Goal: Information Seeking & Learning: Compare options

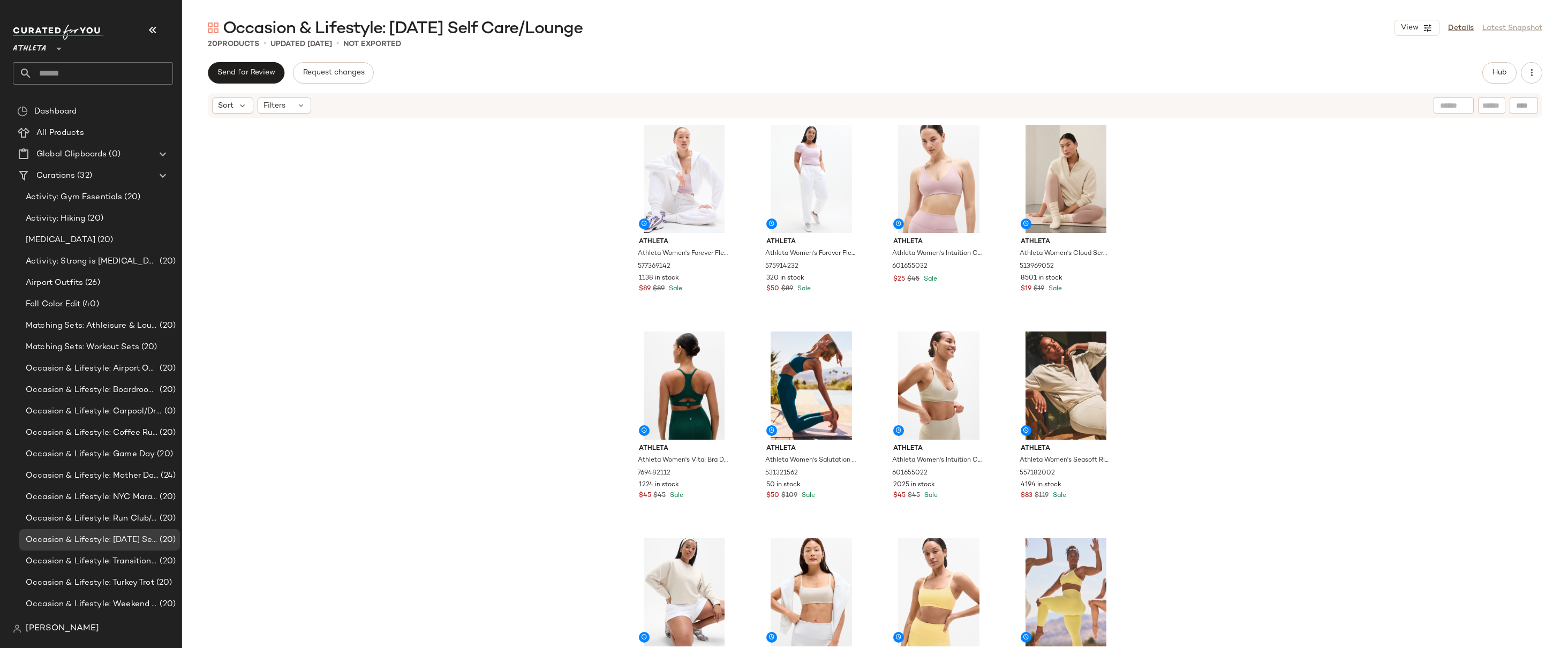
click at [1186, 244] on div "Athleta Athleta Women's Forever Fleece Crop Full Zip Bright White Size XS 57736…" at bounding box center [875, 400] width 1386 height 562
click at [1187, 422] on div "Athleta Athleta Women's Forever Fleece Crop Full Zip Bright White Size XS 57736…" at bounding box center [875, 400] width 1386 height 562
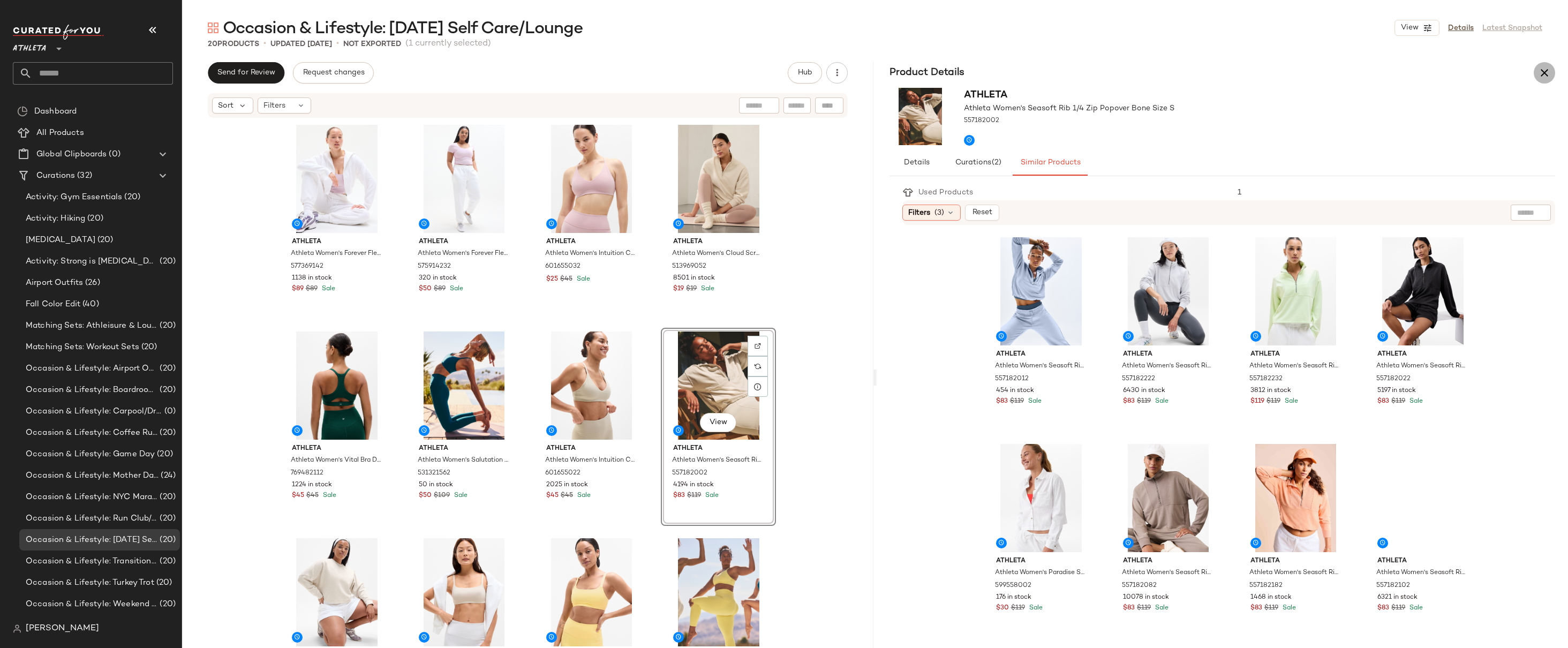
click at [1546, 69] on icon "button" at bounding box center [1544, 73] width 13 height 13
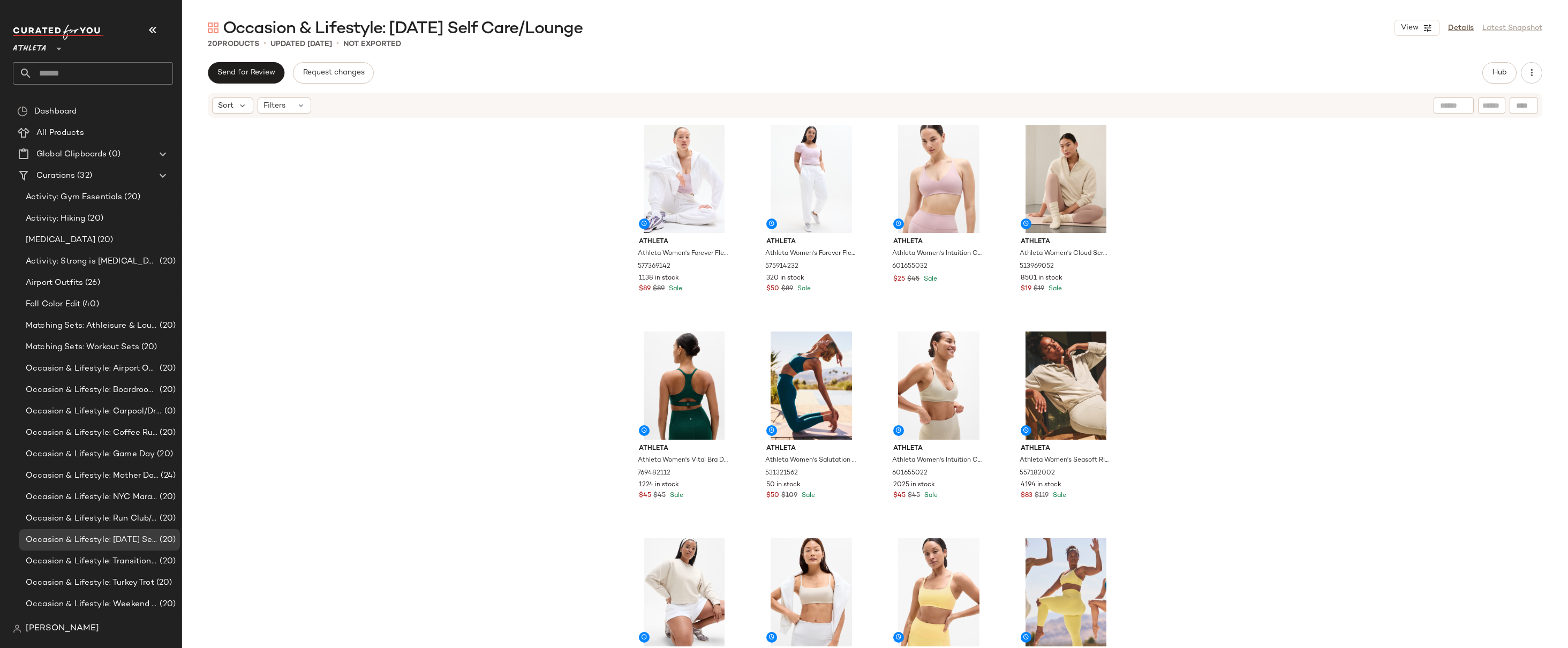
click at [606, 306] on div "Athleta Athleta Women's Forever Fleece Crop Full Zip Bright White Size XS 57736…" at bounding box center [875, 400] width 1386 height 562
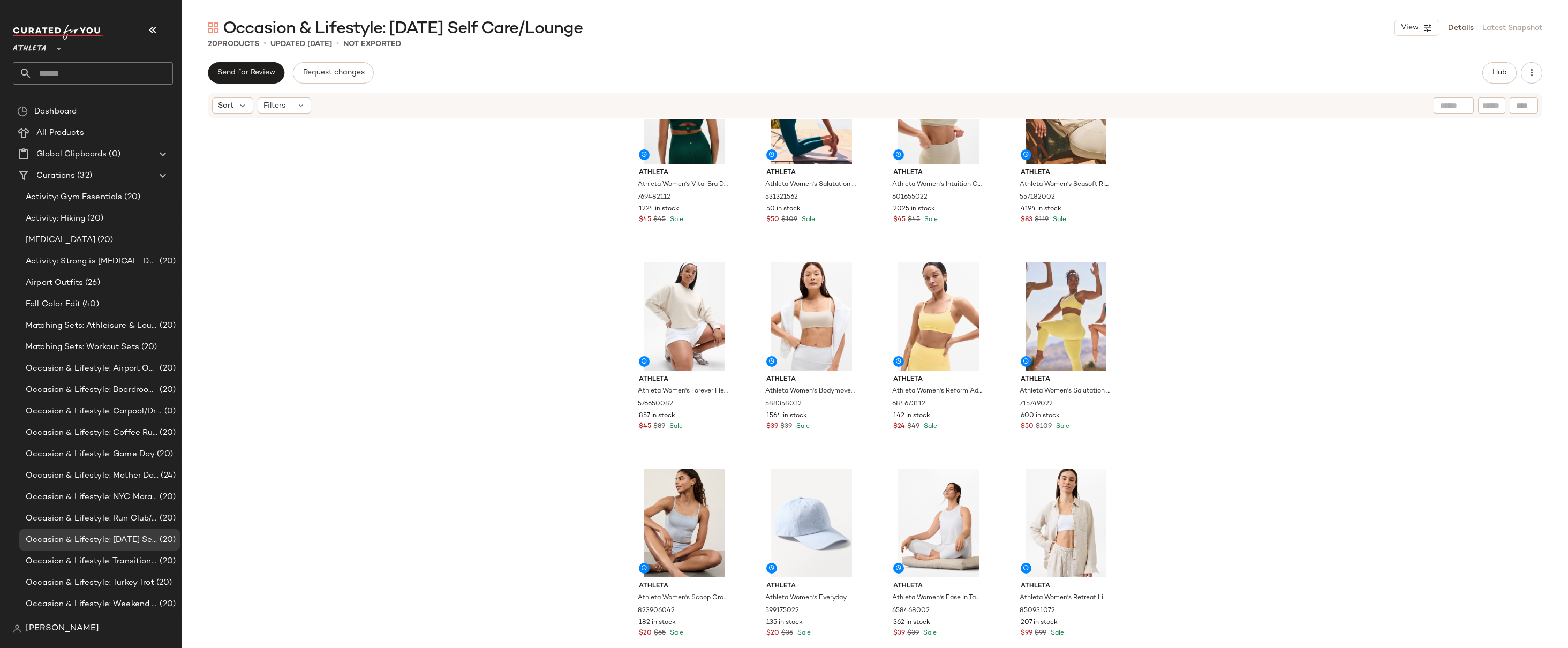
scroll to position [281, 0]
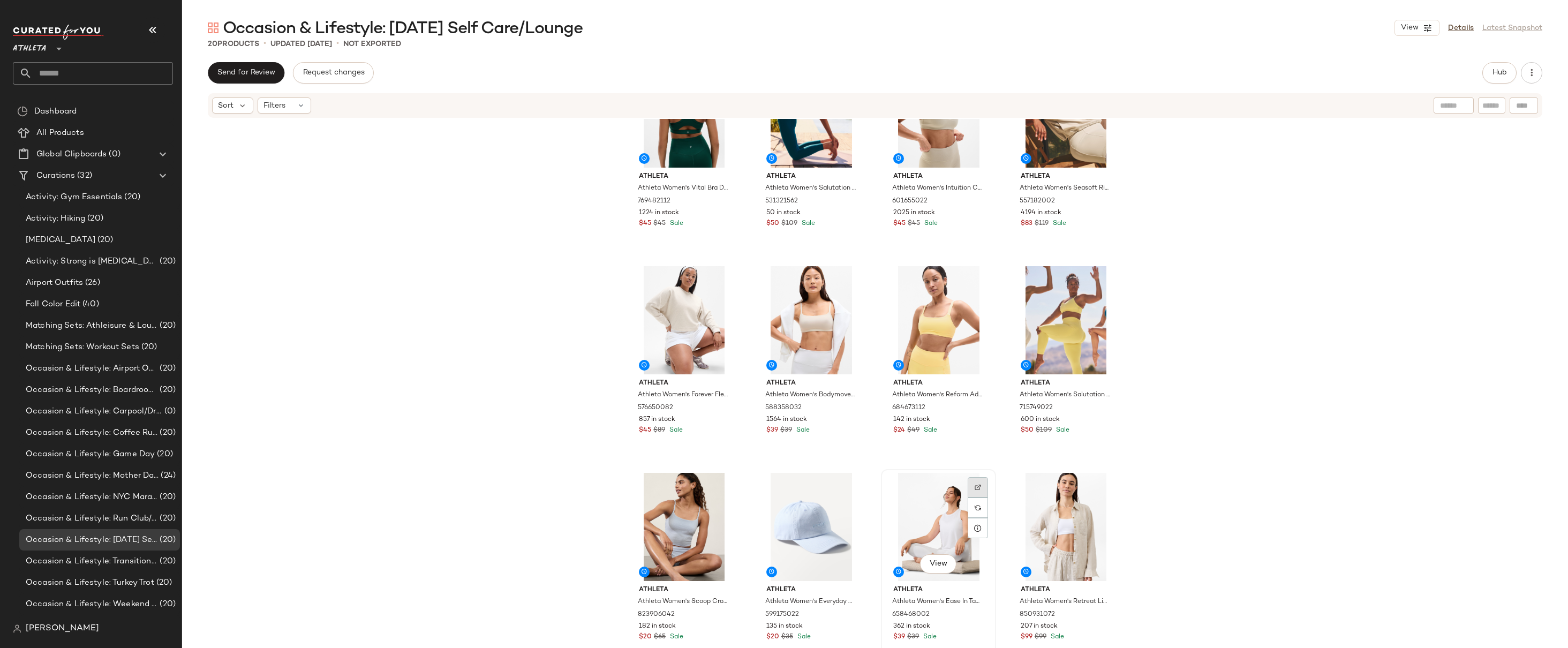
click at [975, 488] on img at bounding box center [978, 487] width 7 height 7
click at [1095, 488] on div at bounding box center [1105, 487] width 20 height 20
click at [1186, 428] on div "Athleta Athleta Women's Vital Bra D-Dd Viridian Plus Size 2X 769482112 1224 in …" at bounding box center [875, 400] width 1386 height 562
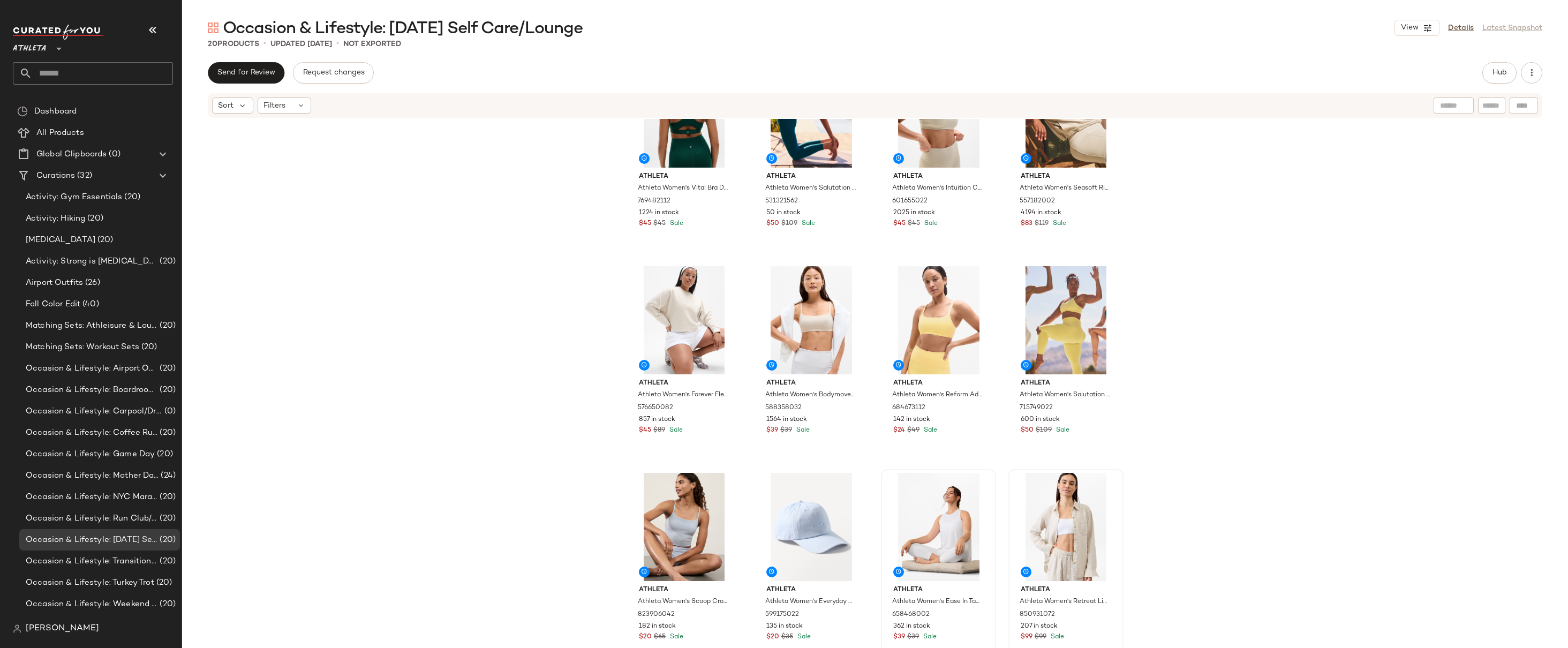
click at [1186, 428] on div "Athleta Athleta Women's Vital Bra D-Dd Viridian Plus Size 2X 769482112 1224 in …" at bounding box center [875, 400] width 1386 height 562
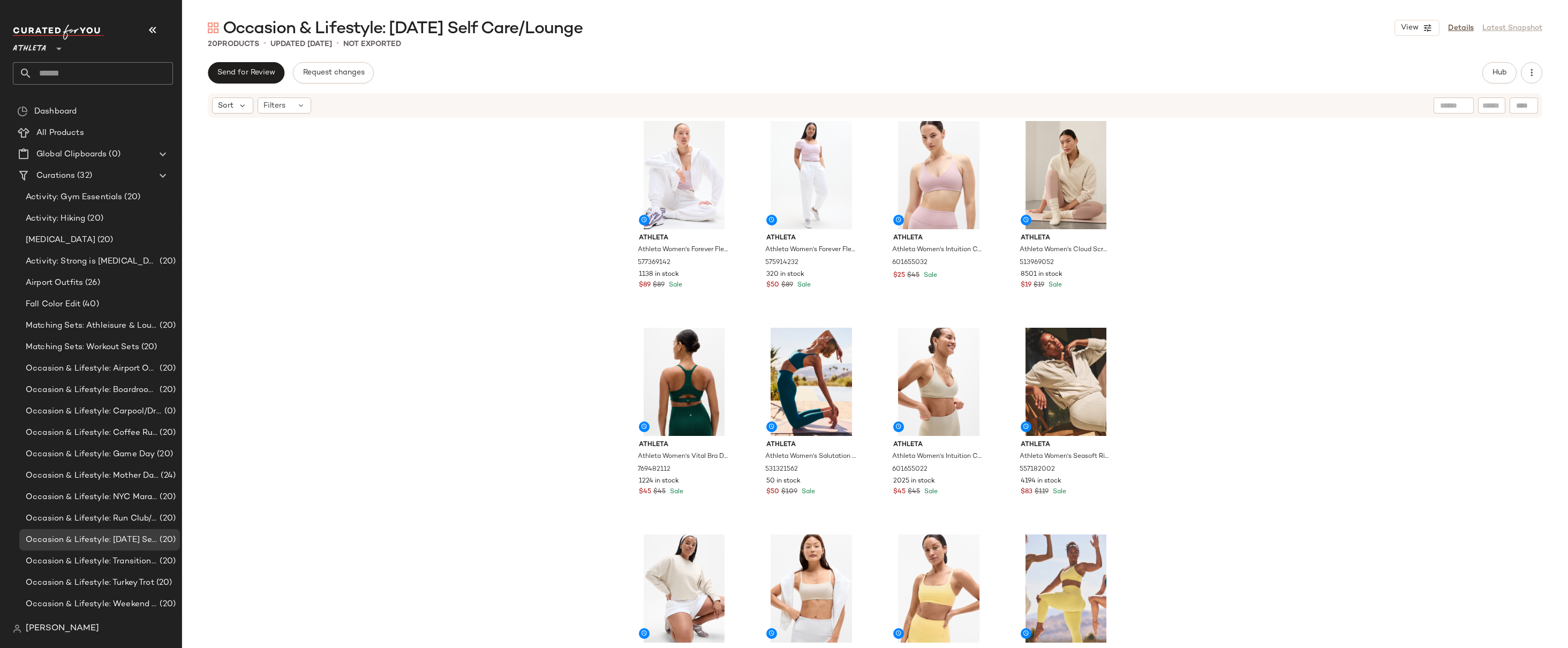
scroll to position [0, 0]
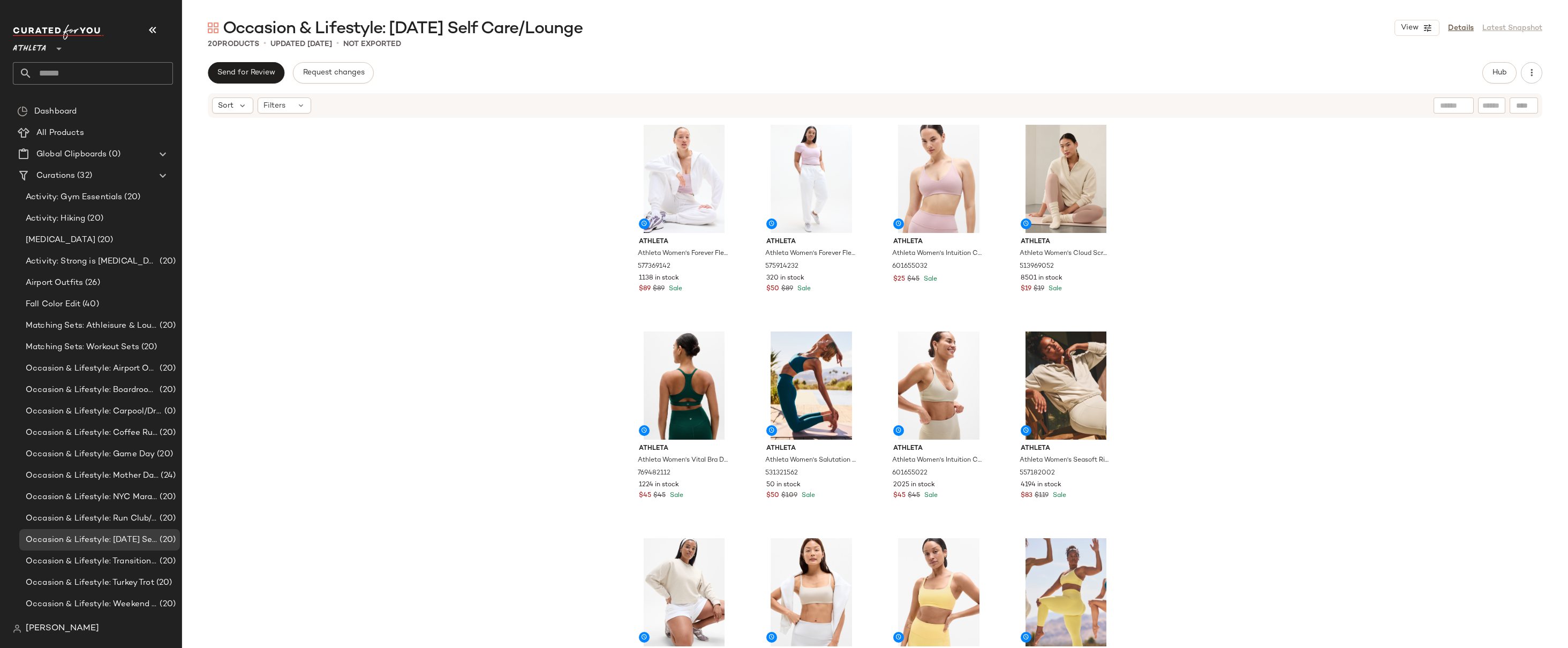
click at [1193, 284] on div "Athleta Athleta Women's Forever Fleece Crop Full Zip Bright White Size XS 57736…" at bounding box center [875, 400] width 1386 height 562
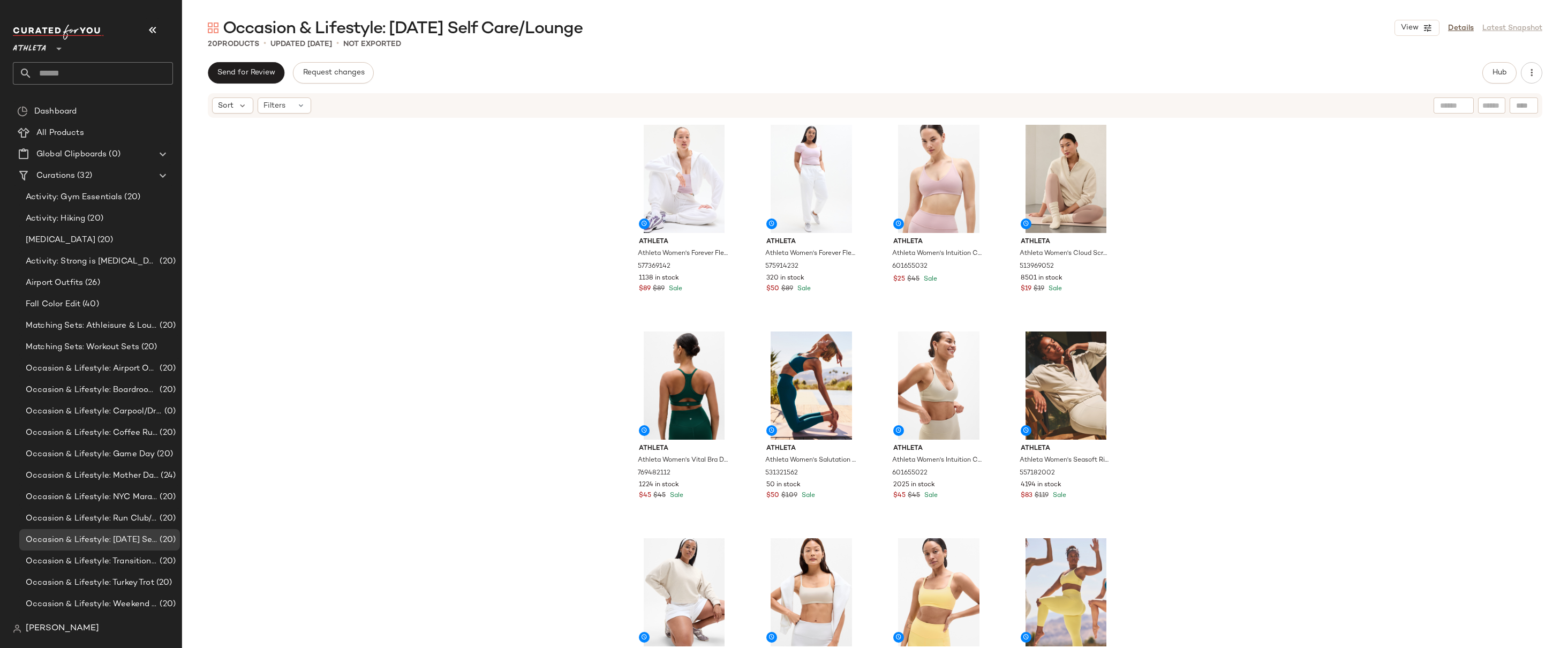
click at [1258, 273] on div "Athleta Athleta Women's Forever Fleece Crop Full Zip Bright White Size XS 57736…" at bounding box center [875, 400] width 1386 height 562
click at [1218, 254] on div "Athleta Athleta Women's Forever Fleece Crop Full Zip Bright White Size XS 57736…" at bounding box center [875, 400] width 1386 height 562
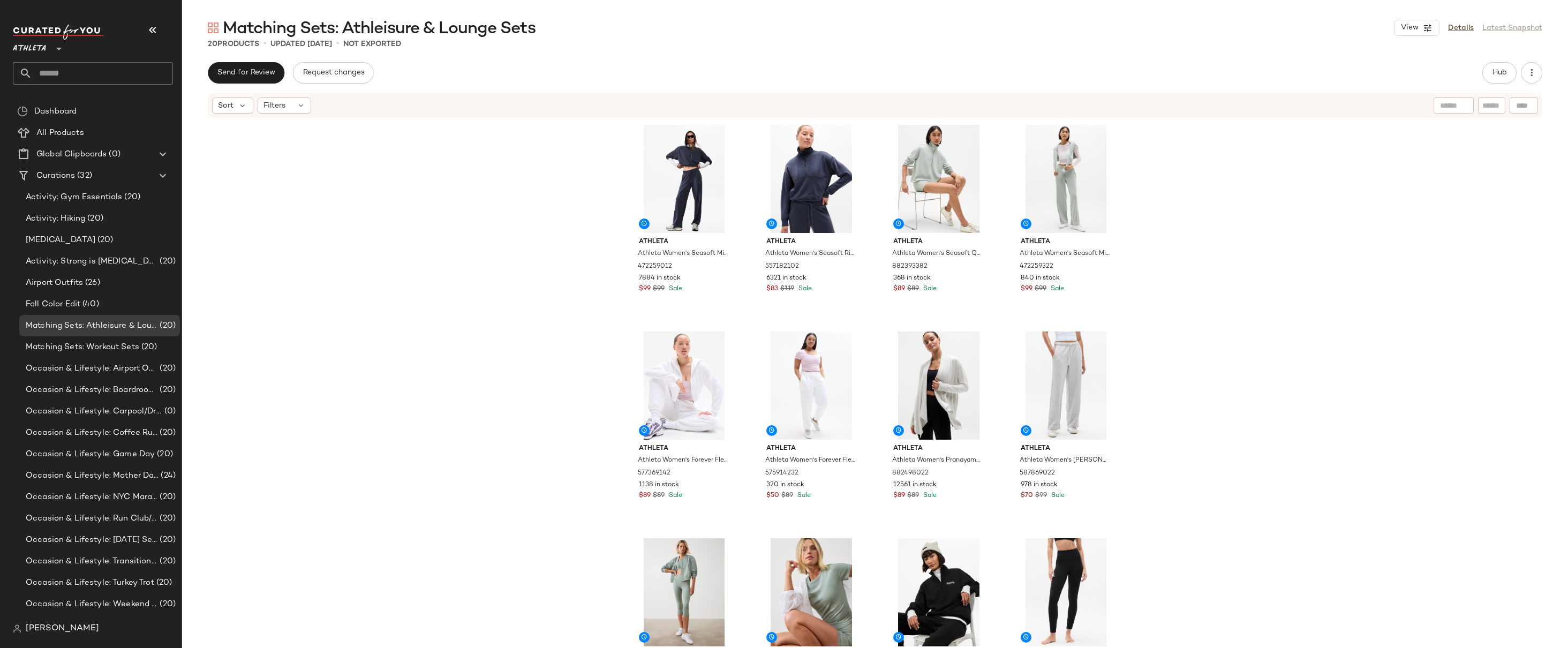
click at [1235, 204] on div "Athleta Athleta Women's Seasoft Mid Rise Straight Pant Navy Size XXS 472259012 …" at bounding box center [875, 400] width 1386 height 562
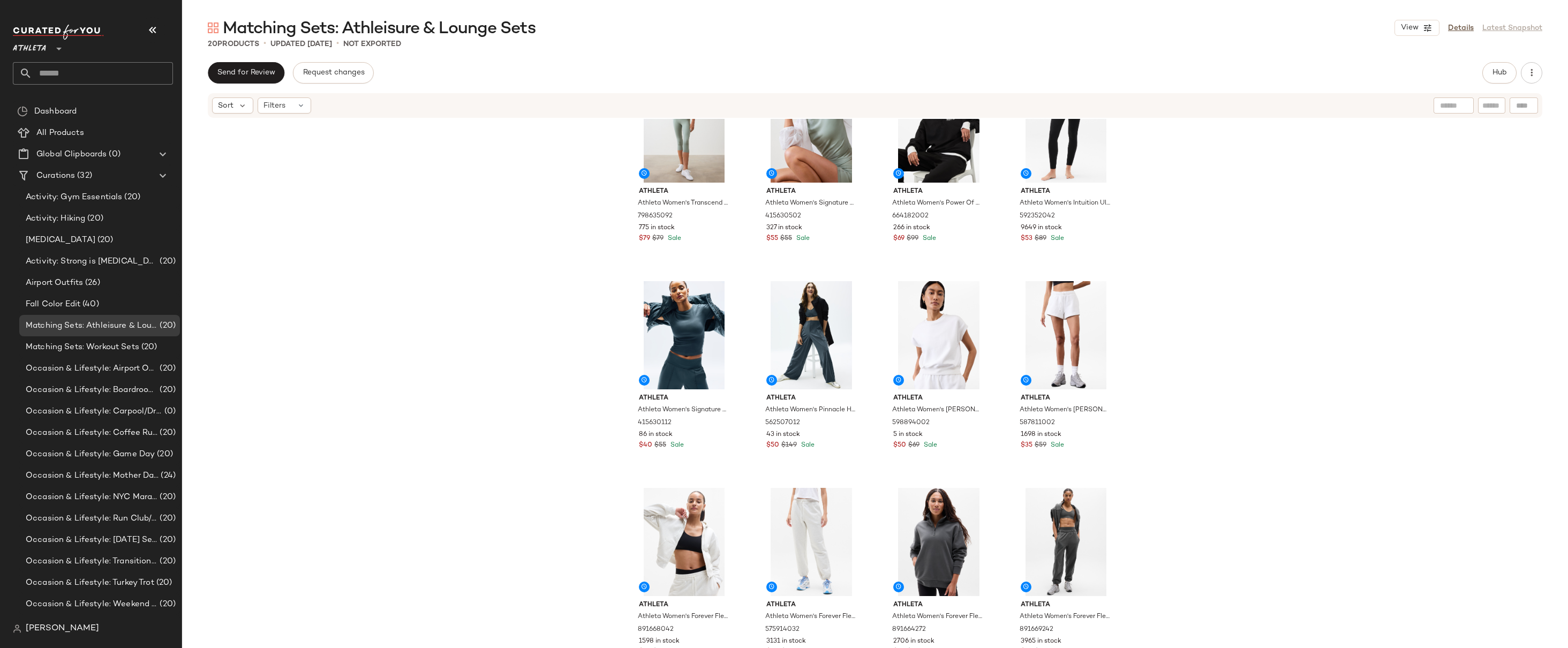
scroll to position [475, 0]
click at [1221, 250] on div "Athleta Athleta Women's Transcend High Rise Capri Vera Size S 798635092 775 in …" at bounding box center [875, 400] width 1386 height 562
click at [1210, 210] on div "Athleta Athleta Women's Transcend High Rise Capri Vera Size S 798635092 775 in …" at bounding box center [875, 400] width 1386 height 562
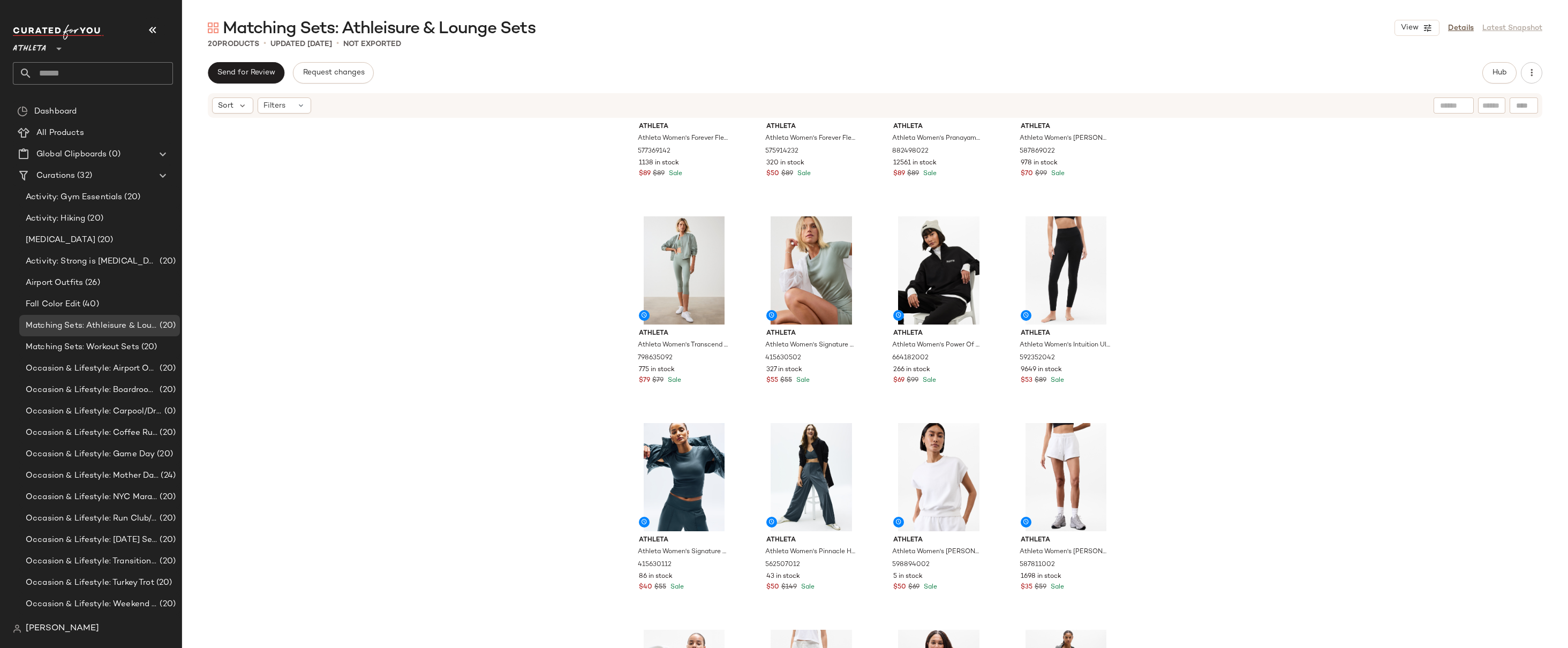
scroll to position [0, 0]
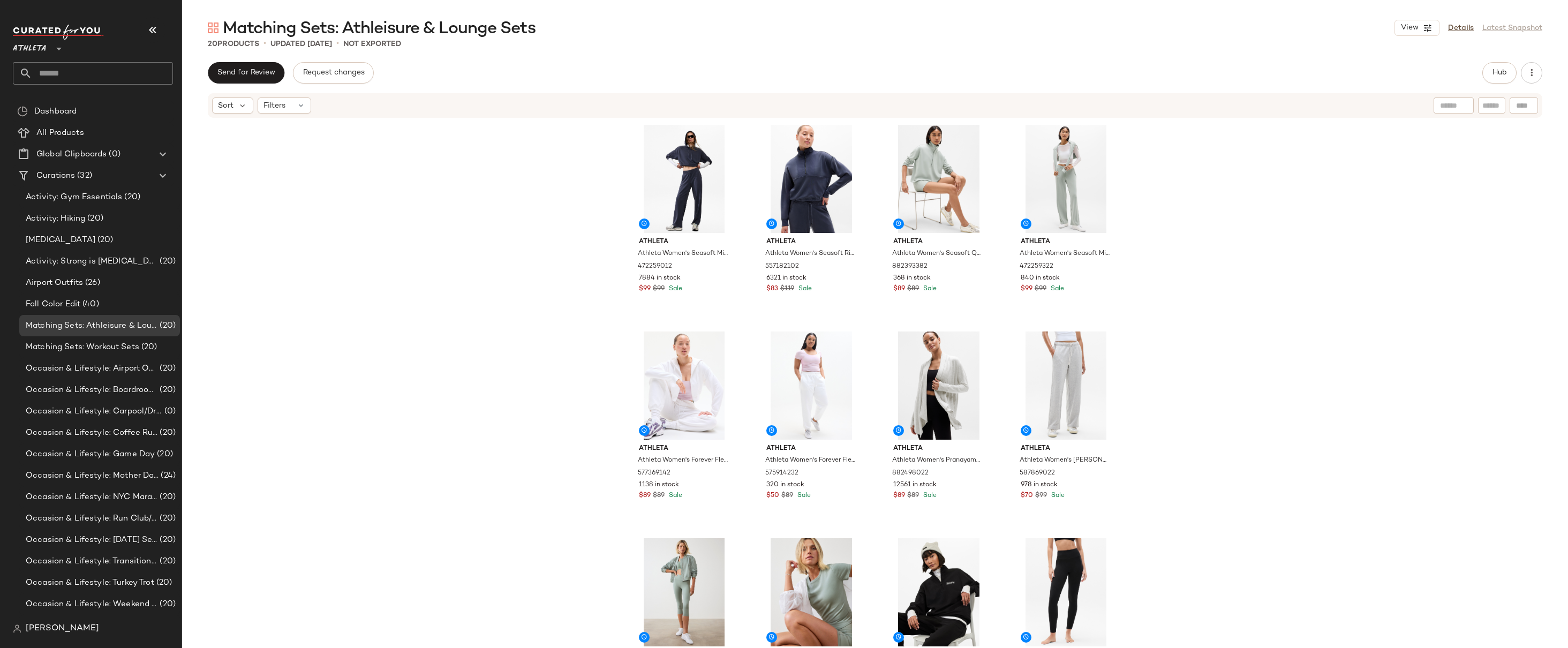
click at [1145, 180] on div "Athleta Athleta Women's Seasoft Mid Rise Straight Pant Navy Size XXS 472259012 …" at bounding box center [875, 400] width 1386 height 562
click at [1147, 176] on div "Athleta Athleta Women's Seasoft Mid Rise Straight Pant Navy Size XXS 472259012 …" at bounding box center [875, 400] width 1386 height 562
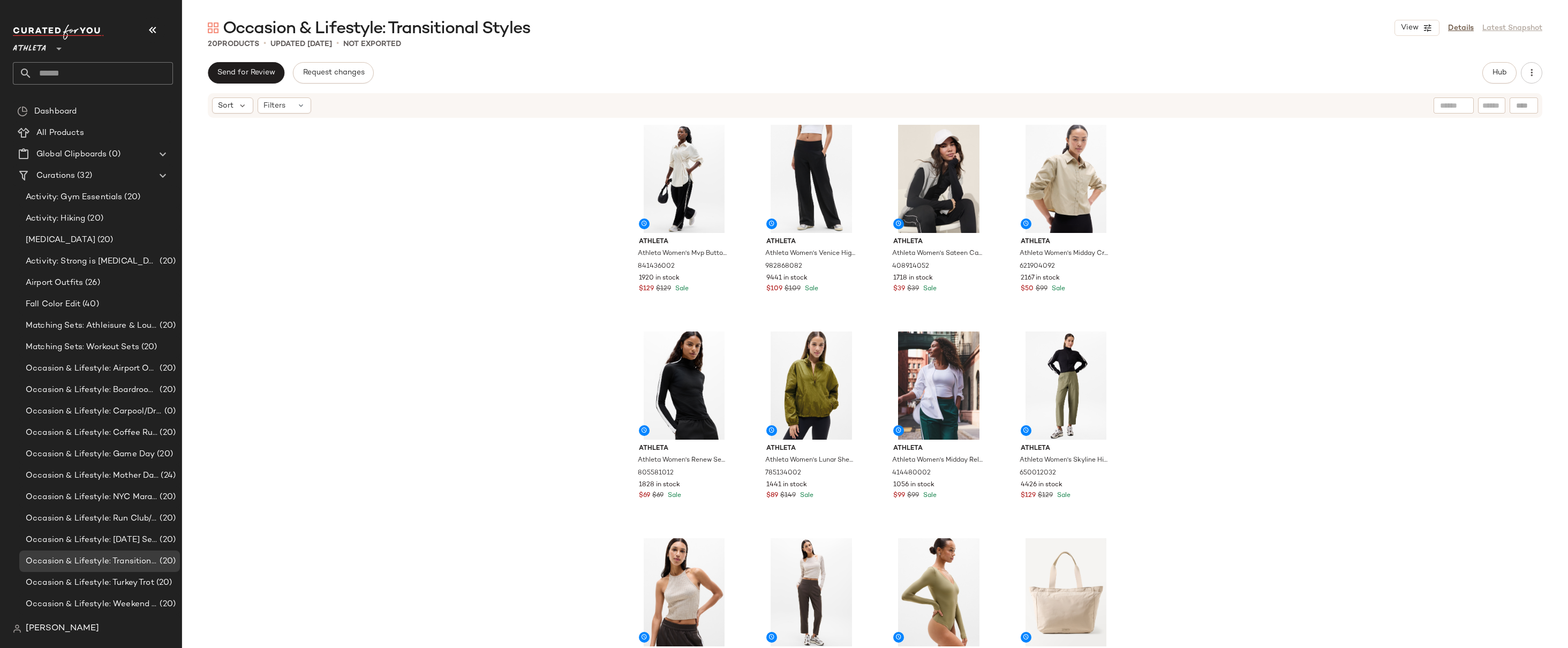
click at [589, 280] on div "Athleta Athleta Women's Mvp Button Down Bone Size L 841436002 1920 in stock $12…" at bounding box center [875, 400] width 1386 height 562
click at [1129, 297] on div "Athleta Athleta Women's Mvp Button Down Bone Size L 841436002 1920 in stock $12…" at bounding box center [875, 400] width 1386 height 562
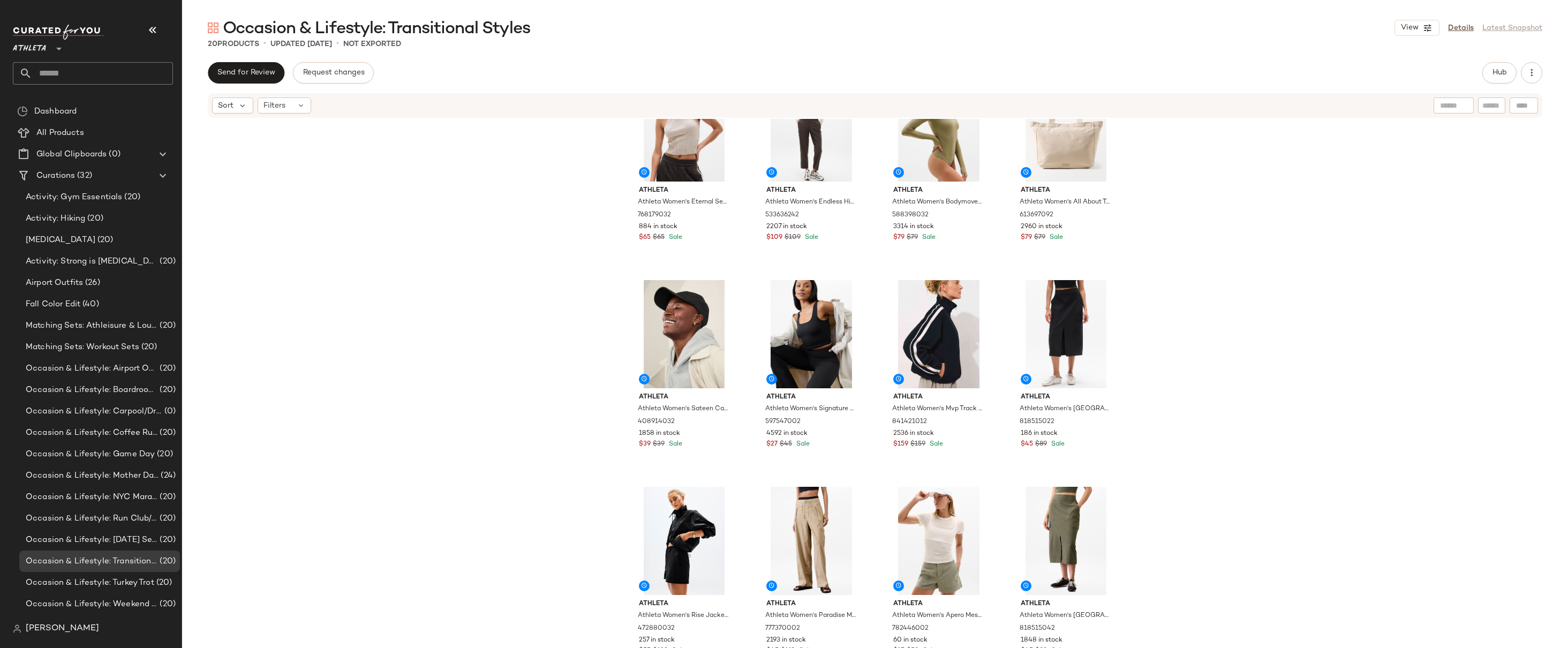
scroll to position [475, 0]
click at [1169, 236] on div "Athleta Athleta Women's Eternal Seamless Crop Tank Magnolia White/Mushroom Heat…" at bounding box center [875, 400] width 1386 height 562
click at [1135, 194] on div "Athleta Athleta Women's Renew Seamless Mock Neck Top Black/White Size XXS 80558…" at bounding box center [875, 400] width 1386 height 562
drag, startPoint x: 1157, startPoint y: 247, endPoint x: 1157, endPoint y: 324, distance: 77.0
click at [1156, 247] on div "Athleta Athleta Women's Renew Seamless Mock Neck Top Black/White Size XXS 80558…" at bounding box center [875, 400] width 1386 height 562
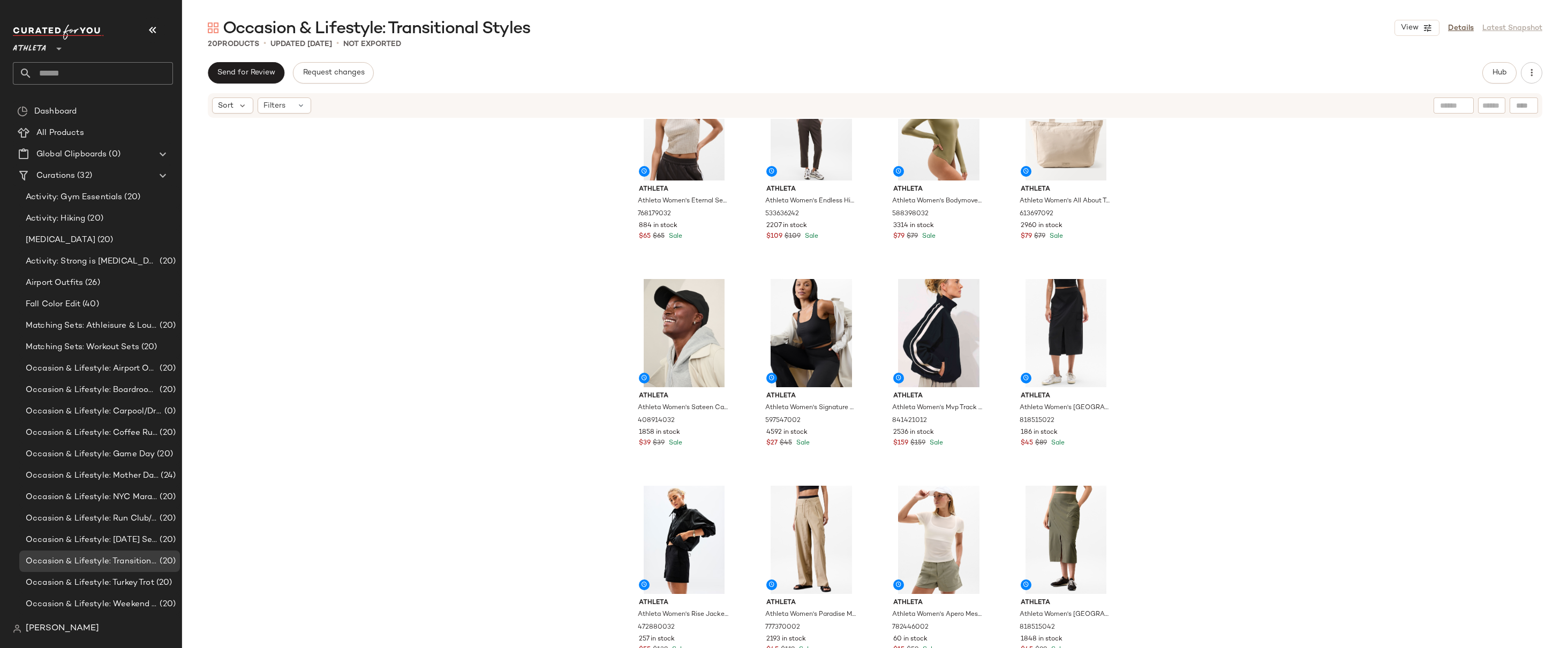
click at [1180, 225] on div "Athleta Athleta Women's Renew Seamless Mock Neck Top Black/White Size XXS 80558…" at bounding box center [875, 400] width 1386 height 562
click at [1155, 306] on div "Athleta Athleta Women's Renew Seamless Mock Neck Top Black/White Size XXS 80558…" at bounding box center [875, 400] width 1386 height 562
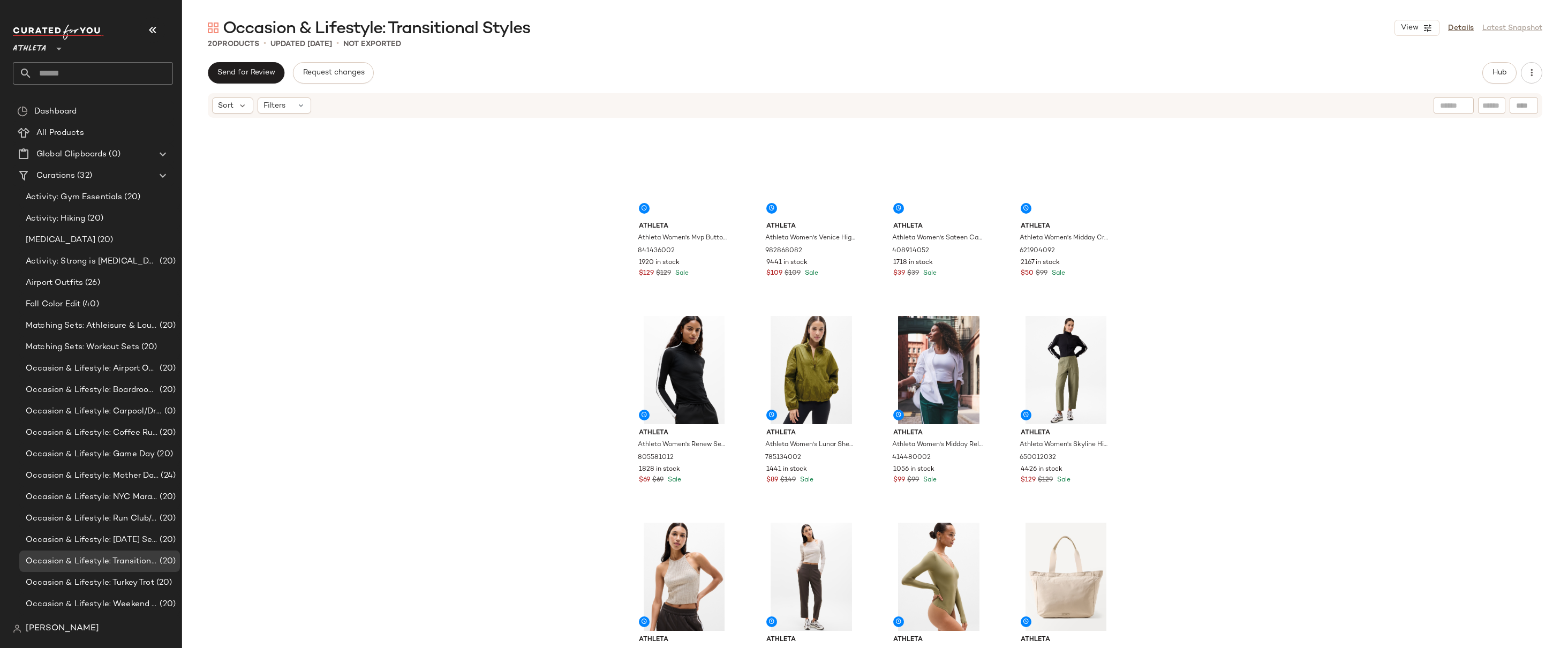
scroll to position [0, 0]
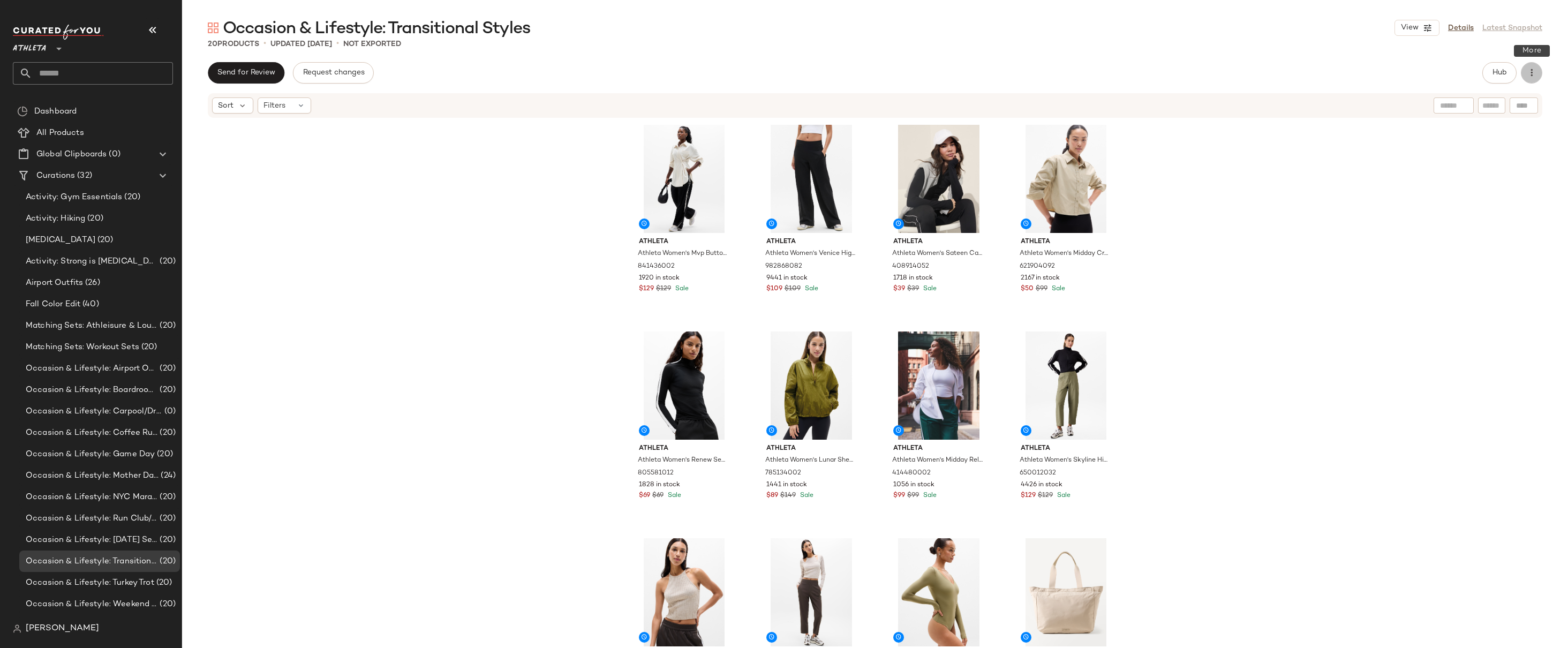
click at [1531, 76] on icon "button" at bounding box center [1531, 73] width 11 height 11
click at [1489, 76] on button "Hub" at bounding box center [1500, 73] width 34 height 21
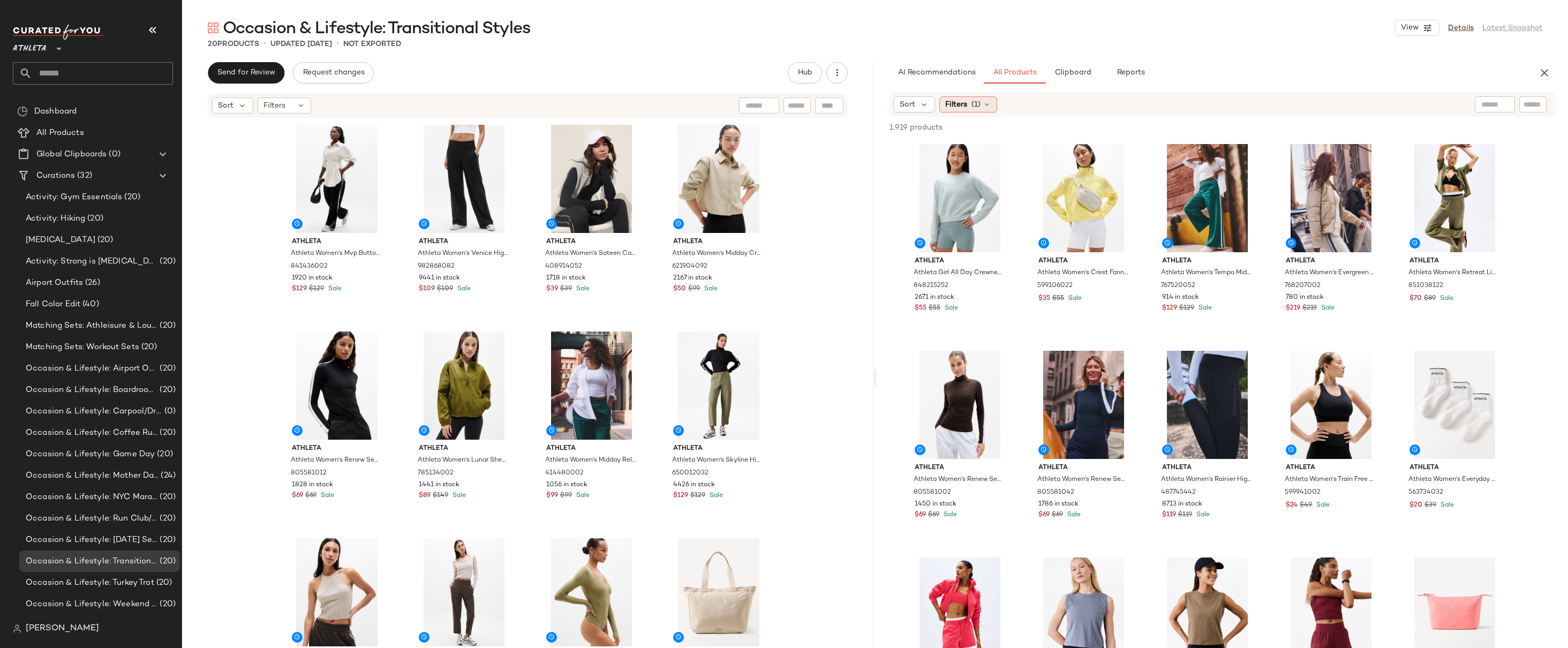
click at [973, 109] on span "(1)" at bounding box center [976, 104] width 9 height 11
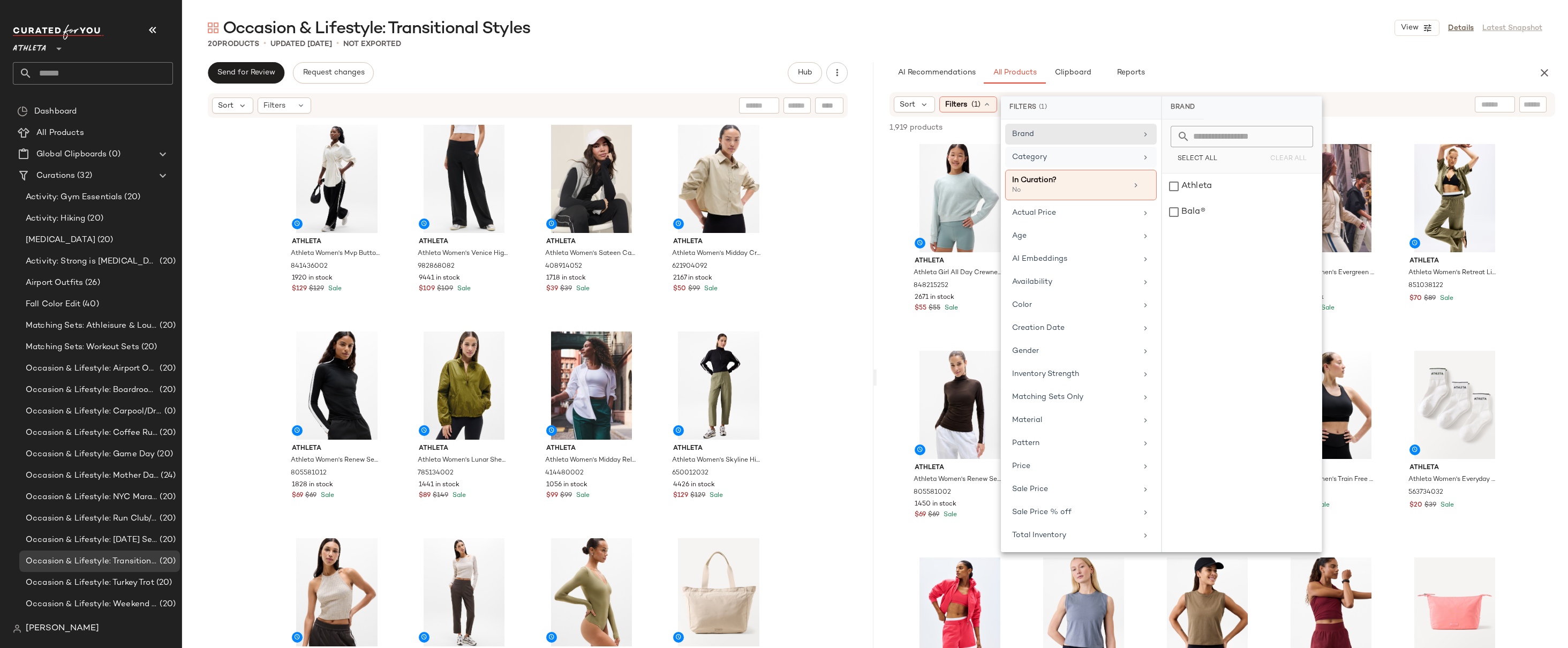
click at [1048, 161] on div "Category" at bounding box center [1075, 157] width 125 height 11
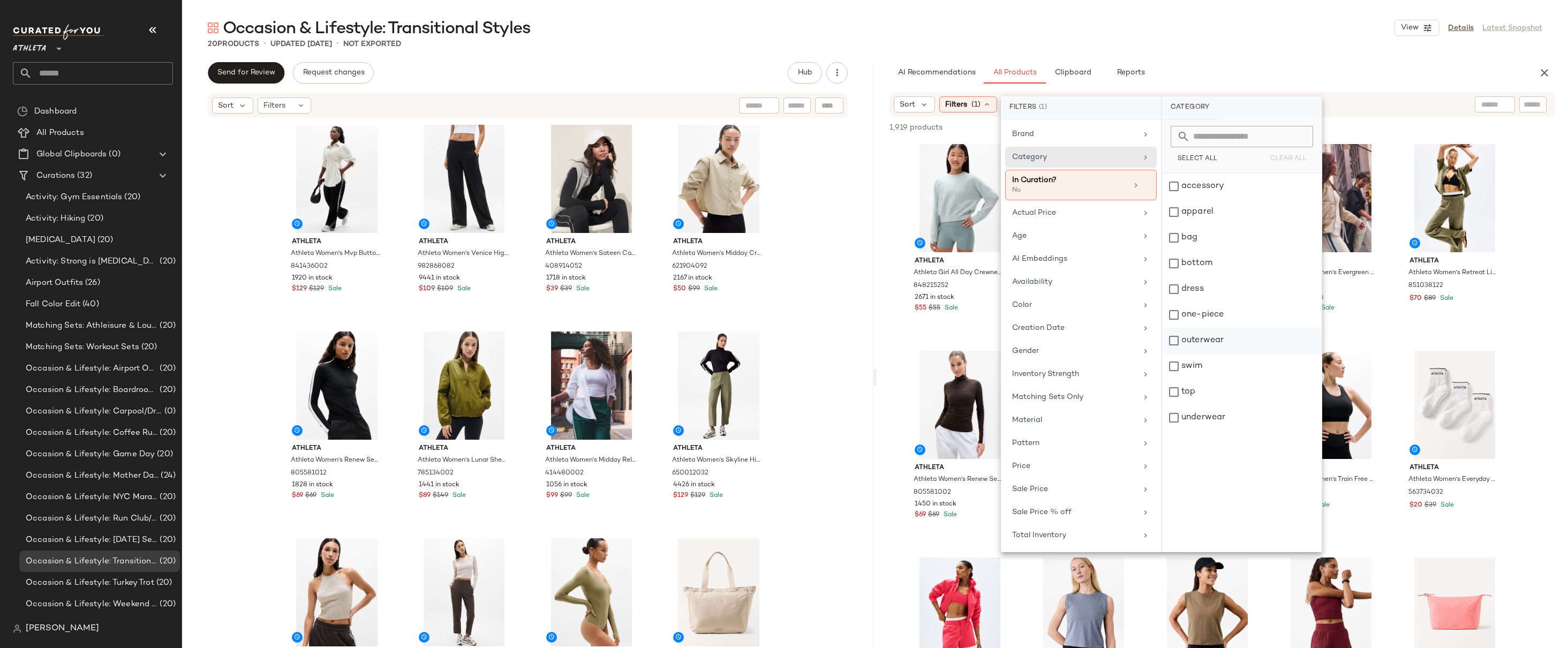
click at [1218, 348] on div "outerwear" at bounding box center [1242, 341] width 160 height 26
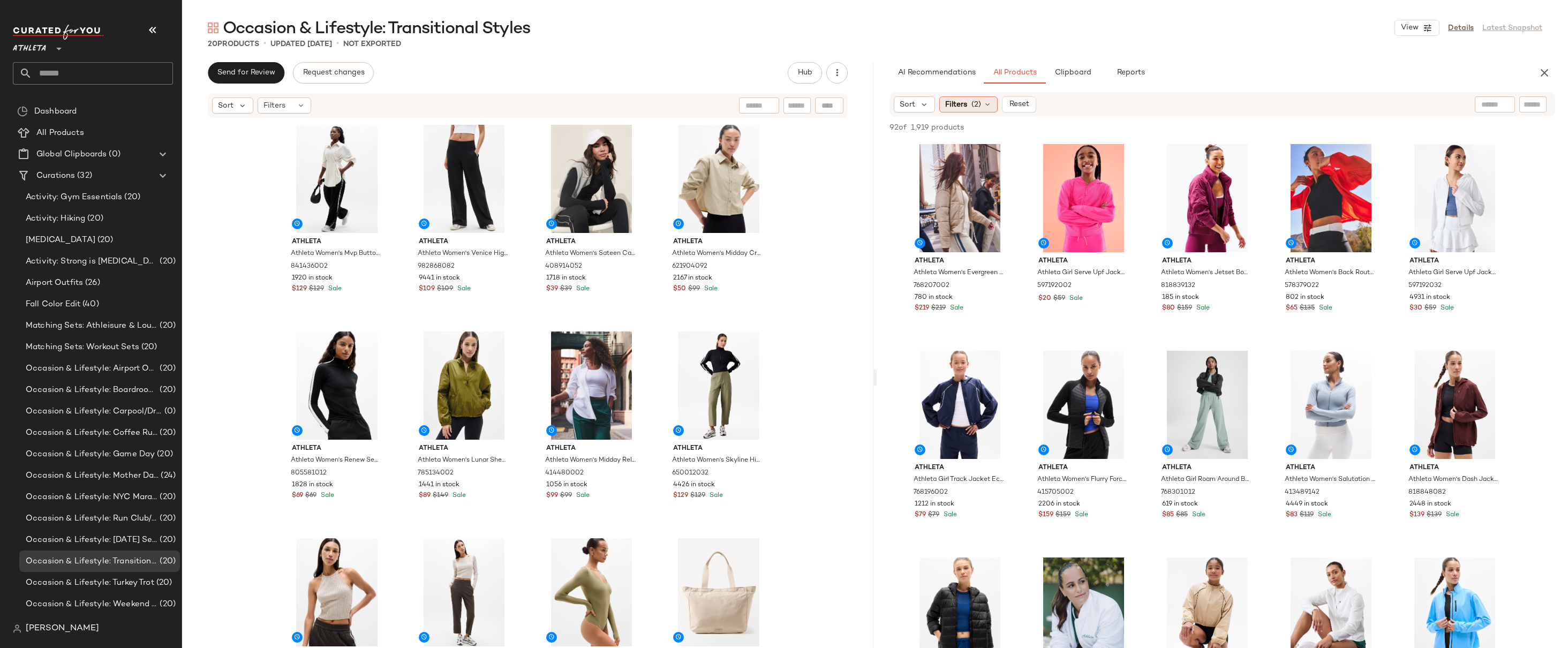
click at [965, 108] on span "Filters" at bounding box center [957, 104] width 22 height 11
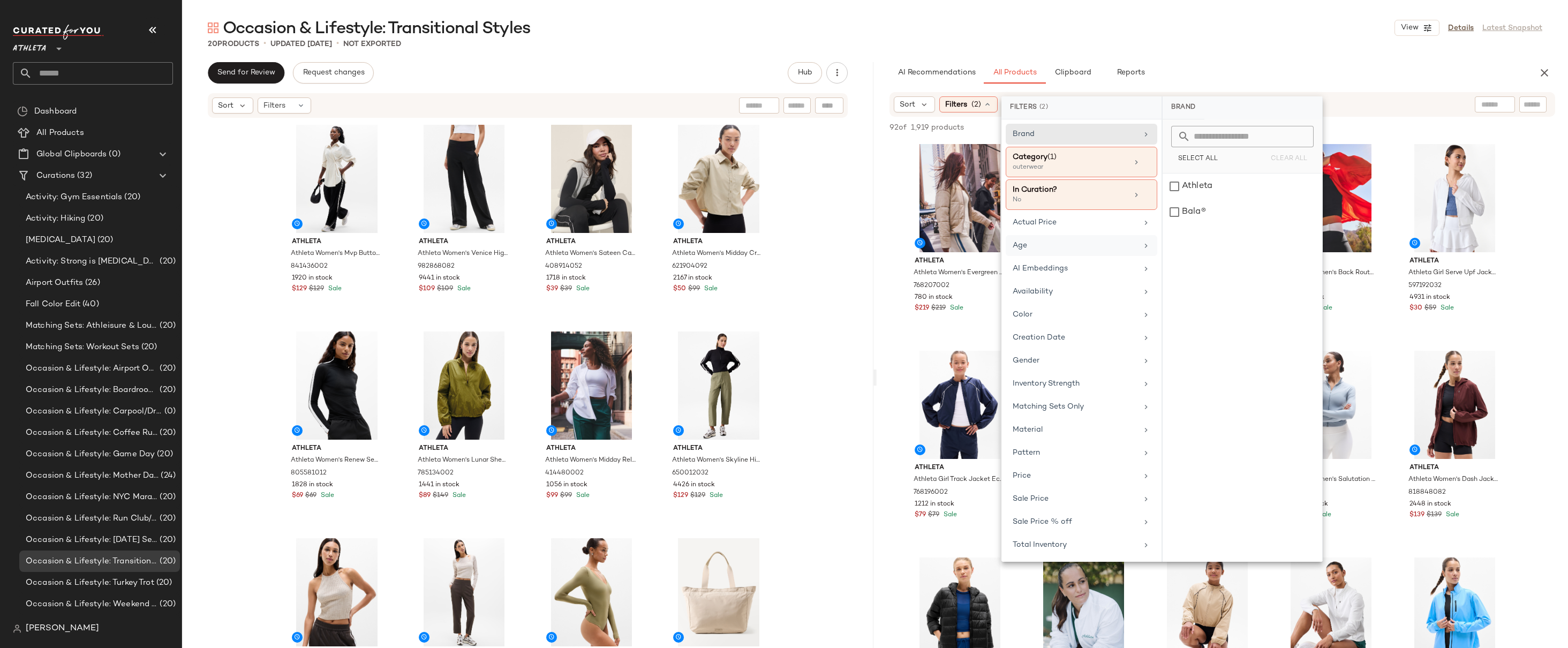
click at [1065, 236] on div "Age" at bounding box center [1081, 245] width 152 height 20
click at [1180, 182] on div "adult" at bounding box center [1242, 186] width 160 height 26
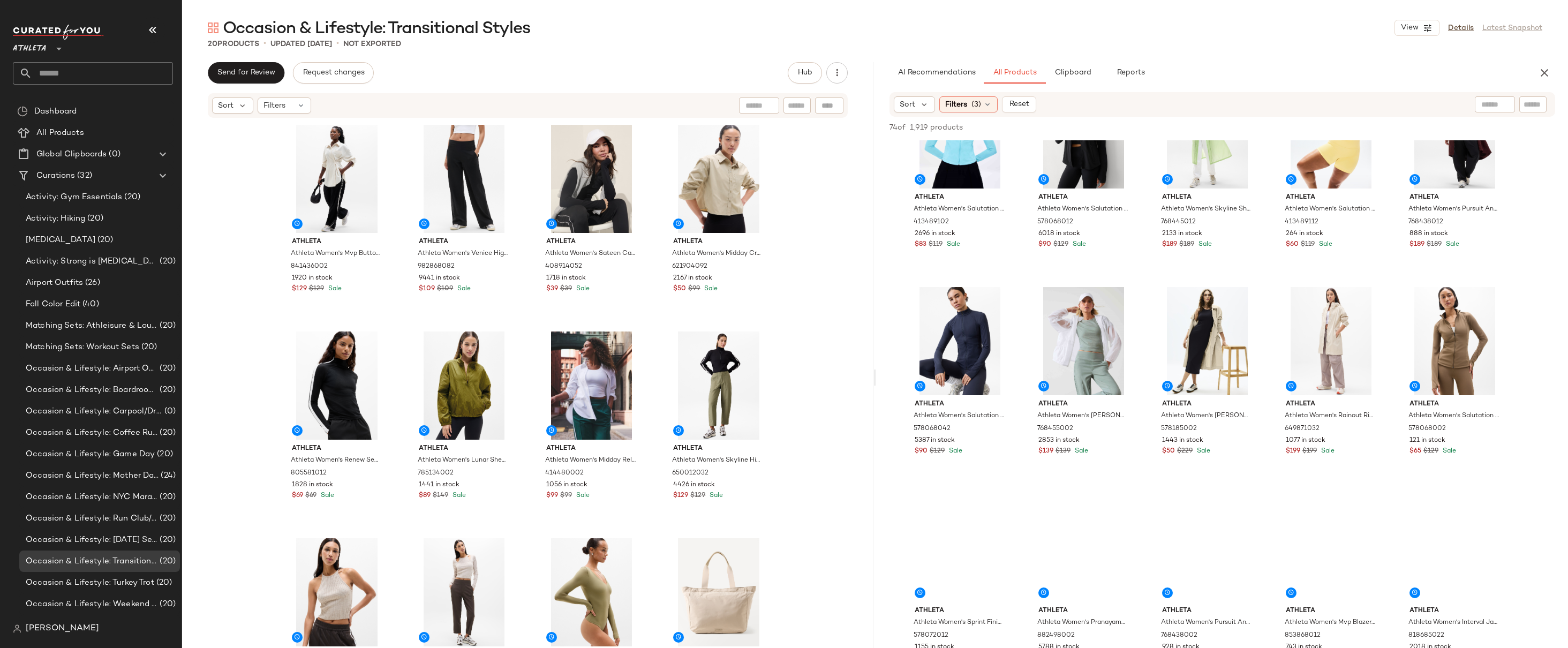
scroll to position [1307, 0]
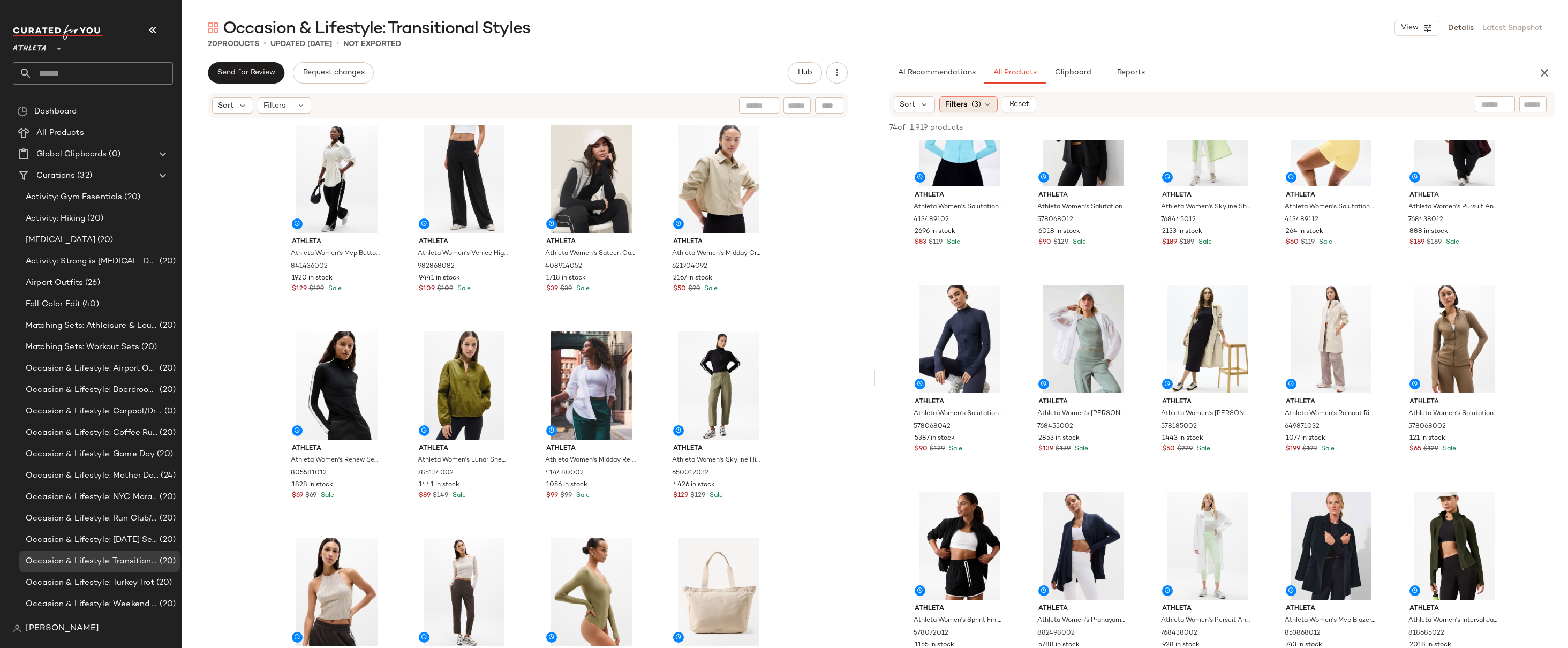
click at [958, 106] on span "Filters" at bounding box center [957, 104] width 22 height 11
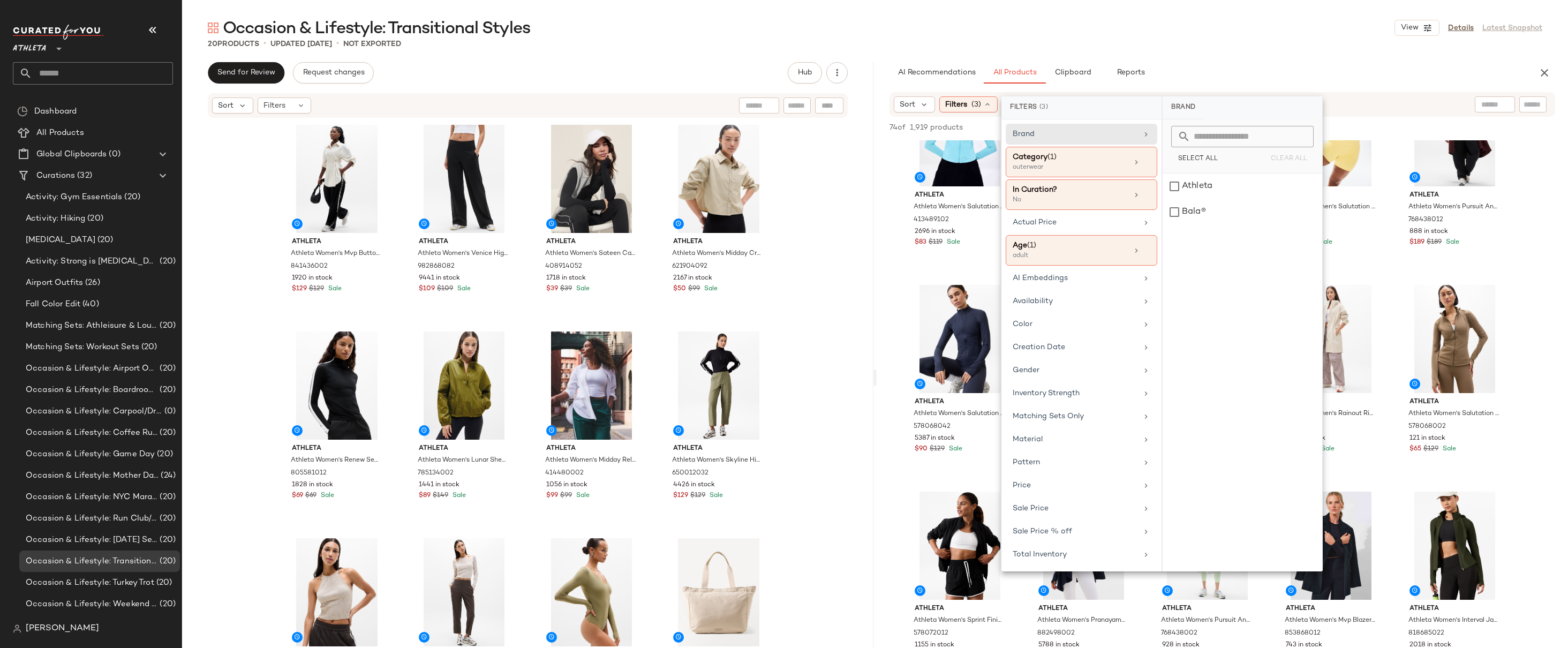
click at [1545, 225] on div "Athleta Athleta Women's Evergreen Jacket Sahara Petite Size L 768207002 780 in …" at bounding box center [1222, 380] width 691 height 3093
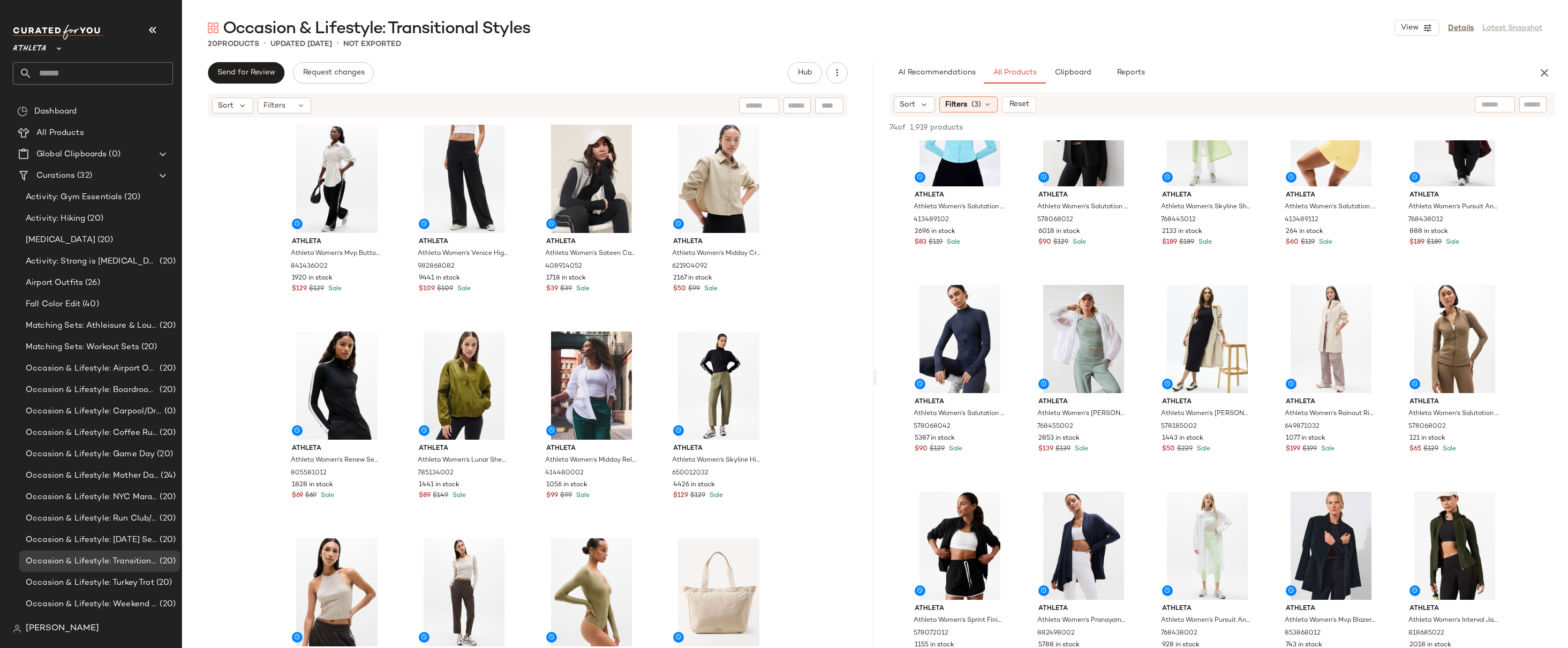
click at [1545, 225] on div "Athleta Athleta Women's Evergreen Jacket Sahara Petite Size L 768207002 780 in …" at bounding box center [1222, 380] width 691 height 3093
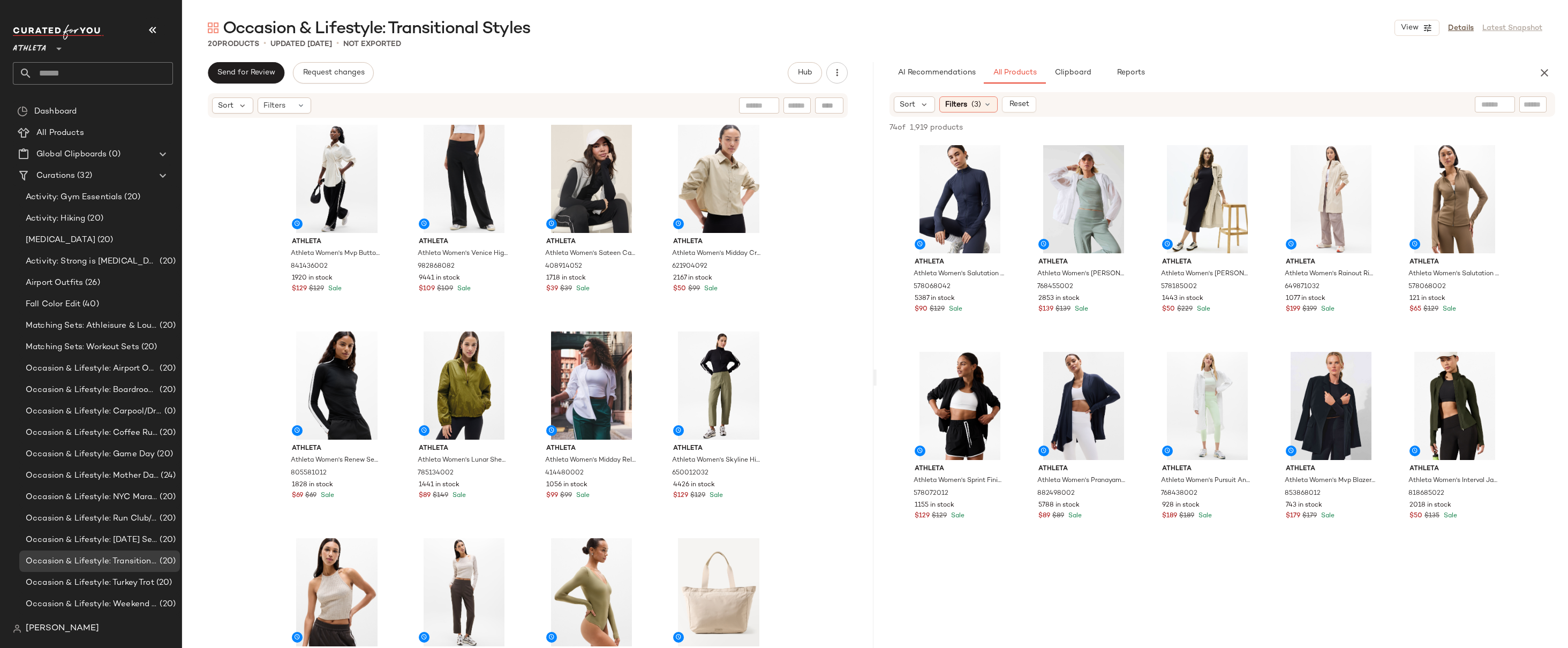
scroll to position [1665, 0]
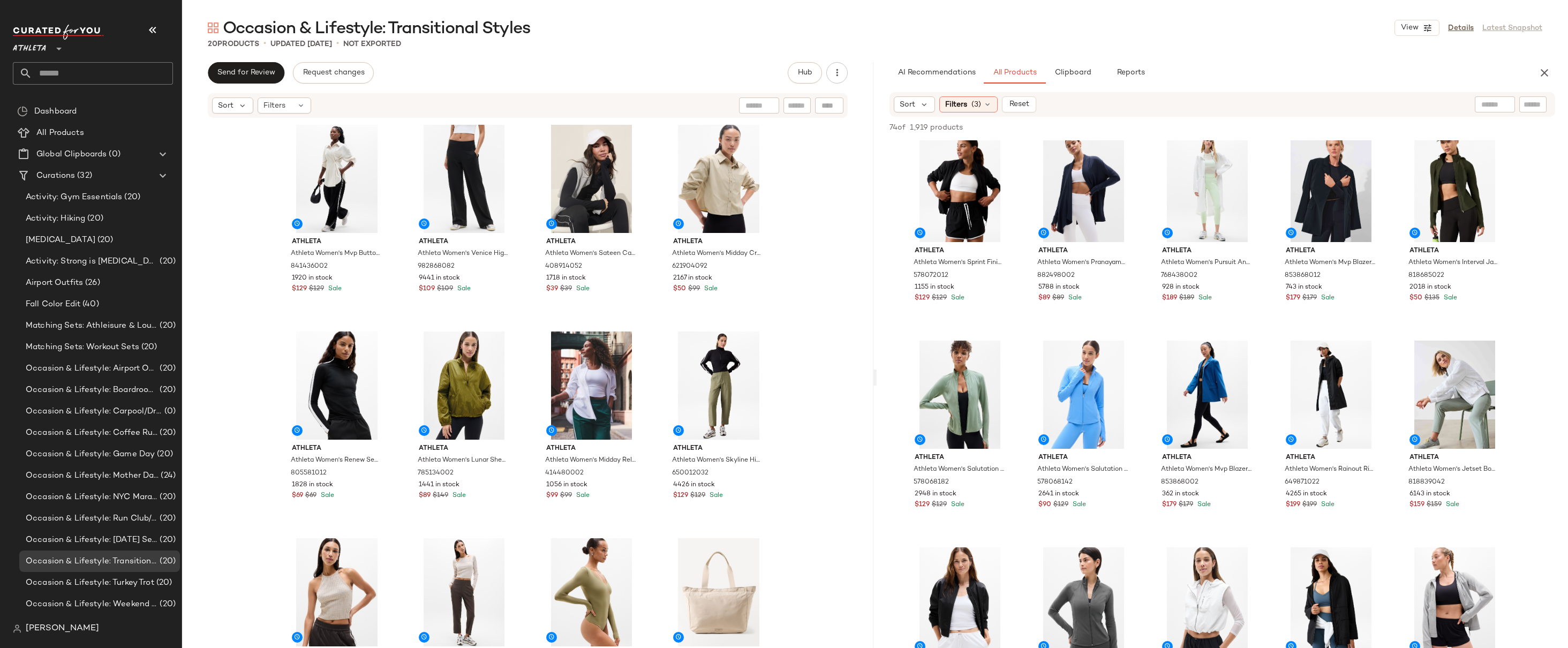
click at [1528, 377] on div "Athleta Athleta Women's Evergreen Jacket Sahara Petite Size L 768207002 780 in …" at bounding box center [1222, 22] width 691 height 3093
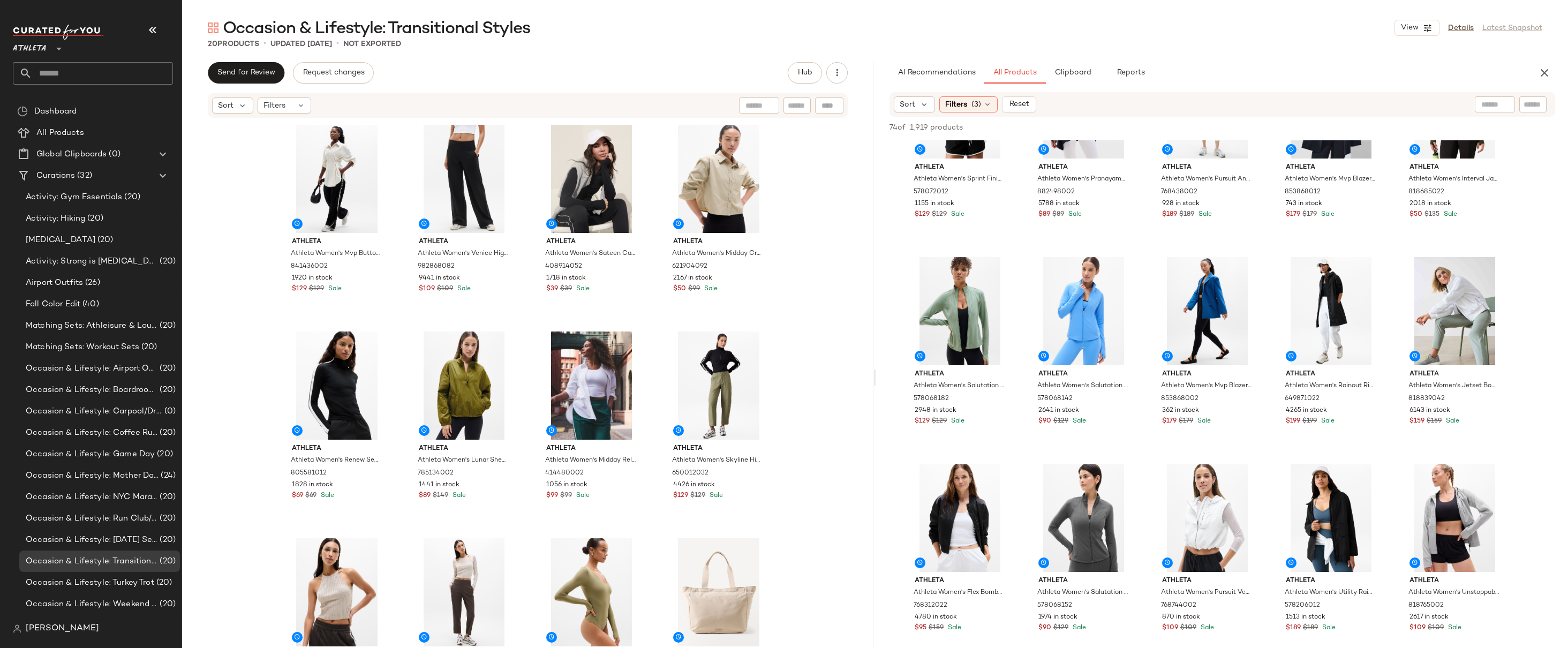
scroll to position [1756, 0]
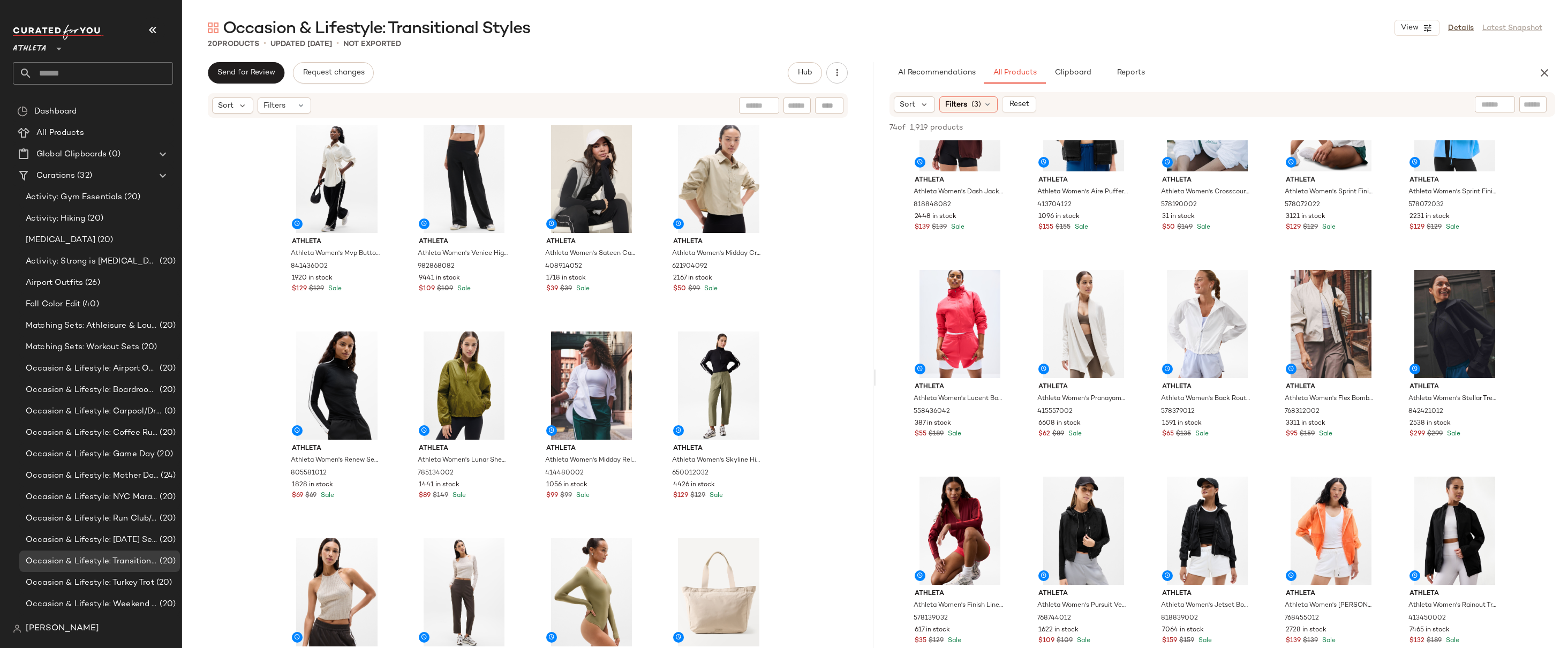
scroll to position [0, 0]
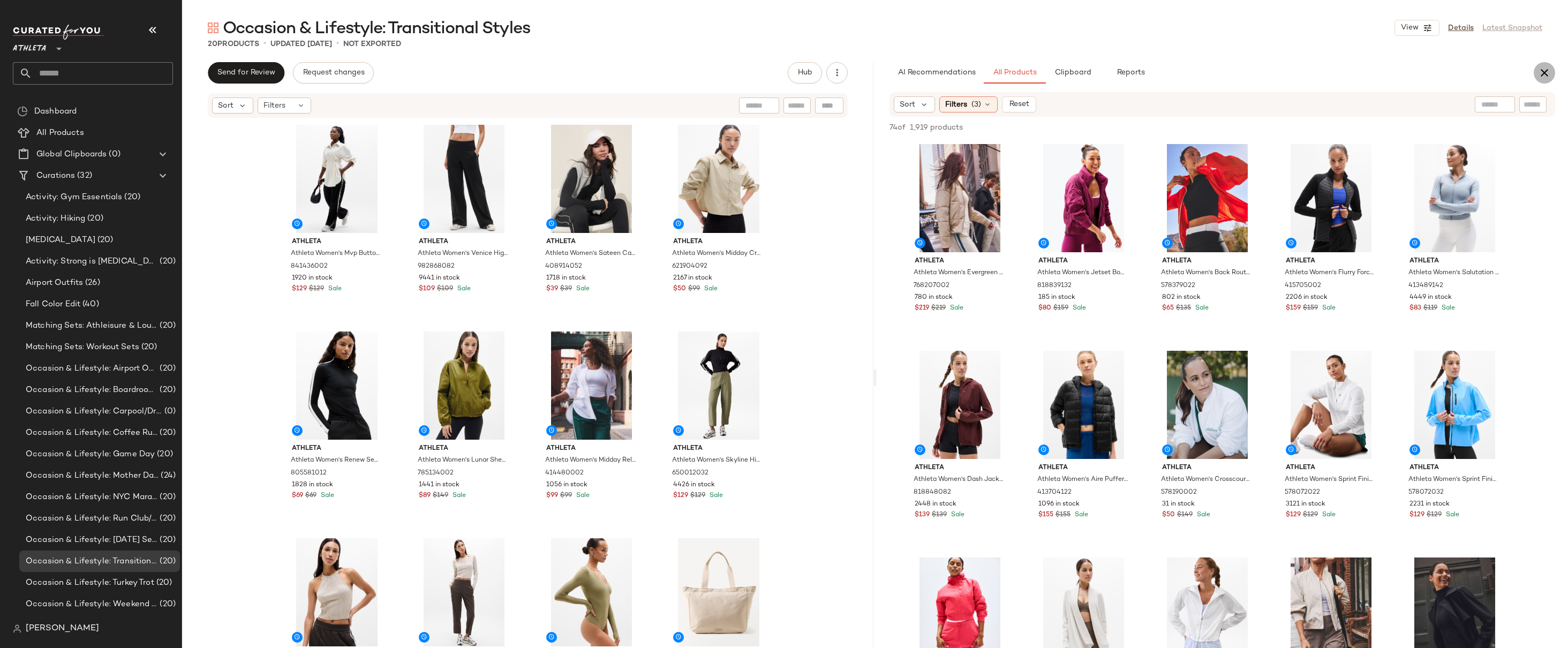
click at [1545, 73] on icon "button" at bounding box center [1544, 73] width 13 height 13
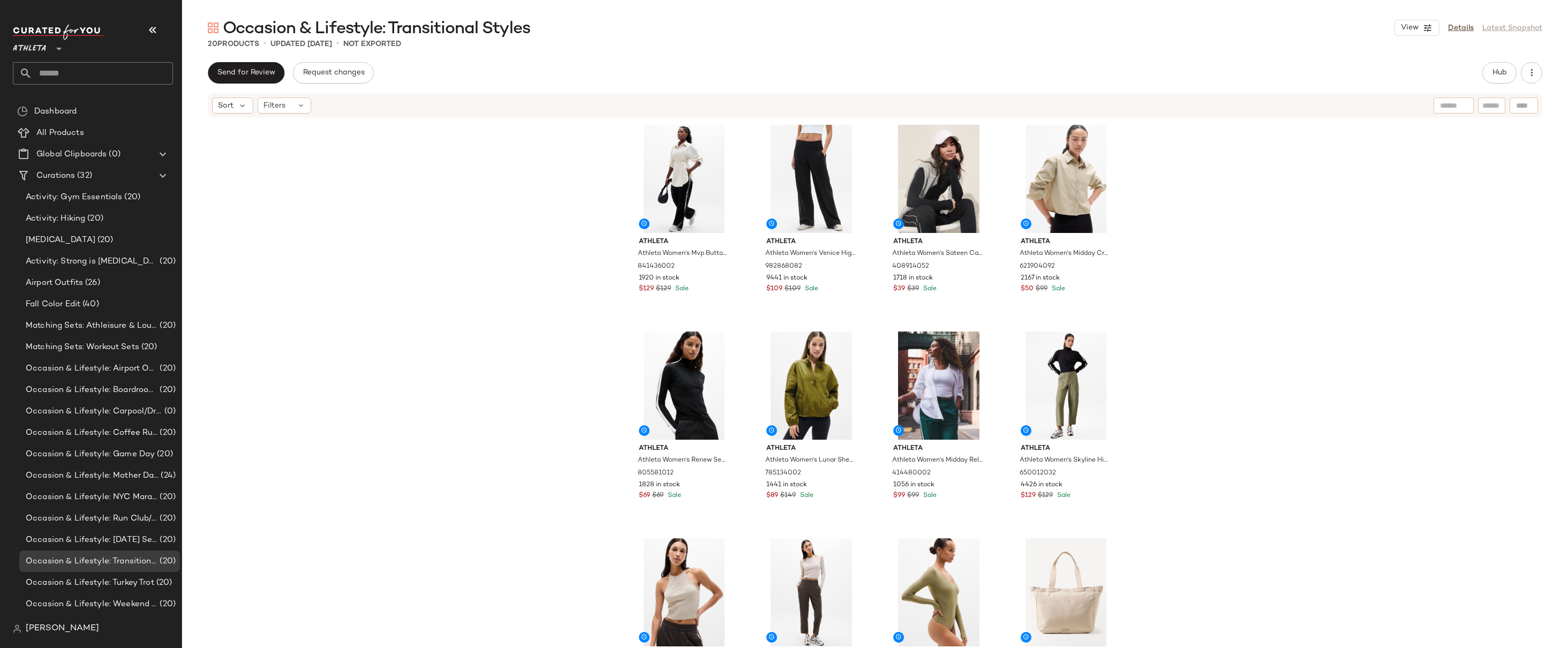
click at [566, 265] on div "Athleta Athleta Women's Mvp Button Down Bone Size L 841436002 1920 in stock $12…" at bounding box center [875, 400] width 1386 height 562
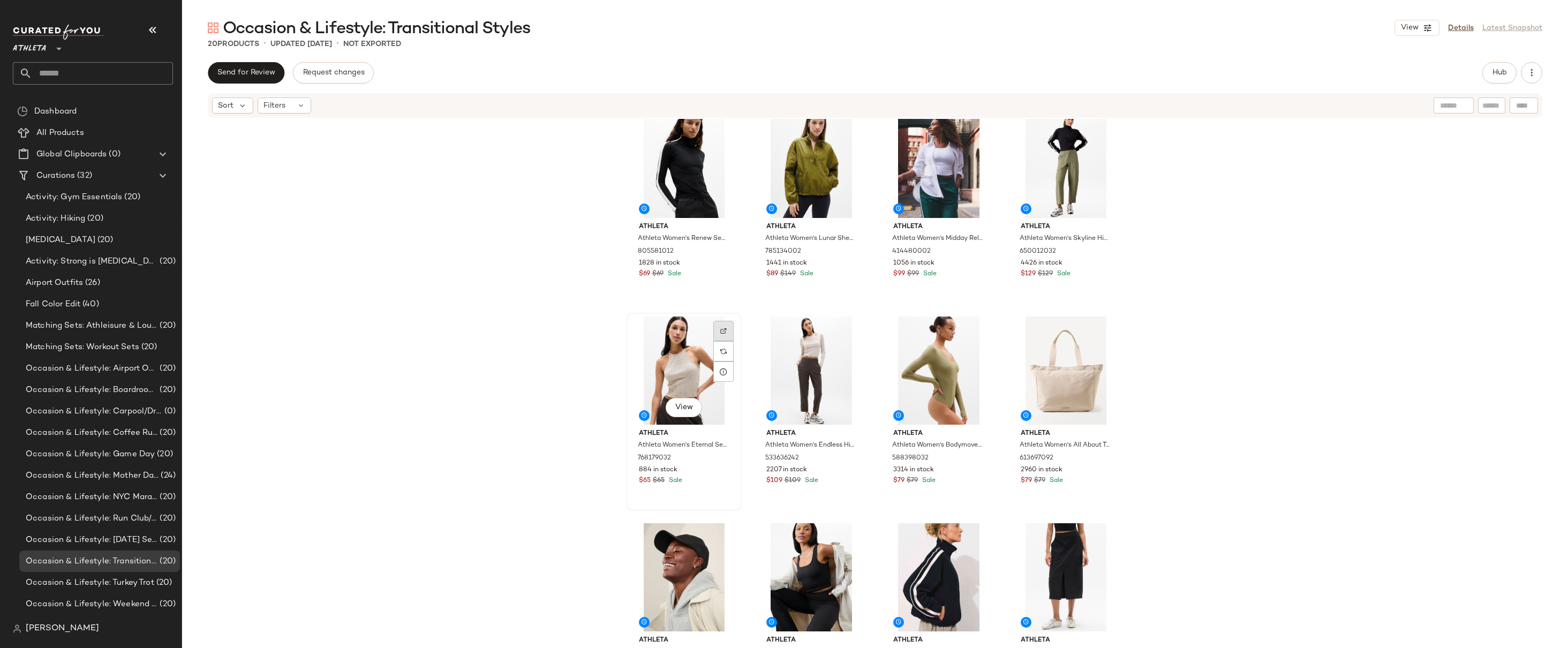
click at [724, 332] on div at bounding box center [724, 331] width 20 height 20
click at [1184, 196] on div "Athleta Athleta Women's Mvp Button Down Bone Size L 841436002 1920 in stock $12…" at bounding box center [875, 400] width 1386 height 562
drag, startPoint x: 575, startPoint y: 260, endPoint x: 574, endPoint y: 317, distance: 57.0
click at [574, 261] on div "Athleta Athleta Women's Mvp Button Down Bone Size L 841436002 1920 in stock $12…" at bounding box center [875, 400] width 1386 height 562
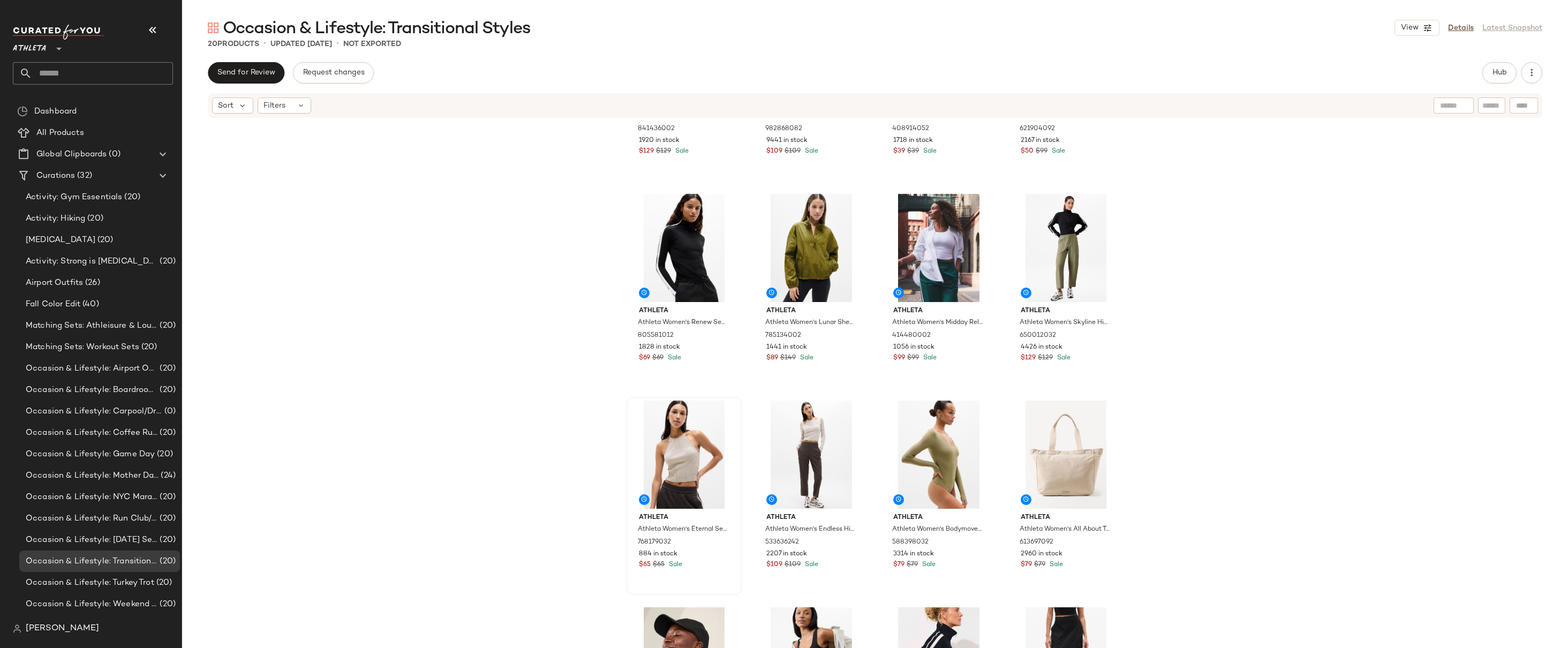
scroll to position [0, 0]
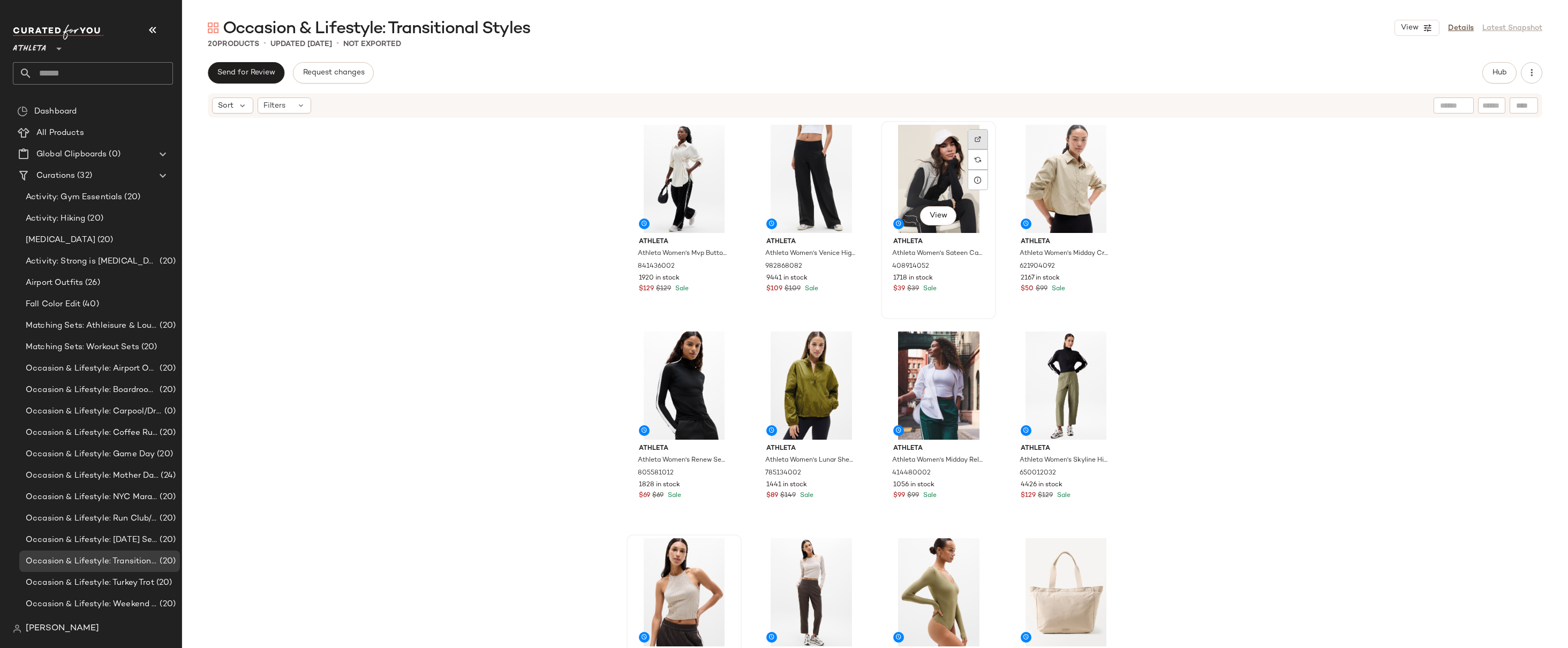
click at [975, 139] on img at bounding box center [978, 139] width 7 height 7
click at [1169, 187] on div "Athleta Athleta Women's Mvp Button Down Bone Size L 841436002 1920 in stock $12…" at bounding box center [875, 400] width 1386 height 562
click at [1233, 194] on div "Athleta Athleta Women's Mvp Button Down Bone Size L 841436002 1920 in stock $12…" at bounding box center [875, 400] width 1386 height 562
click at [1215, 215] on div "Athleta Athleta Women's Mvp Button Down Bone Size L 841436002 1920 in stock $12…" at bounding box center [875, 400] width 1386 height 562
click at [1211, 230] on div "Athleta Athleta Women's Mvp Button Down Bone Size L 841436002 1920 in stock $12…" at bounding box center [875, 400] width 1386 height 562
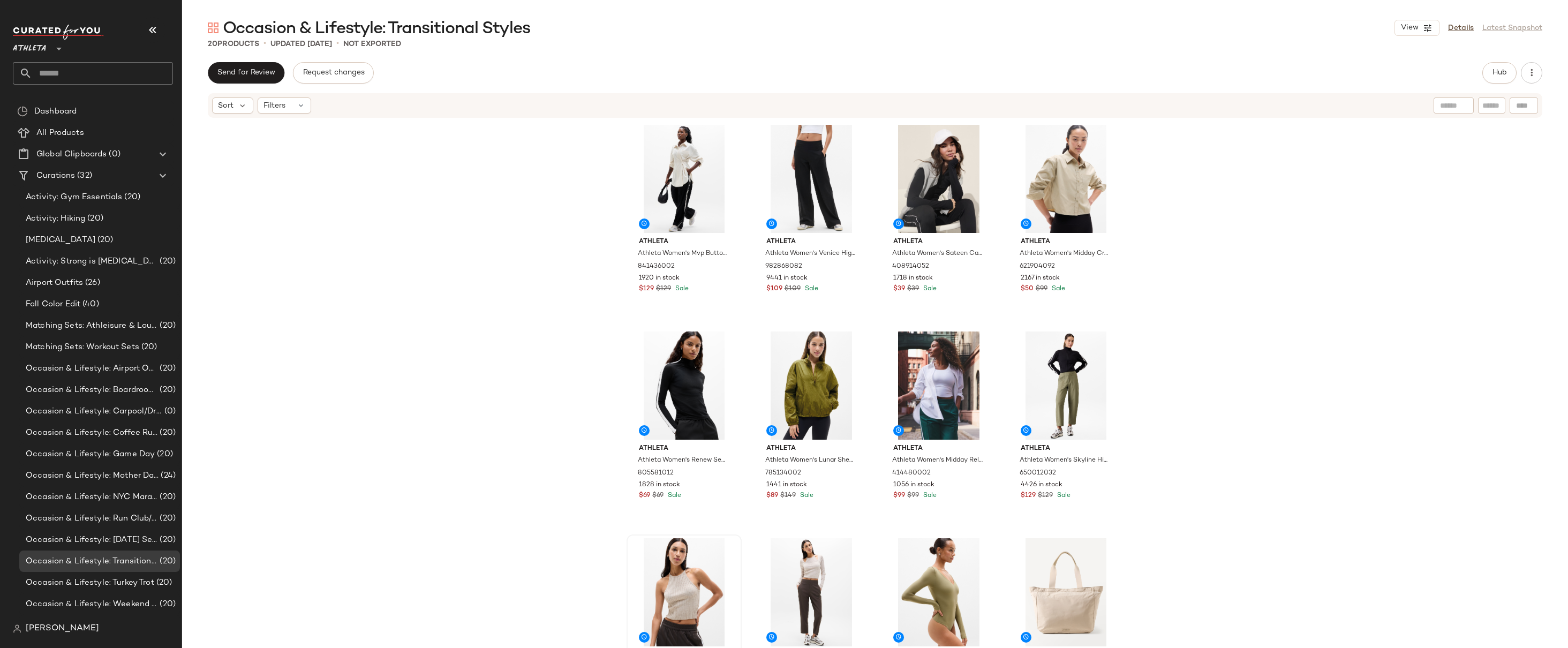
click at [1211, 230] on div "Athleta Athleta Women's Mvp Button Down Bone Size L 841436002 1920 in stock $12…" at bounding box center [875, 400] width 1386 height 562
click at [1155, 300] on div "Athleta Athleta Women's Mvp Button Down Bone Size L 841436002 1920 in stock $12…" at bounding box center [875, 400] width 1386 height 562
click at [1160, 162] on div "Athleta Athleta Women's Mvp Button Down Bone Size L 841436002 1920 in stock $12…" at bounding box center [875, 400] width 1386 height 562
click at [1173, 287] on div "Athleta Athleta Women's Mvp Button Down Bone Size L 841436002 1920 in stock $12…" at bounding box center [875, 400] width 1386 height 562
click at [1164, 247] on div "Athleta Athleta Women's Mvp Button Down Bone Size L 841436002 1920 in stock $12…" at bounding box center [875, 400] width 1386 height 562
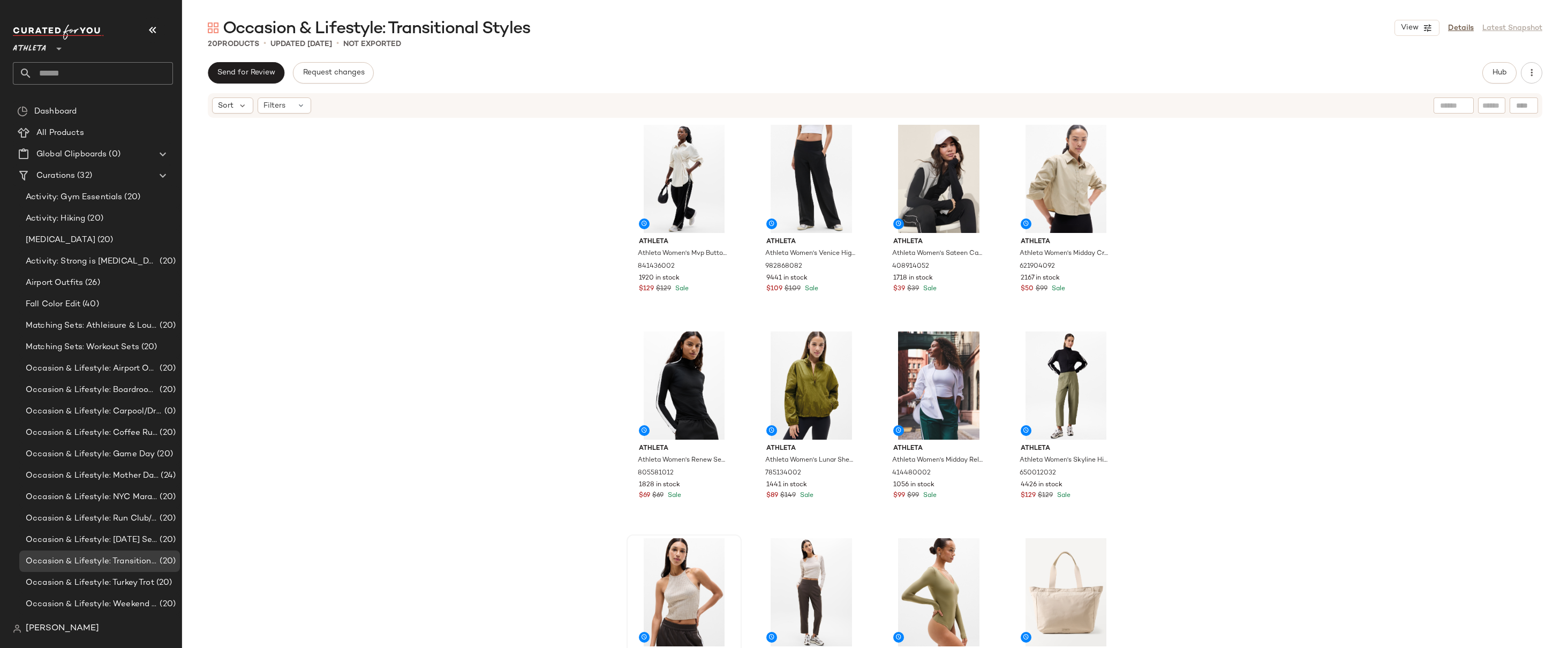
click at [1164, 247] on div "Athleta Athleta Women's Mvp Button Down Bone Size L 841436002 1920 in stock $12…" at bounding box center [875, 400] width 1386 height 562
click at [976, 347] on img at bounding box center [978, 347] width 7 height 7
click at [1192, 274] on div "Athleta Athleta Women's Mvp Button Down Bone Size L 841436002 1920 in stock $12…" at bounding box center [875, 400] width 1386 height 562
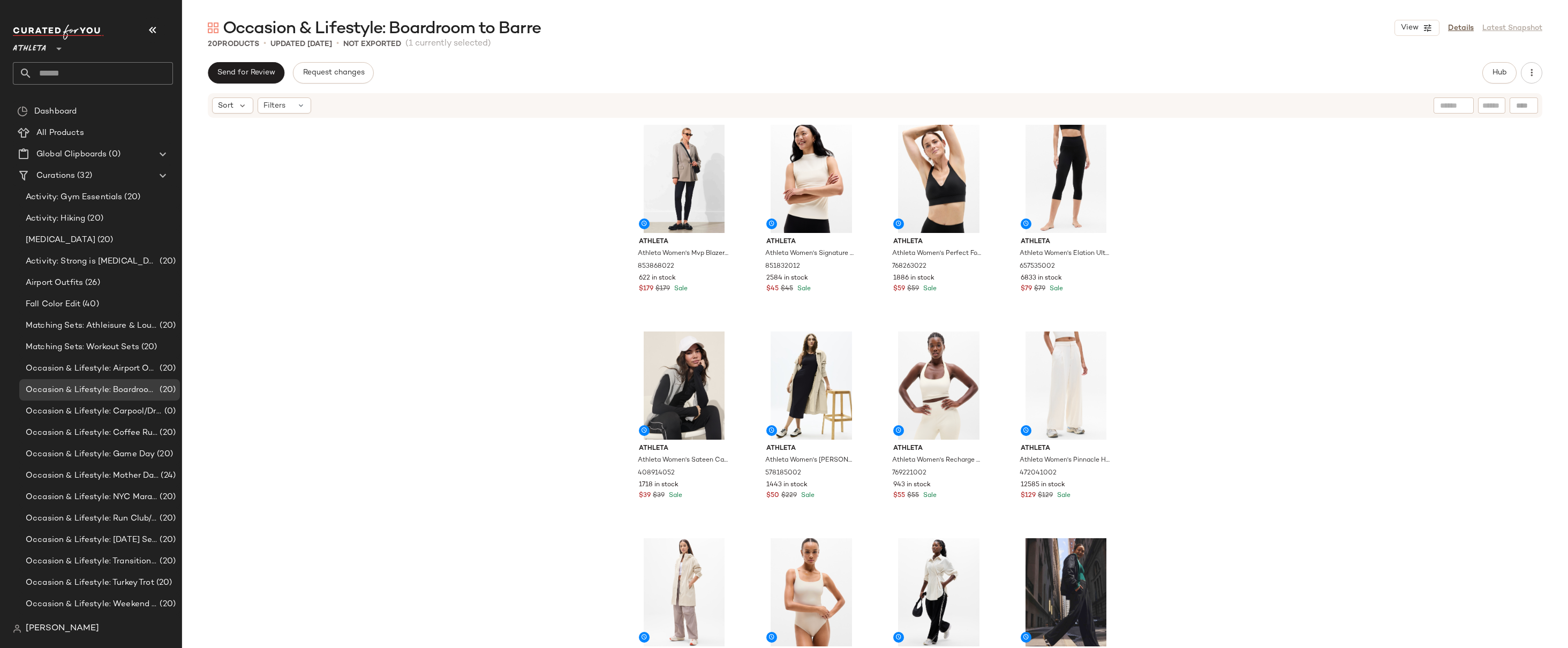
click at [1164, 195] on div "Athleta Athleta Women's Mvp Blazer Mortar Mushroom Size 0 853868022 622 in stoc…" at bounding box center [875, 400] width 1386 height 562
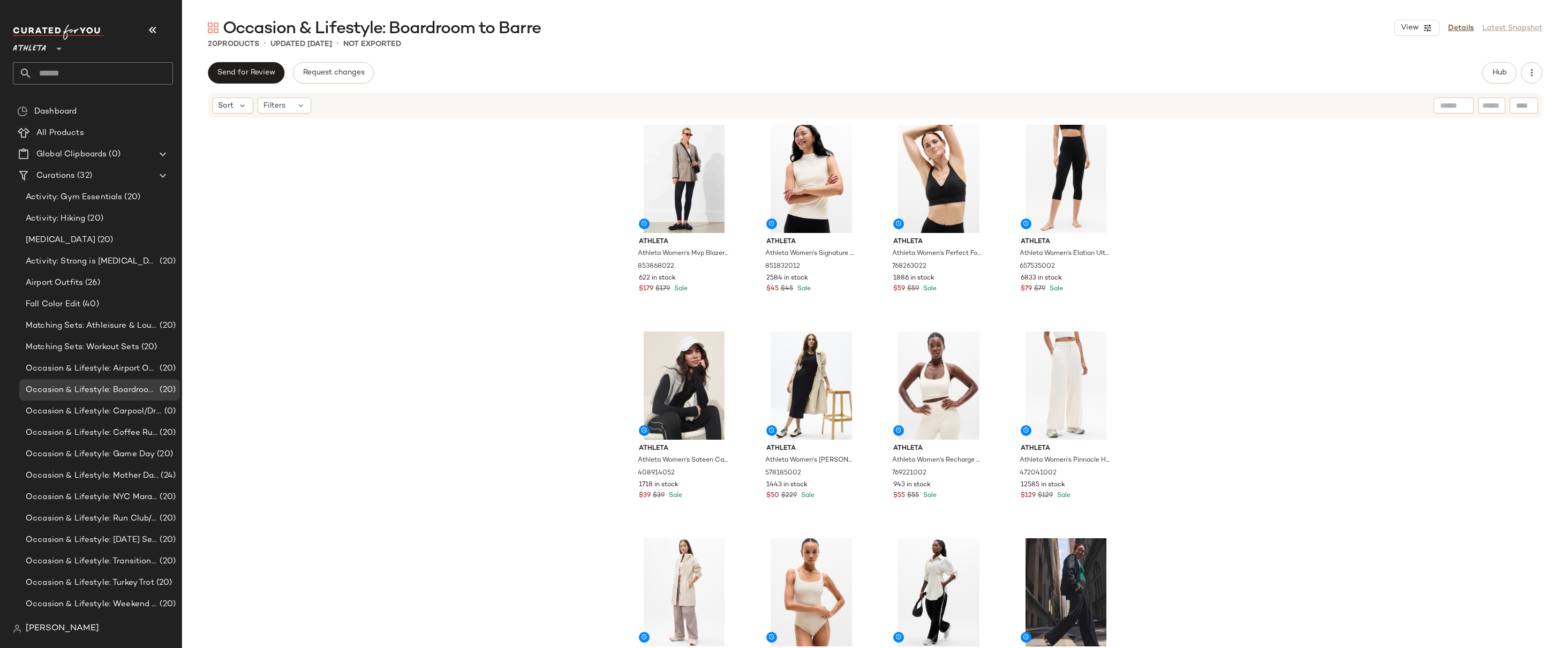
click at [1164, 195] on div "Athleta Athleta Women's Mvp Blazer Mortar Mushroom Size 0 853868022 622 in stoc…" at bounding box center [875, 400] width 1386 height 562
click at [1175, 316] on div "Athleta Athleta Women's Mvp Blazer Mortar Mushroom Size 0 853868022 622 in stoc…" at bounding box center [875, 400] width 1386 height 562
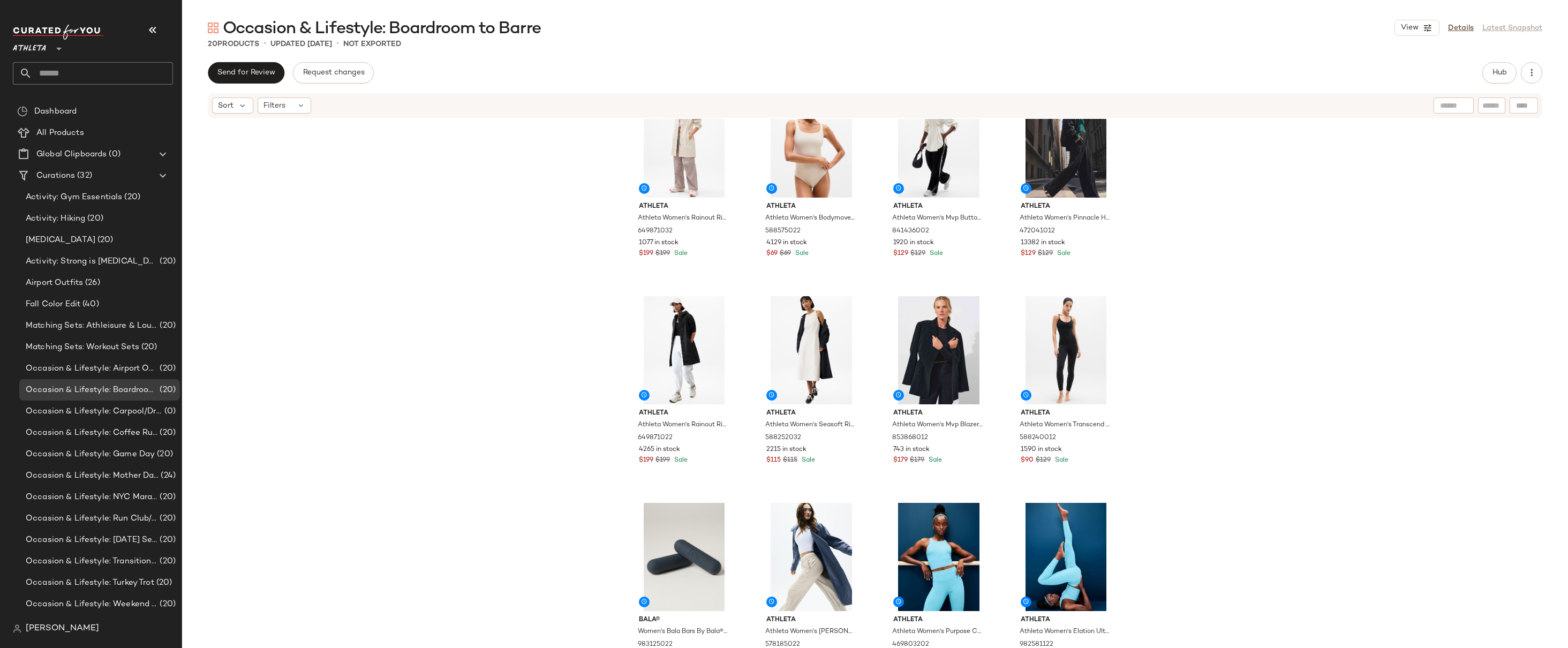
scroll to position [475, 0]
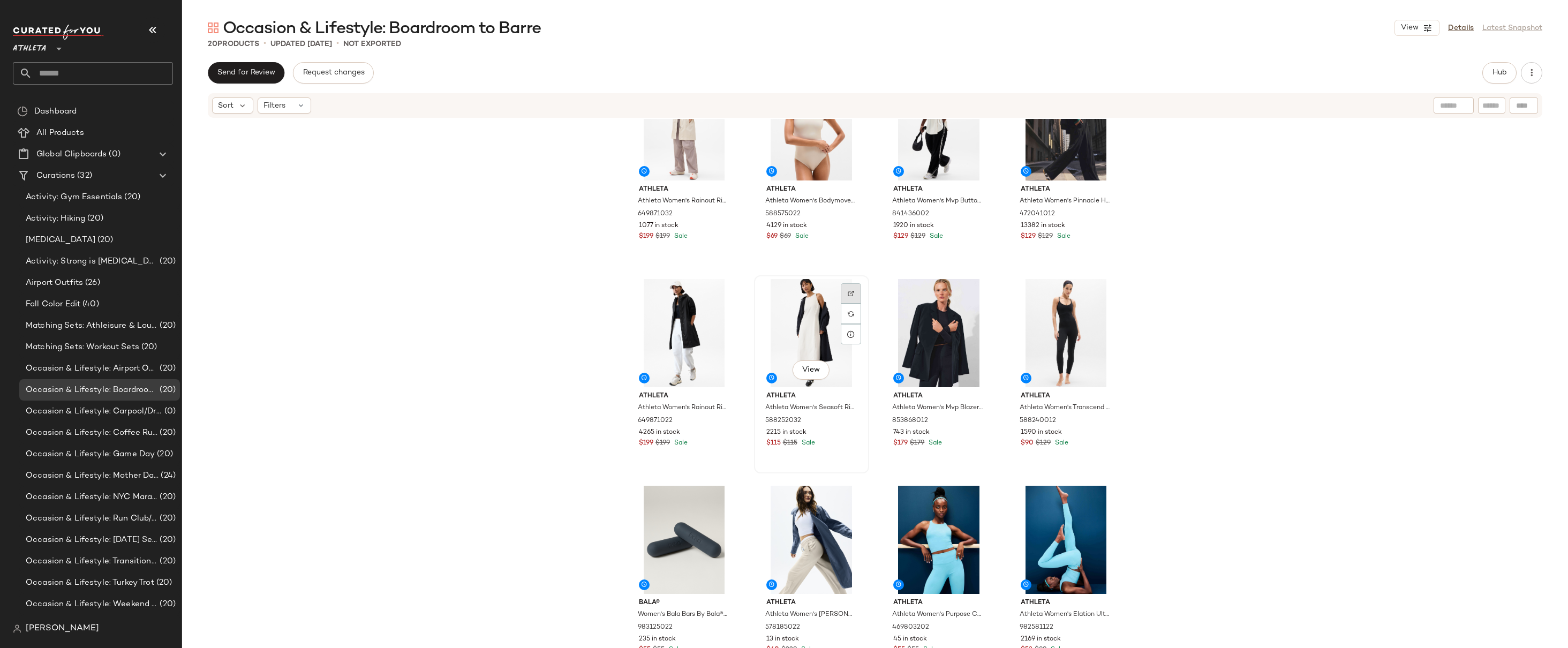
click at [851, 291] on img at bounding box center [851, 294] width 7 height 7
click at [1170, 262] on div "Athleta Athleta Women's Rainout Ridge Long Trench Bone Size XS 649871032 1077 i…" at bounding box center [875, 400] width 1386 height 562
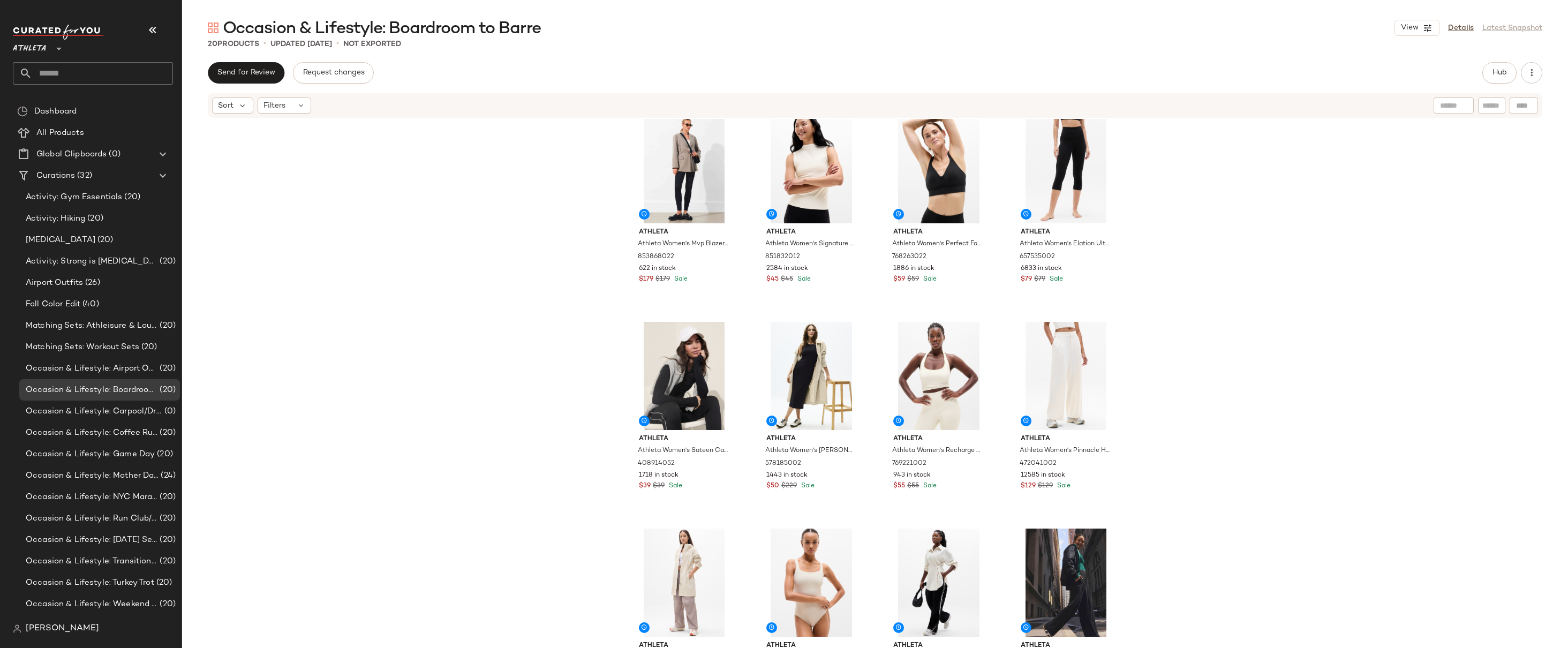
scroll to position [0, 0]
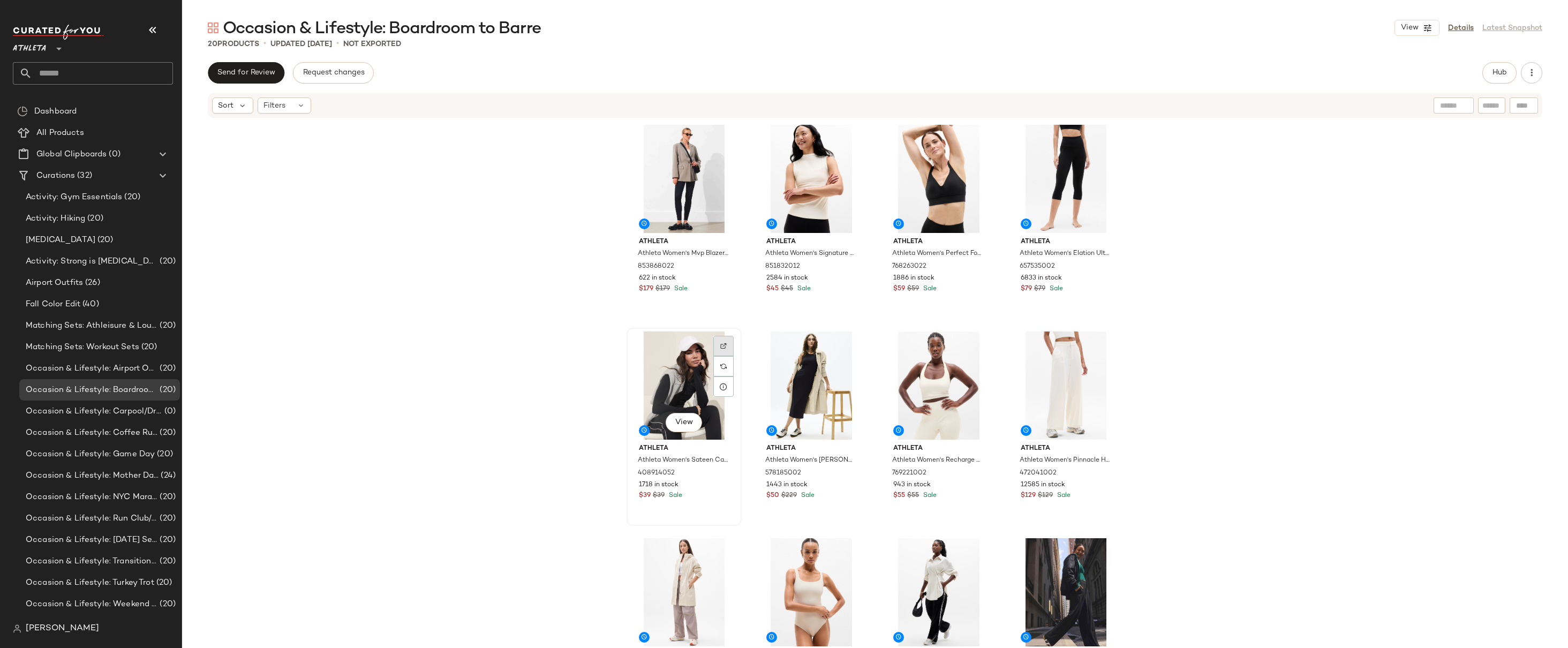
click at [726, 350] on div at bounding box center [724, 346] width 20 height 20
click at [1179, 280] on div "Athleta Athleta Women's Mvp Blazer Mortar Mushroom Size 0 853868022 622 in stoc…" at bounding box center [875, 400] width 1386 height 562
click at [1180, 277] on div "Athleta Athleta Women's Mvp Blazer Mortar Mushroom Size 0 853868022 622 in stoc…" at bounding box center [875, 400] width 1386 height 562
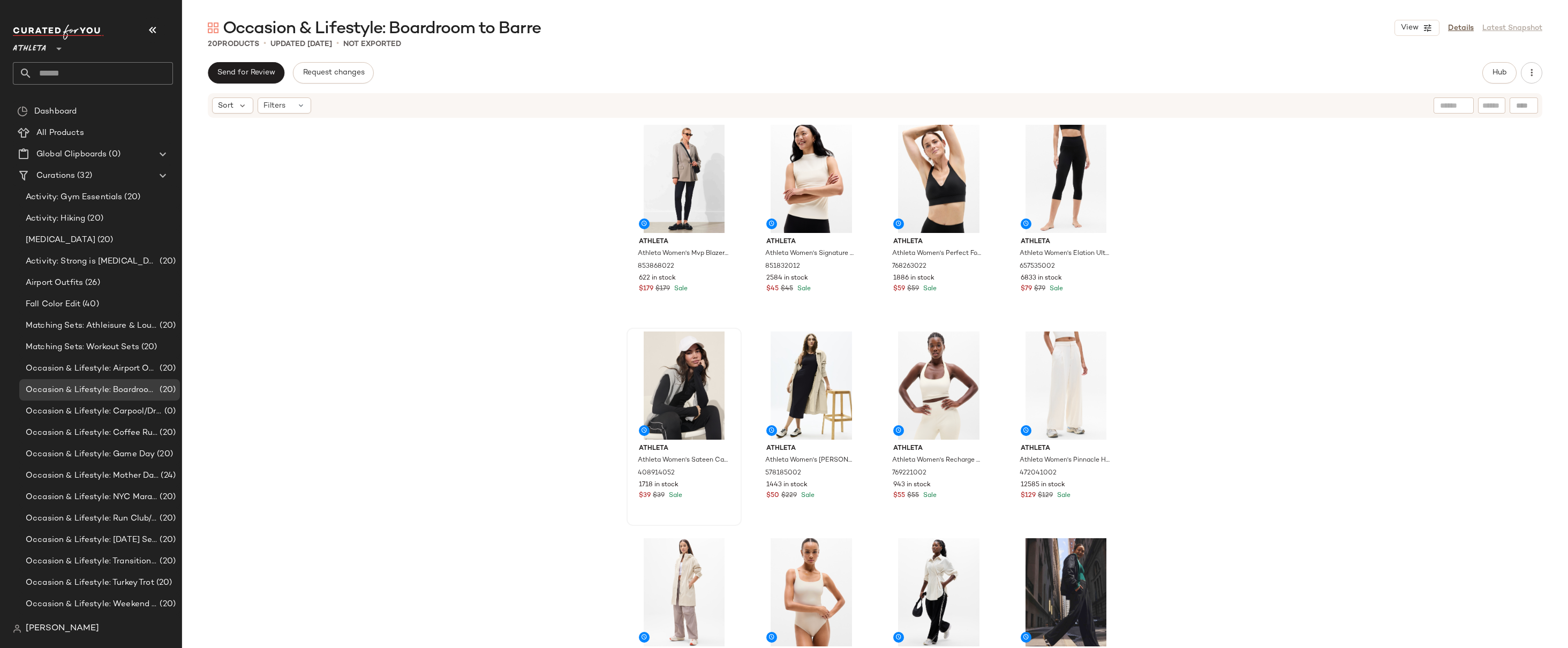
click at [1180, 277] on div "Athleta Athleta Women's Mvp Blazer Mortar Mushroom Size 0 853868022 622 in stoc…" at bounding box center [875, 400] width 1386 height 562
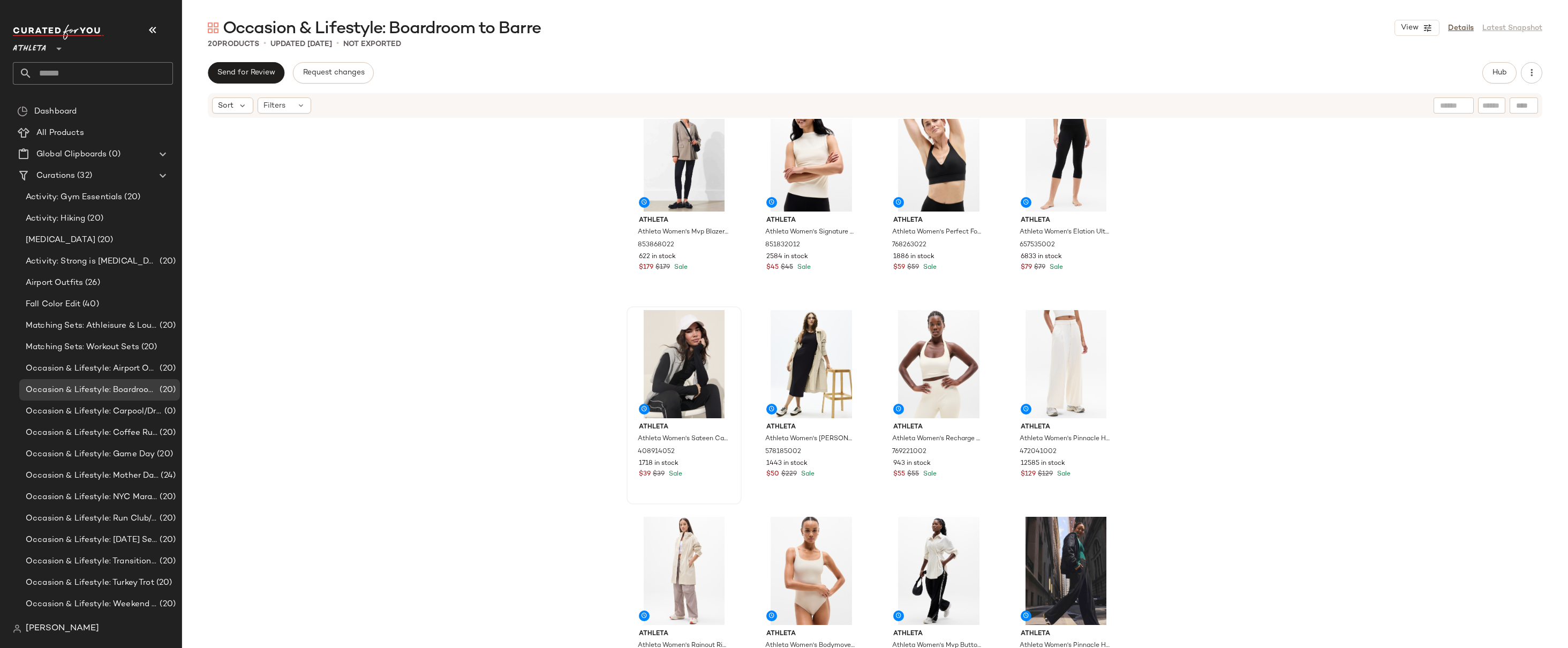
scroll to position [50, 0]
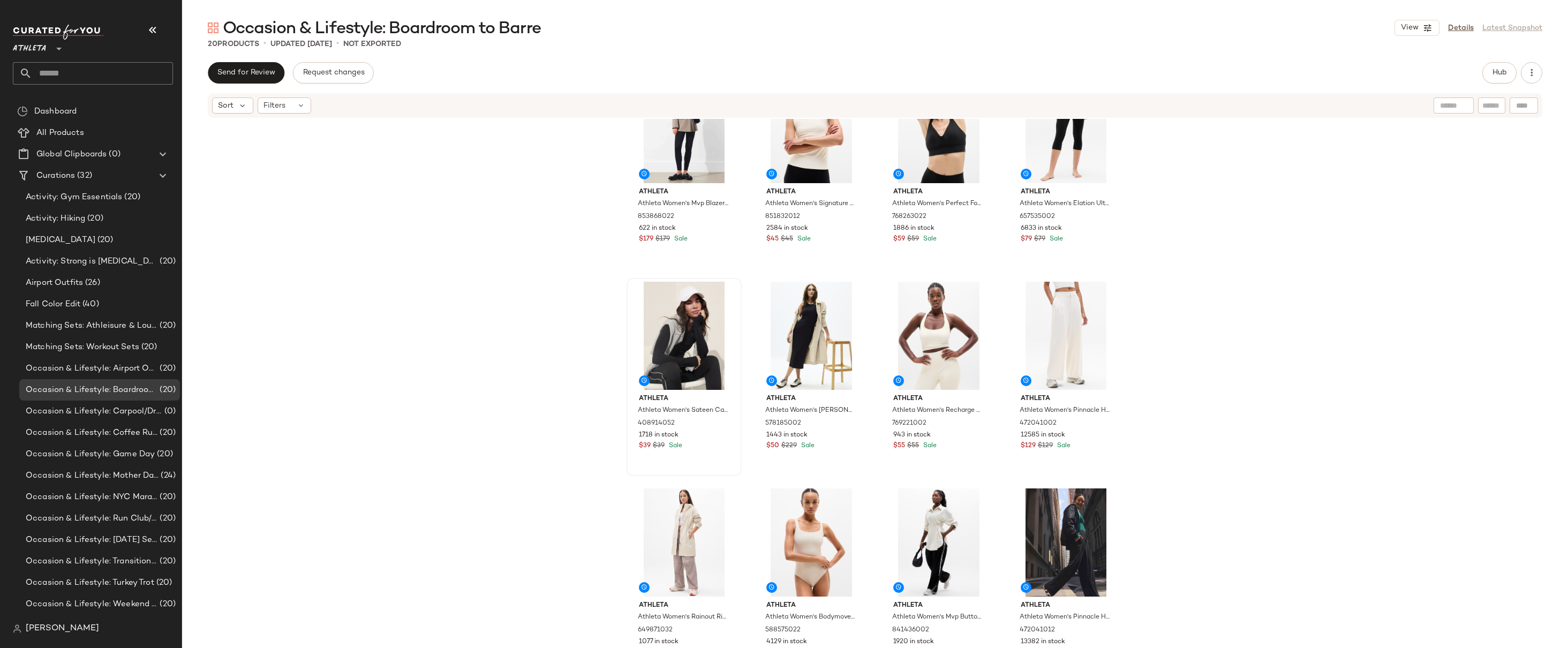
click at [1180, 277] on div "Athleta Athleta Women's Mvp Blazer Mortar Mushroom Size 0 853868022 622 in stoc…" at bounding box center [875, 400] width 1386 height 562
click at [849, 505] on img at bounding box center [851, 503] width 7 height 7
click at [1202, 285] on div "Athleta Athleta Women's Mvp Blazer Mortar Mushroom Size 0 853868022 622 in stoc…" at bounding box center [875, 400] width 1386 height 562
click at [1187, 408] on div "Athleta Athleta Women's Mvp Blazer Mortar Mushroom Size 0 853868022 622 in stoc…" at bounding box center [875, 400] width 1386 height 562
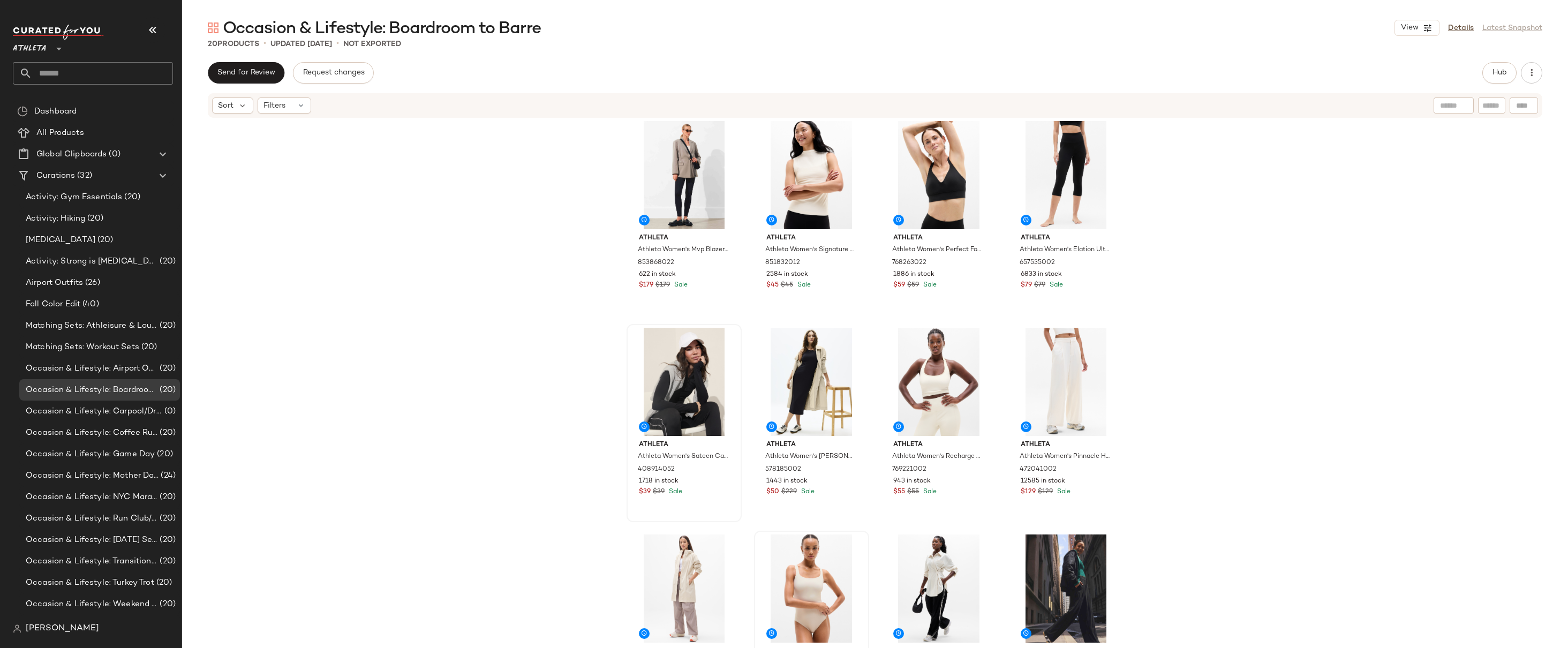
scroll to position [0, 0]
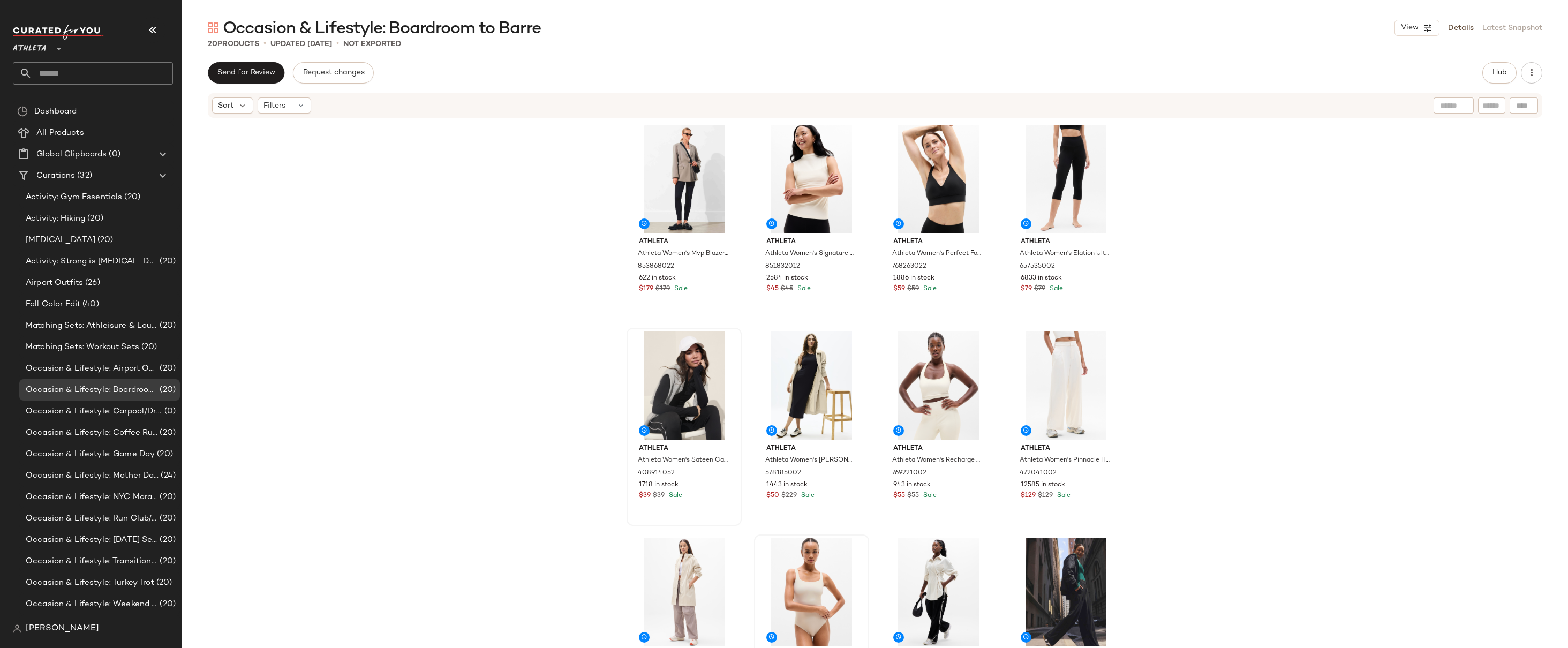
click at [1264, 314] on div "Athleta Athleta Women's Mvp Blazer Mortar Mushroom Size 0 853868022 622 in stoc…" at bounding box center [875, 400] width 1386 height 562
click at [1238, 319] on div "Athleta Athleta Women's Mvp Blazer Mortar Mushroom Size 0 853868022 622 in stoc…" at bounding box center [875, 400] width 1386 height 562
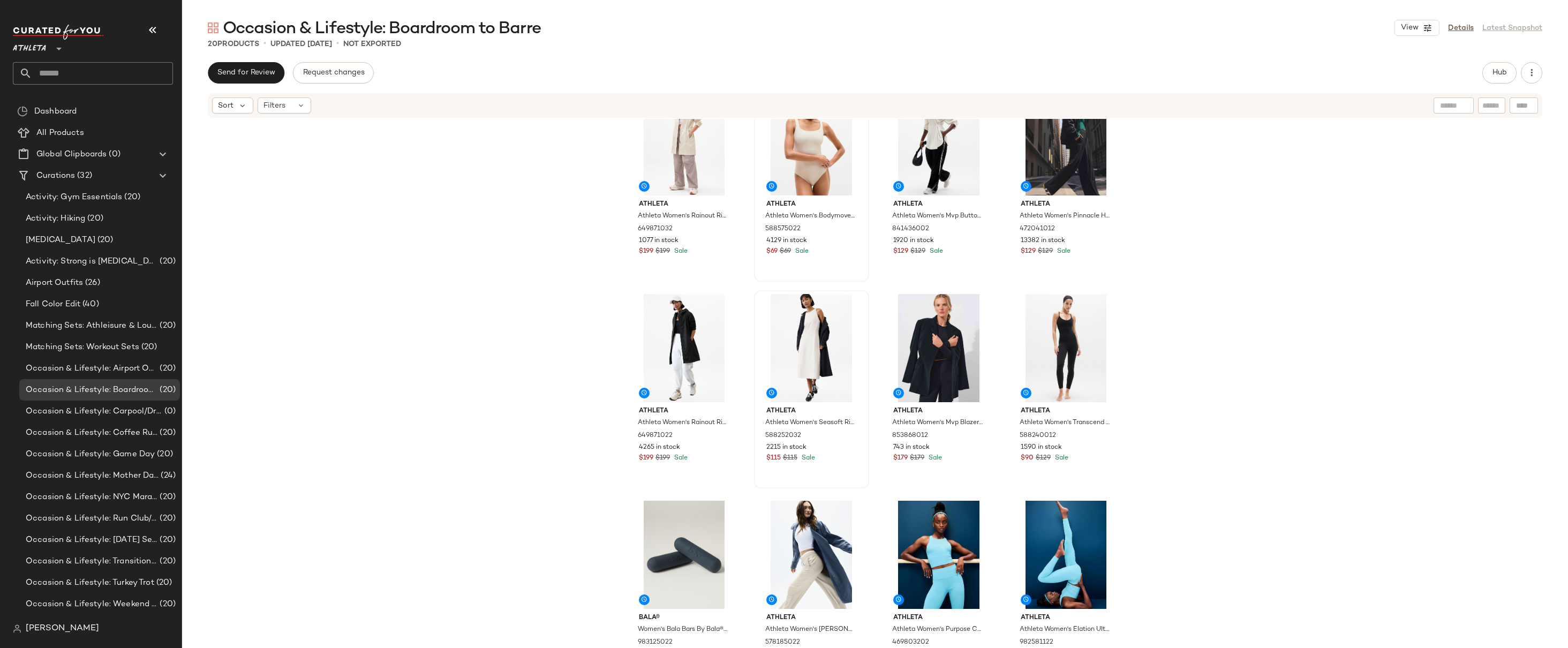
scroll to position [475, 0]
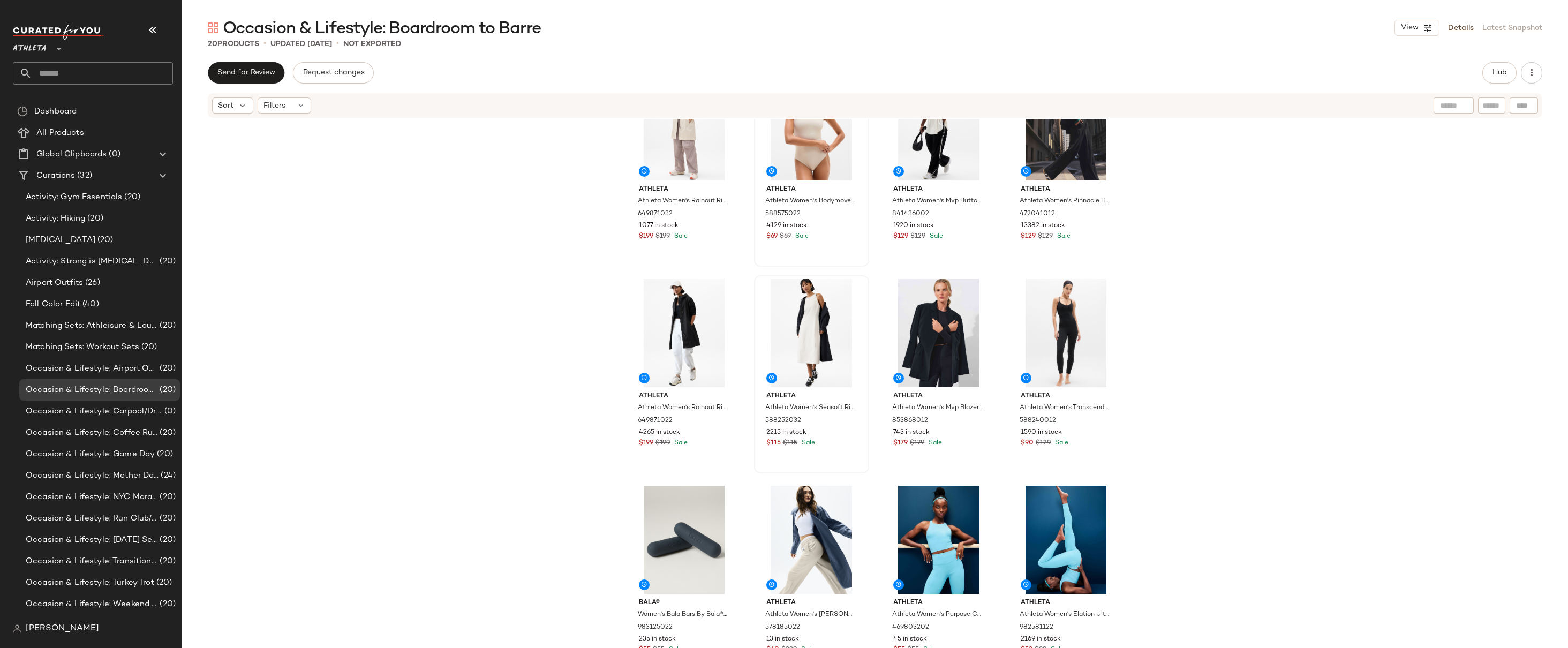
click at [1189, 284] on div "Athleta Athleta Women's Sateen Cap Bright White One Size 408914052 1718 in stoc…" at bounding box center [875, 400] width 1386 height 562
click at [1216, 240] on div "Athleta Athleta Women's Sateen Cap Bright White One Size 408914052 1718 in stoc…" at bounding box center [875, 400] width 1386 height 562
click at [1203, 266] on div "Athleta Athleta Women's Sateen Cap Bright White One Size 408914052 1718 in stoc…" at bounding box center [875, 400] width 1386 height 562
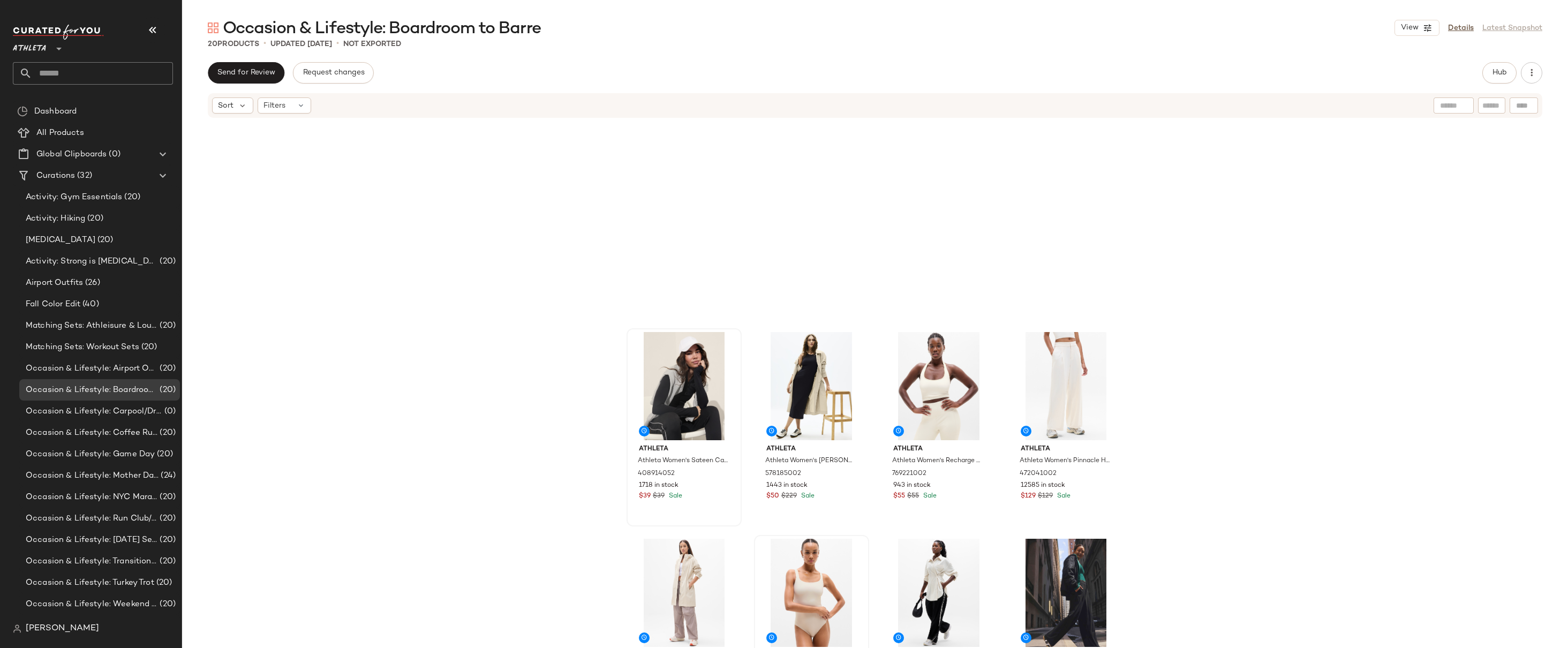
scroll to position [0, 0]
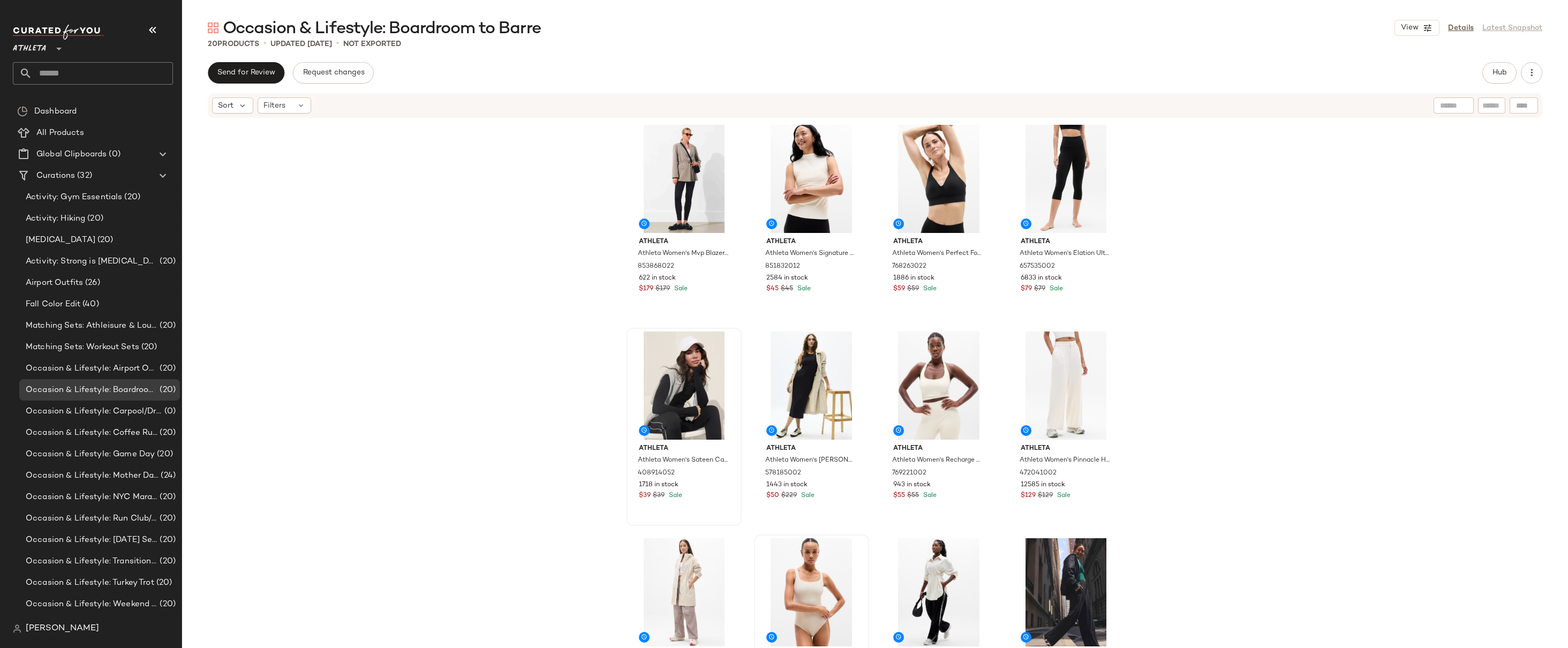
click at [1203, 266] on div "Athleta Athleta Women's Mvp Blazer Mortar Mushroom Size 0 853868022 622 in stoc…" at bounding box center [875, 400] width 1386 height 562
click at [1202, 299] on div "Athleta Athleta Women's Mvp Blazer Mortar Mushroom Size 0 853868022 622 in stoc…" at bounding box center [875, 400] width 1386 height 562
click at [1151, 262] on div "Athleta Athleta Women's Mvp Blazer Mortar Mushroom Size 0 853868022 622 in stoc…" at bounding box center [875, 400] width 1386 height 562
click at [1167, 260] on div "Athleta Athleta Women's Mvp Blazer Mortar Mushroom Size 0 853868022 622 in stoc…" at bounding box center [875, 400] width 1386 height 562
click at [1191, 213] on div "Athleta Athleta Women's Mvp Blazer Mortar Mushroom Size 0 853868022 622 in stoc…" at bounding box center [875, 400] width 1386 height 562
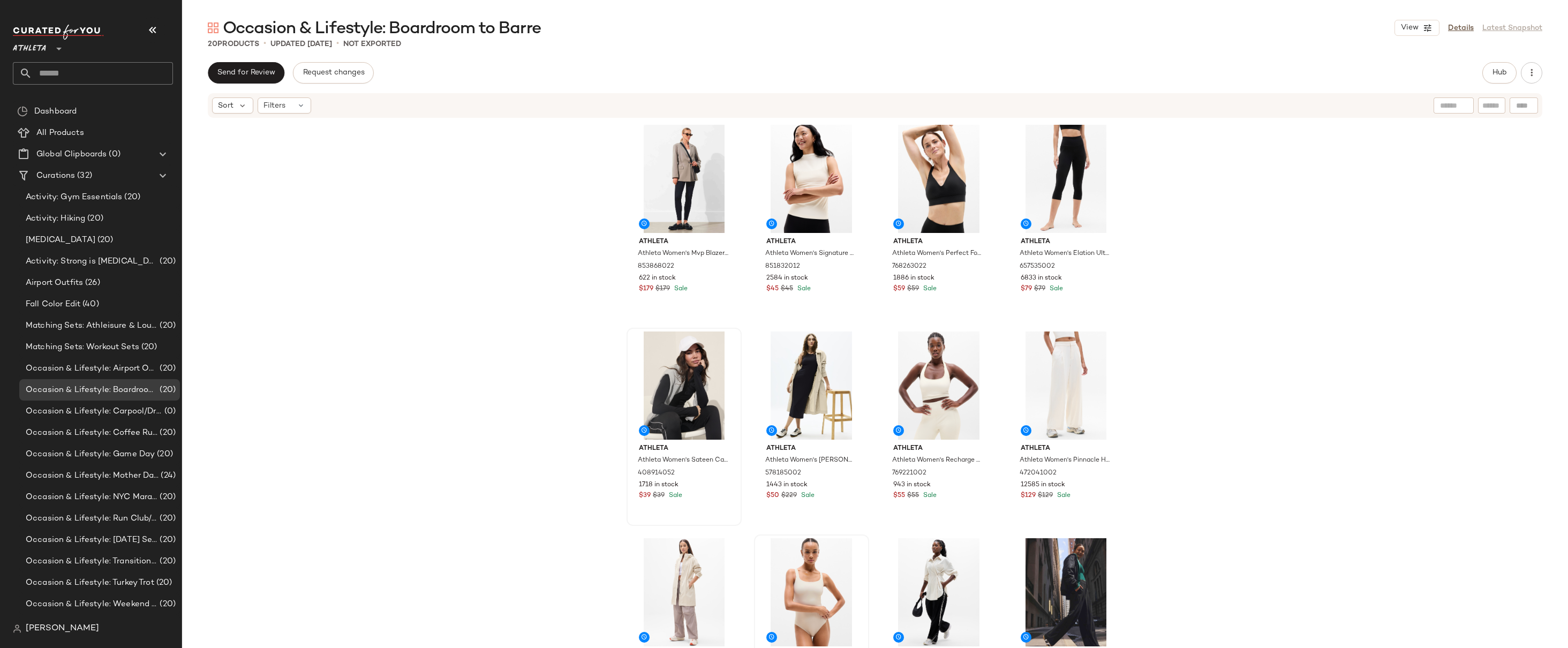
click at [1187, 261] on div "Athleta Athleta Women's Mvp Blazer Mortar Mushroom Size 0 853868022 622 in stoc…" at bounding box center [875, 400] width 1386 height 562
click at [1194, 215] on div "Athleta Athleta Women's Mvp Blazer Mortar Mushroom Size 0 853868022 622 in stoc…" at bounding box center [875, 400] width 1386 height 562
click at [1196, 213] on div "Athleta Athleta Women's Mvp Blazer Mortar Mushroom Size 0 853868022 622 in stoc…" at bounding box center [875, 400] width 1386 height 562
click at [1171, 363] on div "Athleta Athleta Women's Mvp Blazer Mortar Mushroom Size 0 853868022 622 in stoc…" at bounding box center [875, 400] width 1386 height 562
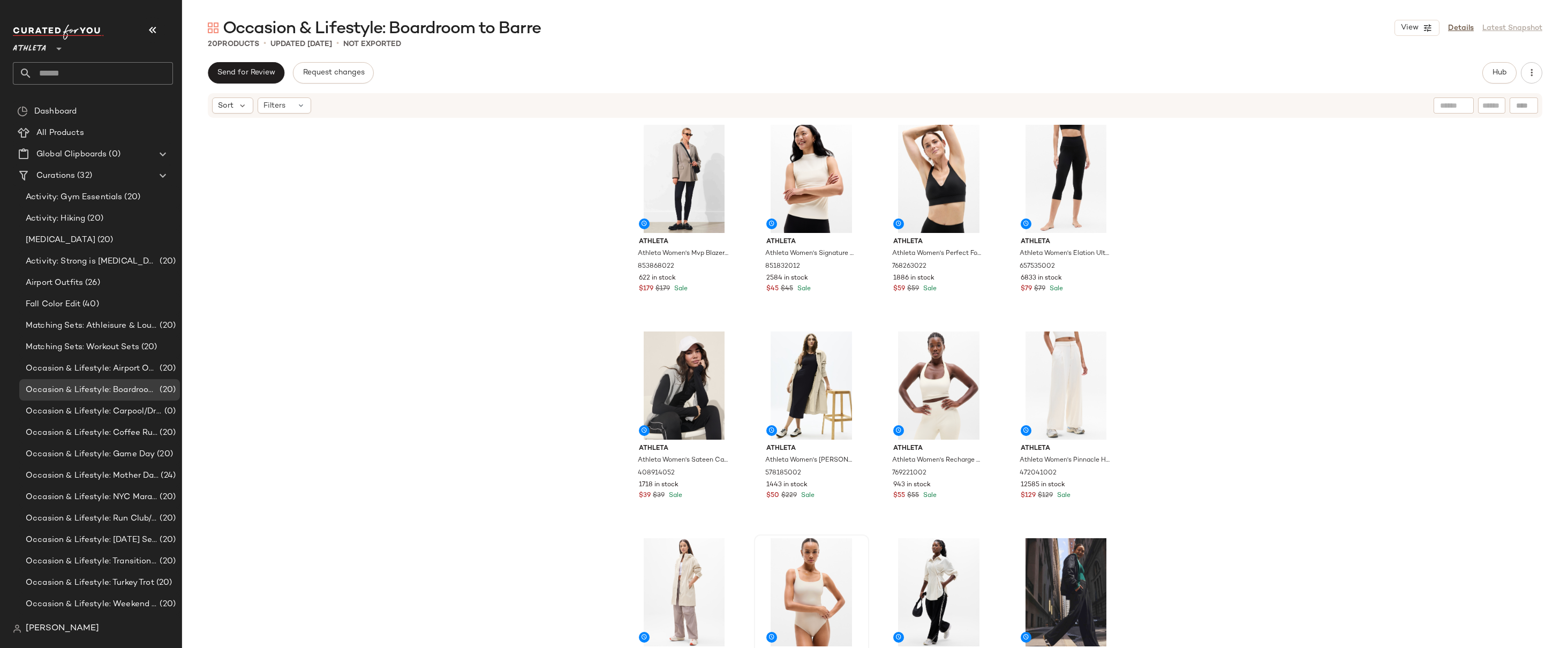
click at [1164, 285] on div "Athleta Athleta Women's Mvp Blazer Mortar Mushroom Size 0 853868022 622 in stoc…" at bounding box center [875, 400] width 1386 height 562
click at [1174, 244] on div "Athleta Athleta Women's Mvp Blazer Mortar Mushroom Size 0 853868022 622 in stoc…" at bounding box center [875, 400] width 1386 height 562
click at [1231, 421] on div "Athleta Athleta Women's Mvp Blazer Mortar Mushroom Size 0 853868022 622 in stoc…" at bounding box center [875, 400] width 1386 height 562
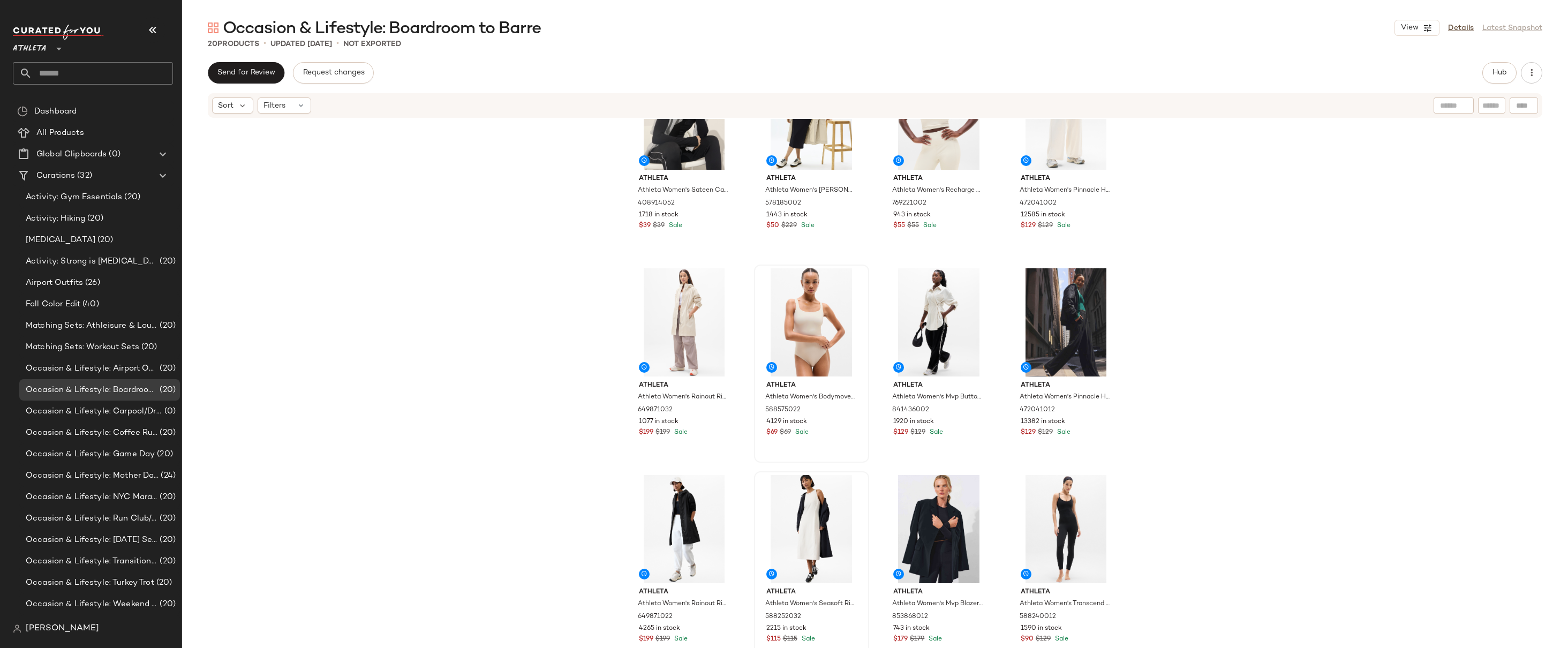
scroll to position [307, 0]
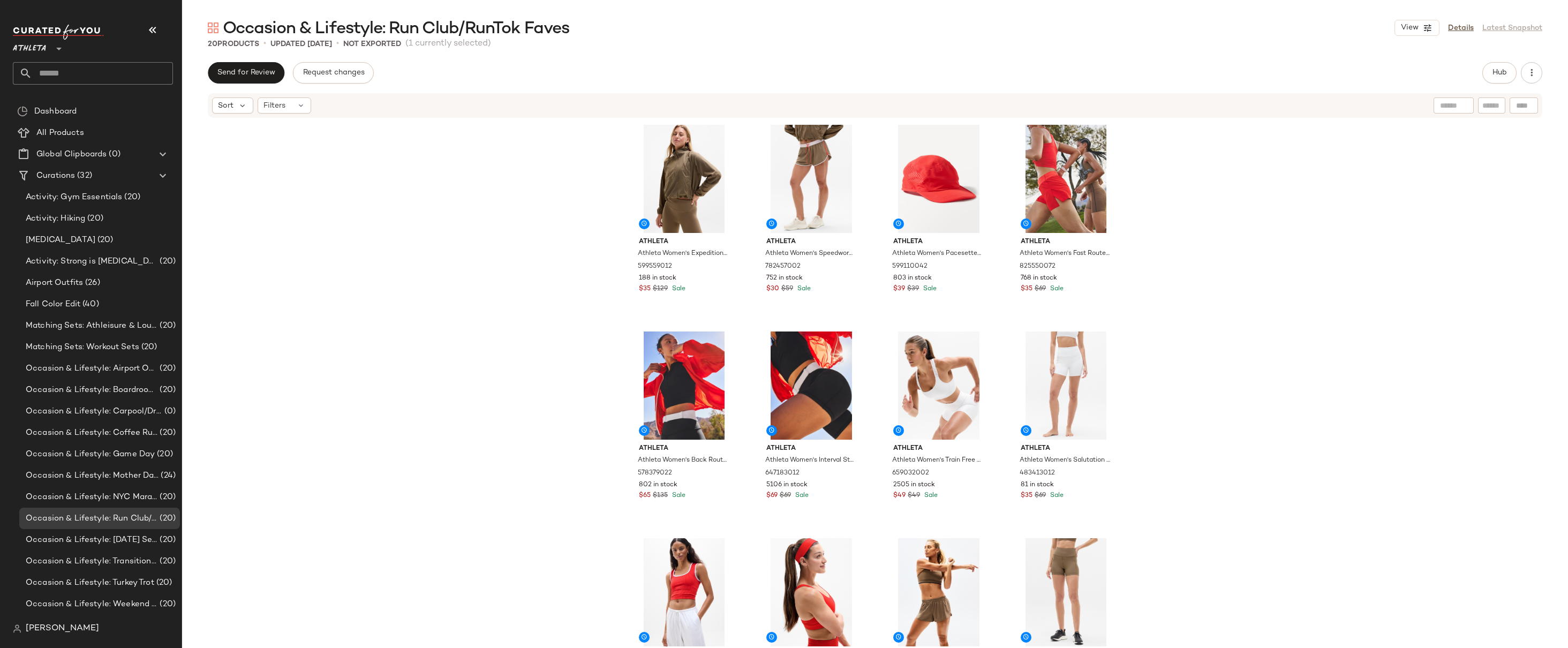
click at [592, 201] on div "Athleta Athleta Women's Expedition Packable Popover Clay Size L 599559012 188 i…" at bounding box center [875, 400] width 1386 height 562
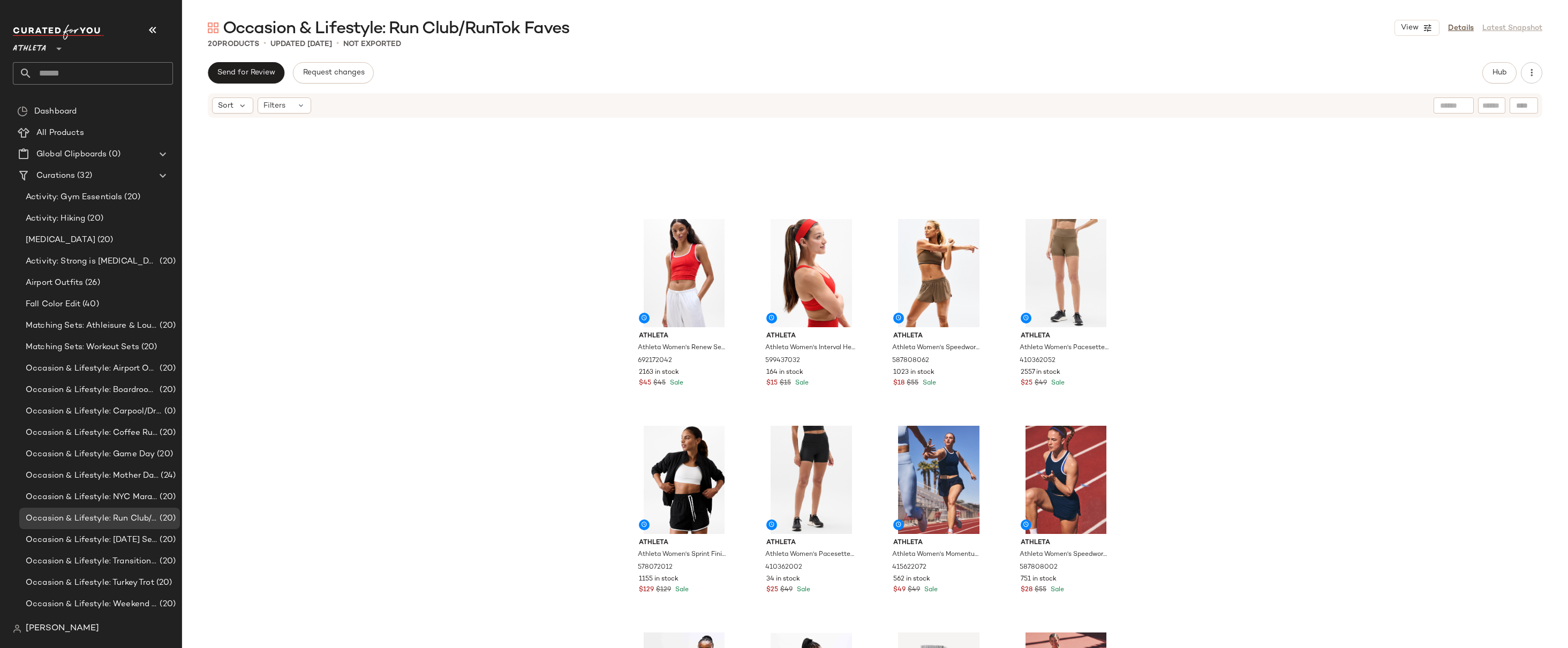
scroll to position [475, 0]
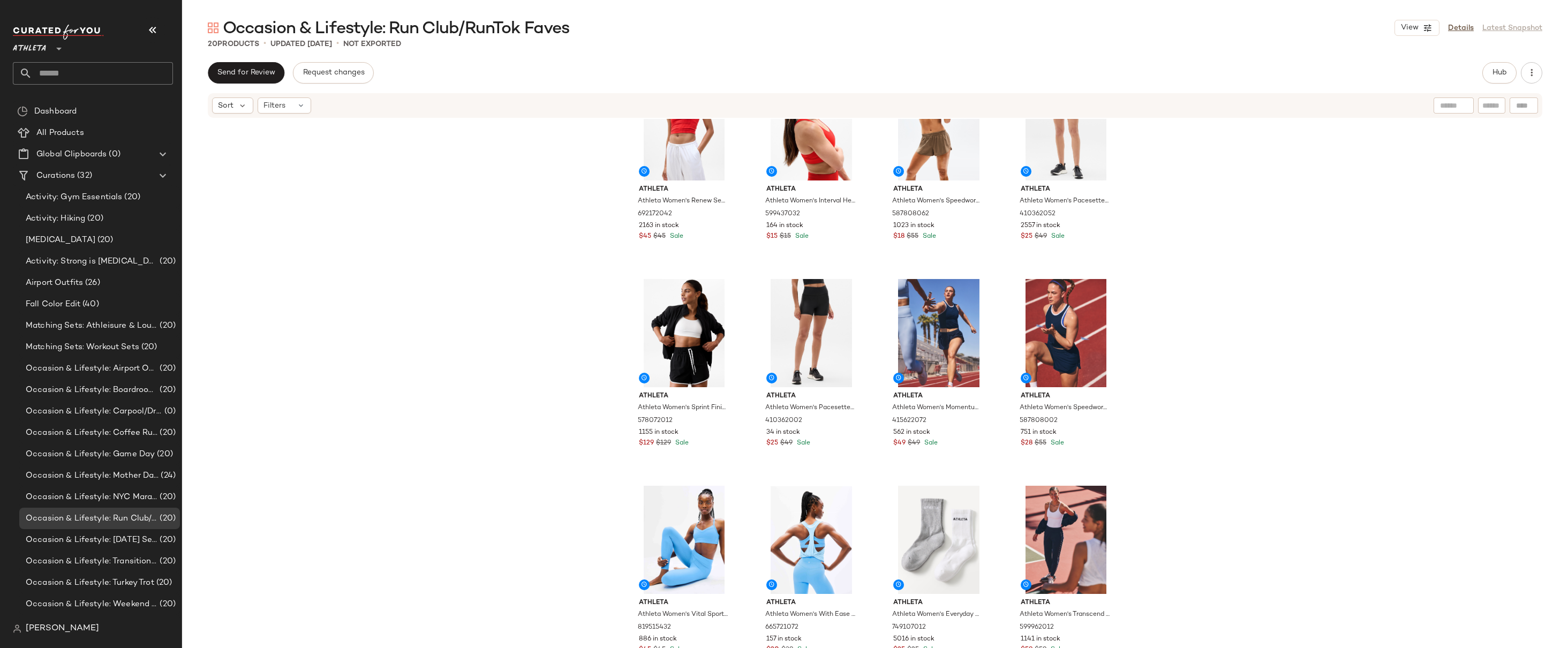
click at [1262, 306] on div "Athleta Athleta Women's Renew Seamless Square Neck Crop Tank Cardinal/Bright Wh…" at bounding box center [875, 400] width 1386 height 562
click at [1185, 270] on div "Athleta Athleta Women's Renew Seamless Square Neck Crop Tank Cardinal/Bright Wh…" at bounding box center [875, 400] width 1386 height 562
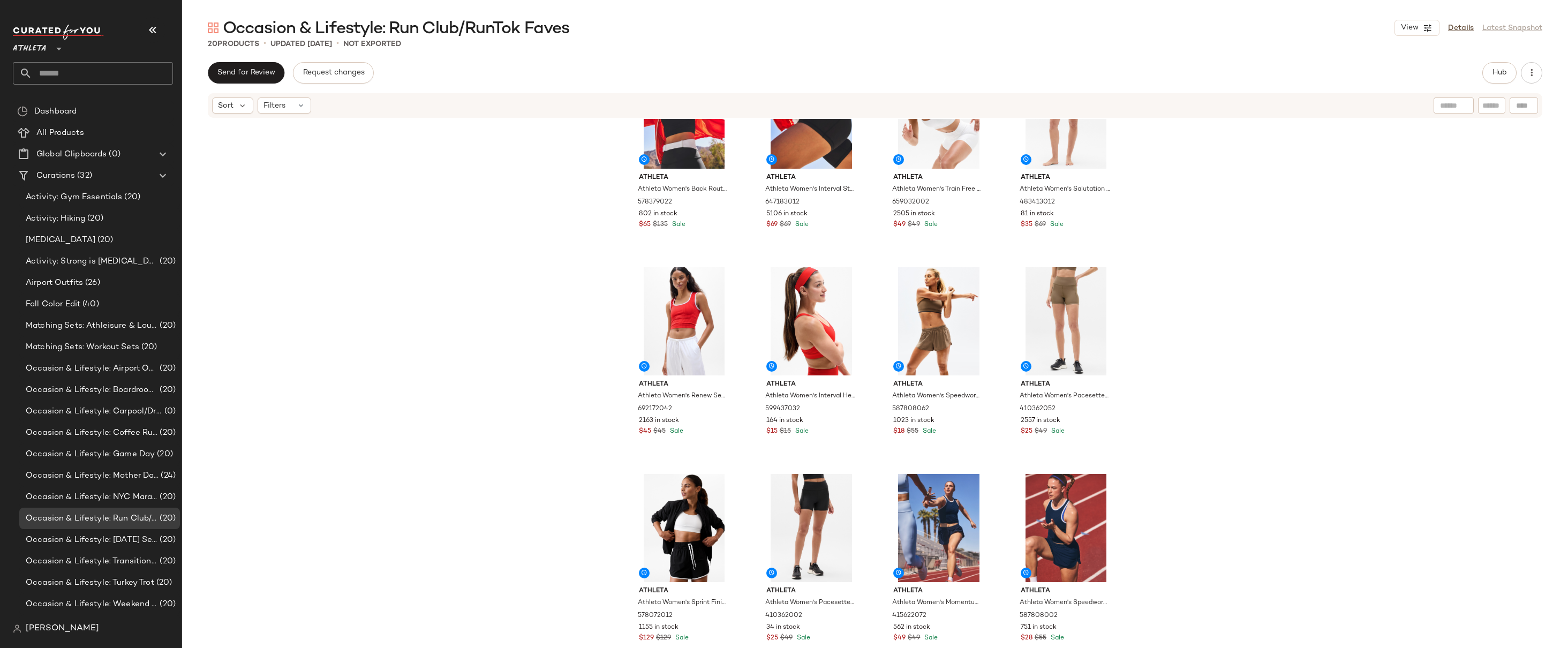
scroll to position [0, 0]
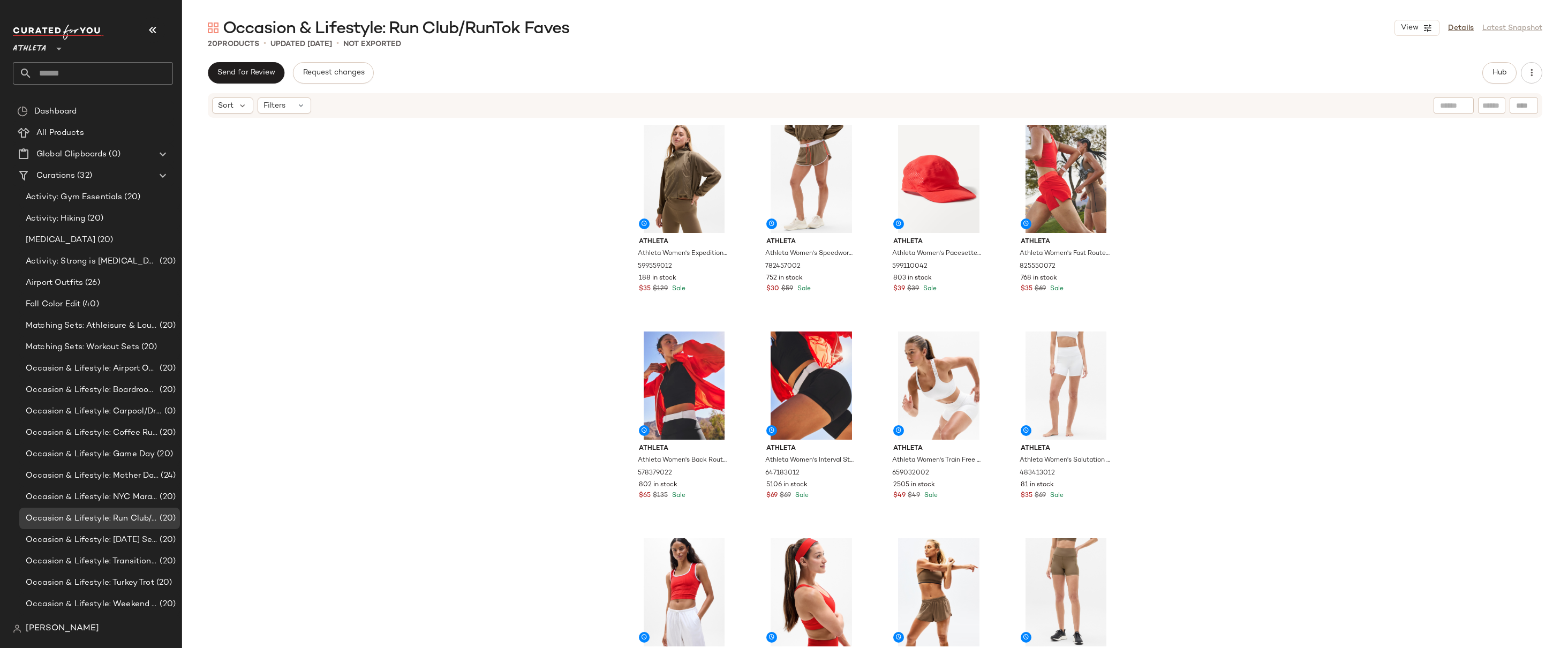
click at [1188, 221] on div "Athleta Athleta Women's Expedition Packable Popover Clay Size L 599559012 188 i…" at bounding box center [875, 400] width 1386 height 562
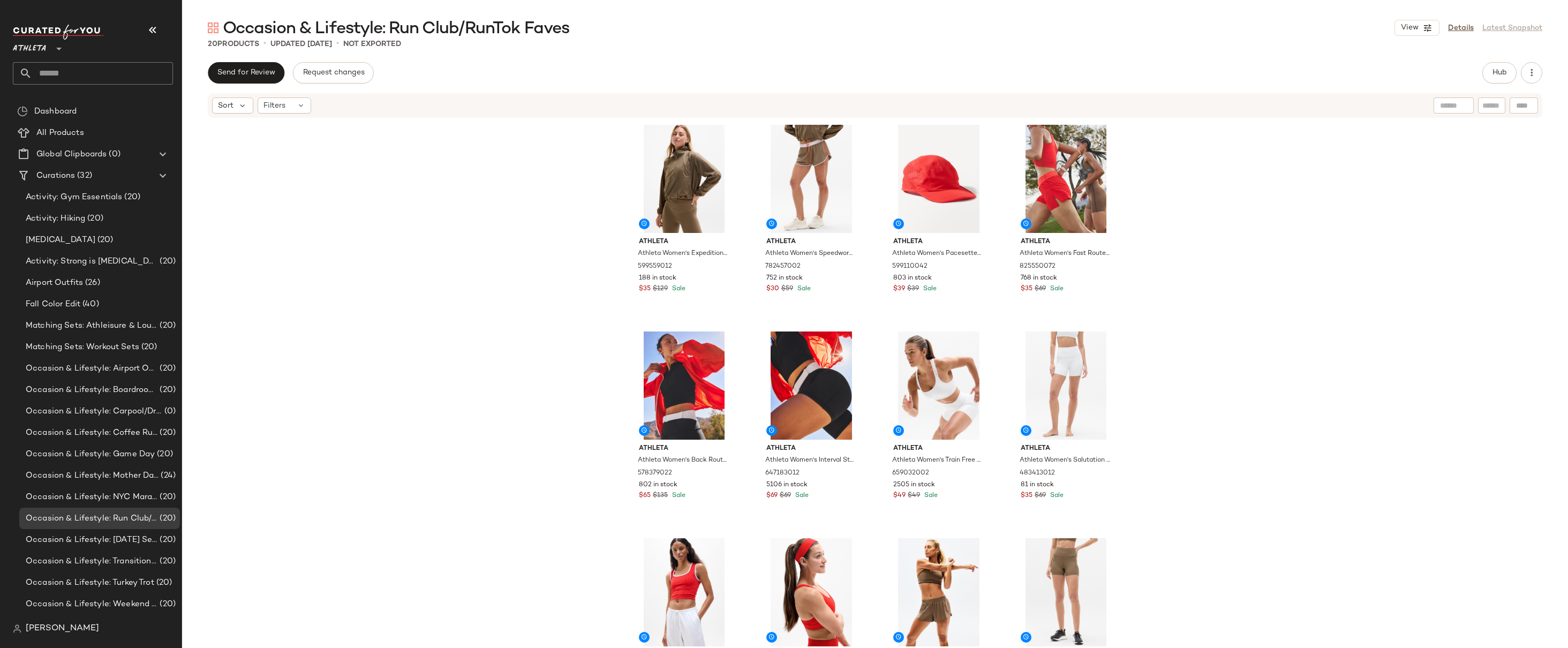
click at [1188, 221] on div "Athleta Athleta Women's Expedition Packable Popover Clay Size L 599559012 188 i…" at bounding box center [875, 400] width 1386 height 562
click at [1187, 260] on div "Athleta Athleta Women's Expedition Packable Popover Clay Size L 599559012 188 i…" at bounding box center [875, 400] width 1386 height 562
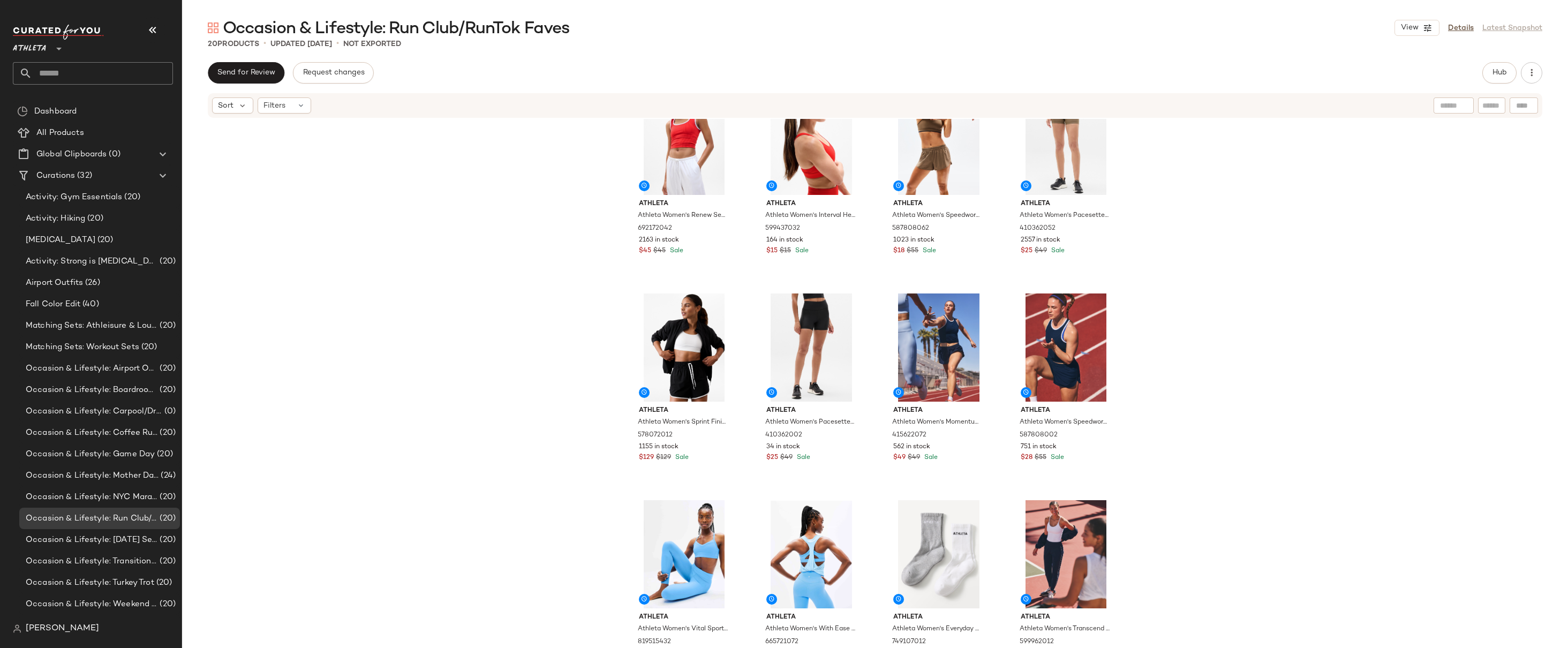
scroll to position [475, 0]
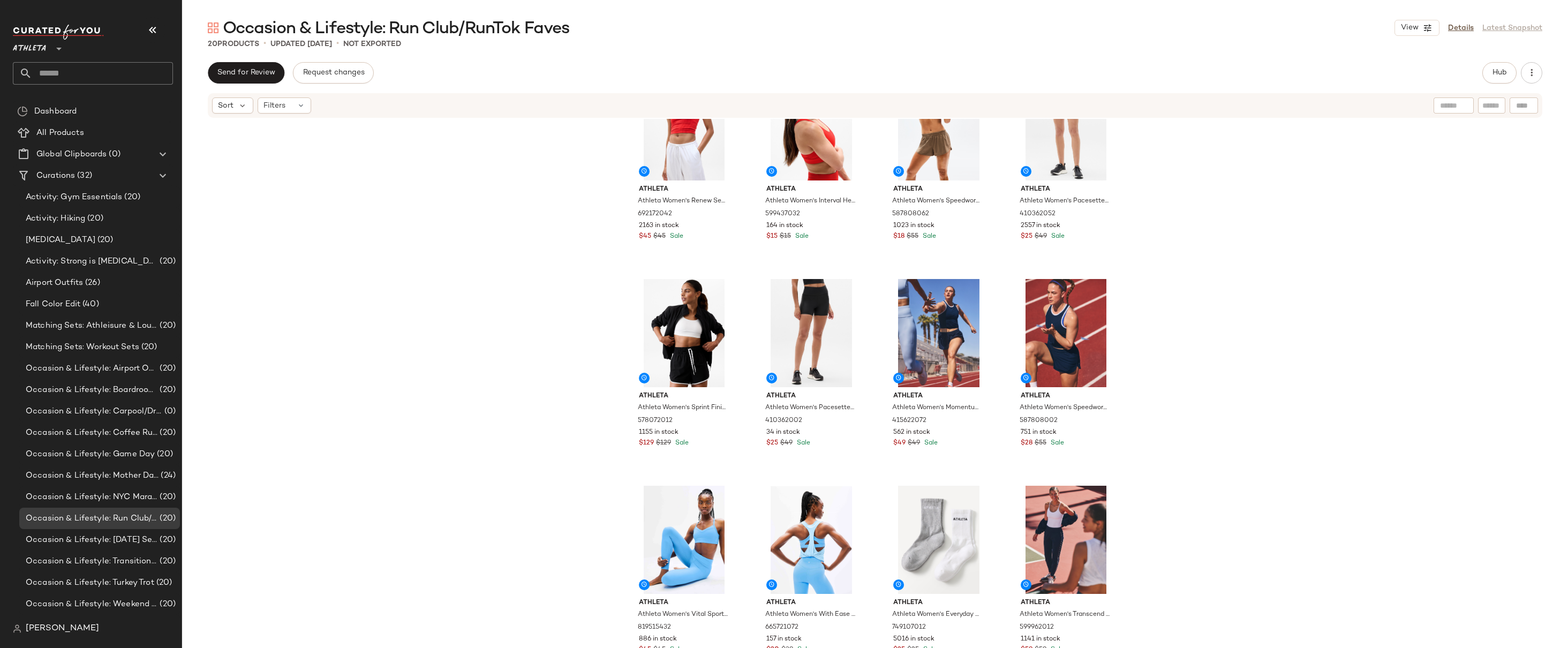
click at [1206, 281] on div "Athleta Athleta Women's Back Route Jacket Cardinal Size M 578379022 802 in stoc…" at bounding box center [875, 400] width 1386 height 562
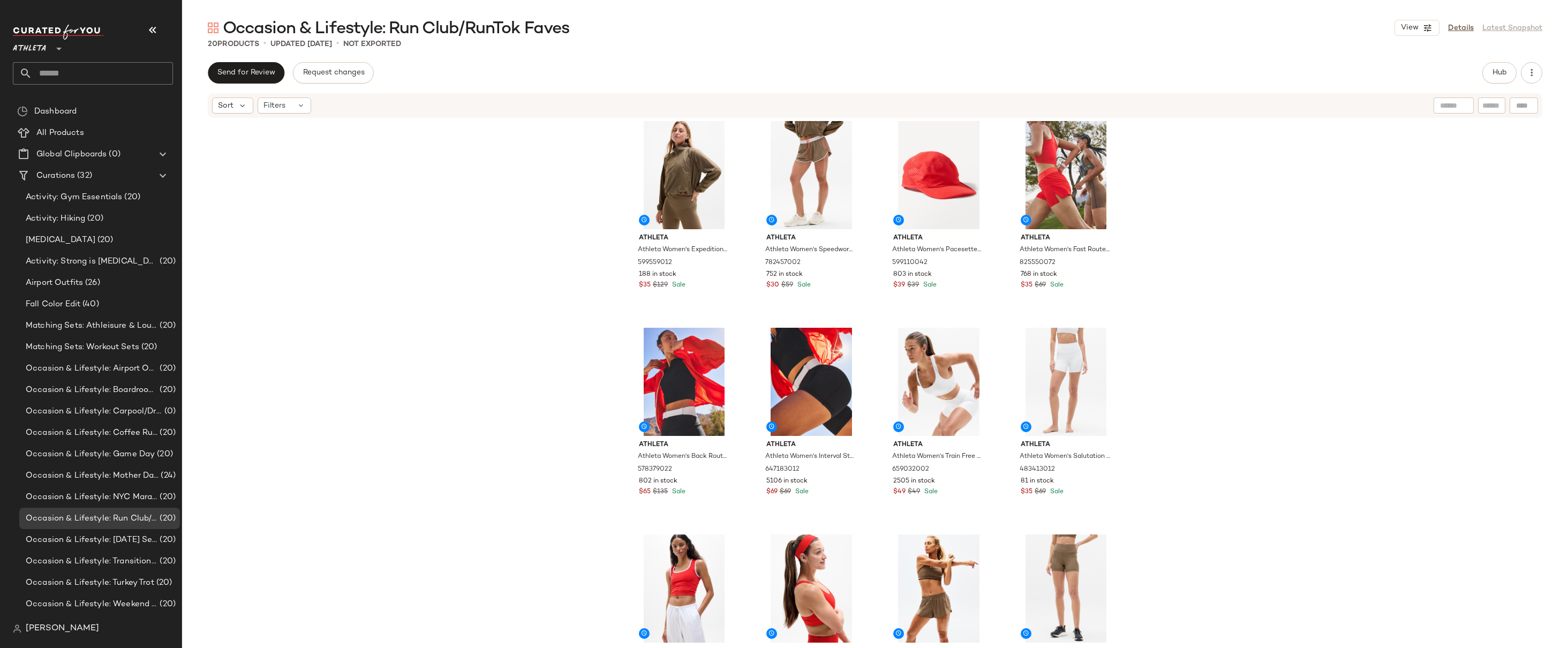
scroll to position [0, 0]
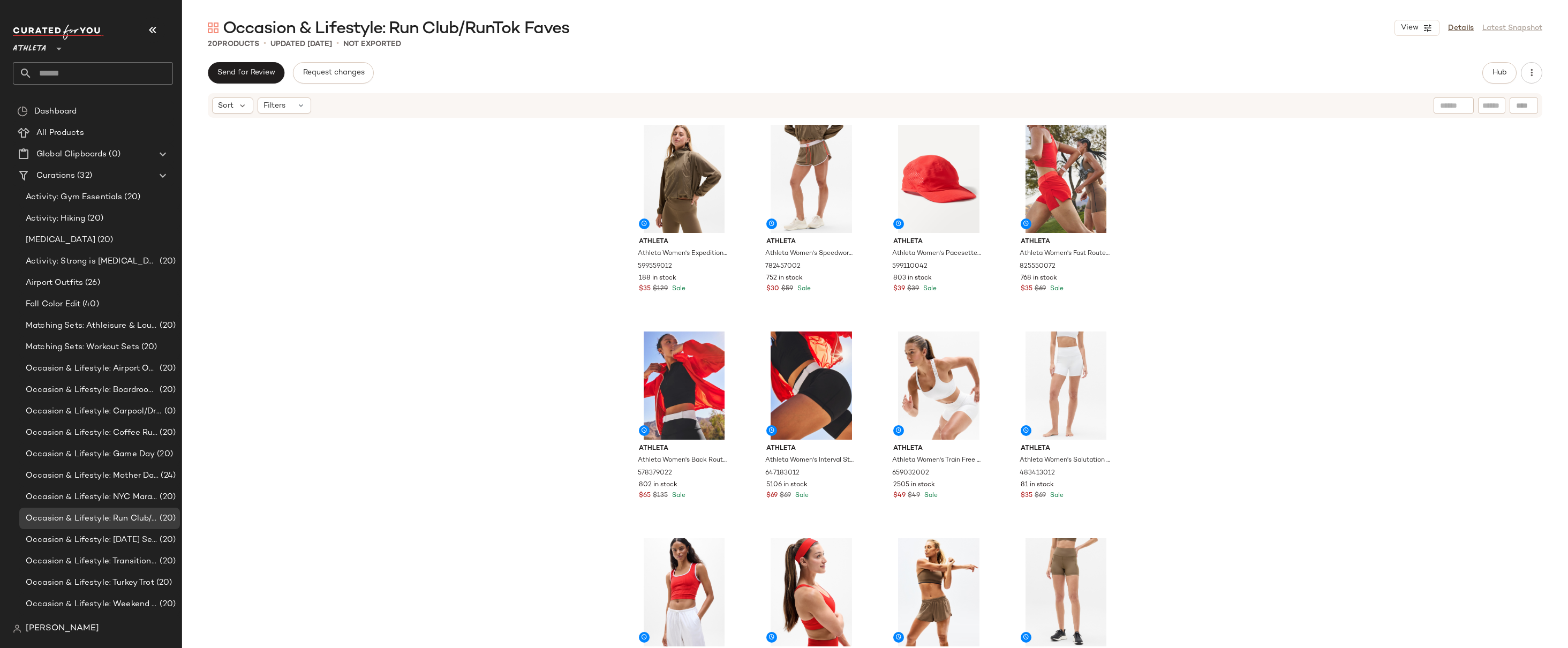
click at [1275, 228] on div "Athleta Athleta Women's Expedition Packable Popover Clay Size L 599559012 188 i…" at bounding box center [875, 400] width 1386 height 562
click at [1295, 178] on div "Athleta Athleta Women's Expedition Packable Popover Clay Size L 599559012 188 i…" at bounding box center [875, 400] width 1386 height 562
click at [1226, 211] on div "Athleta Athleta Women's Expedition Packable Popover Clay Size L 599559012 188 i…" at bounding box center [875, 400] width 1386 height 562
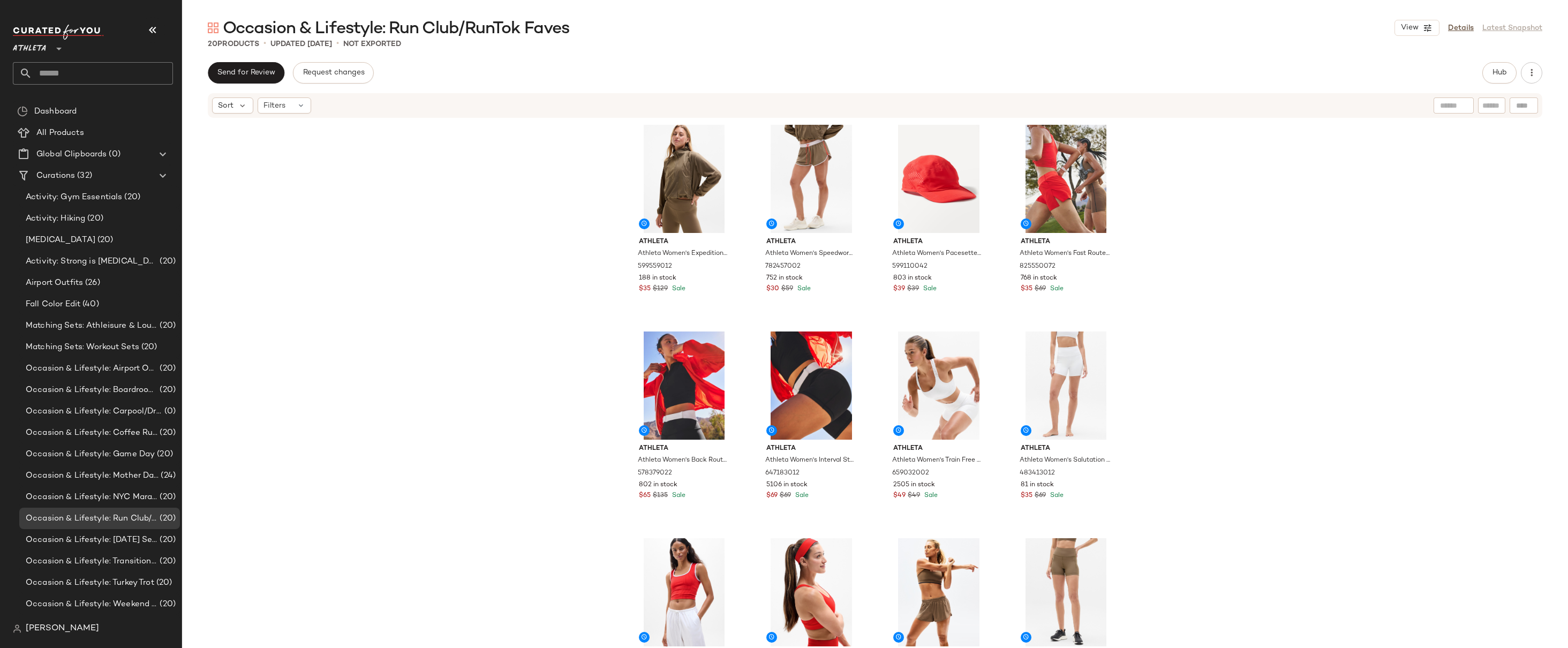
click at [1193, 316] on div "Athleta Athleta Women's Expedition Packable Popover Clay Size L 599559012 188 i…" at bounding box center [875, 400] width 1386 height 562
click at [1217, 284] on div "Athleta Athleta Women's Expedition Packable Popover Clay Size L 599559012 188 i…" at bounding box center [875, 400] width 1386 height 562
click at [1200, 299] on div "Athleta Athleta Women's Expedition Packable Popover Clay Size L 599559012 188 i…" at bounding box center [875, 400] width 1386 height 562
click at [1198, 303] on div "Athleta Athleta Women's Expedition Packable Popover Clay Size L 599559012 188 i…" at bounding box center [875, 400] width 1386 height 562
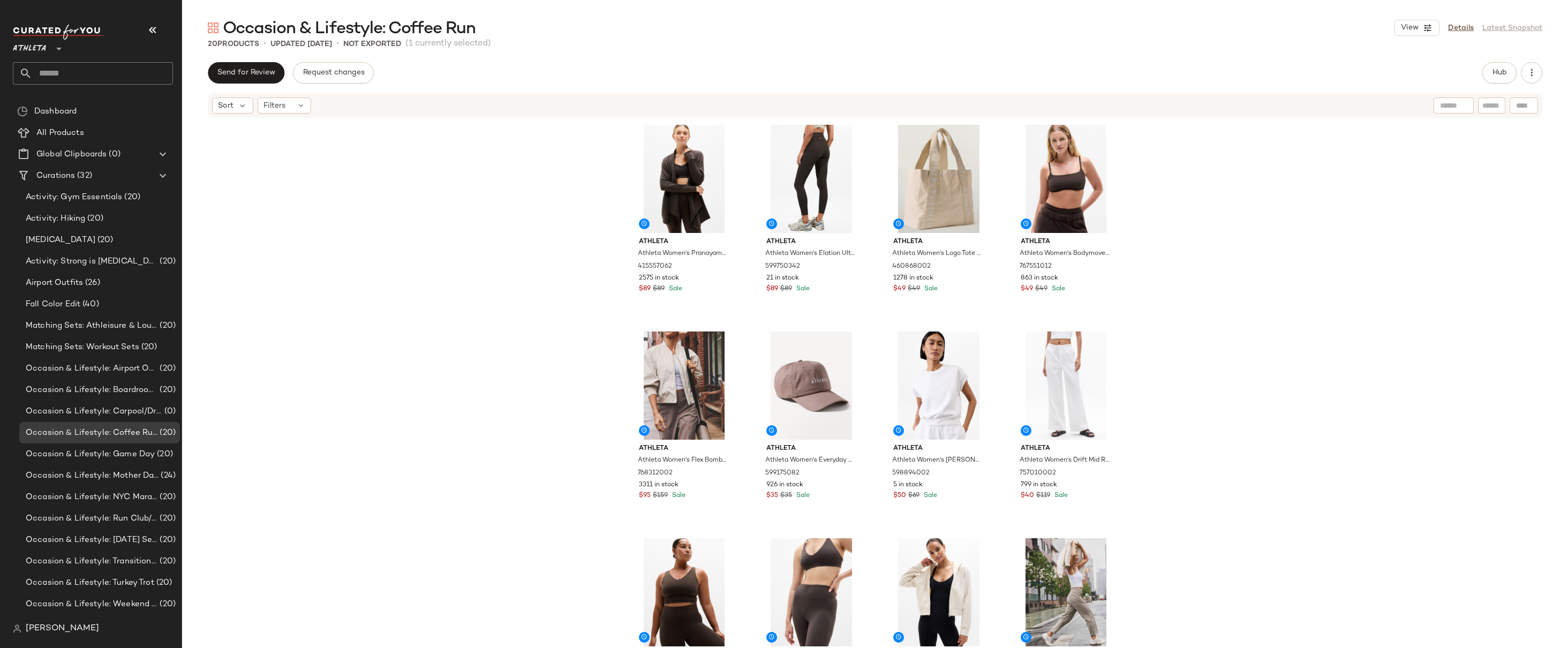
click at [580, 159] on div "Athleta Athleta Women's Pranayama Restore Rib Wrap Truffle Rib Size XXS 4155570…" at bounding box center [875, 400] width 1386 height 562
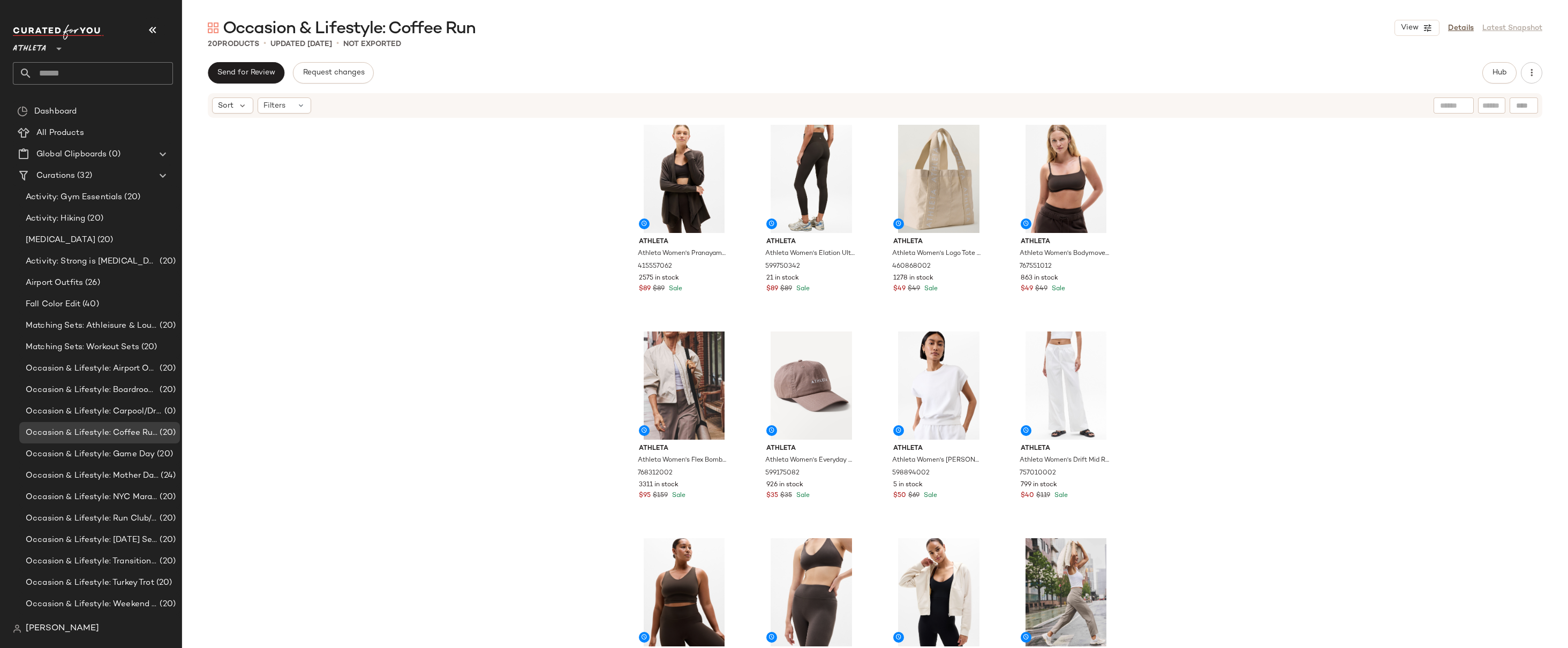
click at [581, 204] on div "Athleta Athleta Women's Pranayama Restore Rib Wrap Truffle Rib Size XXS 4155570…" at bounding box center [875, 400] width 1386 height 562
click at [1320, 207] on div "Athleta Athleta Women's Pranayama Restore Rib Wrap Truffle Rib Size XXS 4155570…" at bounding box center [875, 400] width 1386 height 562
click at [1387, 178] on div "Athleta Athleta Women's Pranayama Restore Rib Wrap Truffle Rib Size XXS 4155570…" at bounding box center [875, 400] width 1386 height 562
click at [1542, 73] on button "button" at bounding box center [1531, 73] width 21 height 21
click at [1309, 201] on div "Athleta Athleta Women's Pranayama Restore Rib Wrap Truffle Rib Size XXS 4155570…" at bounding box center [875, 400] width 1386 height 562
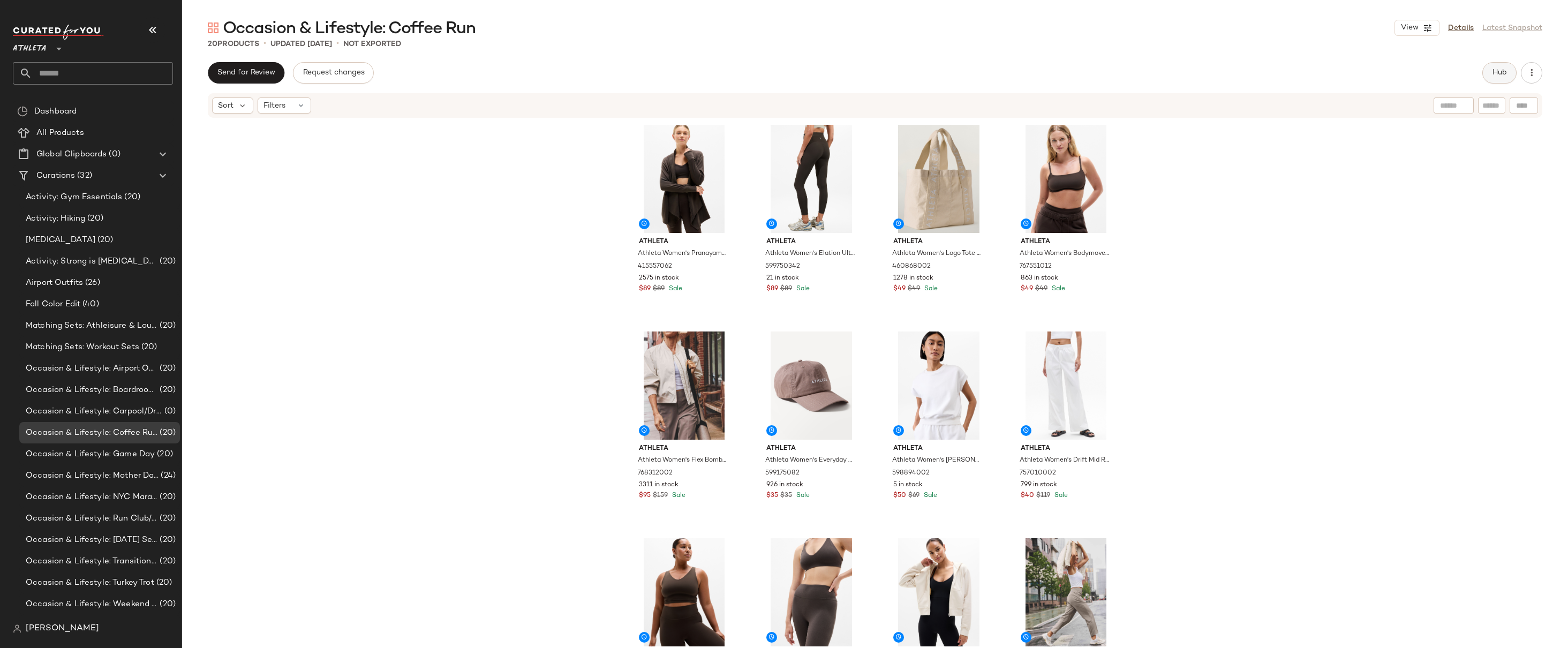
click at [1503, 68] on span "Hub" at bounding box center [1500, 73] width 15 height 9
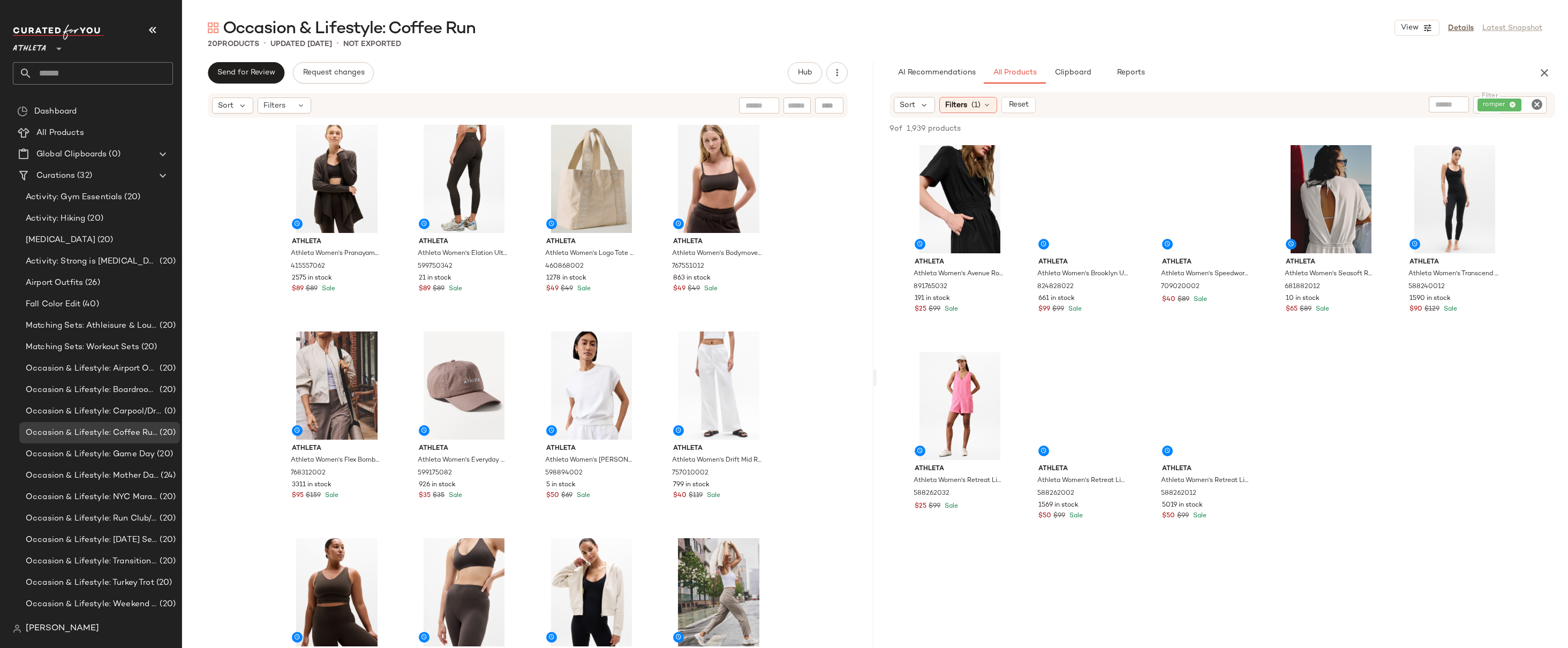
click at [1516, 104] on div "romper" at bounding box center [1510, 105] width 73 height 17
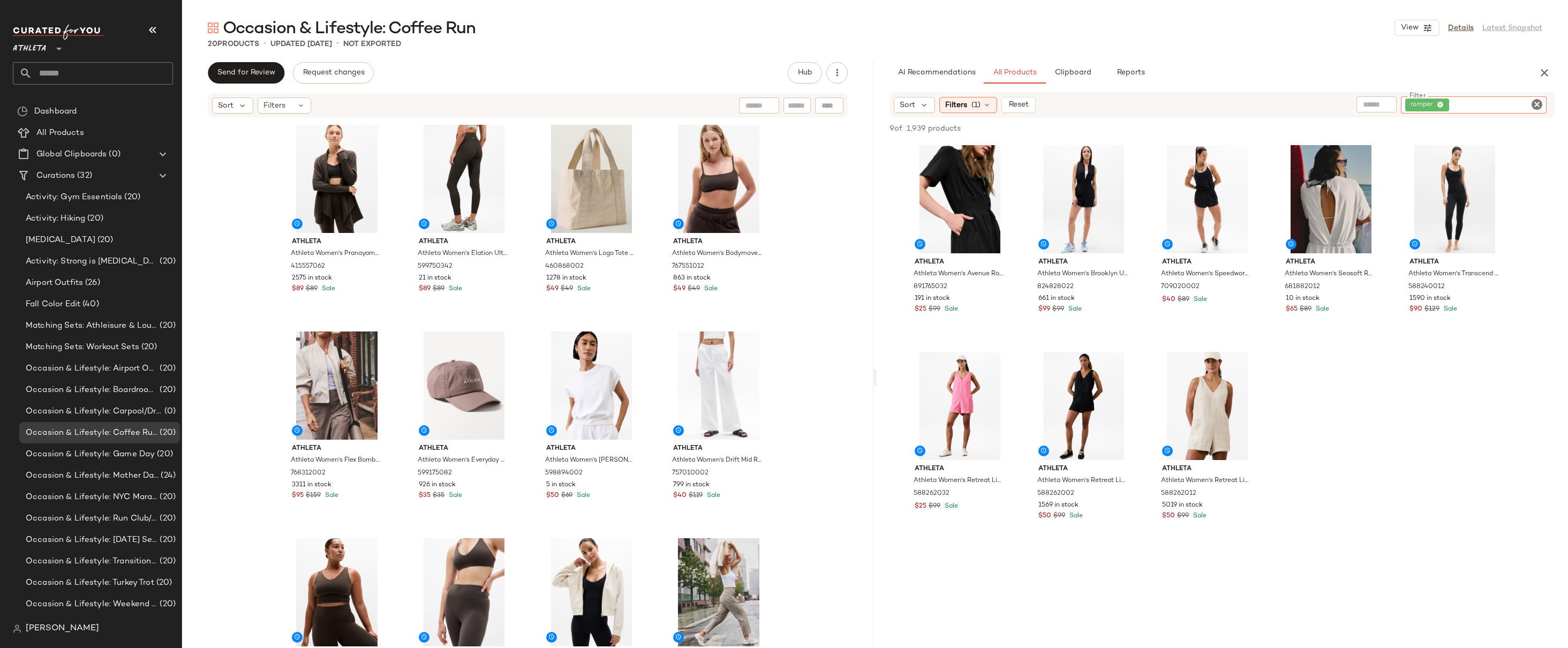
click at [1442, 106] on icon at bounding box center [1441, 105] width 7 height 7
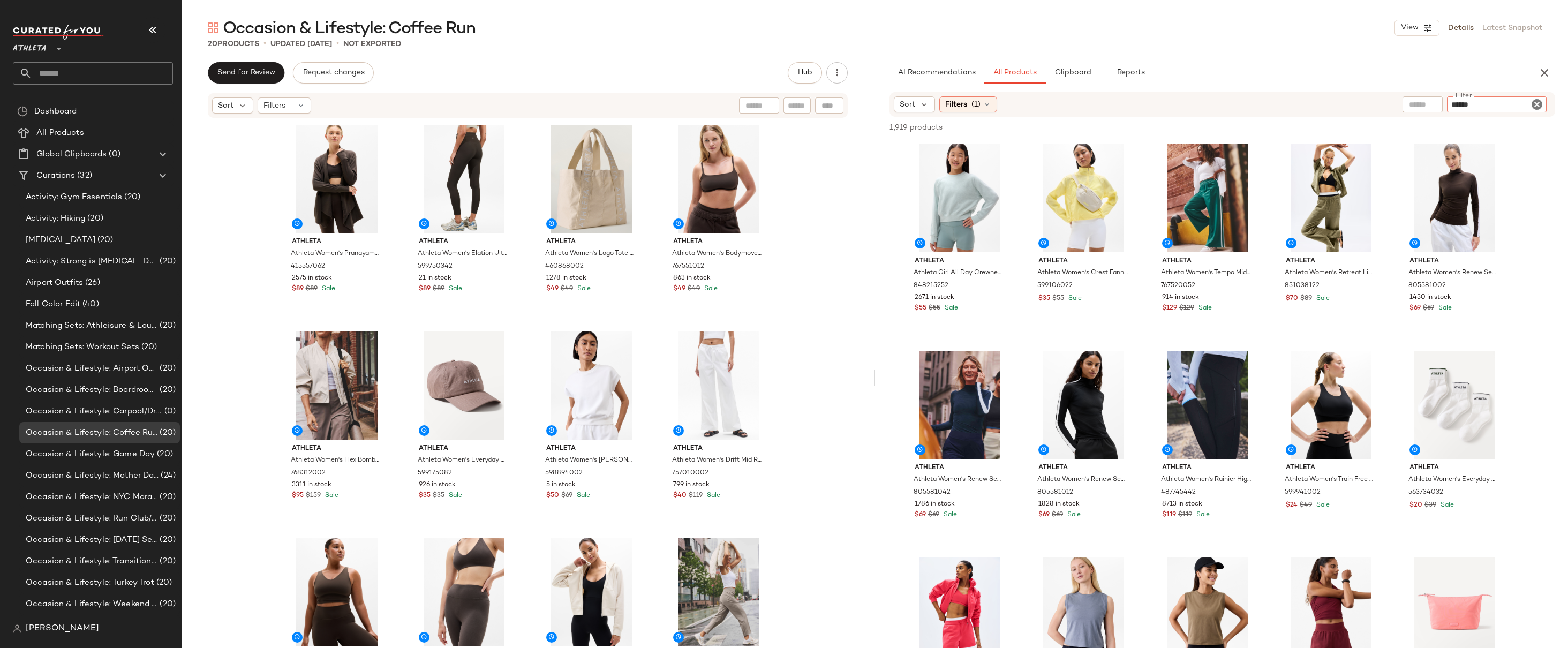
type input "*******"
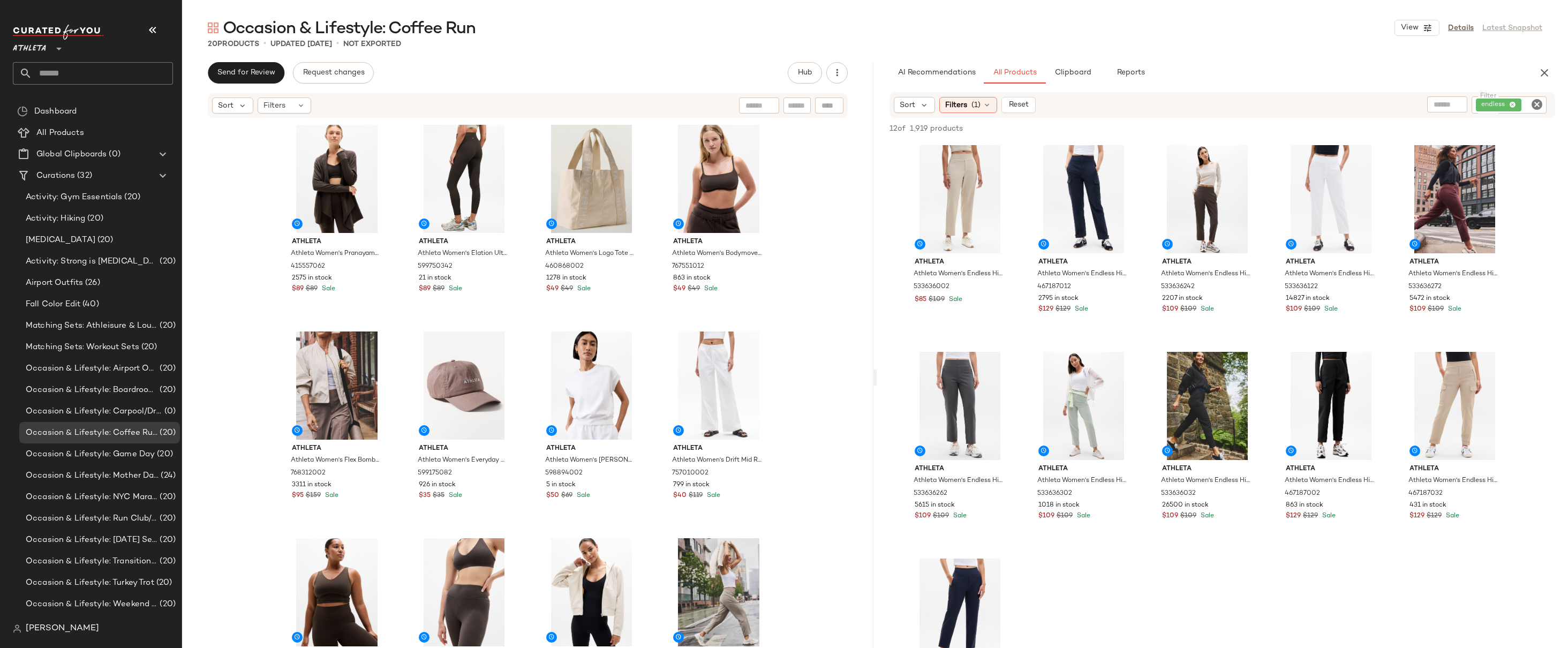
click at [1538, 304] on div "Athleta Athleta Women's Endless High Rise Pant Abalone Tall Size 0 533636002 $8…" at bounding box center [1222, 447] width 691 height 612
click at [638, 58] on div "Occasion & Lifestyle: Coffee Run View Details Latest Snapshot 20 Products • upd…" at bounding box center [875, 332] width 1386 height 631
click at [1530, 271] on div "Athleta Athleta Women's Endless High Rise Pant Abalone Tall Size 0 533636002 $8…" at bounding box center [1222, 447] width 691 height 612
click at [793, 270] on div "Athleta Athleta Women's Pranayama Restore Rib Wrap Truffle Rib Size XXS 4155570…" at bounding box center [528, 400] width 691 height 562
click at [1513, 105] on div "endless" at bounding box center [1509, 105] width 75 height 17
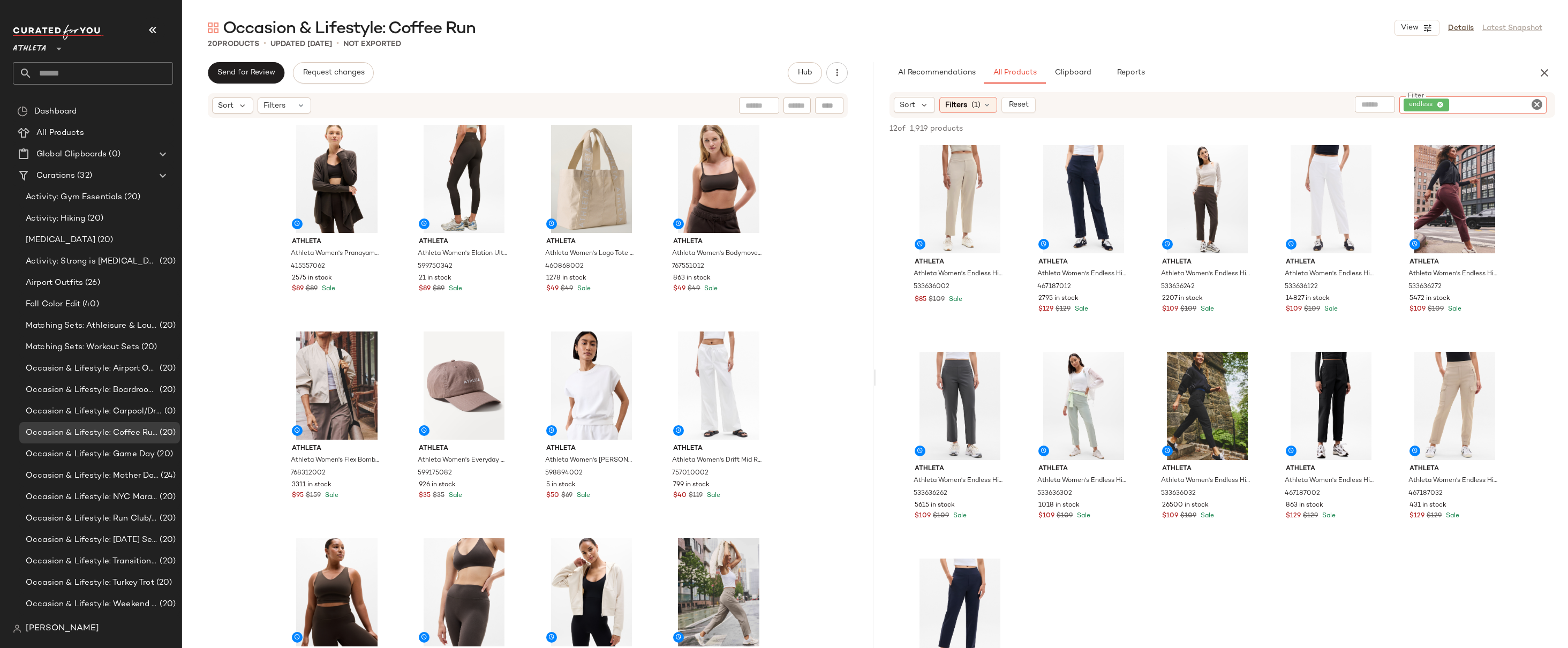
click at [1443, 102] on icon at bounding box center [1441, 105] width 7 height 7
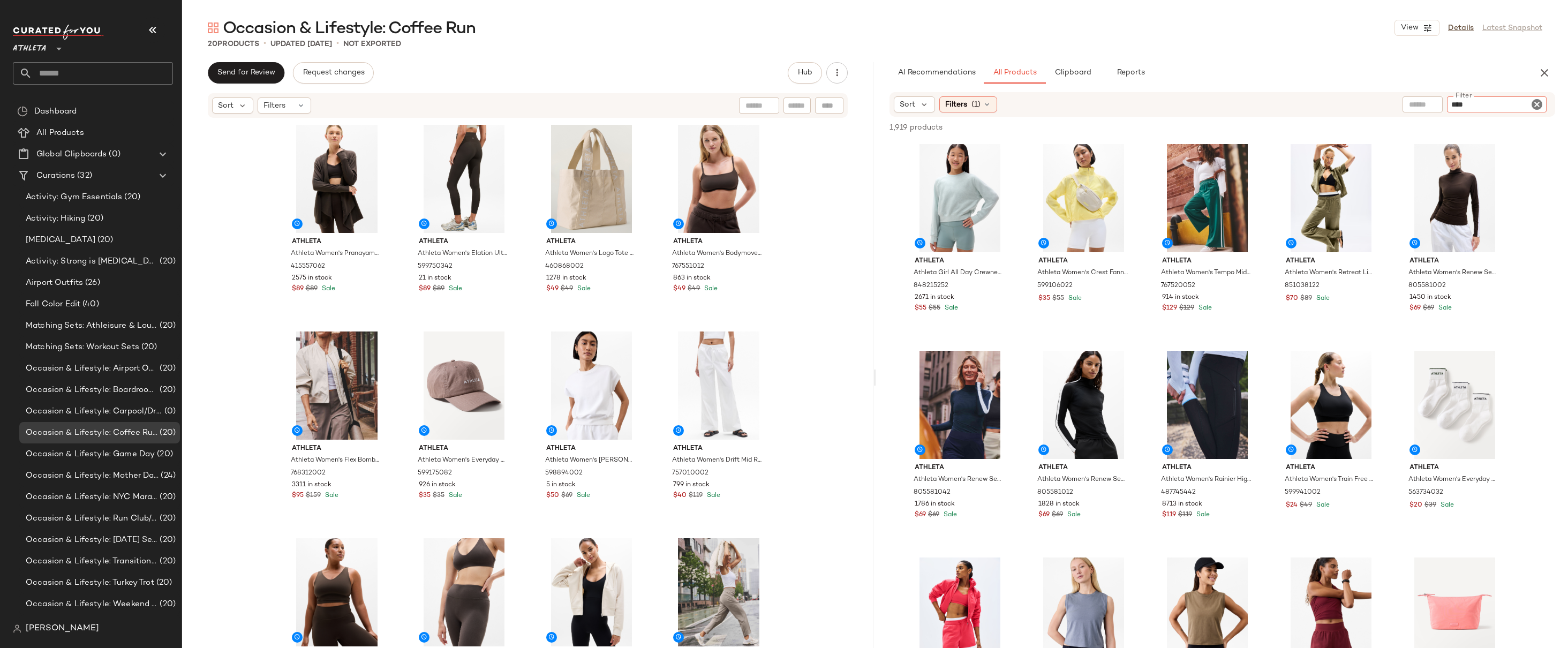
type input "****"
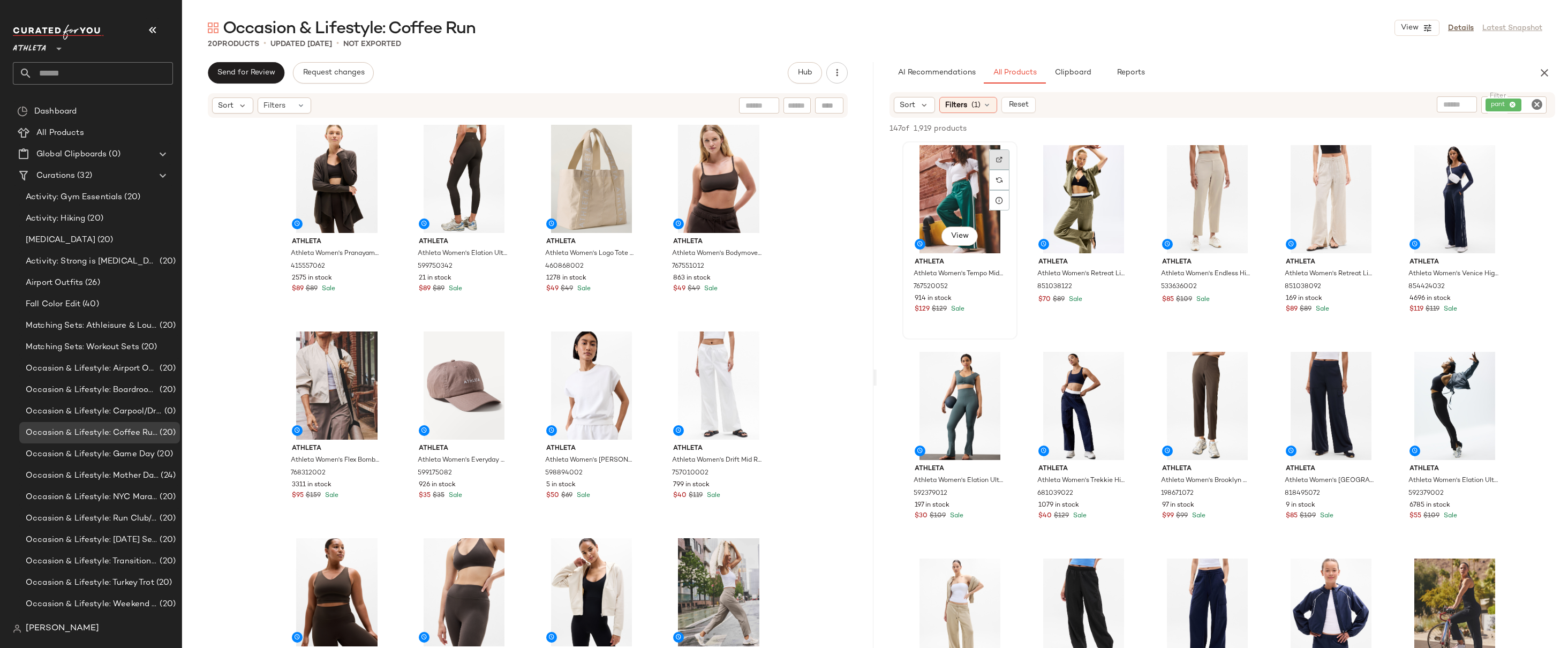
click at [997, 154] on div at bounding box center [1000, 160] width 20 height 20
click at [829, 285] on div "Athleta Athleta Women's Pranayama Restore Rib Wrap Truffle Rib Size XXS 4155570…" at bounding box center [528, 400] width 691 height 562
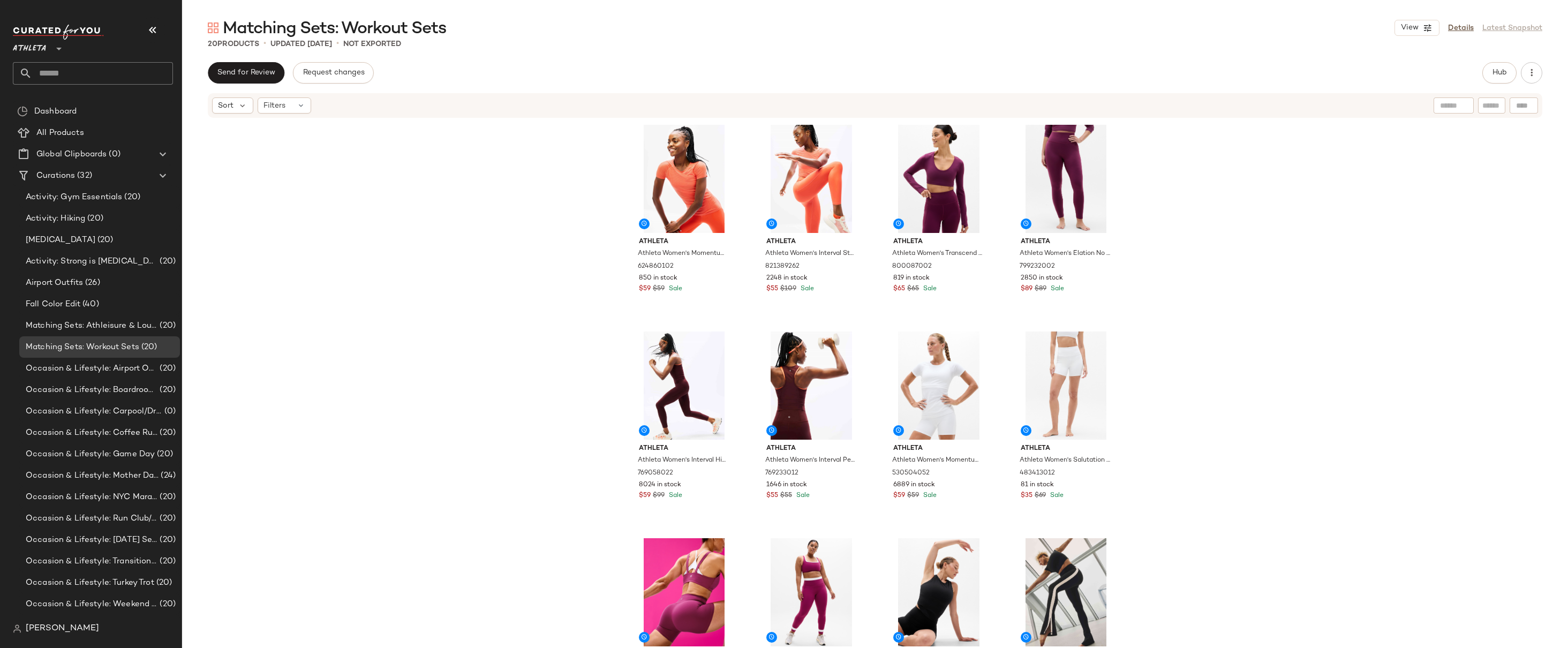
click at [1166, 244] on div "Athleta Athleta Women's Momentum Seamless Tee Orange Haze Mini Stripe Size XS 6…" at bounding box center [875, 400] width 1386 height 562
click at [1183, 233] on div "Athleta Athleta Women's Momentum Seamless Tee Orange Haze Mini Stripe Size XS 6…" at bounding box center [875, 400] width 1386 height 562
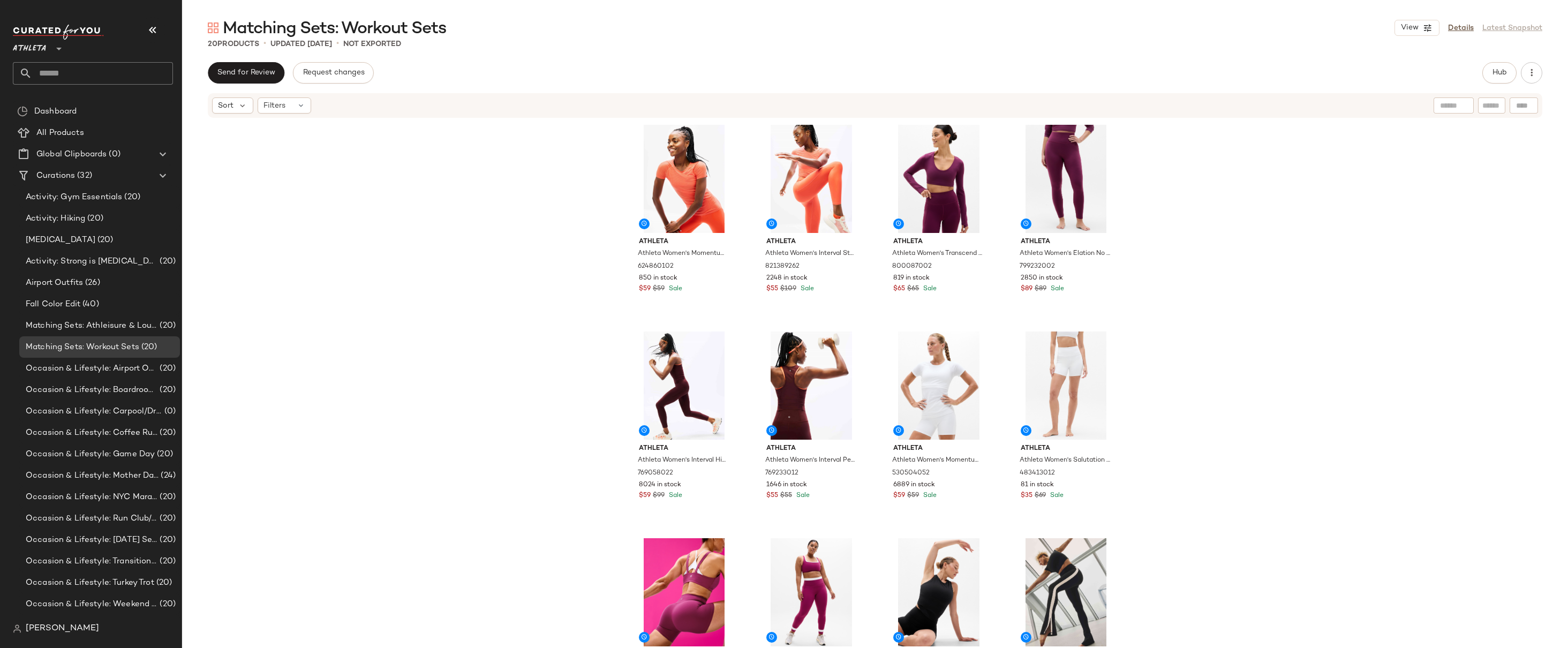
click at [1183, 233] on div "Athleta Athleta Women's Momentum Seamless Tee Orange Haze Mini Stripe Size XS 6…" at bounding box center [875, 400] width 1386 height 562
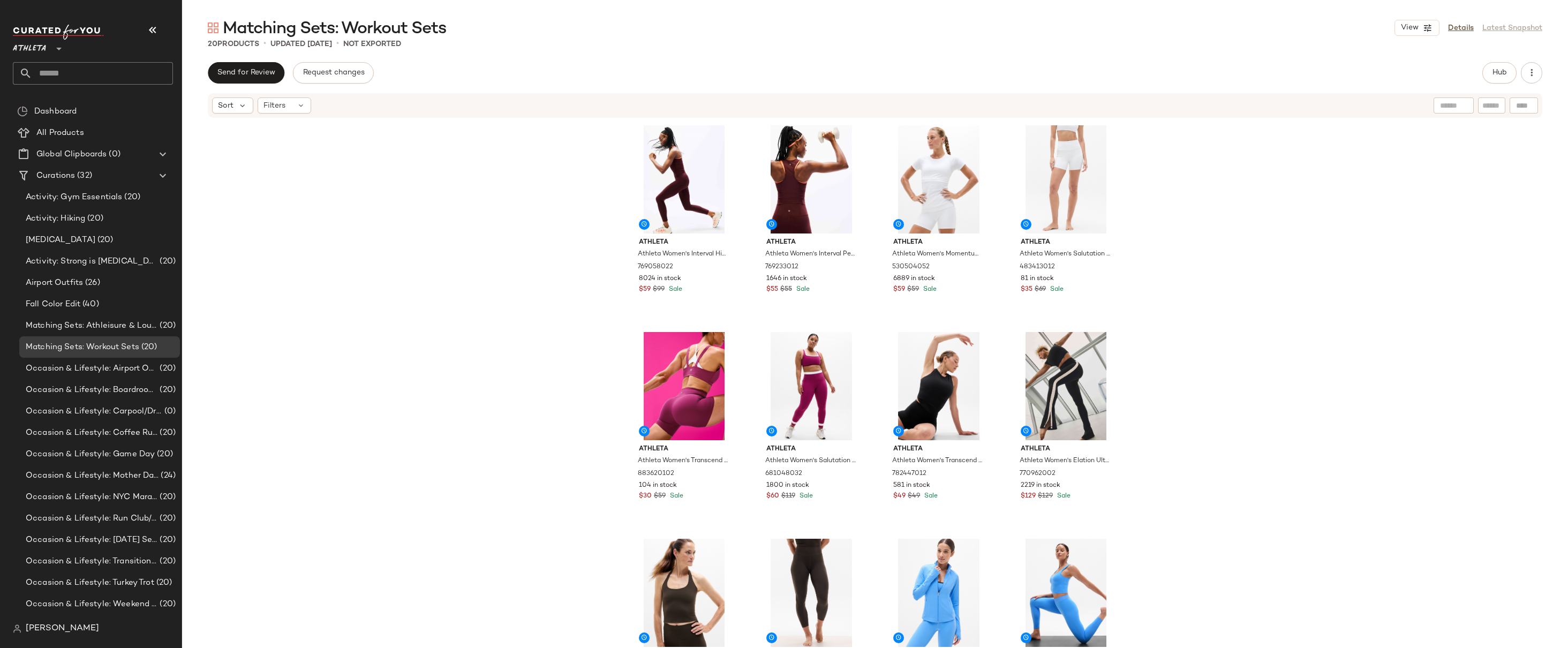
scroll to position [207, 0]
click at [1405, 194] on div "Athleta Athleta Women's Momentum Seamless Tee Orange Haze Mini Stripe Size XS 6…" at bounding box center [875, 400] width 1386 height 562
click at [1437, 196] on div "Athleta Athleta Women's Momentum Seamless Tee Orange Haze Mini Stripe Size XS 6…" at bounding box center [875, 400] width 1386 height 562
click at [1257, 252] on div "Athleta Athleta Women's Momentum Seamless Tee Orange Haze Mini Stripe Size XS 6…" at bounding box center [875, 400] width 1386 height 562
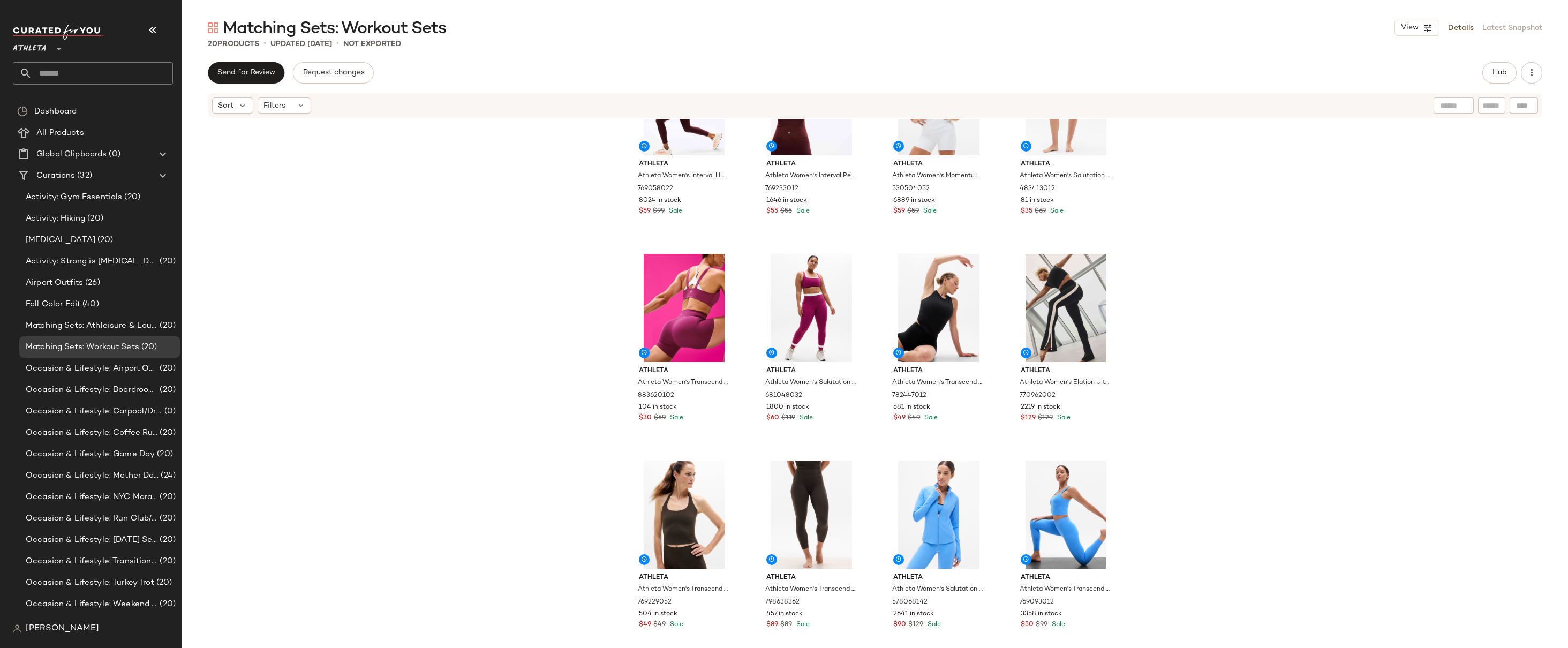
scroll to position [306, 0]
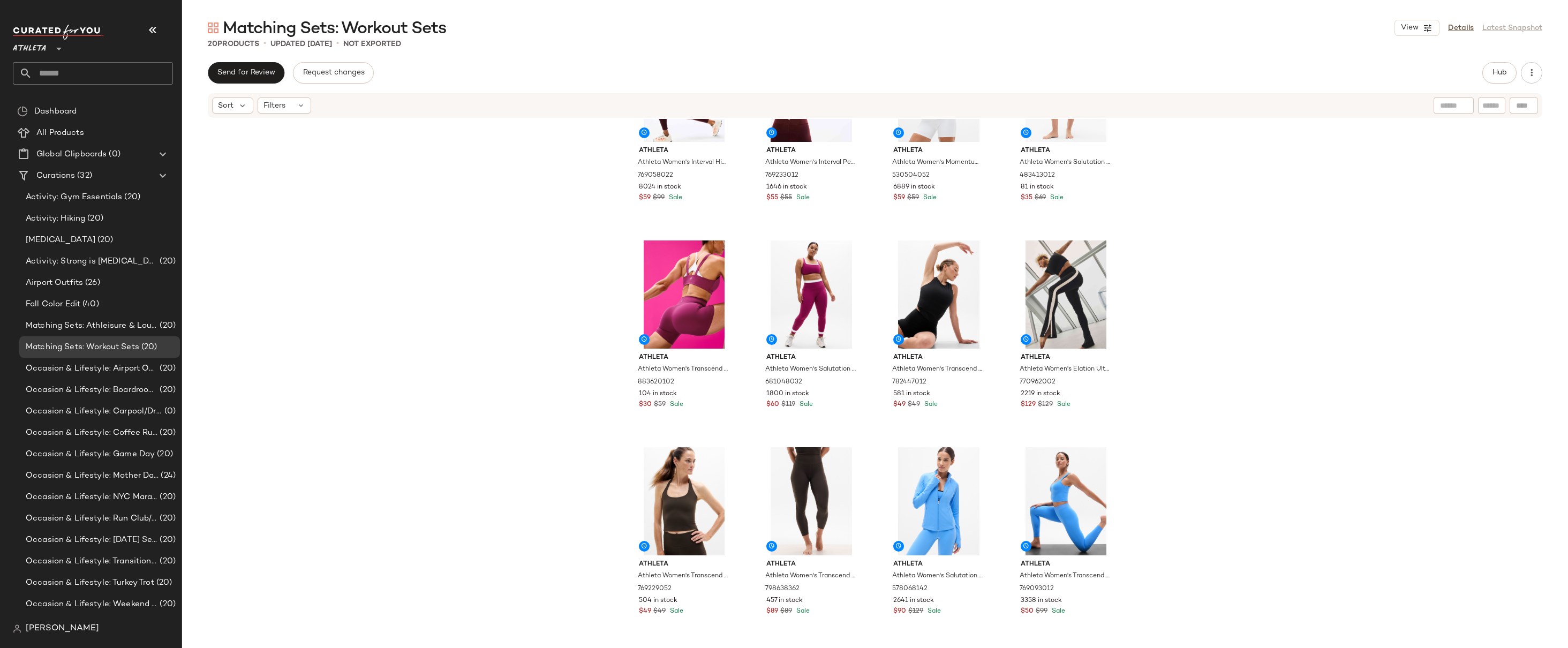
click at [1186, 242] on div "Athleta Athleta Women's Interval High Rise Perforated Legging Garnet Size XXS 7…" at bounding box center [875, 400] width 1386 height 562
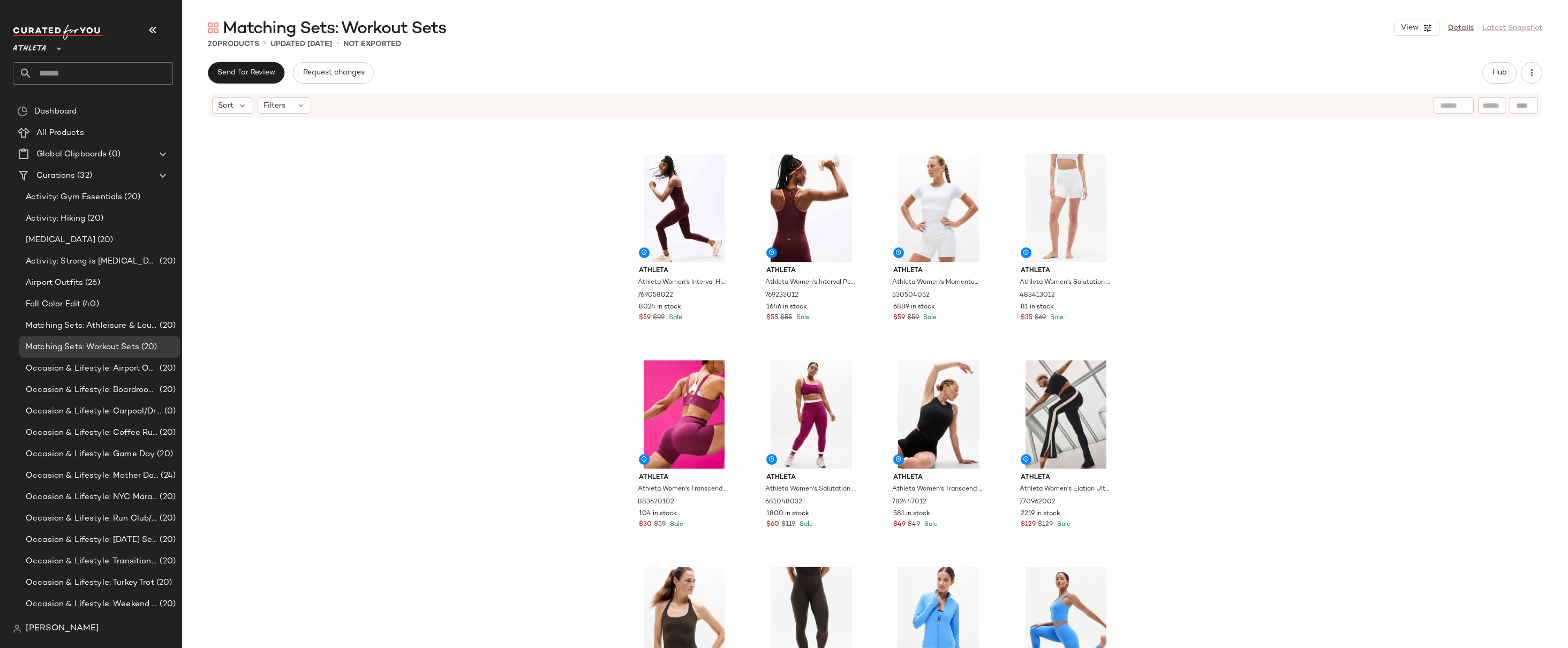
scroll to position [0, 0]
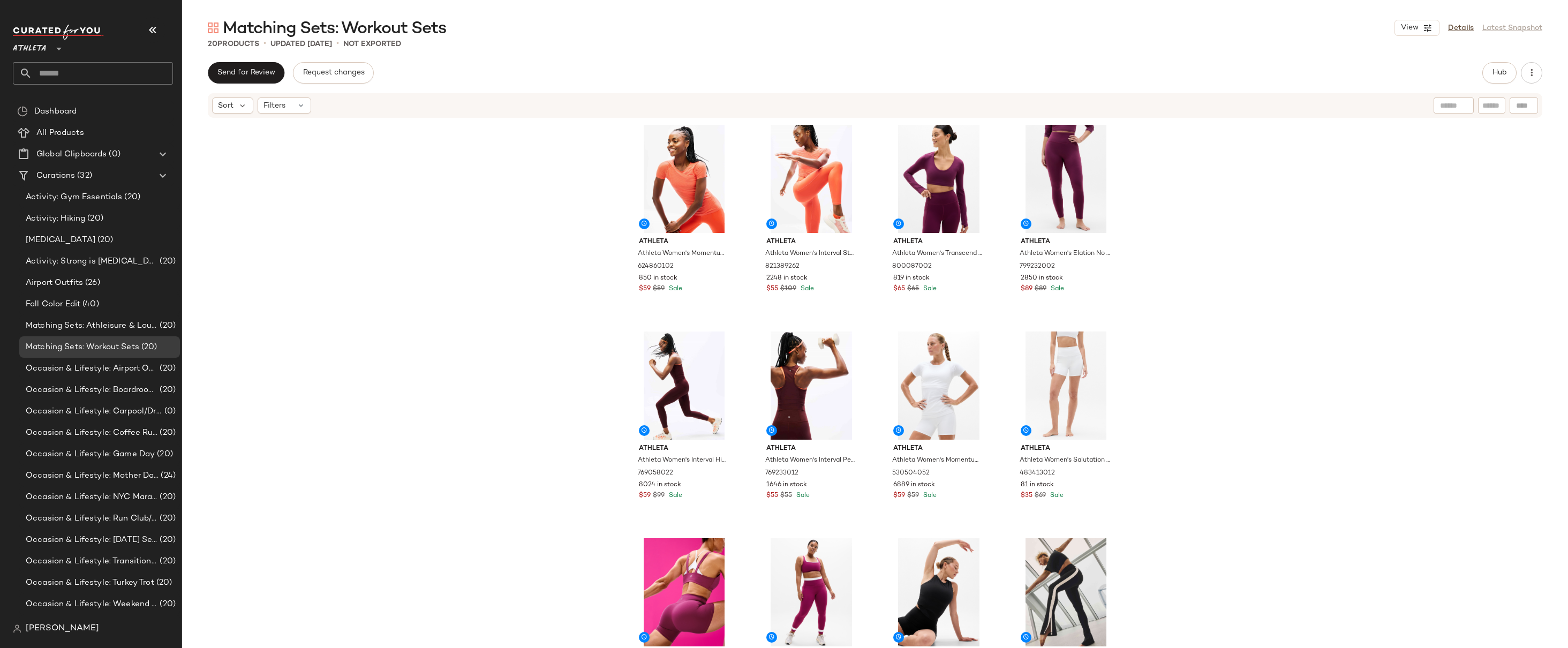
click at [1186, 242] on div "Athleta Athleta Women's Momentum Seamless Tee Orange Haze Mini Stripe Size XS 6…" at bounding box center [875, 400] width 1386 height 562
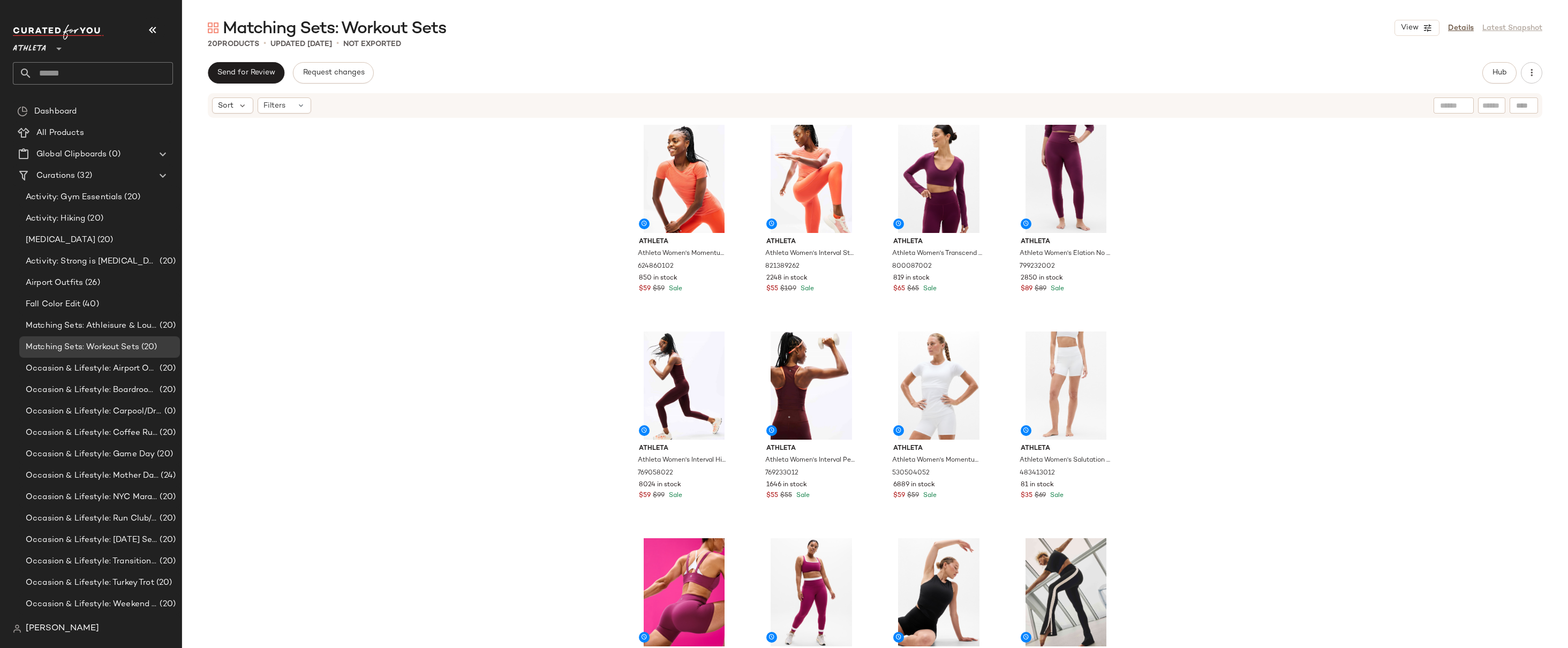
click at [1186, 242] on div "Athleta Athleta Women's Momentum Seamless Tee Orange Haze Mini Stripe Size XS 6…" at bounding box center [875, 400] width 1386 height 562
click at [1222, 289] on div "Athleta Athleta Women's Momentum Seamless Tee Orange Haze Mini Stripe Size XS 6…" at bounding box center [875, 400] width 1386 height 562
click at [1157, 199] on div "Athleta Athleta Women's Momentum Seamless Tee Orange Haze Mini Stripe Size XS 6…" at bounding box center [875, 400] width 1386 height 562
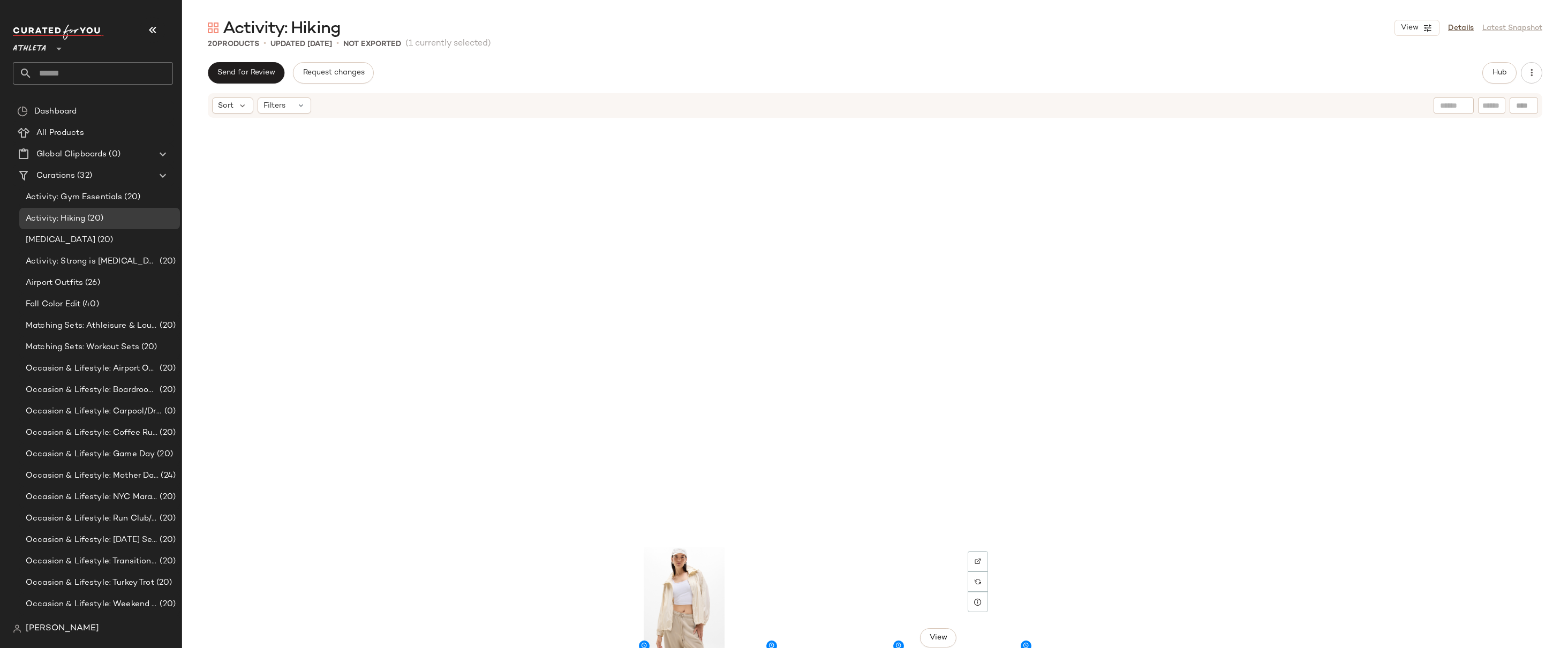
scroll to position [422, 0]
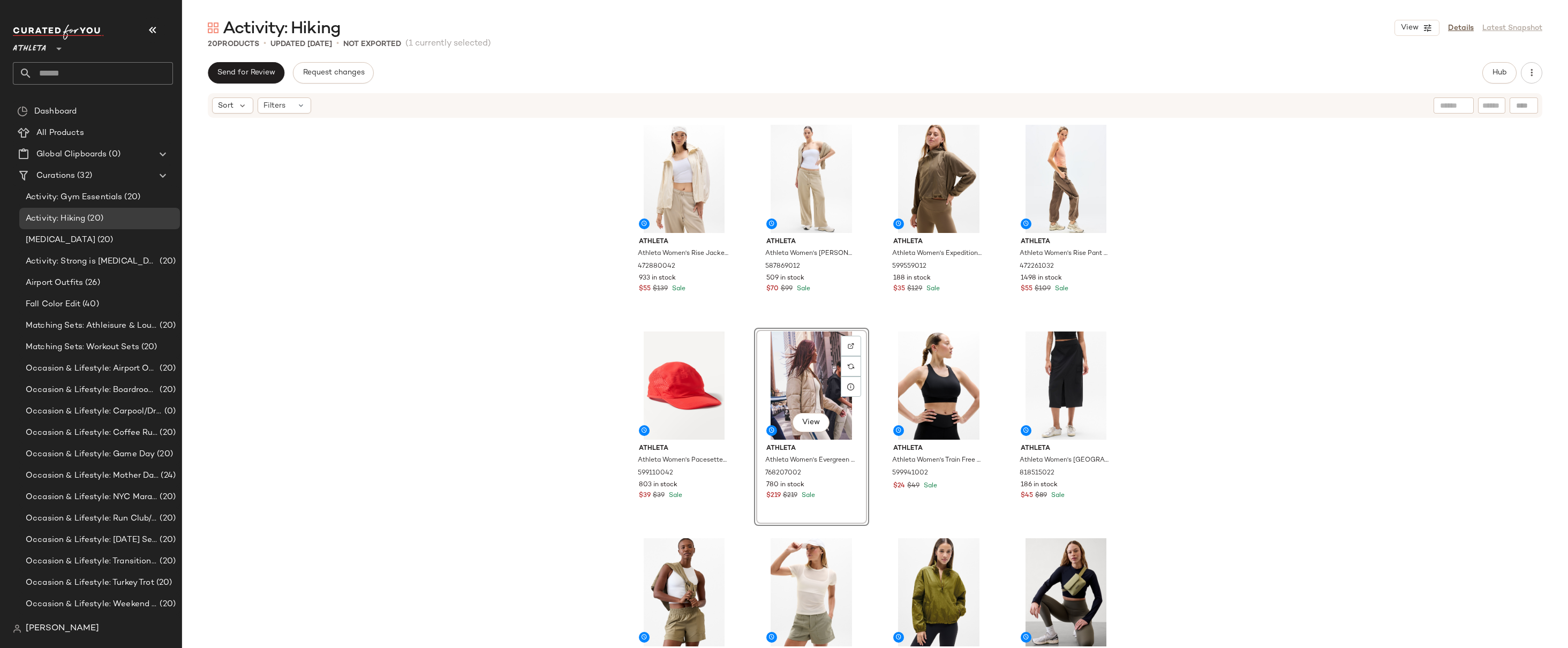
click at [1213, 217] on div "Athleta Athleta Women's Rise Jacket Bone Tall Size L 472880042 933 in stock $55…" at bounding box center [875, 400] width 1386 height 562
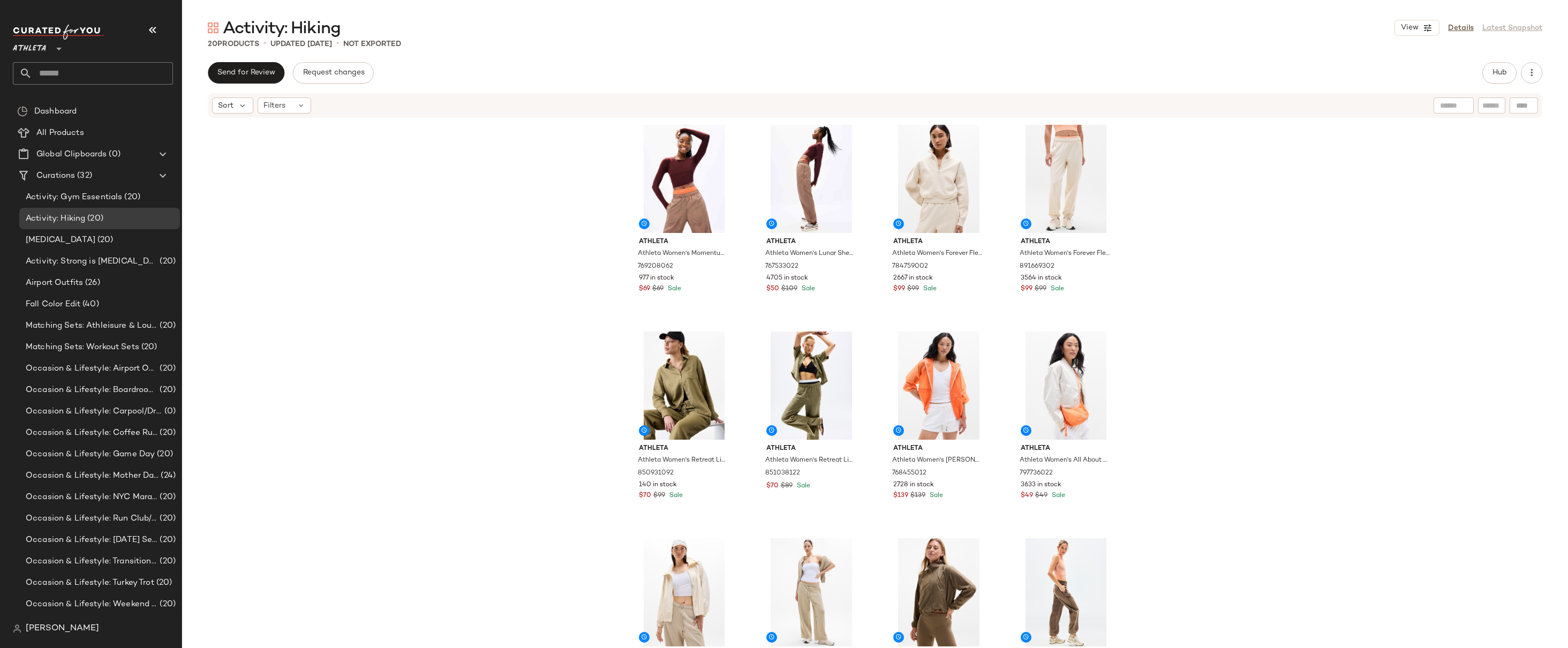
click at [1219, 199] on div "Athleta Athleta Women's Momentum Flex Crop Top Garnet Size S 769208062 977 in s…" at bounding box center [875, 400] width 1386 height 562
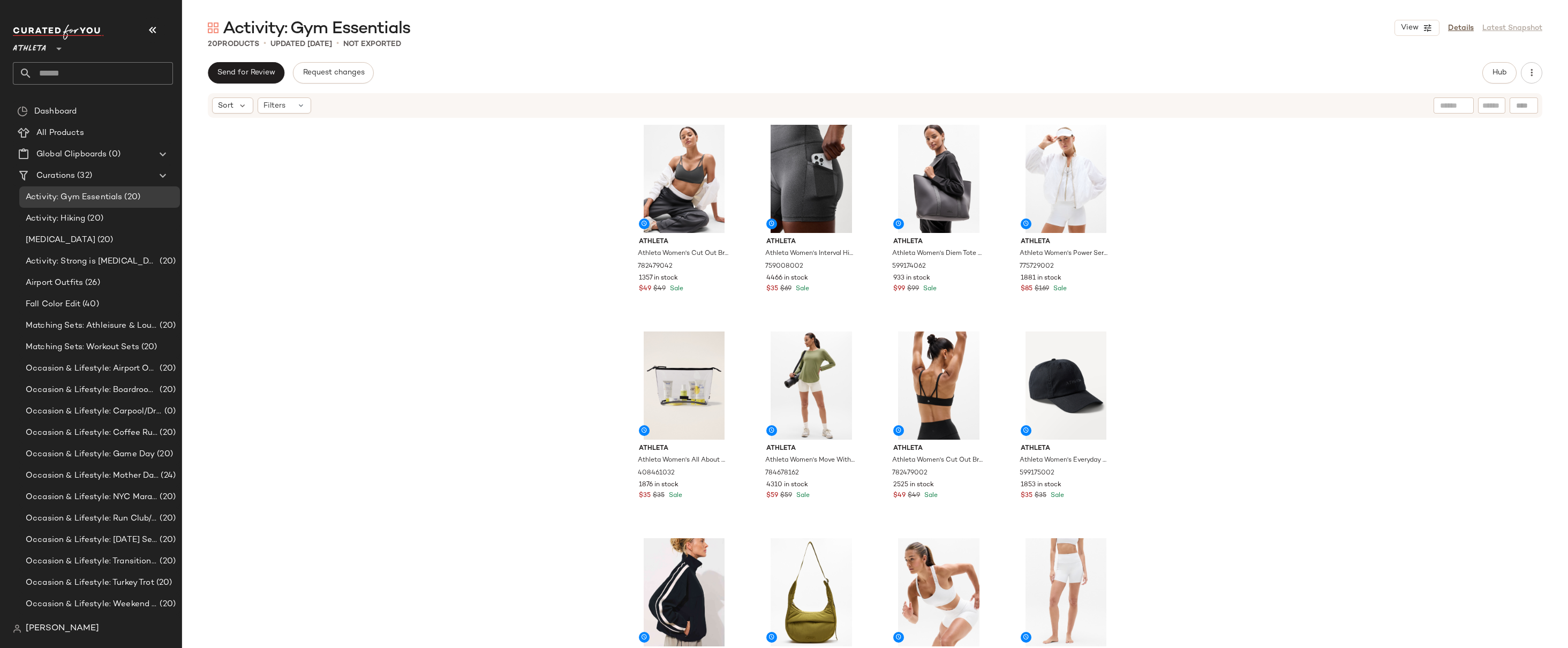
click at [1232, 283] on div "Athleta Athleta Women's Cut Out Bra A-C Shadow Grey Size XS 782479042 1357 in s…" at bounding box center [875, 400] width 1386 height 562
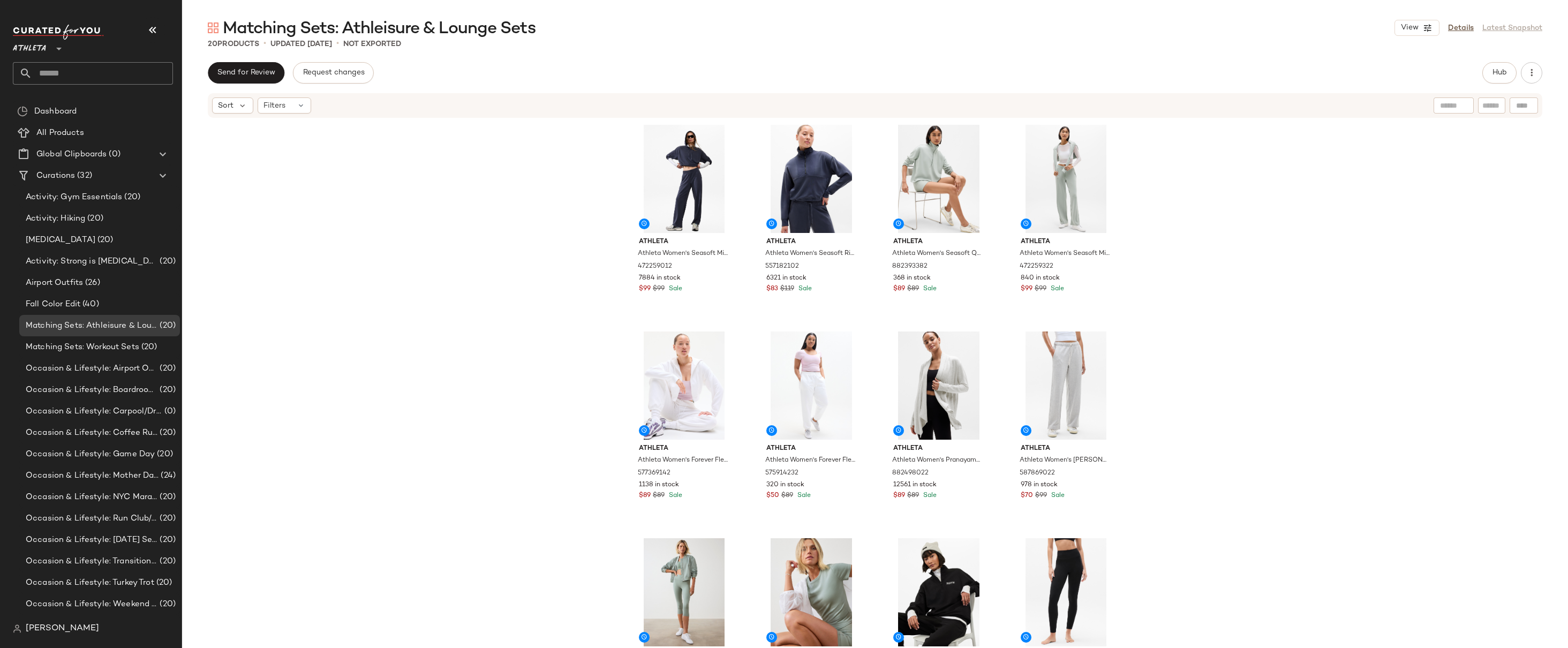
click at [556, 306] on div "Athleta Athleta Women's Seasoft Mid Rise Straight Pant Navy Size XXS 472259012 …" at bounding box center [875, 400] width 1386 height 562
click at [1166, 202] on div "Athleta Athleta Women's Seasoft Mid Rise Straight Pant Navy Size XXS 472259012 …" at bounding box center [875, 400] width 1386 height 562
click at [1179, 176] on div "Athleta Athleta Women's Seasoft Mid Rise Straight Pant Navy Size XXS 472259012 …" at bounding box center [875, 400] width 1386 height 562
click at [1152, 170] on div "Athleta Athleta Women's Seasoft Mid Rise Straight Pant Navy Size XXS 472259012 …" at bounding box center [875, 400] width 1386 height 562
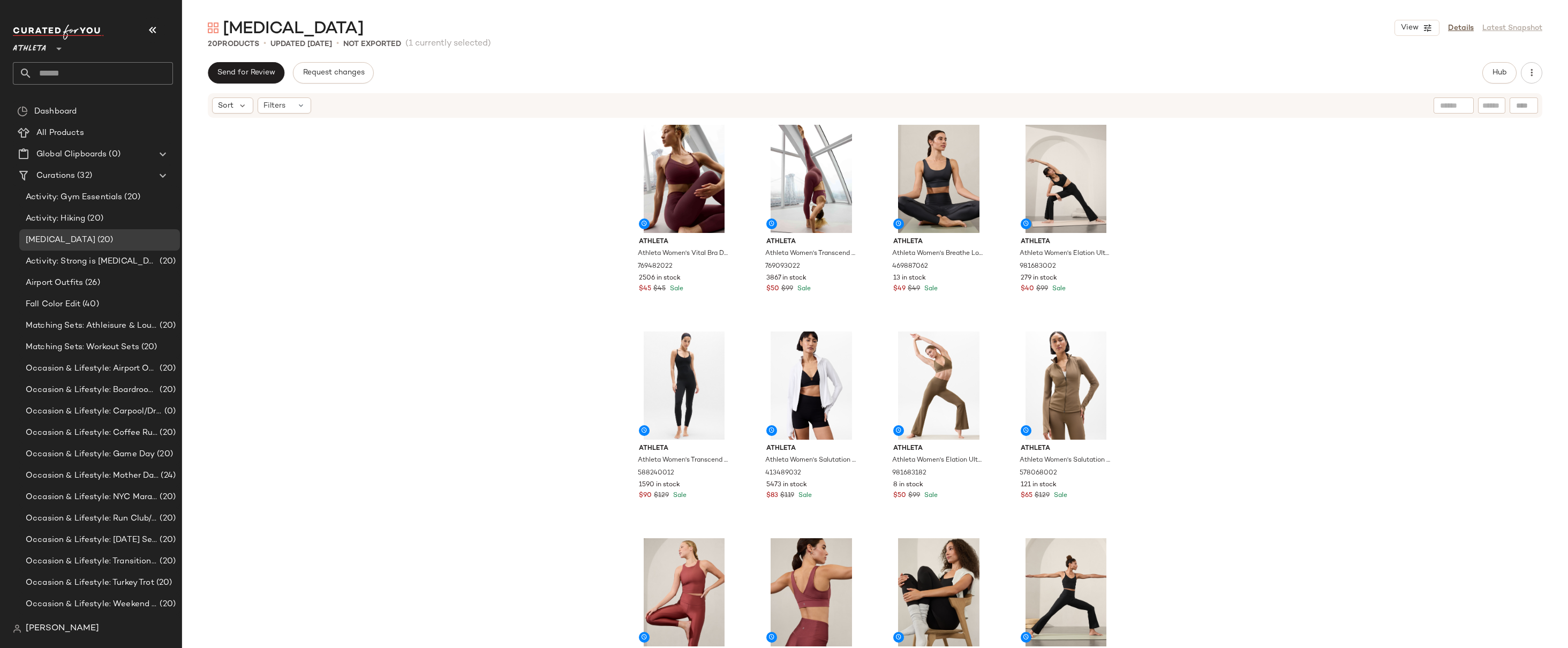
click at [1223, 277] on div "Athleta Athleta Women's Vital Bra D-Dd Garnet Size S 769482022 2506 in stock $4…" at bounding box center [875, 400] width 1386 height 562
click at [1140, 265] on div "Athleta Athleta Women's Vital Bra D-Dd Garnet Size S 769482022 2506 in stock $4…" at bounding box center [875, 400] width 1386 height 562
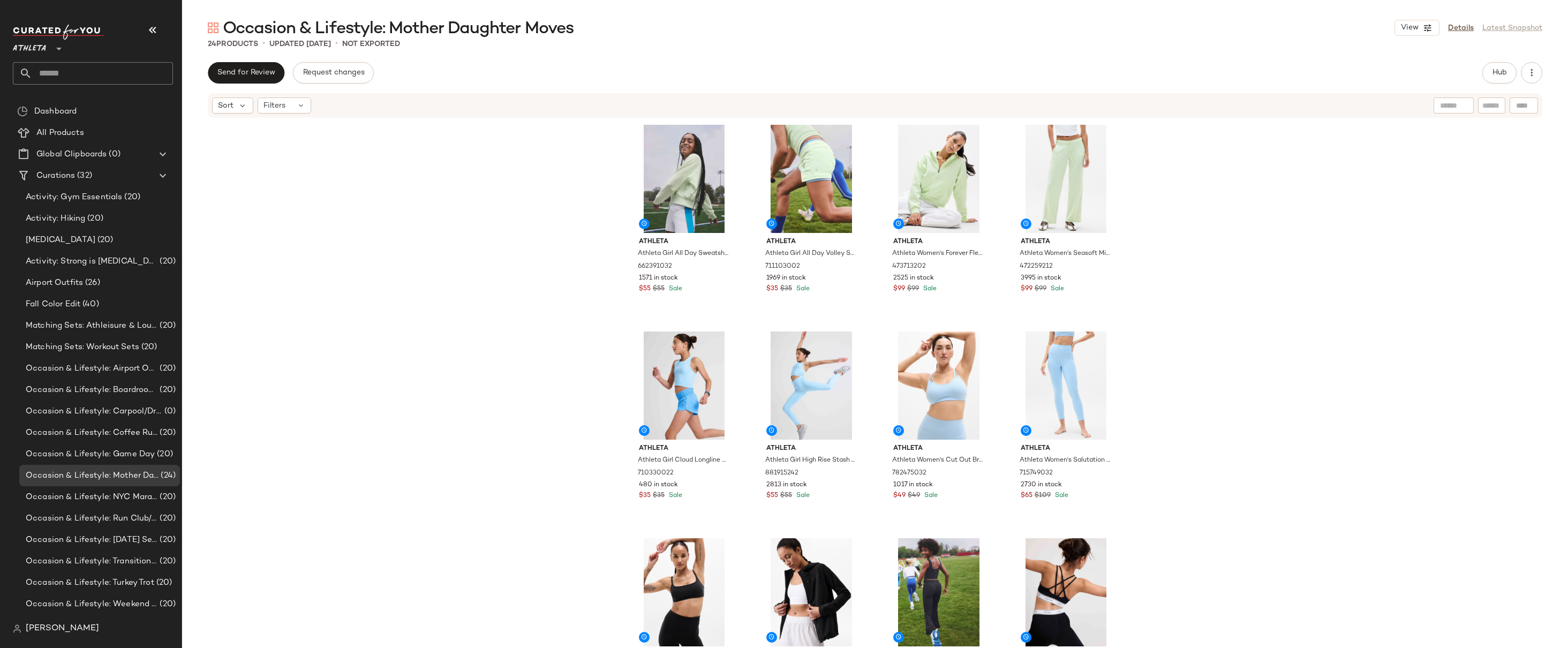
click at [1210, 342] on div "Athleta Athleta Girl All Day Sweatshirt Honeydew Size XS/6 662391032 1571 in st…" at bounding box center [875, 400] width 1386 height 562
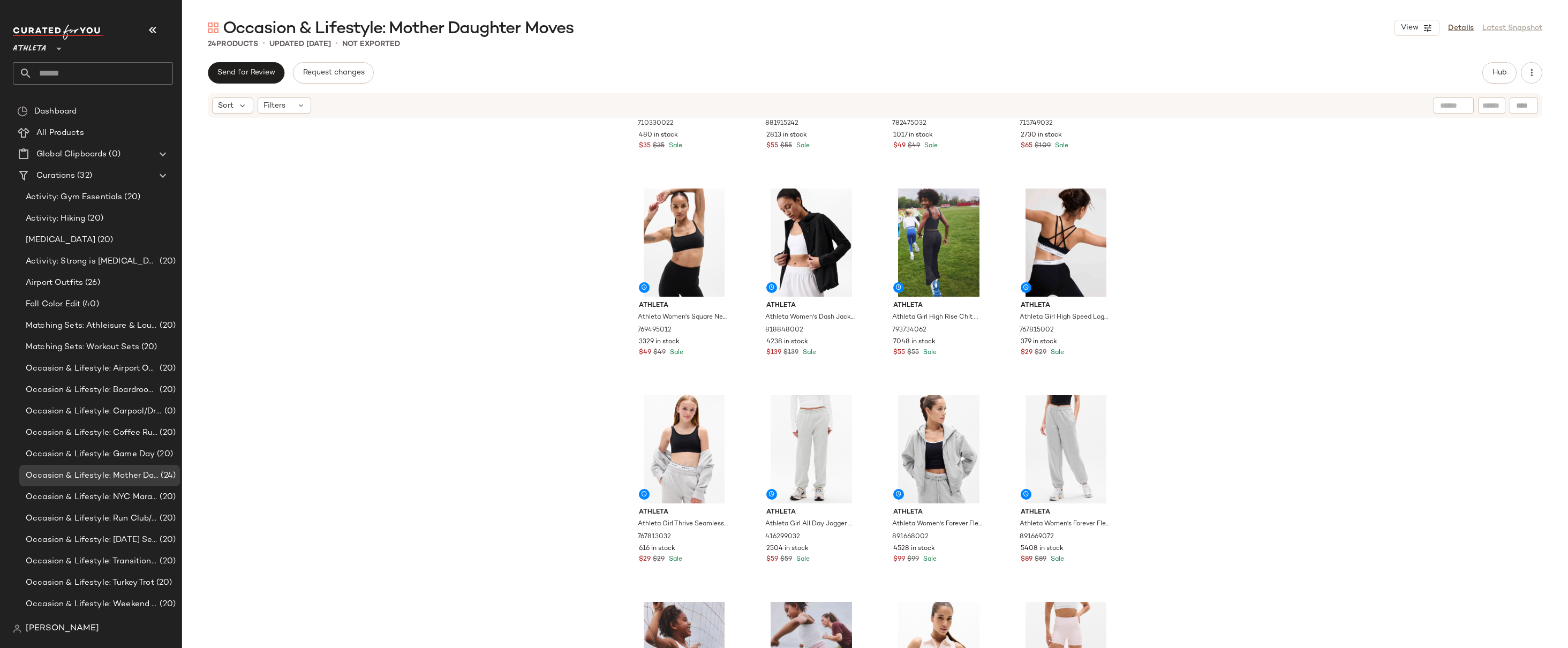
scroll to position [681, 0]
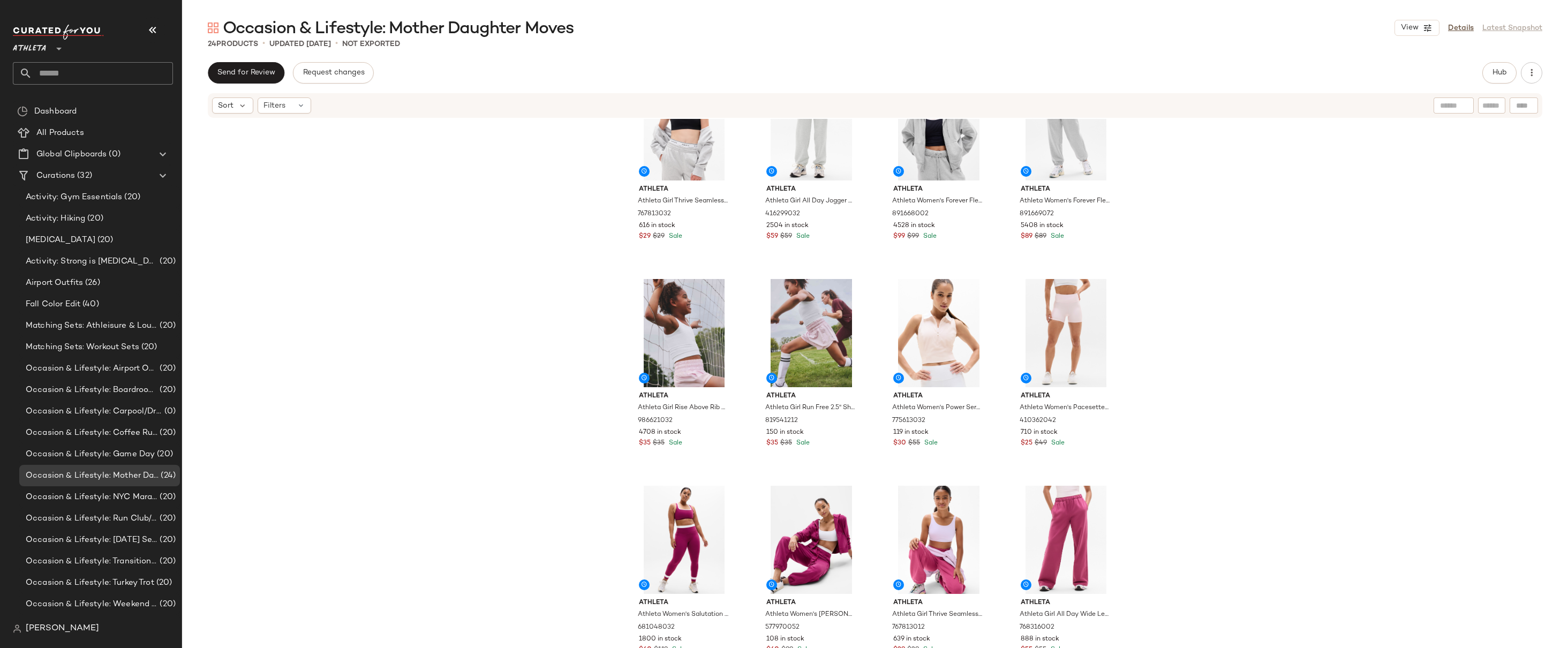
click at [1203, 294] on div "Athleta Athleta Women's Square Neck Bra A-C Black Size S 769495012 3329 in stoc…" at bounding box center [875, 400] width 1386 height 562
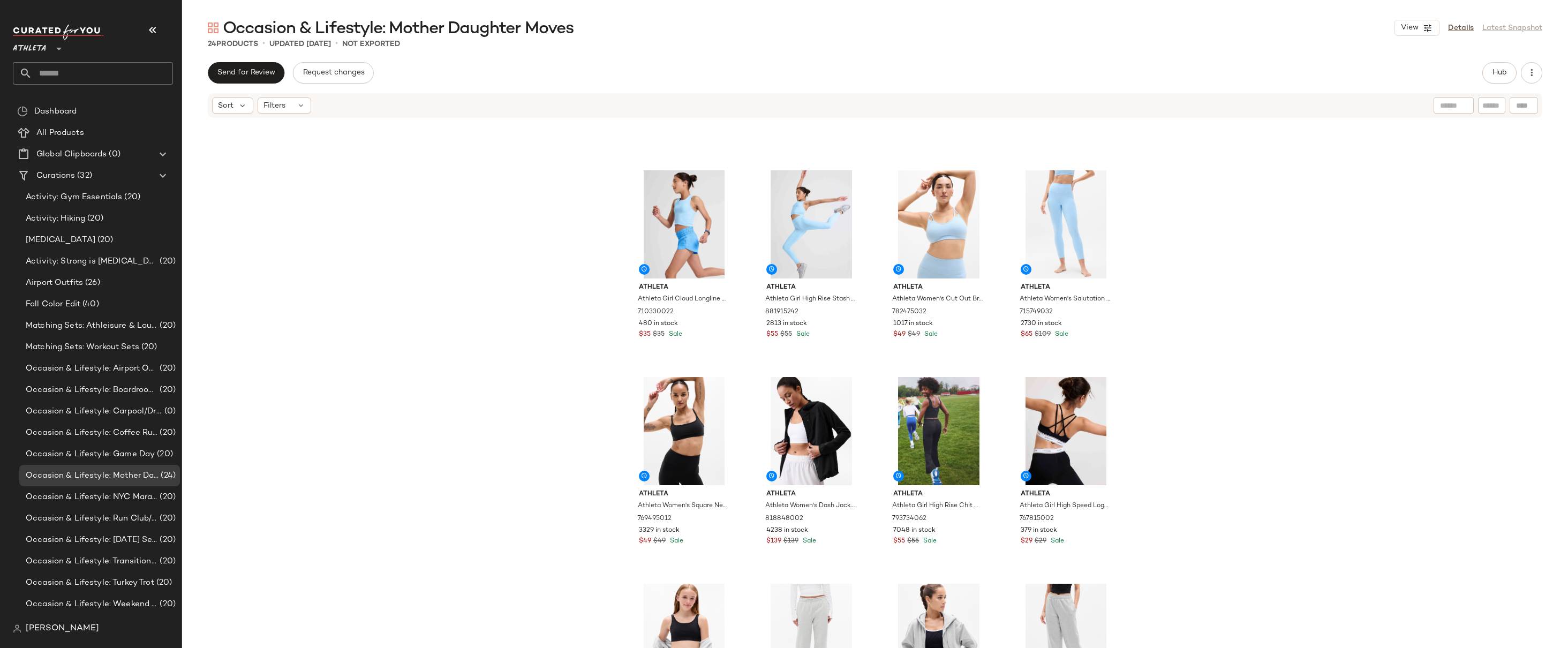
scroll to position [0, 0]
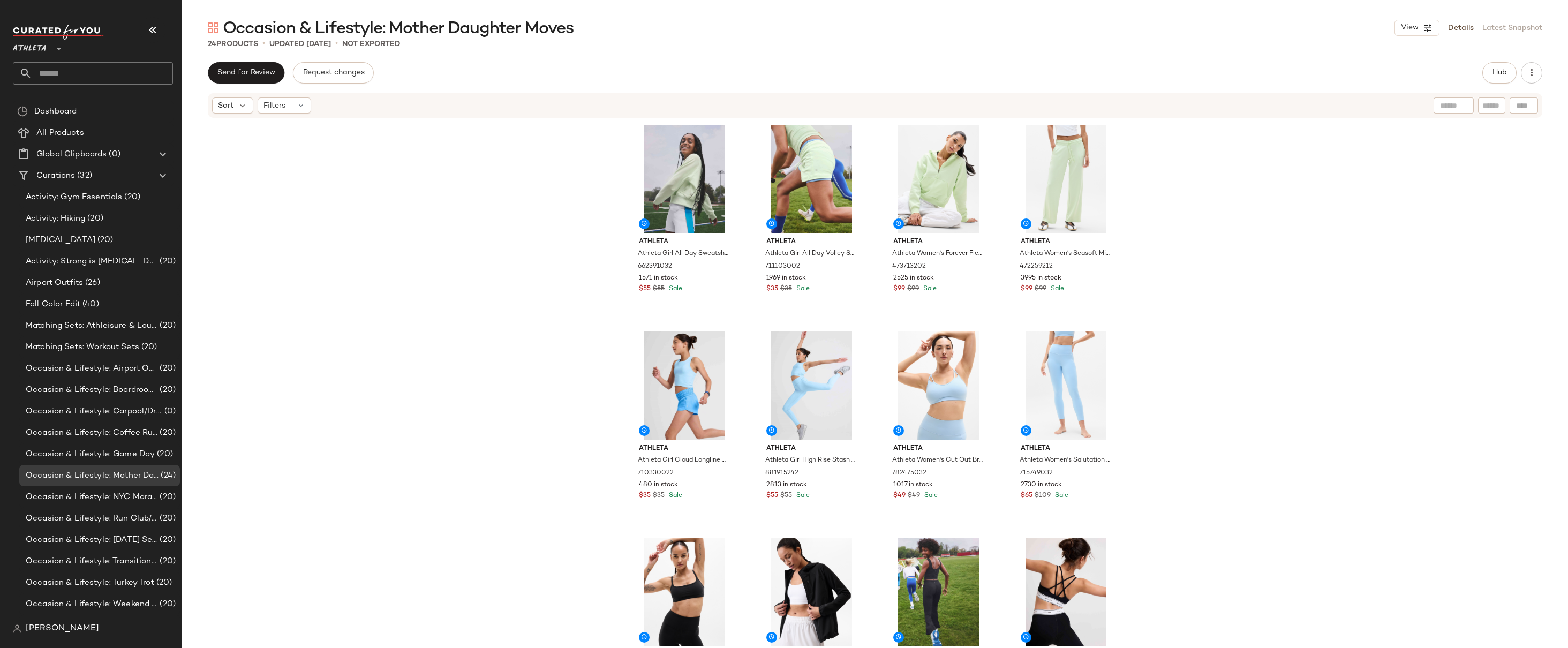
click at [1179, 305] on div "Athleta Athleta Girl All Day Sweatshirt Honeydew Size XS/6 662391032 1571 in st…" at bounding box center [875, 400] width 1386 height 562
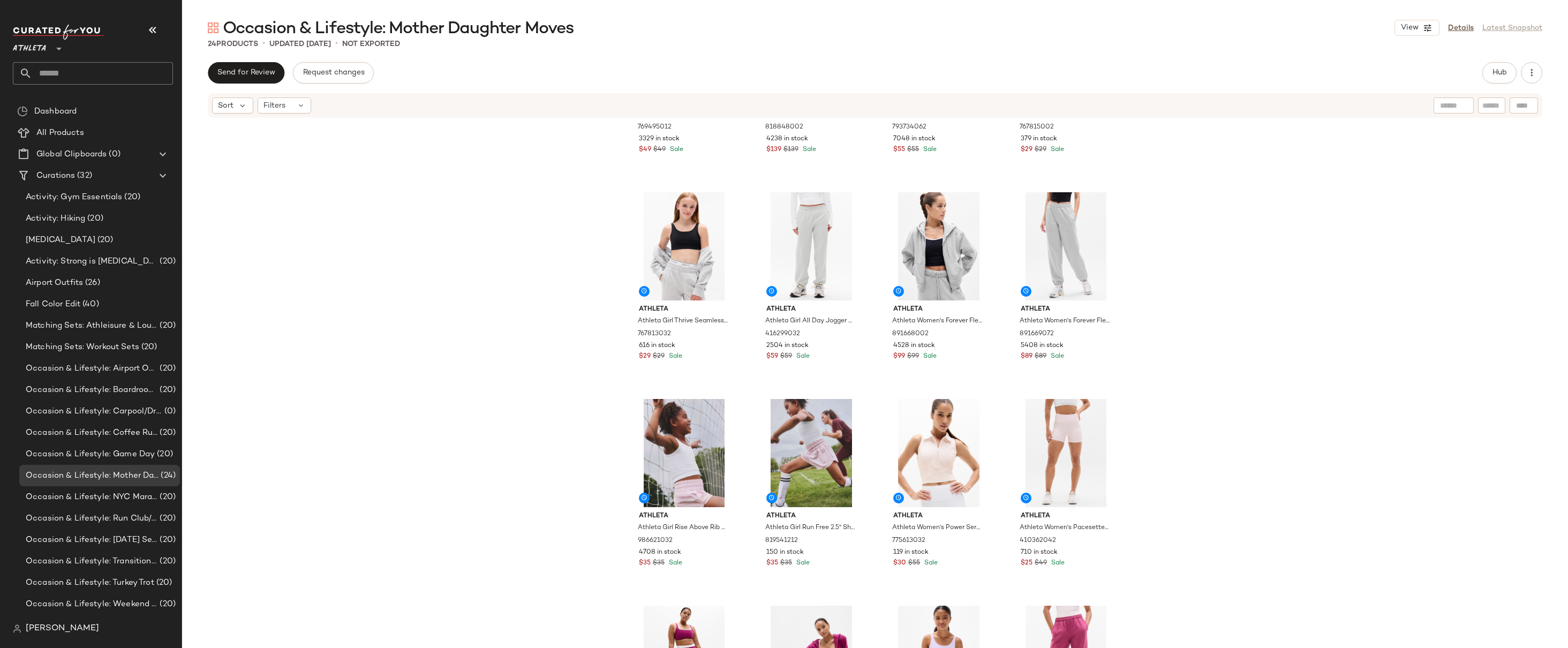
scroll to position [681, 0]
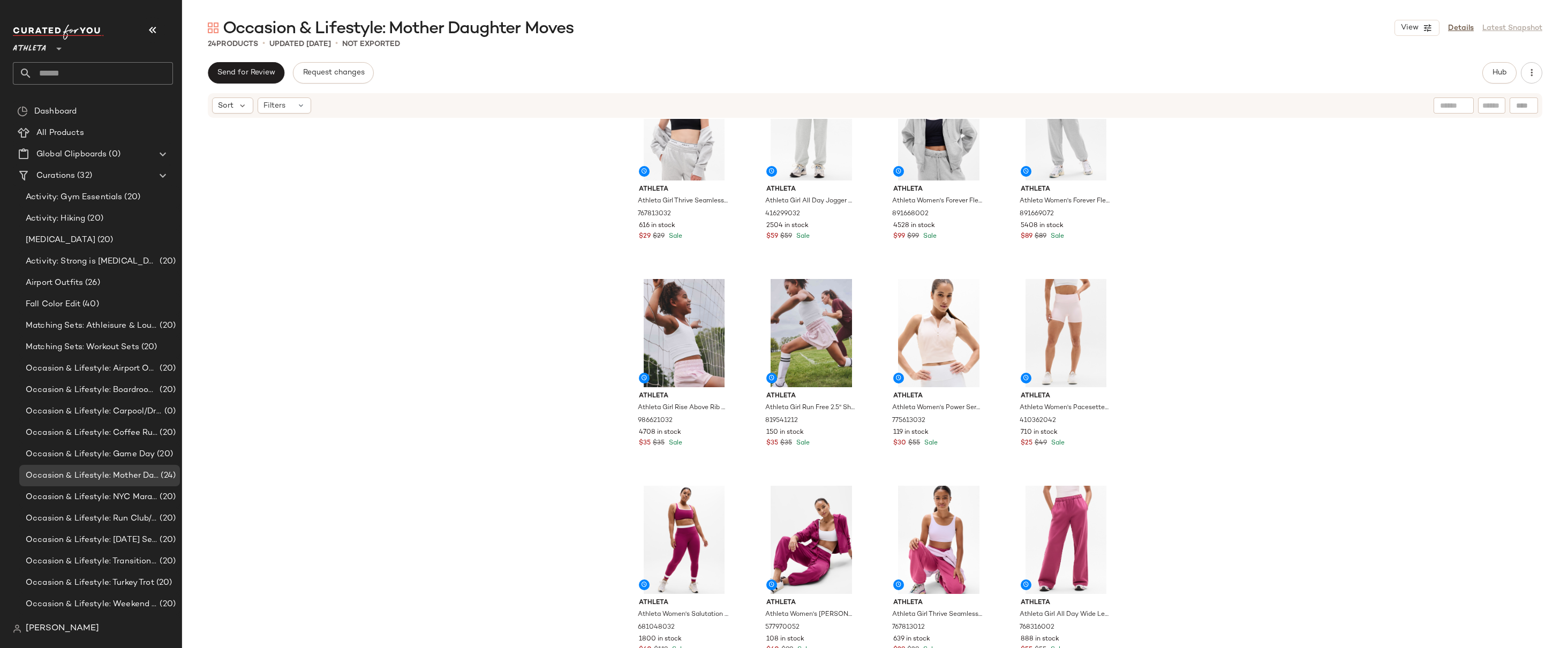
click at [1211, 232] on div "Athleta Athleta Girl Thrive Seamless Adjustable Sports Bra Black Size XS/6 7678…" at bounding box center [875, 400] width 1386 height 562
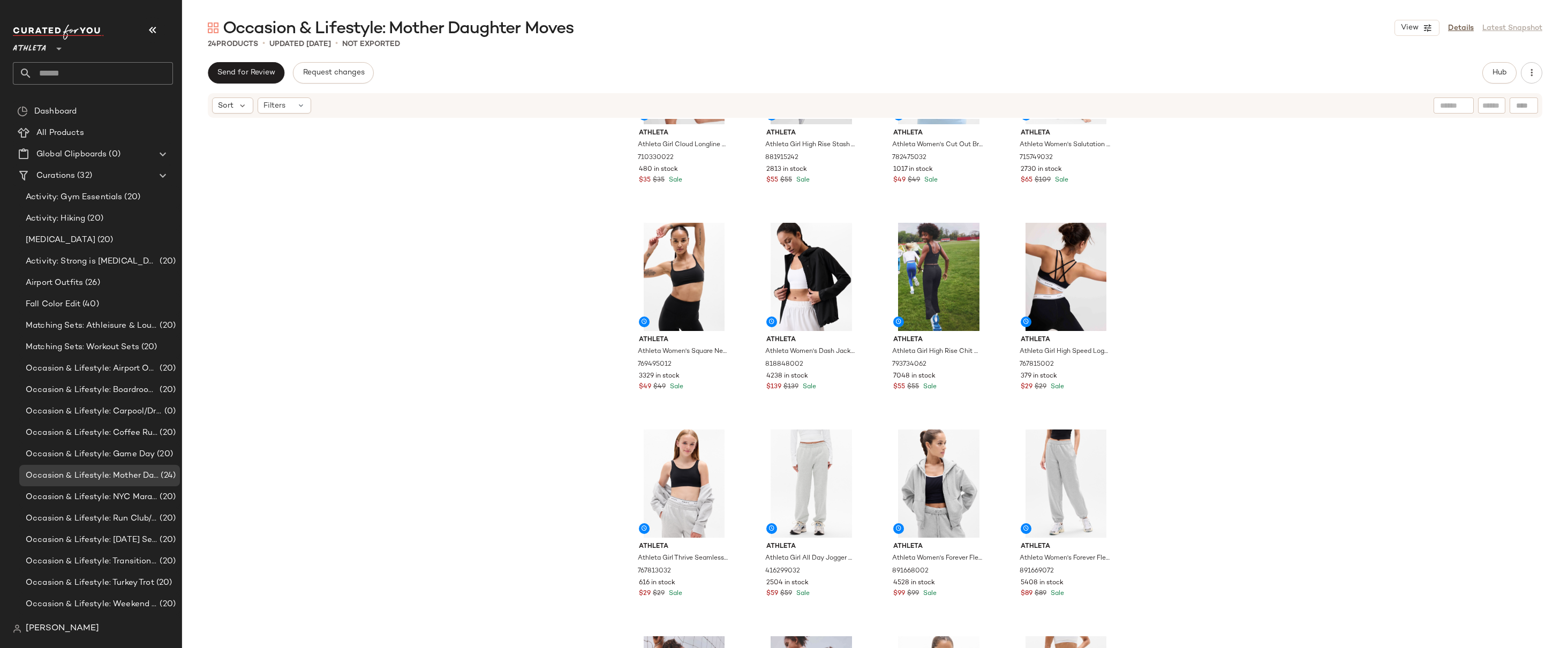
scroll to position [0, 0]
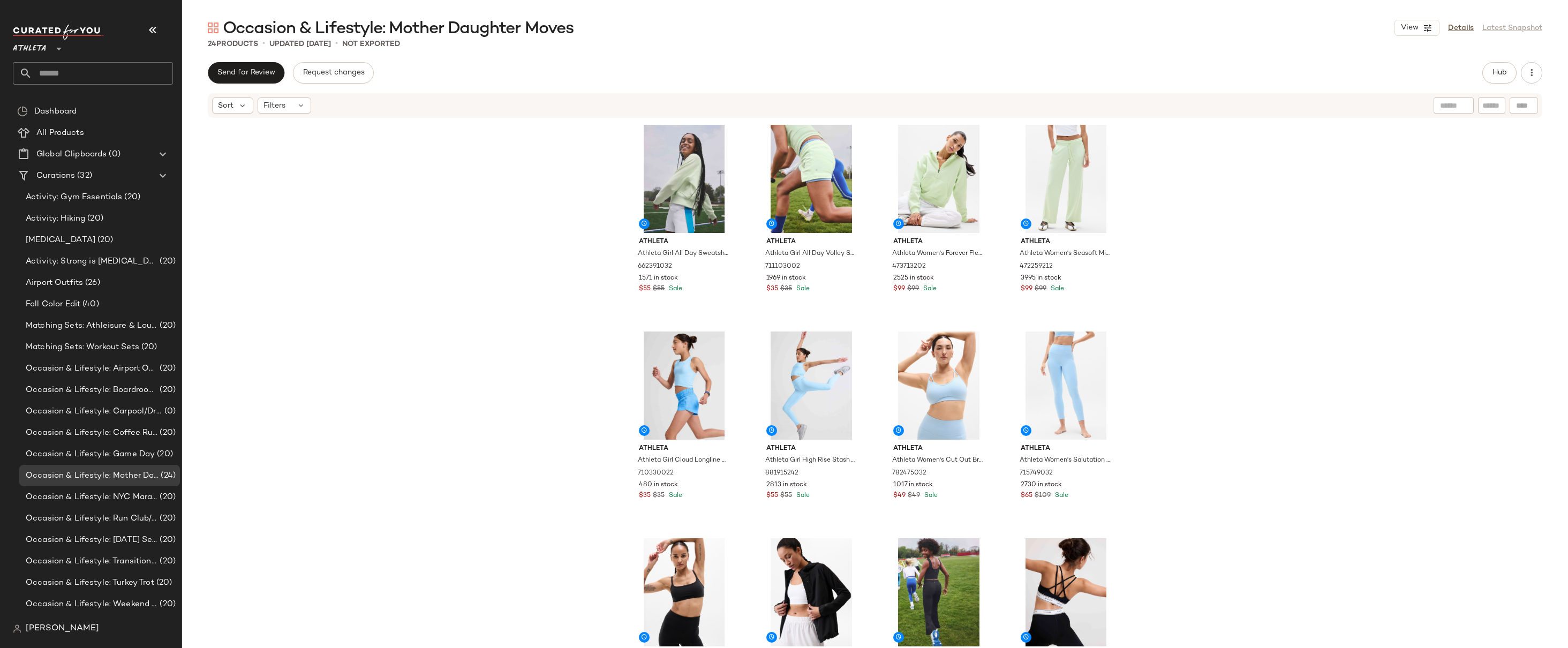
click at [1214, 311] on div "Athleta Athleta Girl All Day Sweatshirt Honeydew Size XS/6 662391032 1571 in st…" at bounding box center [875, 400] width 1386 height 562
click at [1227, 192] on div "Athleta Athleta Girl All Day Sweatshirt Honeydew Size XS/6 662391032 1571 in st…" at bounding box center [875, 400] width 1386 height 562
click at [1538, 75] on button "button" at bounding box center [1531, 73] width 21 height 21
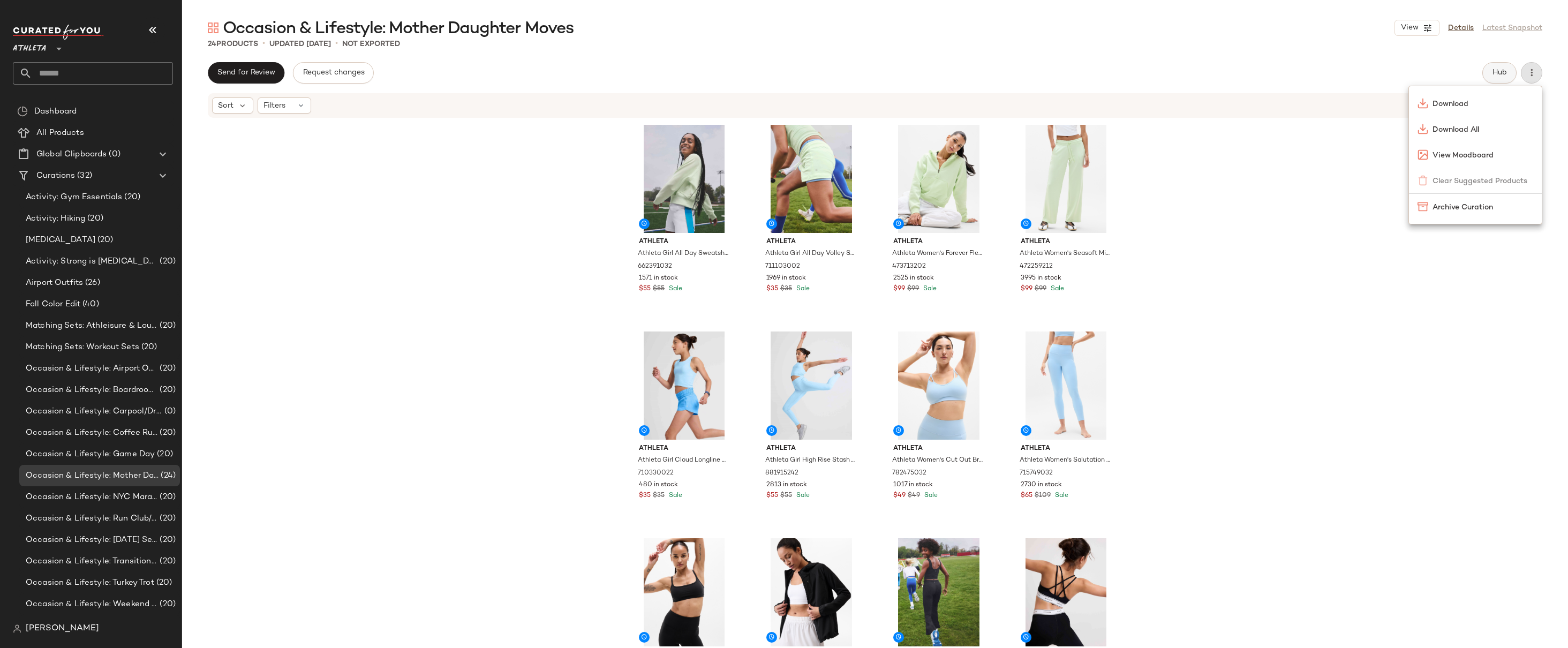
click at [1507, 72] on button "Hub" at bounding box center [1500, 73] width 34 height 21
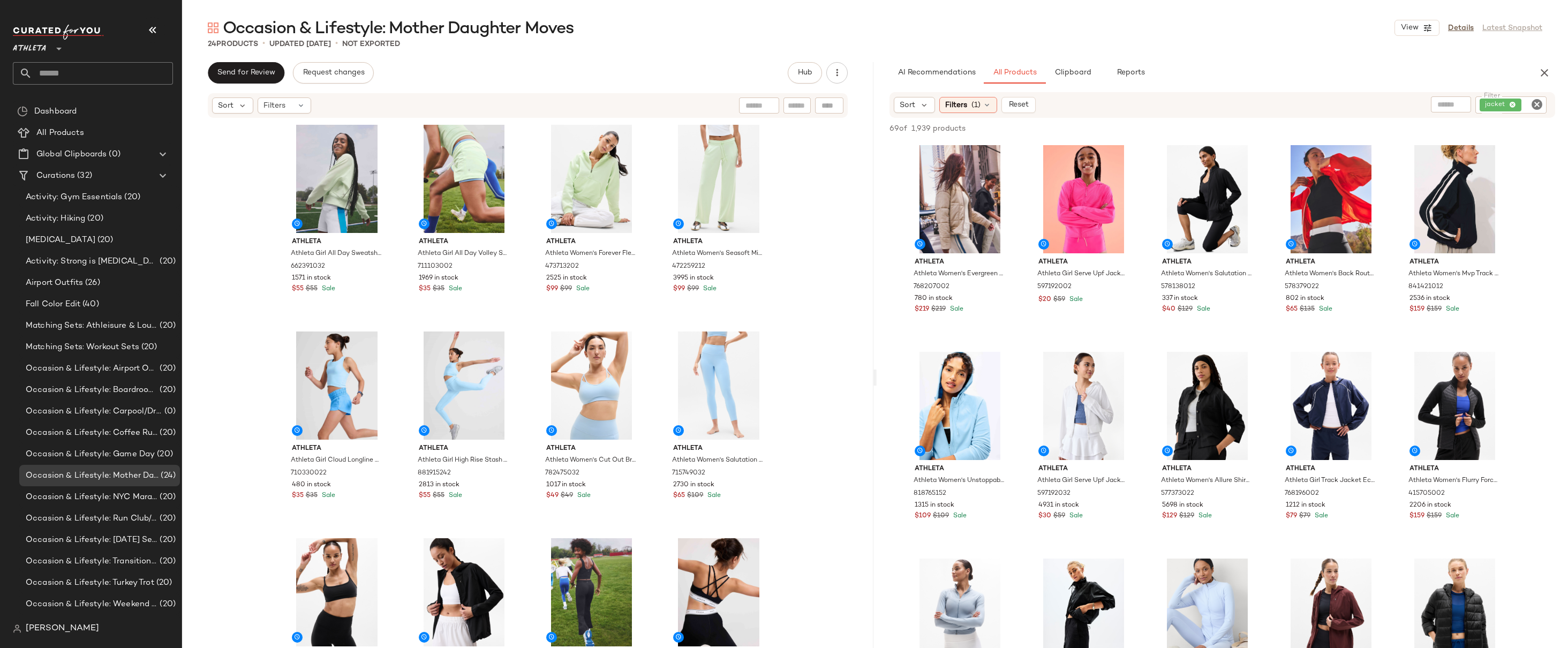
click at [1514, 102] on div "jacket" at bounding box center [1511, 105] width 71 height 17
click at [1440, 102] on icon at bounding box center [1441, 105] width 7 height 7
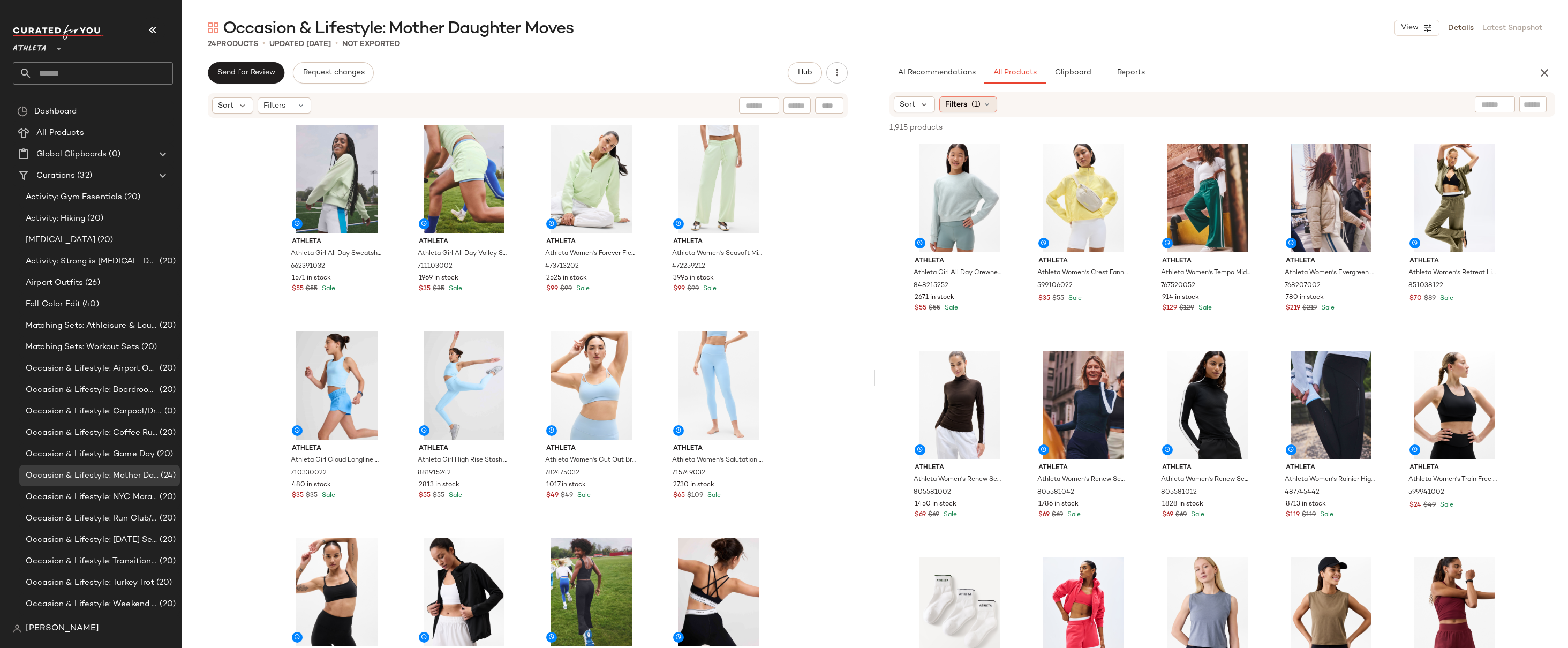
click at [979, 99] on span "(1)" at bounding box center [976, 104] width 9 height 11
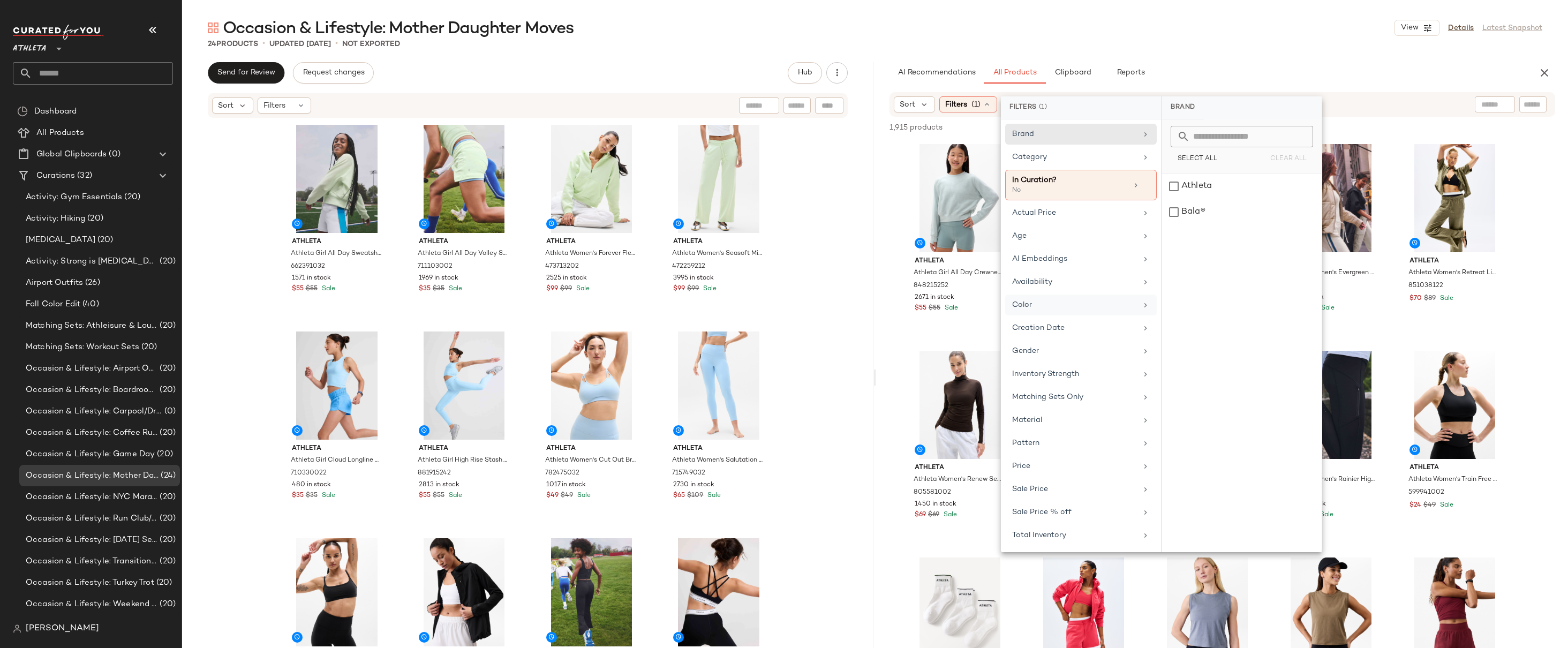
click at [1078, 312] on div "Color" at bounding box center [1081, 305] width 152 height 20
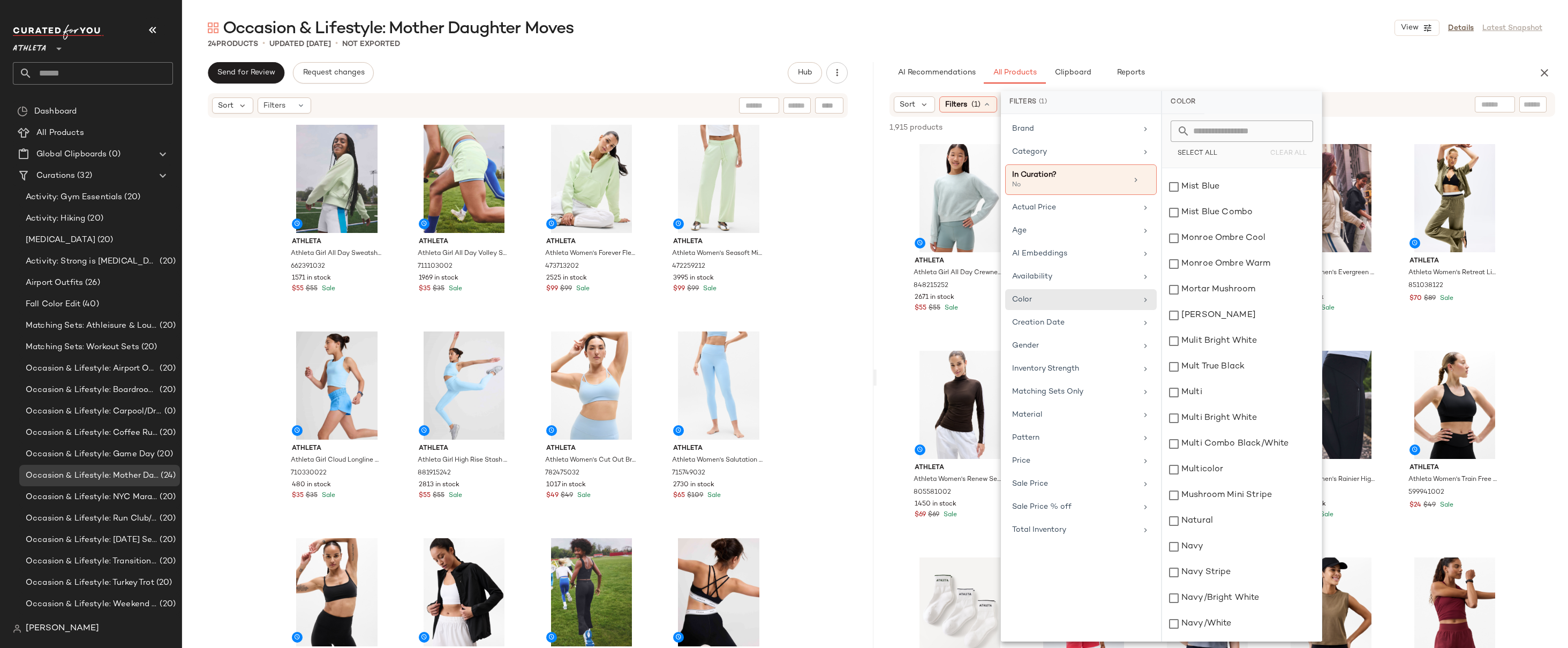
scroll to position [4405, 0]
click at [1238, 129] on input "text" at bounding box center [1248, 131] width 117 height 21
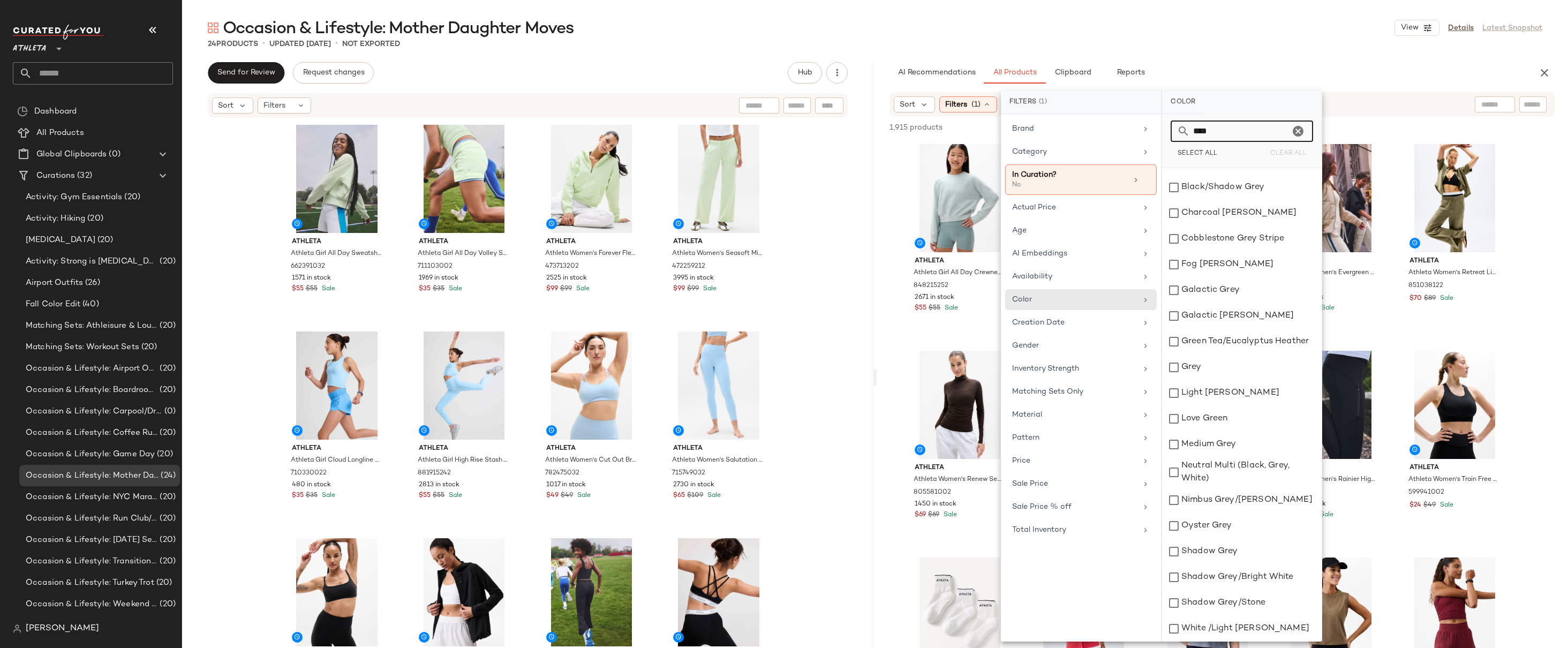
scroll to position [0, 0]
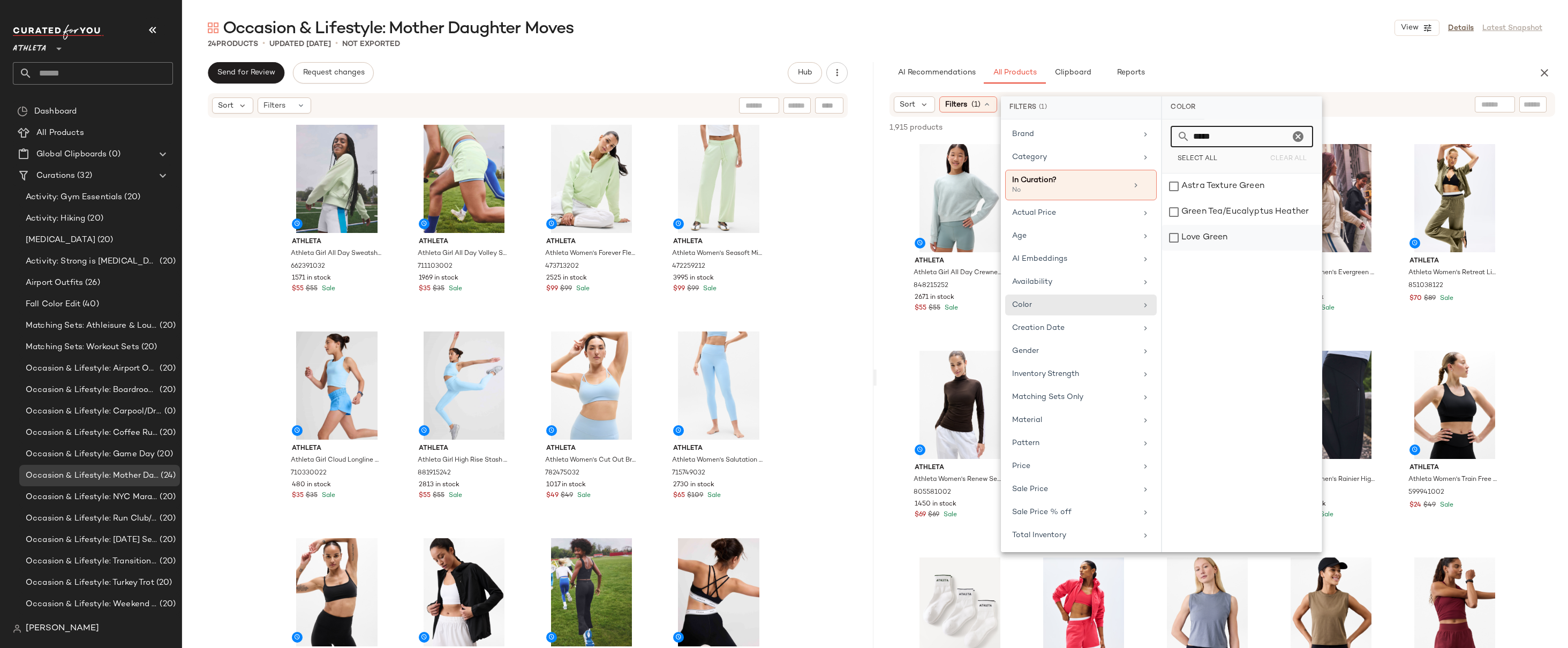
type input "*****"
click at [1203, 236] on div "Love Green" at bounding box center [1242, 238] width 160 height 26
click at [1206, 214] on div "Green Tea/Eucalyptus Heather" at bounding box center [1242, 212] width 160 height 26
click at [1204, 190] on div "Astra Texture Green" at bounding box center [1242, 186] width 160 height 26
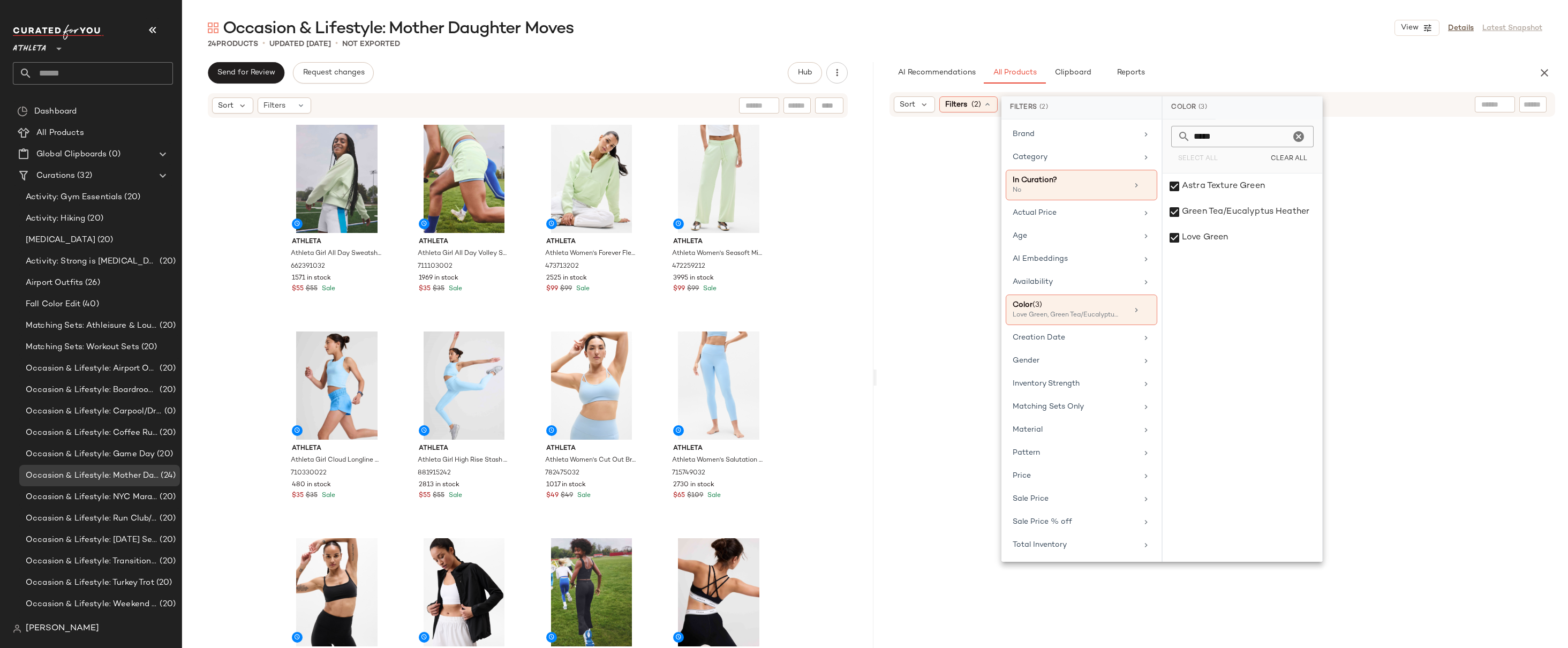
click at [1536, 245] on div at bounding box center [1222, 417] width 687 height 597
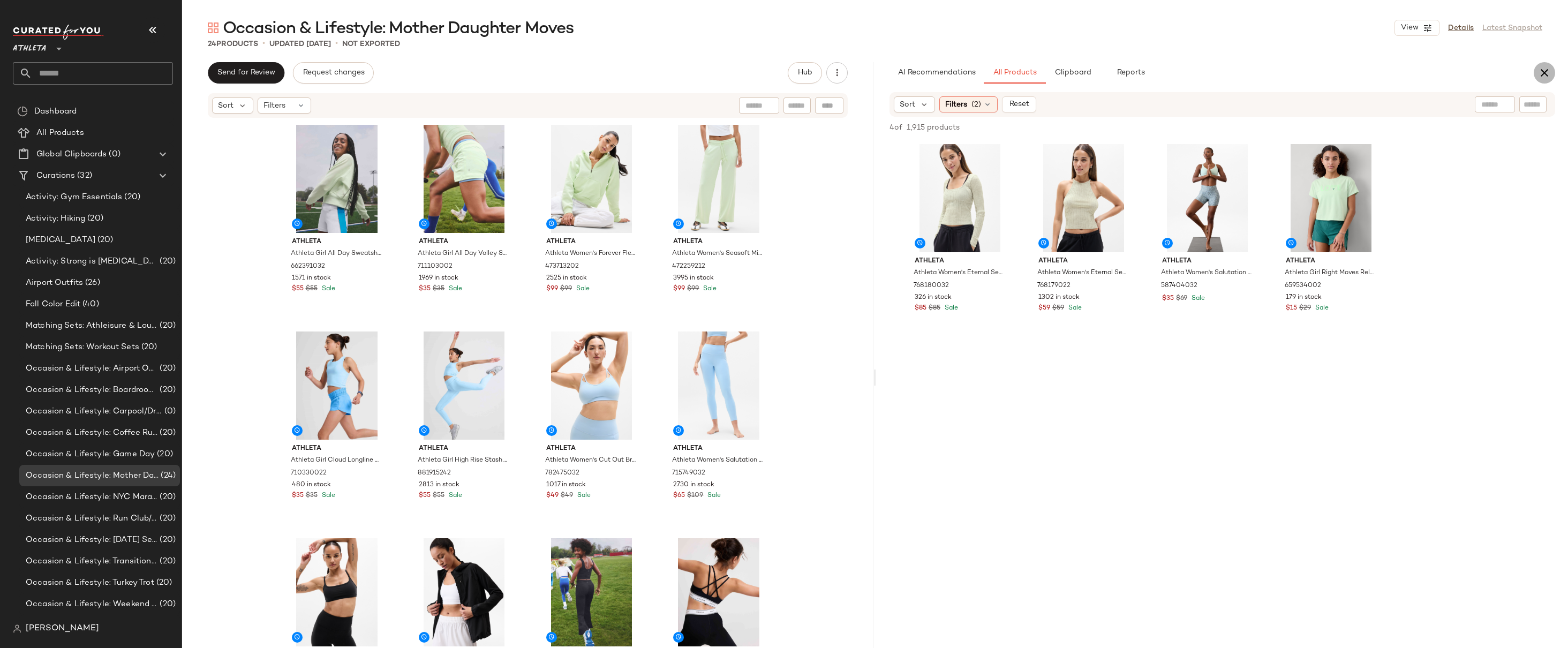
click at [1544, 70] on icon "button" at bounding box center [1544, 73] width 13 height 13
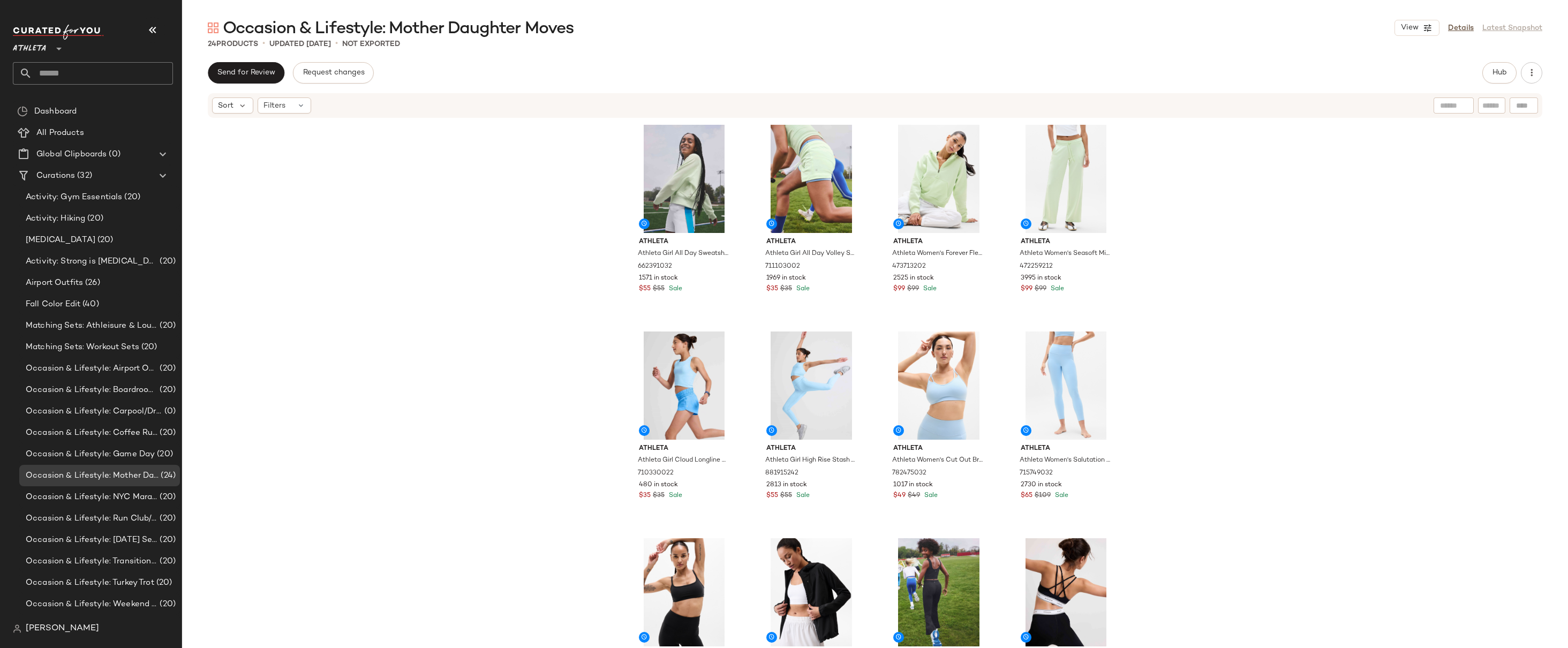
click at [1170, 201] on div "Athleta Athleta Girl All Day Sweatshirt Honeydew Size XS/6 662391032 1571 in st…" at bounding box center [875, 400] width 1386 height 562
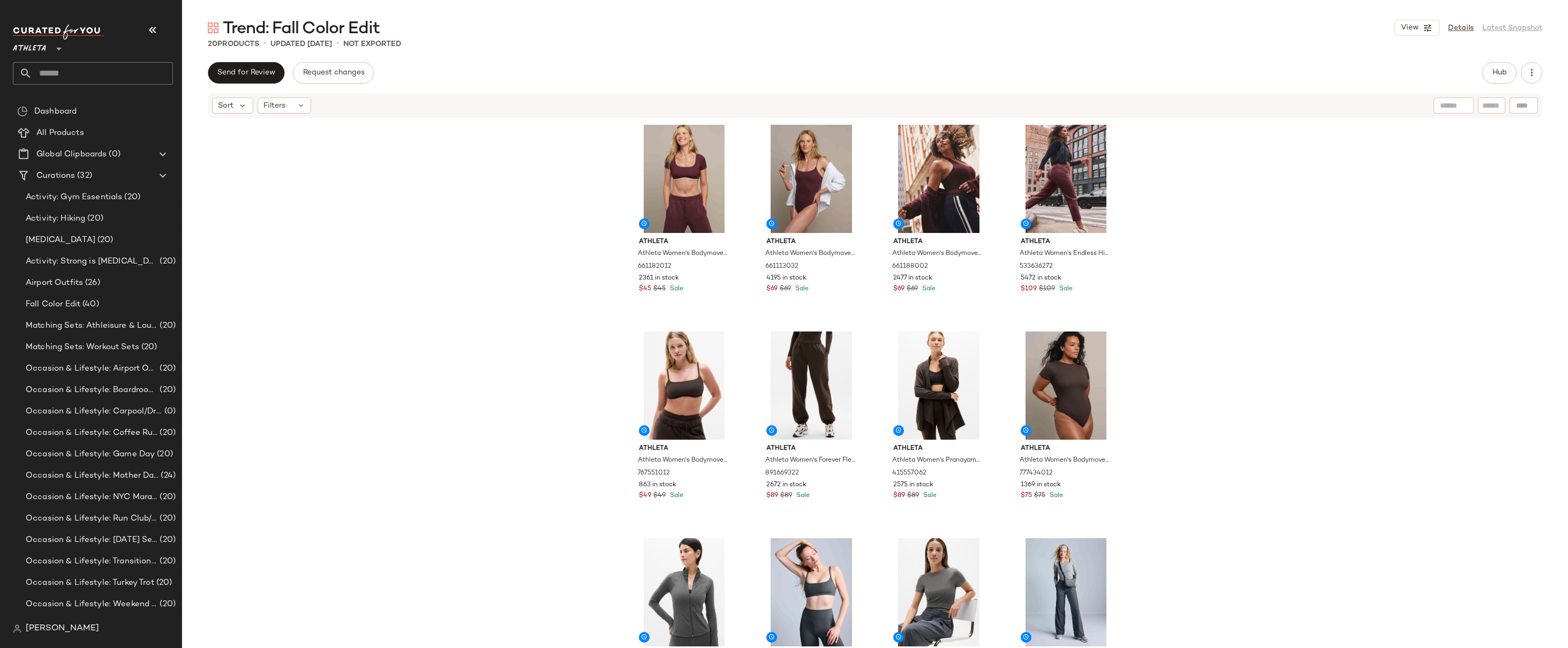
click at [1223, 319] on div "Athleta Athleta Women's Bodymove Square Neck Crop Tee Garnet Size S 661182012 2…" at bounding box center [875, 400] width 1386 height 562
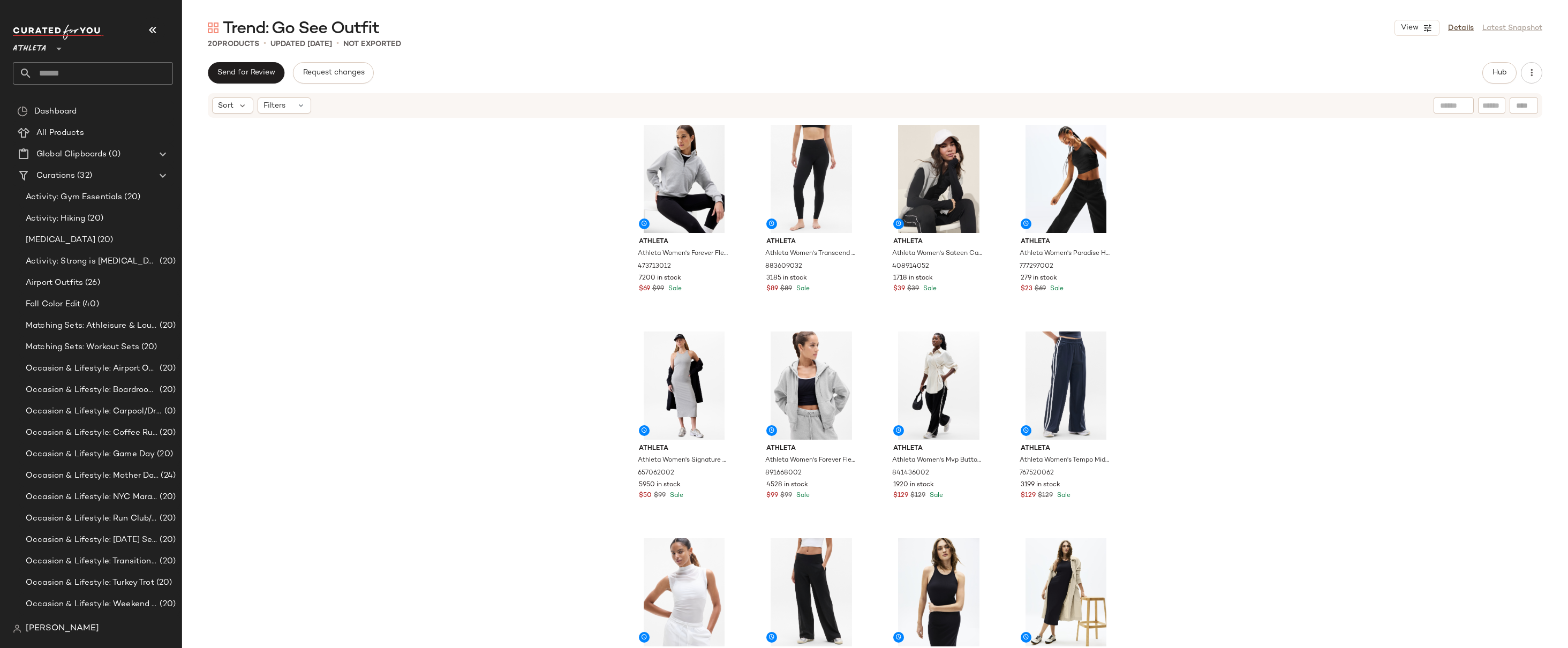
click at [1229, 195] on div "Athleta Athleta Women's Forever Fleece 1/2 Zip Hoodie [PERSON_NAME] Size XL 473…" at bounding box center [875, 400] width 1386 height 562
click at [1180, 172] on div "Athleta Athleta Women's Forever Fleece 1/2 Zip Hoodie [PERSON_NAME] Size XL 473…" at bounding box center [875, 400] width 1386 height 562
click at [1175, 225] on div "Athleta Athleta Women's Forever Fleece 1/2 Zip Hoodie [PERSON_NAME] Size XL 473…" at bounding box center [875, 400] width 1386 height 562
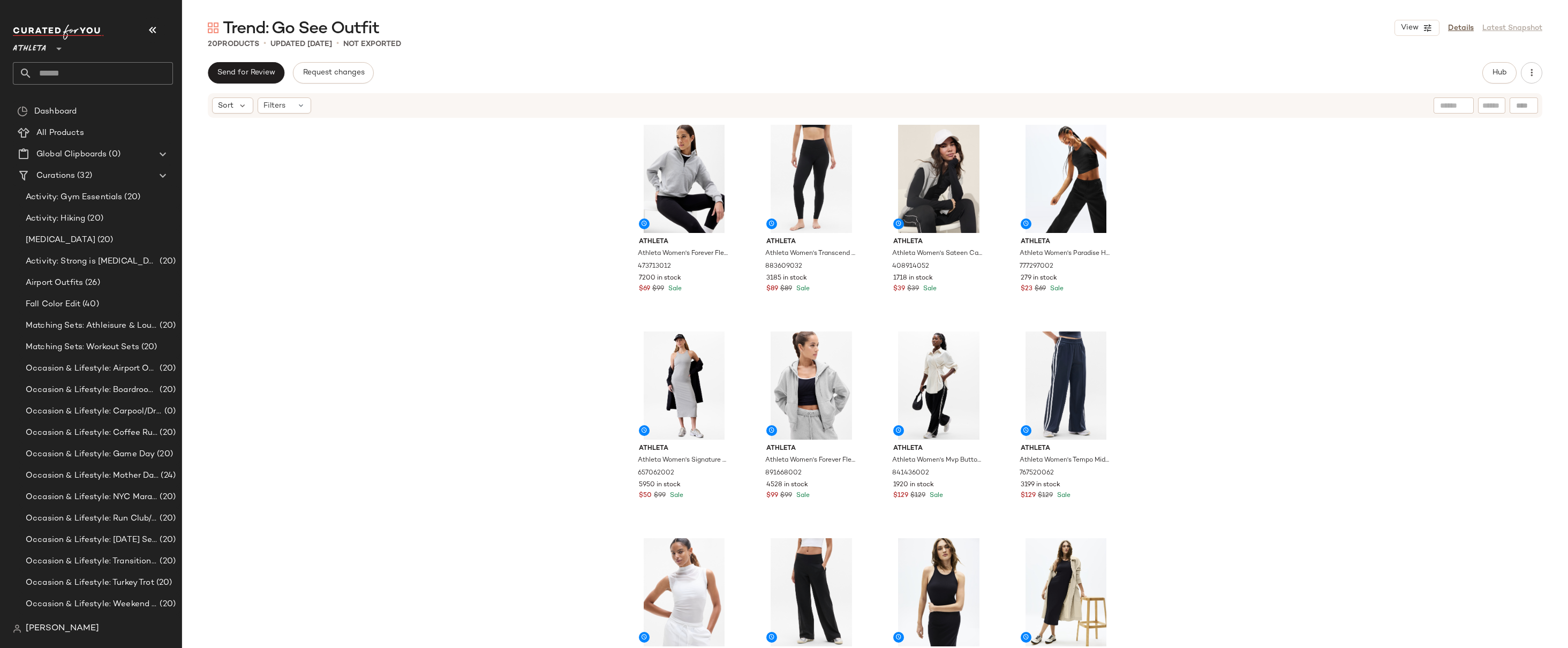
click at [1165, 254] on div "Athleta Athleta Women's Forever Fleece 1/2 Zip Hoodie [PERSON_NAME] Size XL 473…" at bounding box center [875, 400] width 1386 height 562
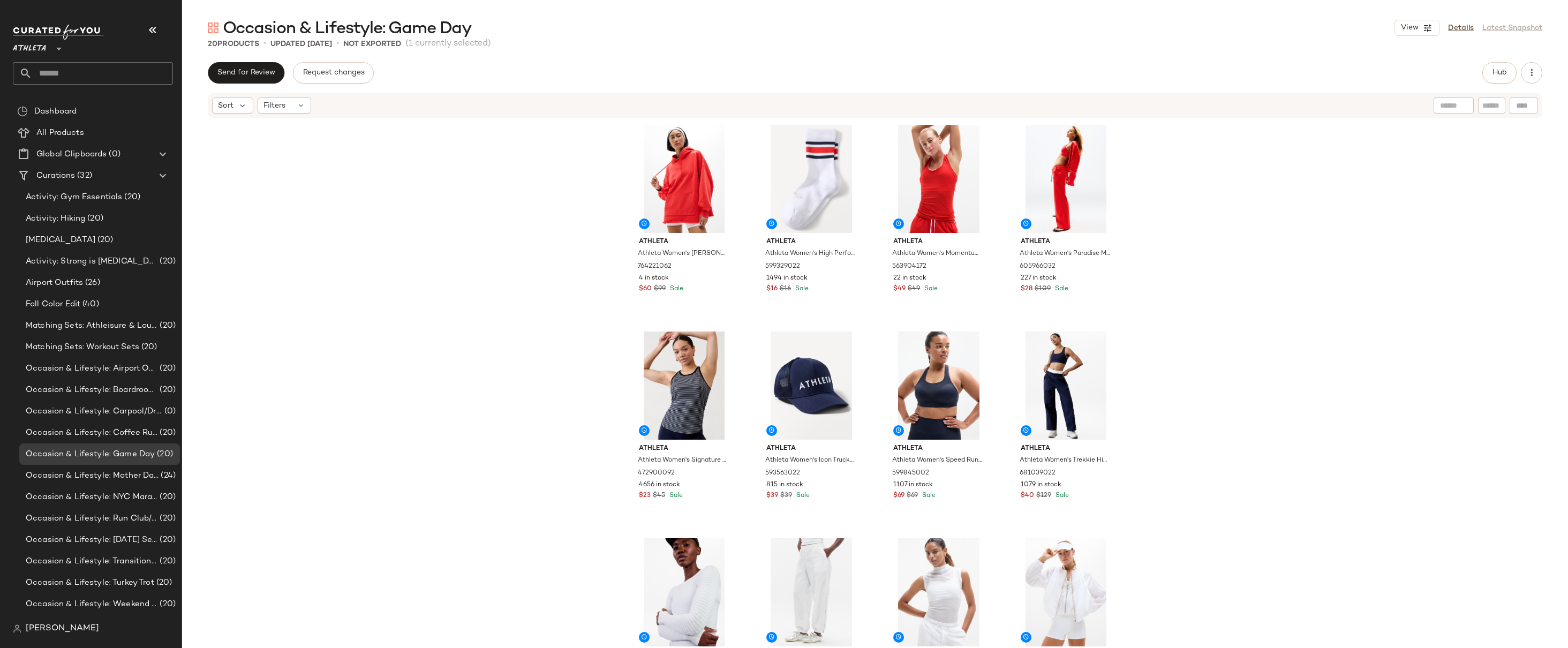
click at [1193, 240] on div "Athleta Athleta Women's [PERSON_NAME] Oversized Hoodie Cardinal Size M 76422106…" at bounding box center [875, 400] width 1386 height 562
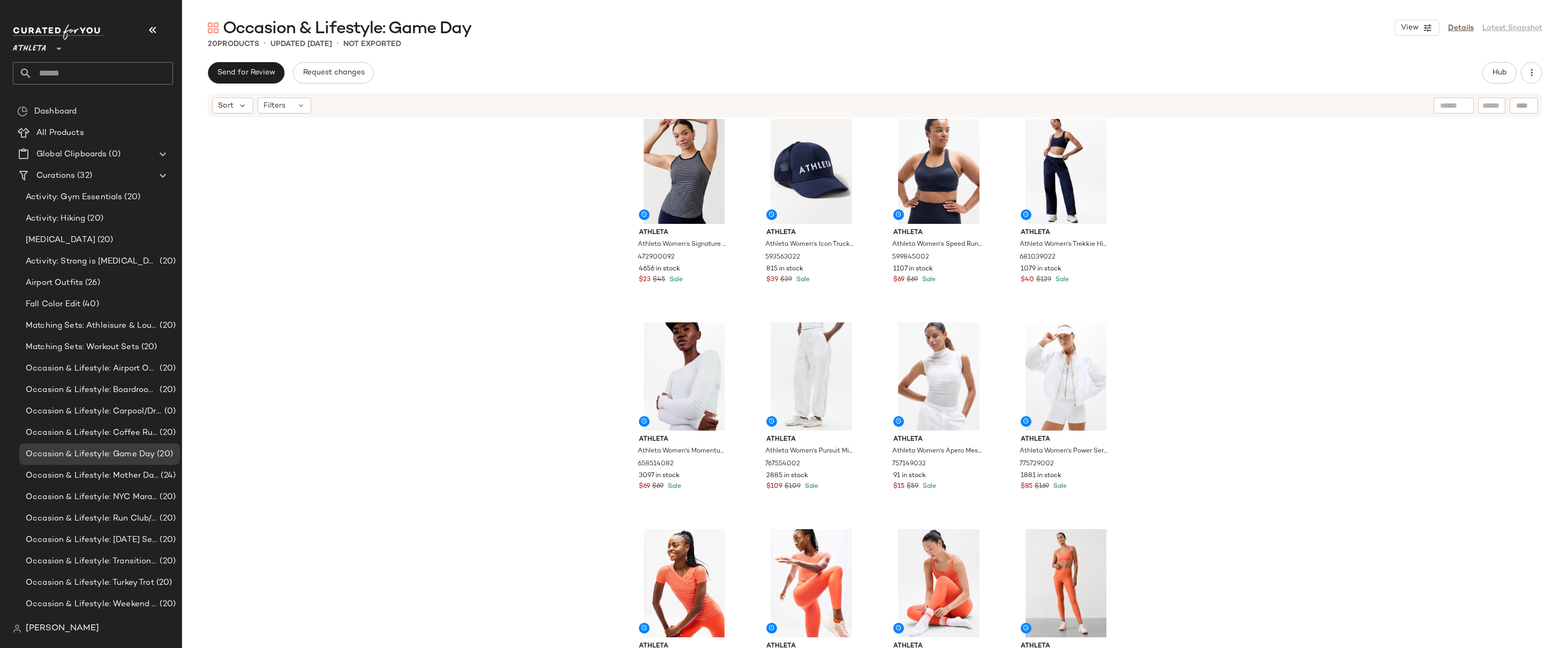
scroll to position [475, 0]
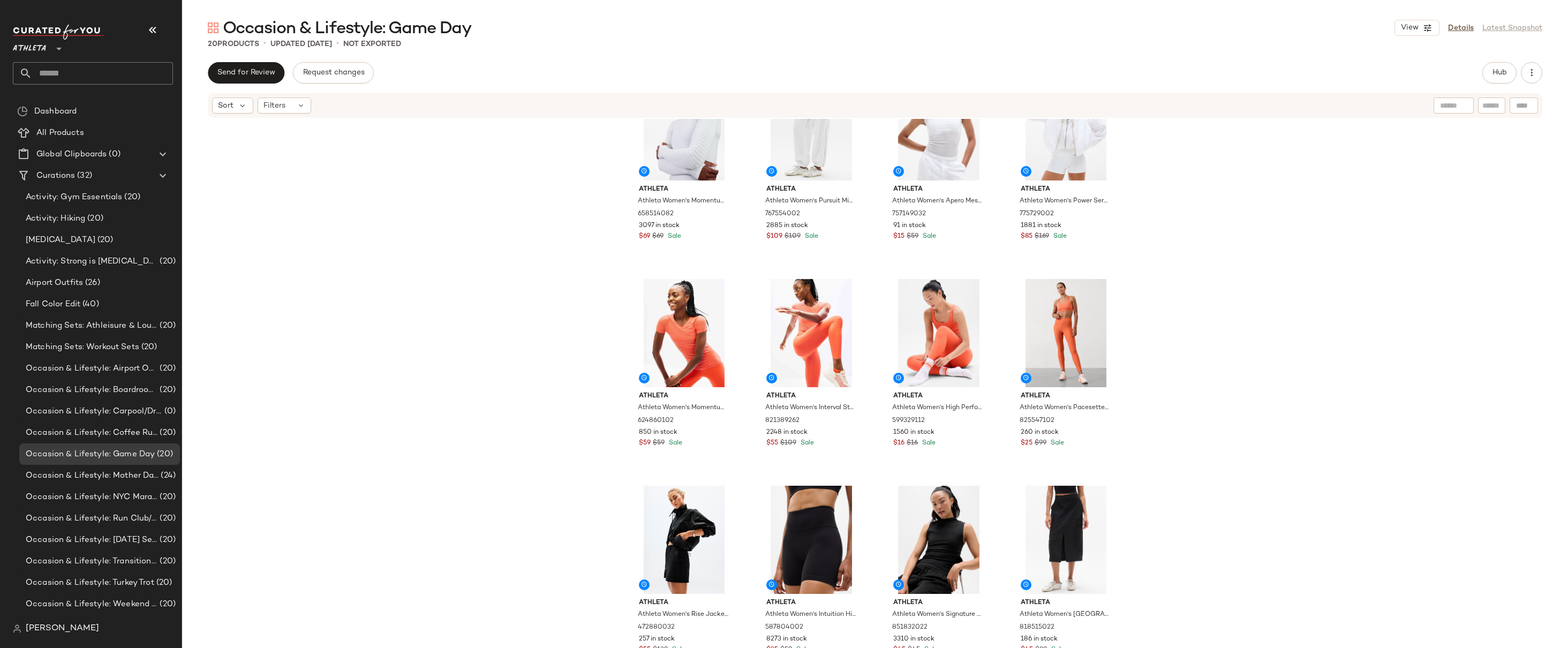
click at [1198, 238] on div "Athleta Athleta Women's Momentum Seamless Top Bright White Stripe Size S 658514…" at bounding box center [875, 400] width 1386 height 562
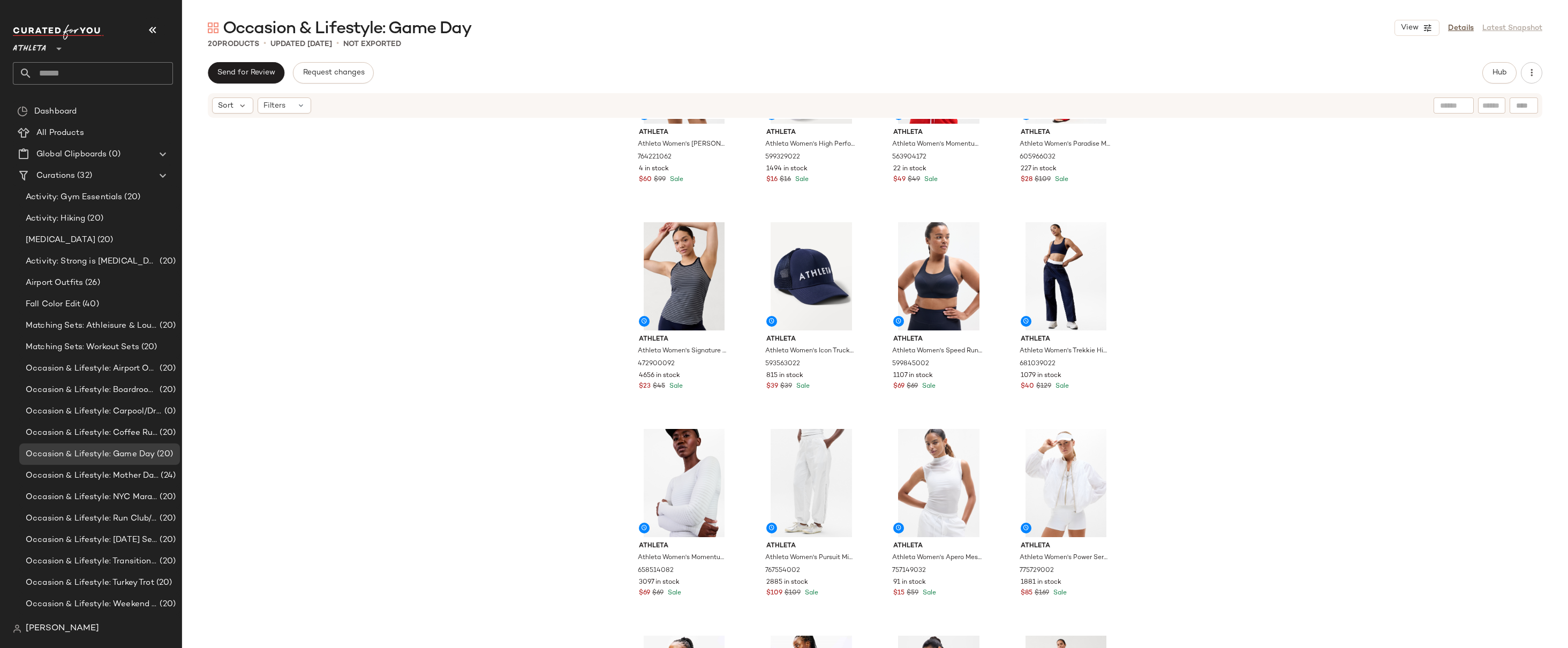
scroll to position [0, 0]
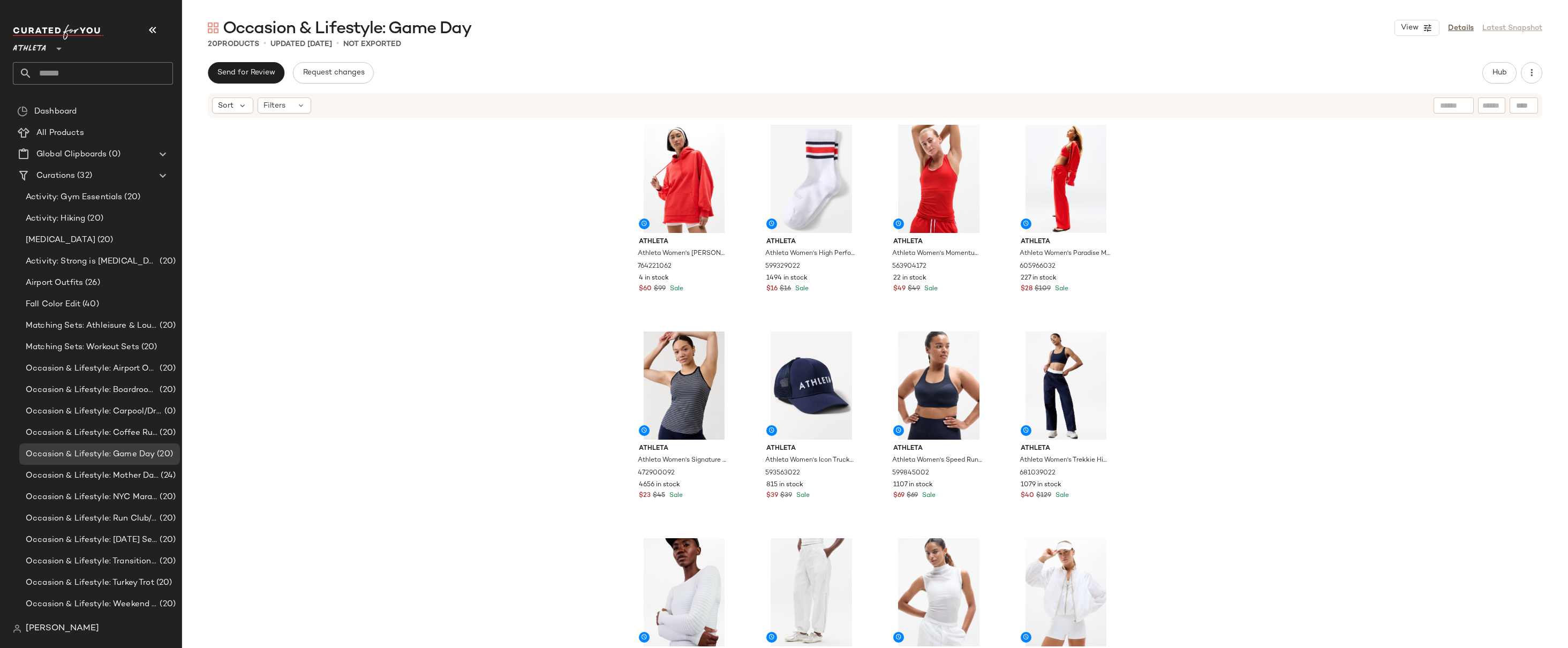
click at [1177, 209] on div "Athleta Athleta Women's [PERSON_NAME] Oversized Hoodie Cardinal Size M 76422106…" at bounding box center [875, 400] width 1386 height 562
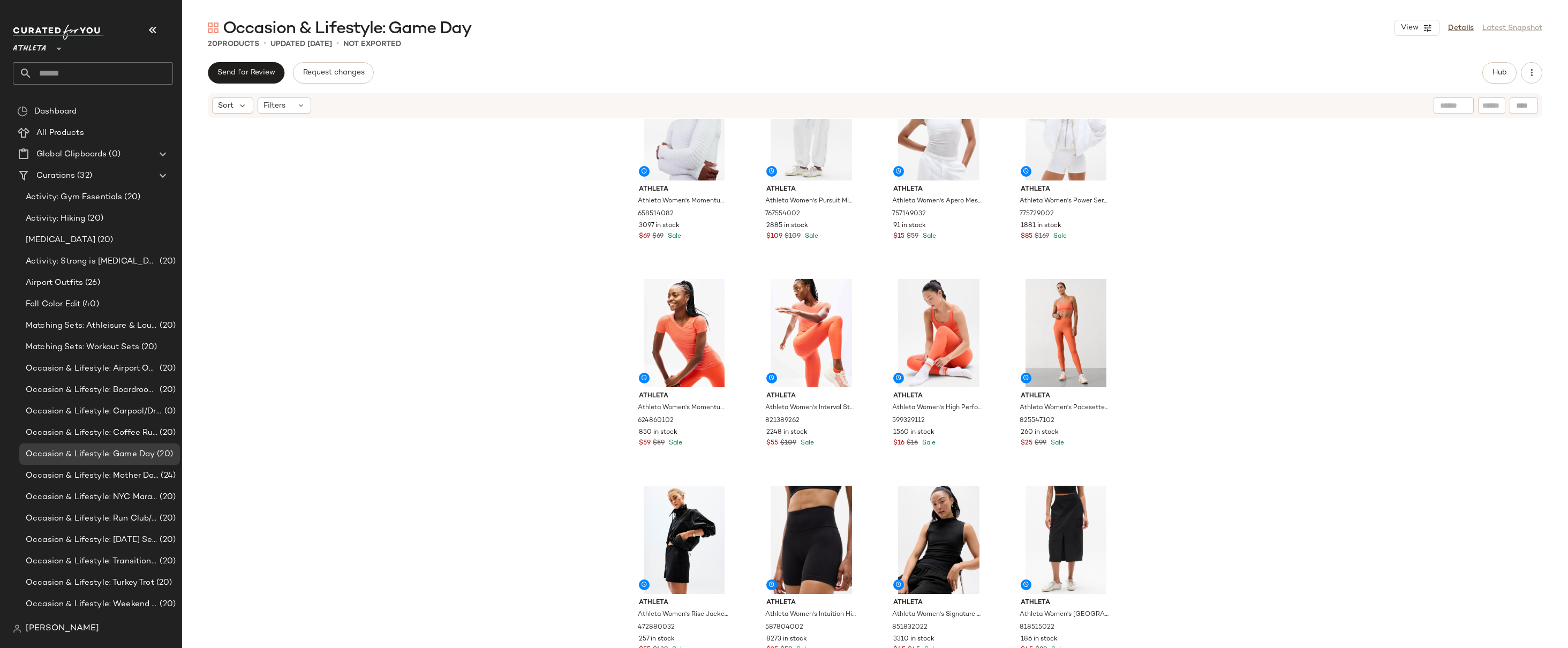
scroll to position [475, 0]
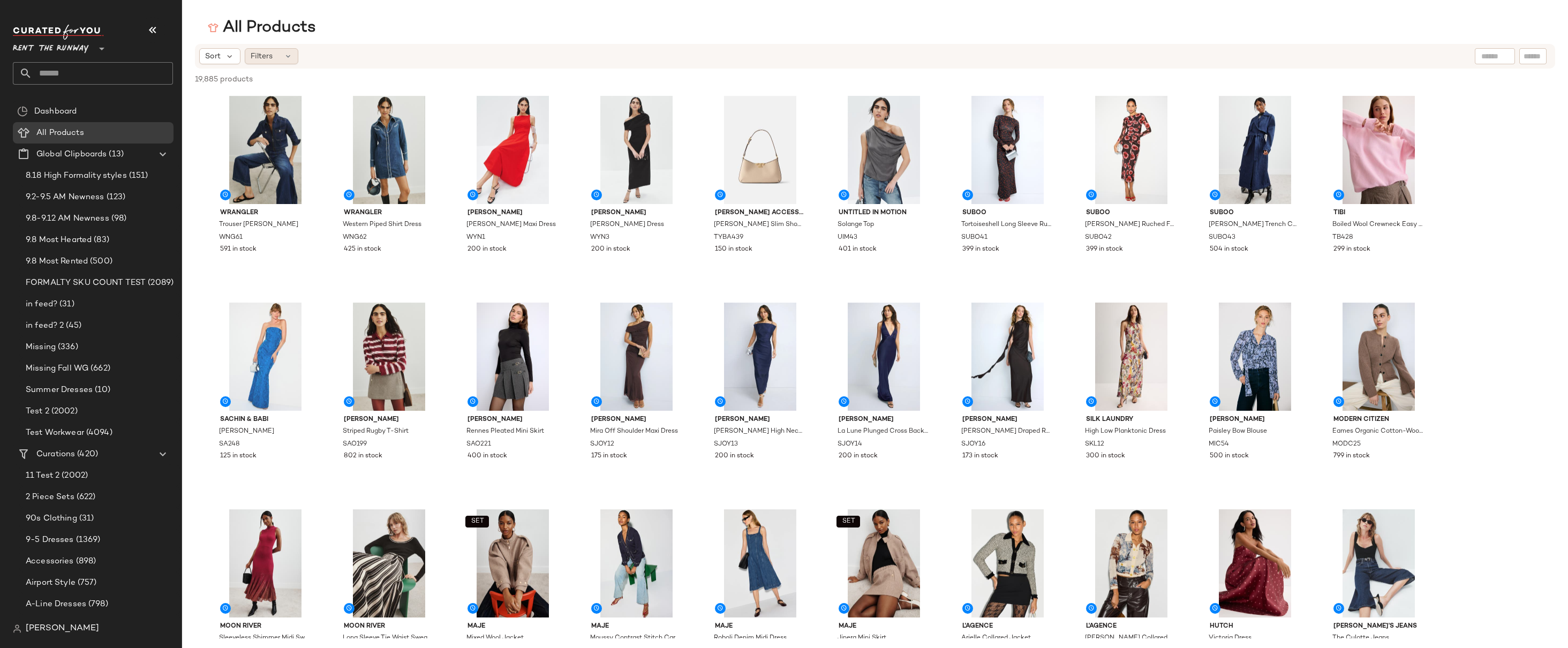
click at [272, 56] on span "Filters" at bounding box center [262, 56] width 22 height 11
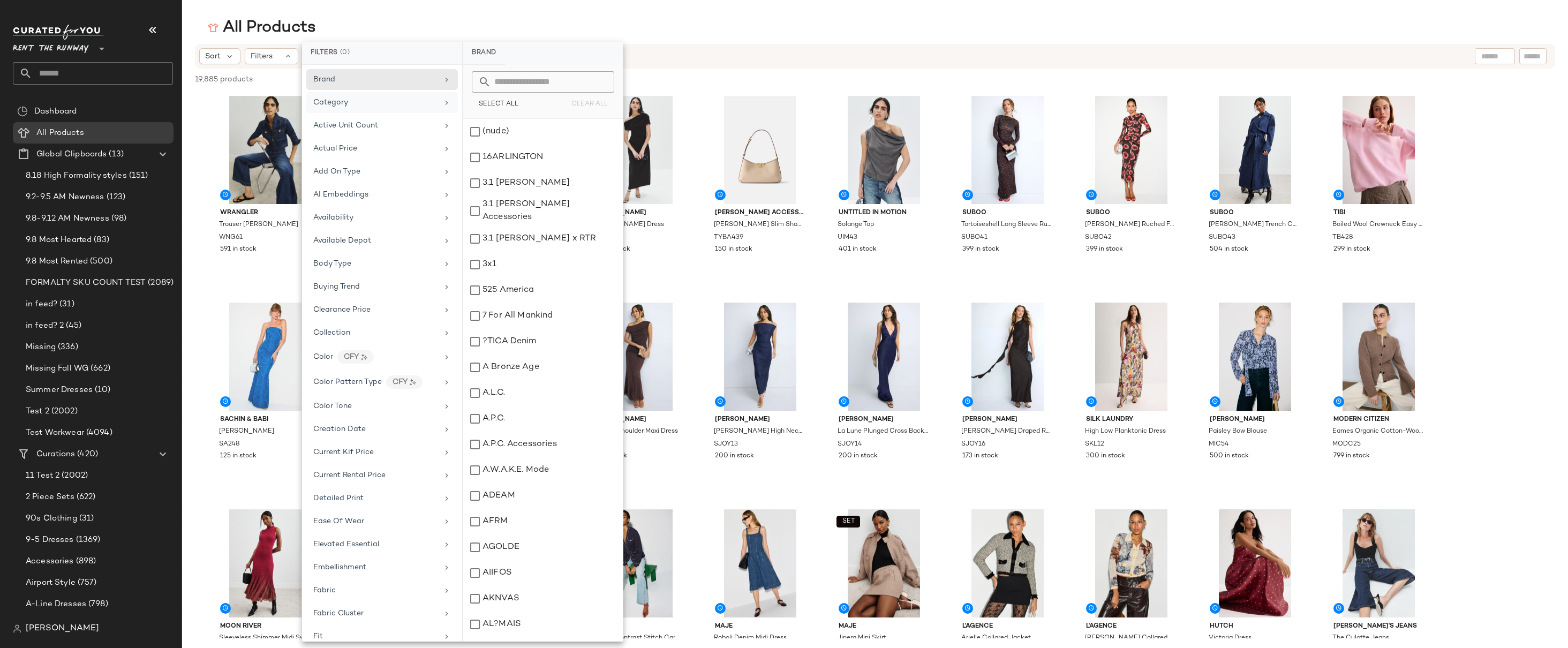
click at [347, 102] on span "Category" at bounding box center [330, 102] width 35 height 8
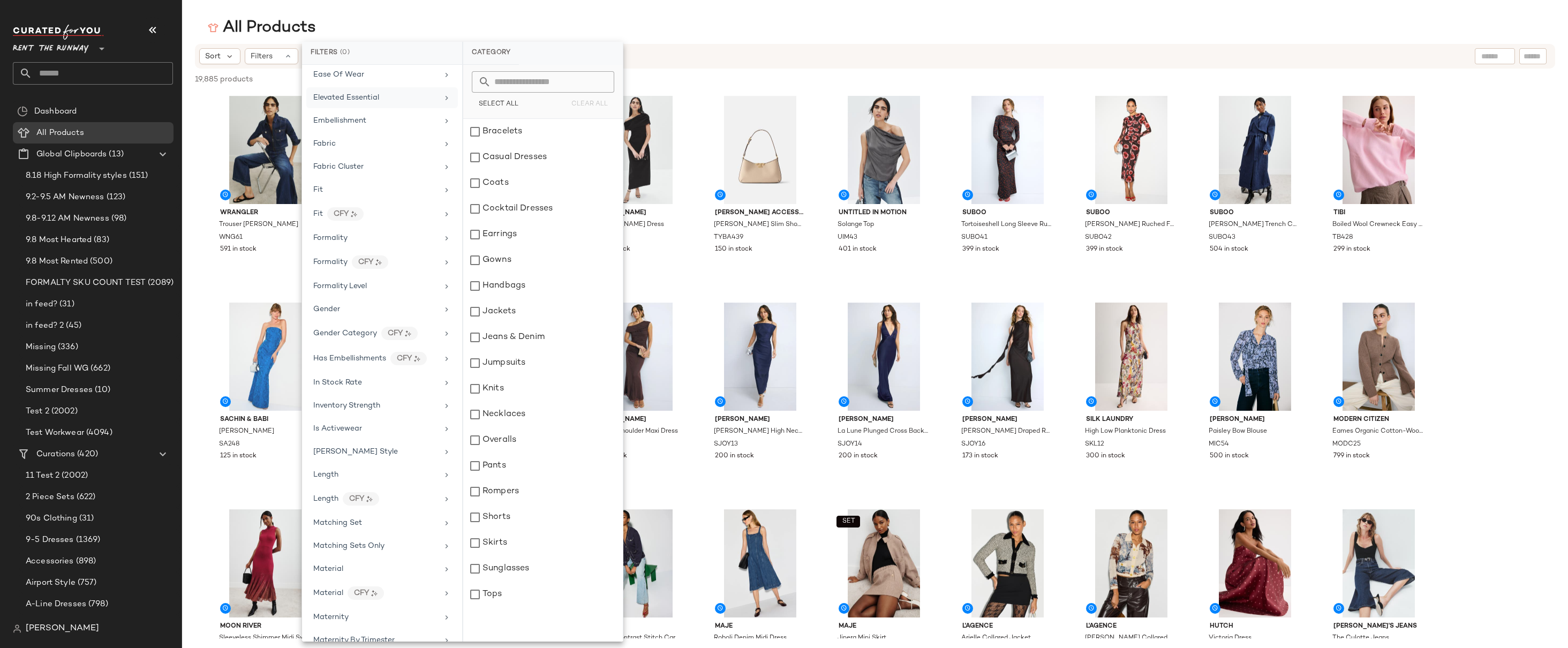
scroll to position [452, 0]
click at [381, 232] on div "Formality" at bounding box center [376, 231] width 125 height 11
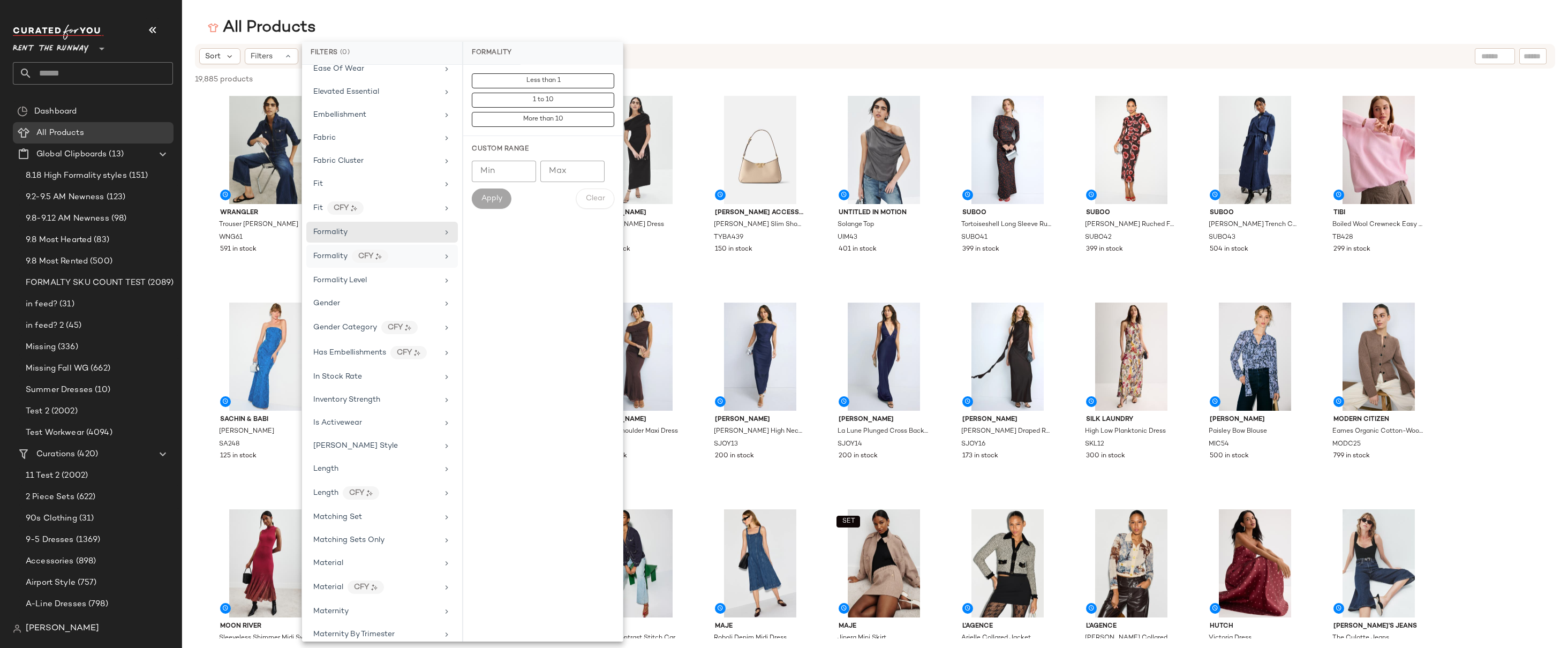
click at [423, 263] on div "Formality CFY" at bounding box center [382, 256] width 152 height 23
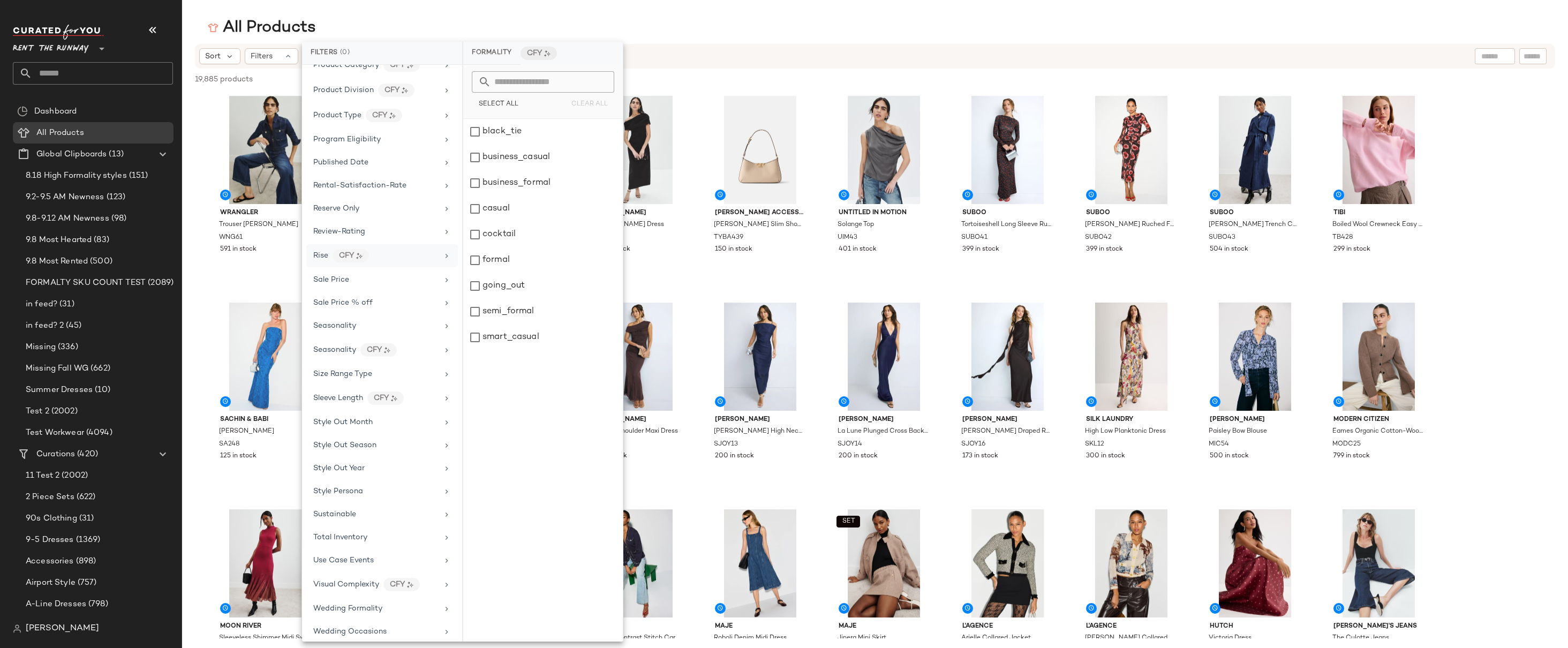
scroll to position [1267, 0]
click at [349, 553] on span "Use Case Events" at bounding box center [343, 553] width 61 height 8
click at [528, 335] on div "Lounge" at bounding box center [543, 337] width 160 height 26
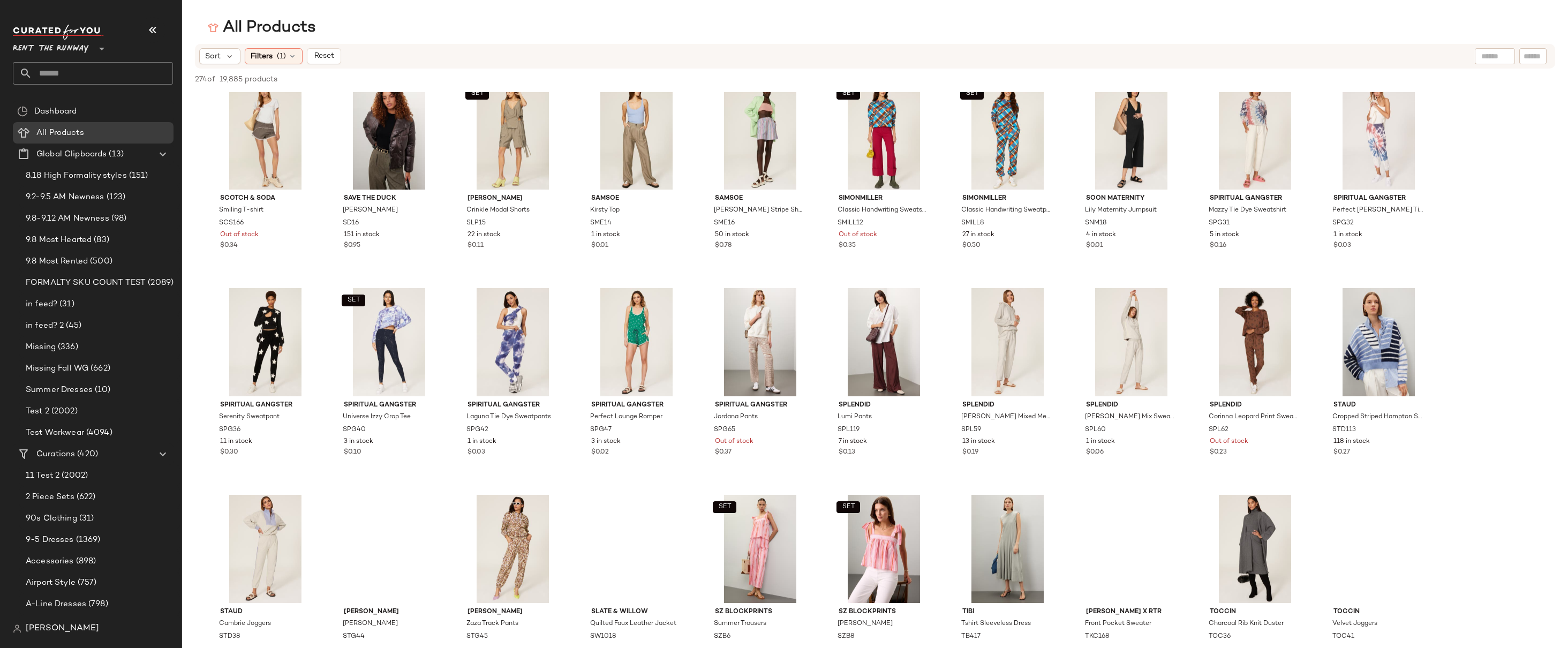
scroll to position [4805, 0]
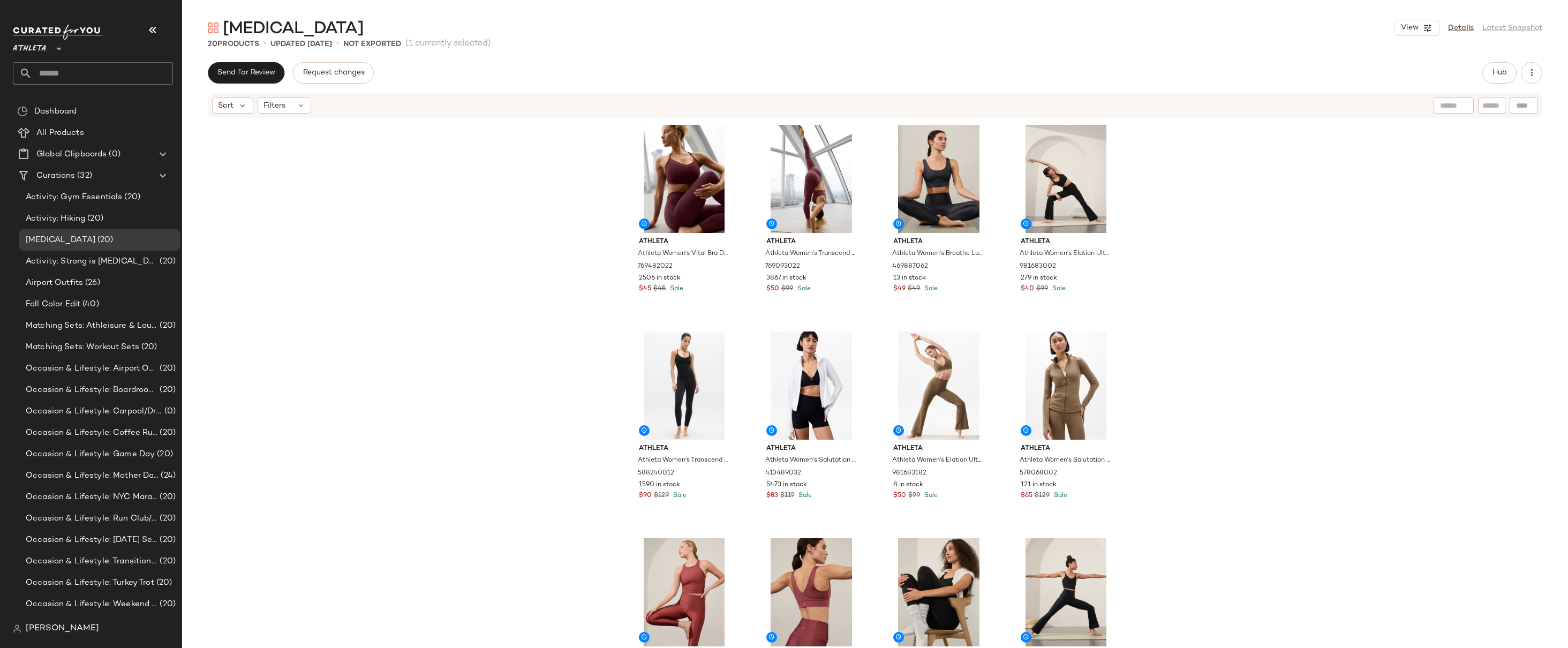
click at [1194, 232] on div "Athleta Athleta Women's Vital Bra D-Dd Garnet Size S 769482022 2506 in stock $4…" at bounding box center [875, 400] width 1386 height 562
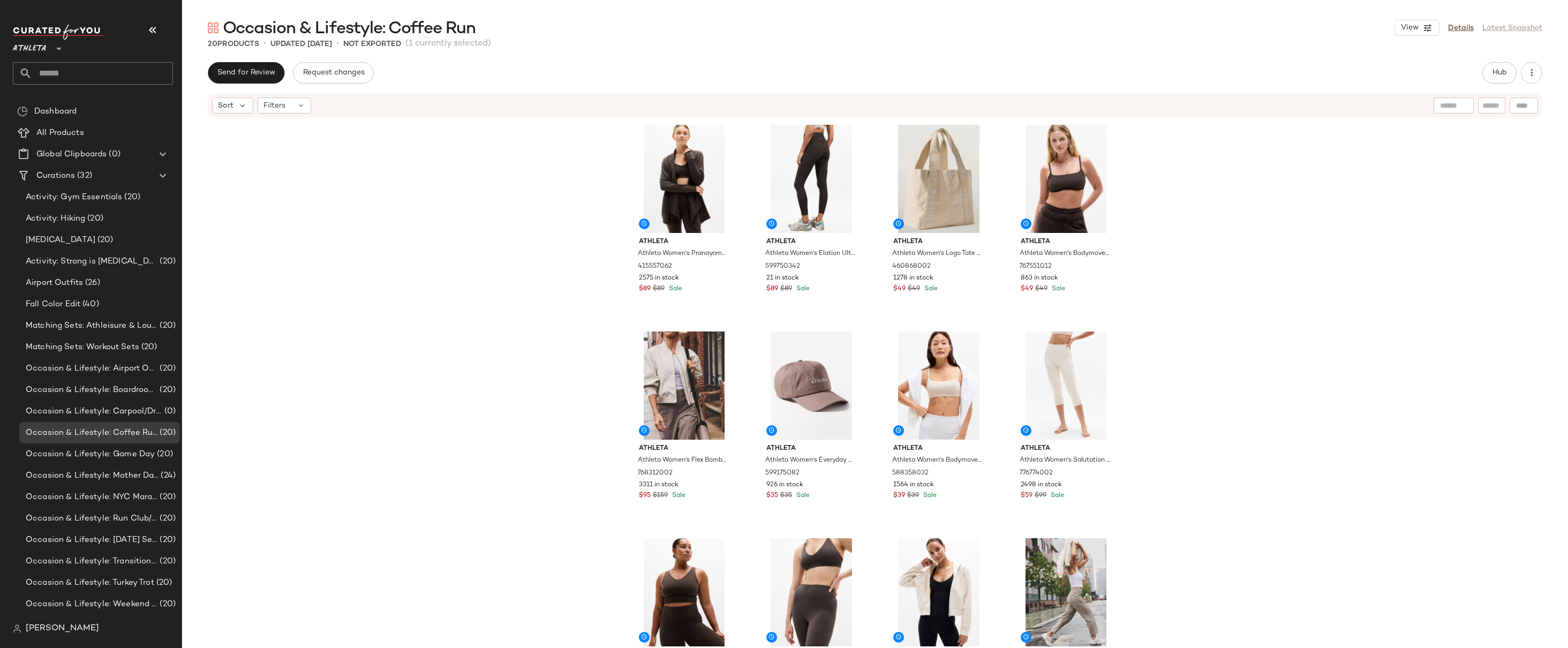
click at [572, 412] on div "Athleta Athleta Women's Pranayama Restore Rib Wrap Truffle Rib Size XXS 4155570…" at bounding box center [875, 400] width 1386 height 562
click at [1185, 247] on div "Athleta Athleta Women's Pranayama Restore Rib Wrap Truffle Rib Size XXS 4155570…" at bounding box center [875, 400] width 1386 height 562
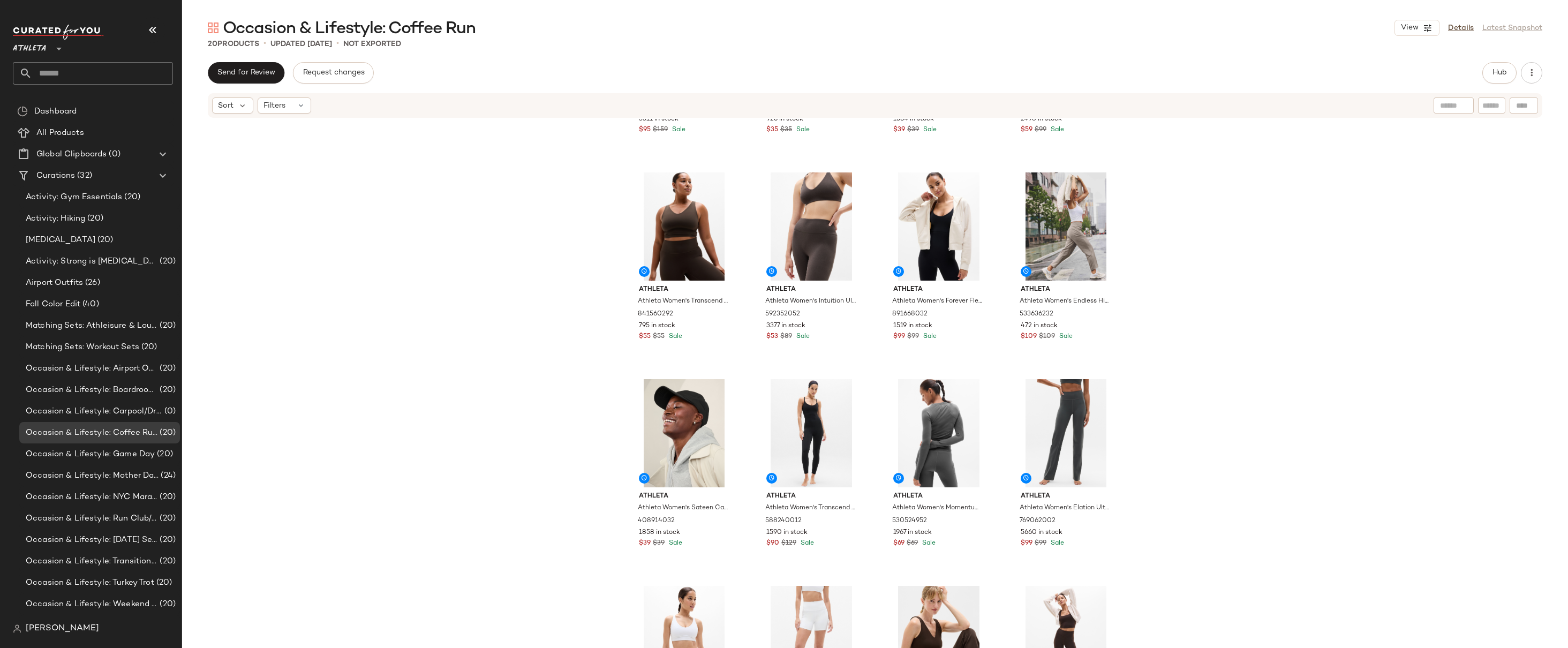
click at [1190, 289] on div "Athleta Athleta Women's Flex Bomber Bone Size XXS 768312002 3311 in stock $95 $…" at bounding box center [875, 400] width 1386 height 562
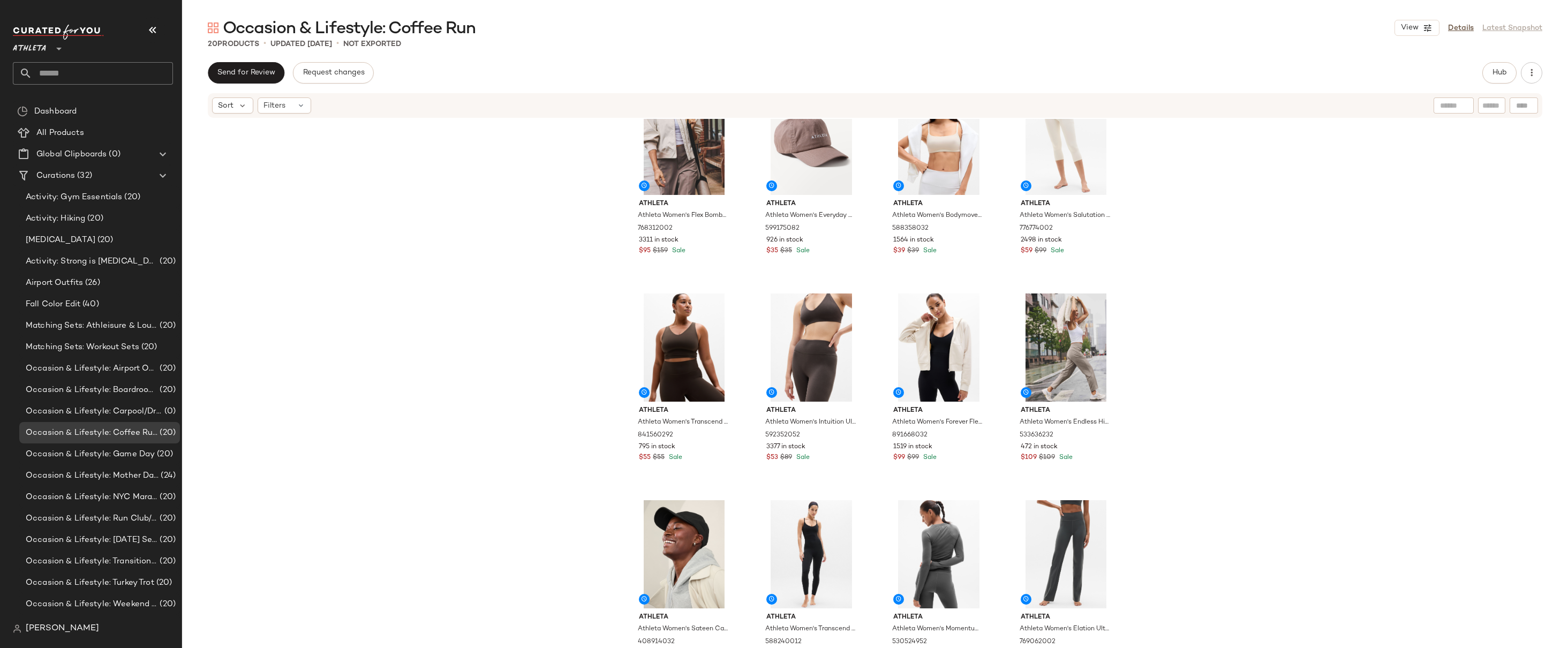
scroll to position [0, 0]
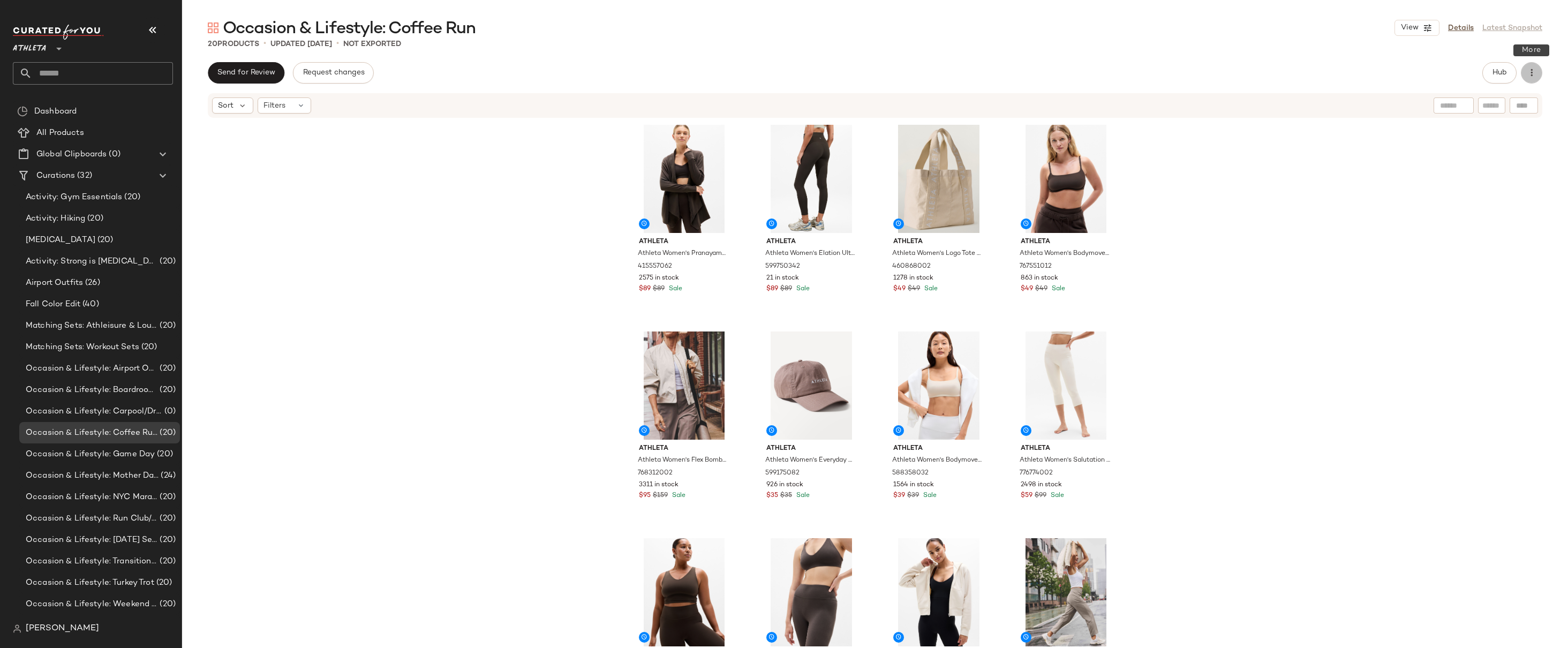
click at [1533, 73] on icon "button" at bounding box center [1531, 73] width 11 height 11
click at [1292, 216] on div "Athleta Athleta Women's Pranayama Restore Rib Wrap Truffle Rib Size XXS 4155570…" at bounding box center [875, 400] width 1386 height 562
click at [1503, 76] on span "Hub" at bounding box center [1500, 73] width 15 height 9
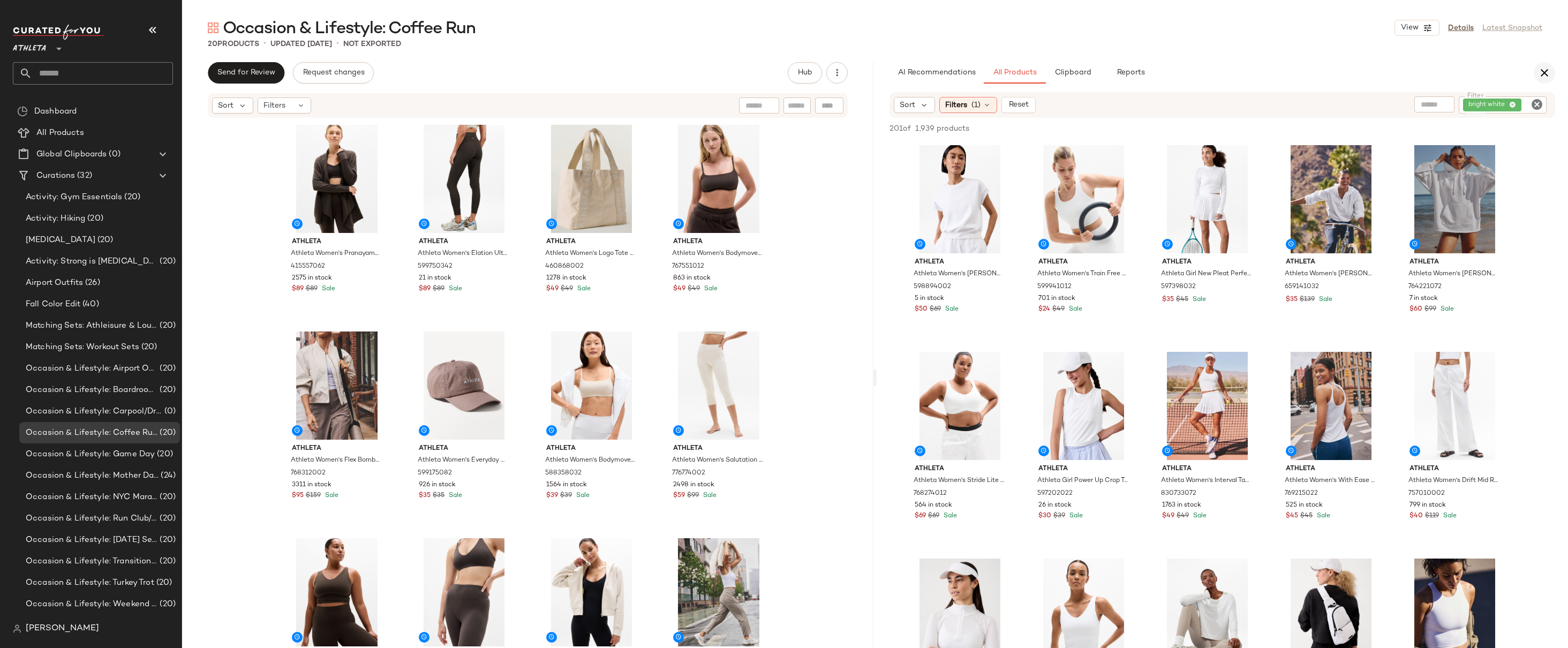
click at [1545, 70] on icon "button" at bounding box center [1544, 73] width 13 height 13
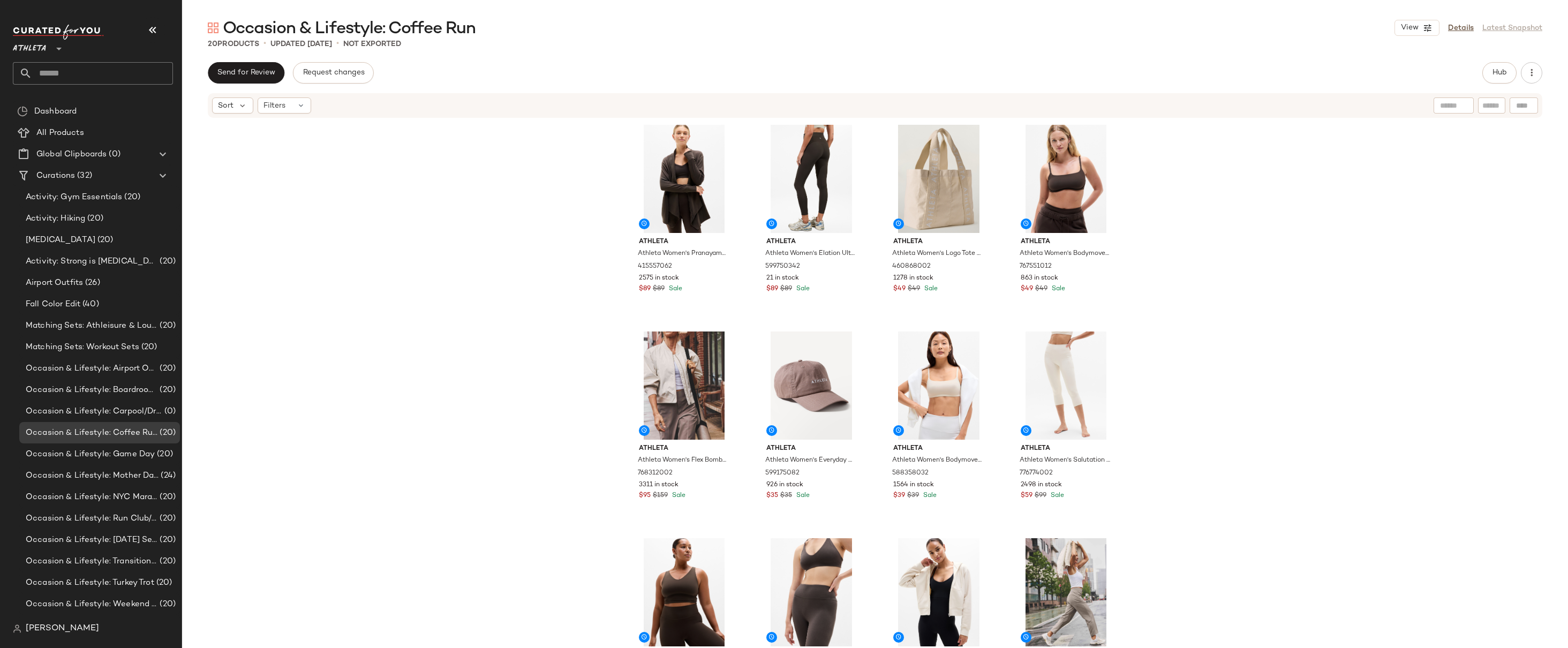
click at [1221, 166] on div "Athleta Athleta Women's Pranayama Restore Rib Wrap Truffle Rib Size XXS 4155570…" at bounding box center [875, 400] width 1386 height 562
click at [351, 227] on div "Athleta Athleta Women's Pranayama Restore Rib Wrap Truffle Rib Size XXS 4155570…" at bounding box center [875, 400] width 1386 height 562
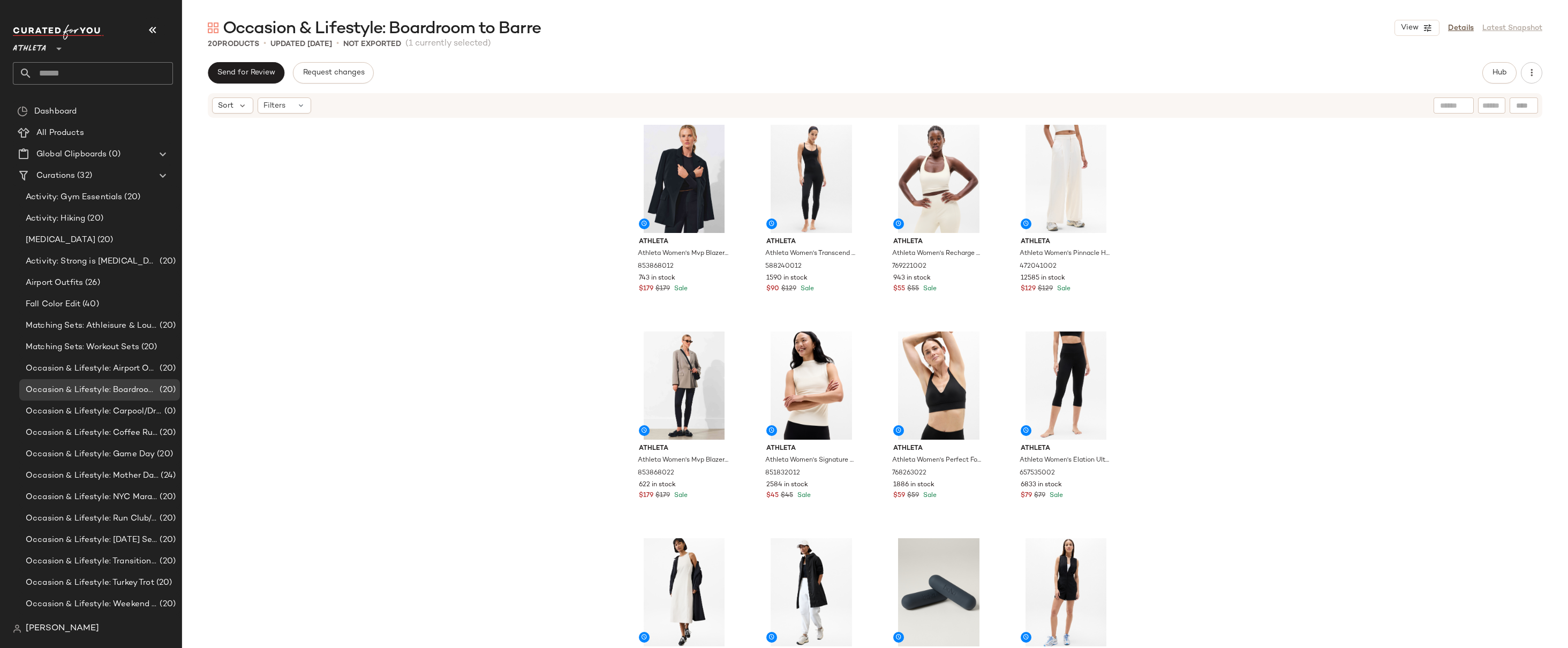
click at [1292, 213] on div "Athleta Athleta Women's Mvp Blazer Black Size 0 853868012 743 in stock $179 $17…" at bounding box center [875, 400] width 1386 height 562
click at [1229, 241] on div "Athleta Athleta Women's Mvp Blazer Black Size 0 853868012 743 in stock $179 $17…" at bounding box center [875, 400] width 1386 height 562
click at [1234, 208] on div "Athleta Athleta Women's Mvp Blazer Black Size 0 853868012 743 in stock $179 $17…" at bounding box center [875, 400] width 1386 height 562
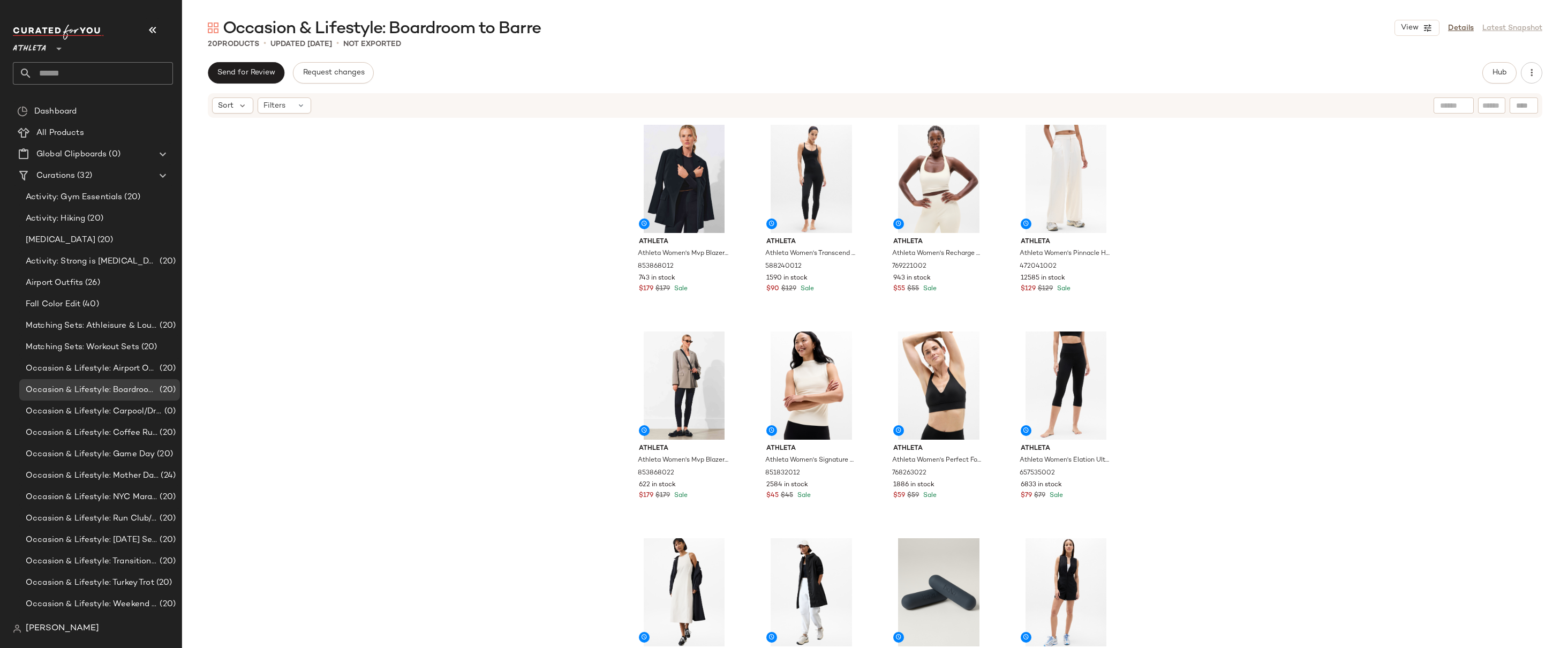
click at [1392, 243] on div "Athleta Athleta Women's Mvp Blazer Black Size 0 853868012 743 in stock $179 $17…" at bounding box center [875, 400] width 1386 height 562
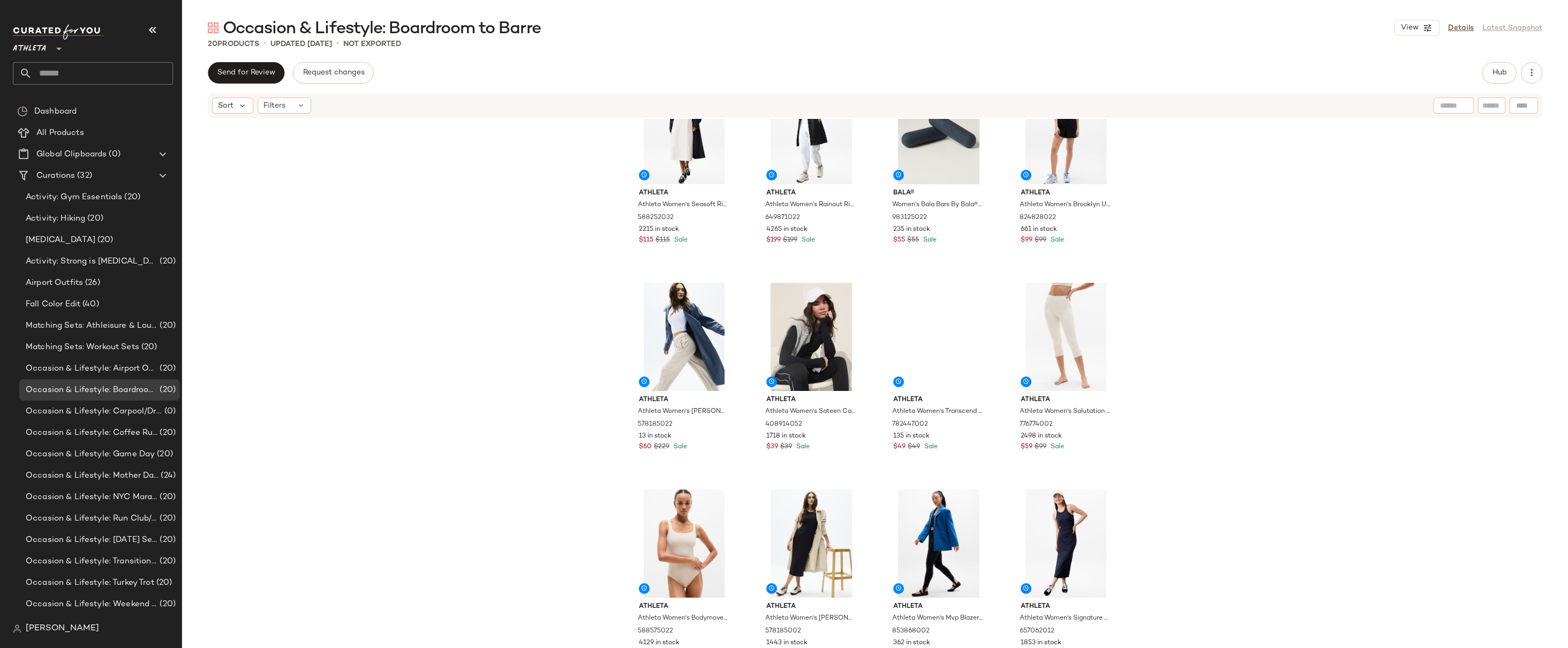
scroll to position [475, 0]
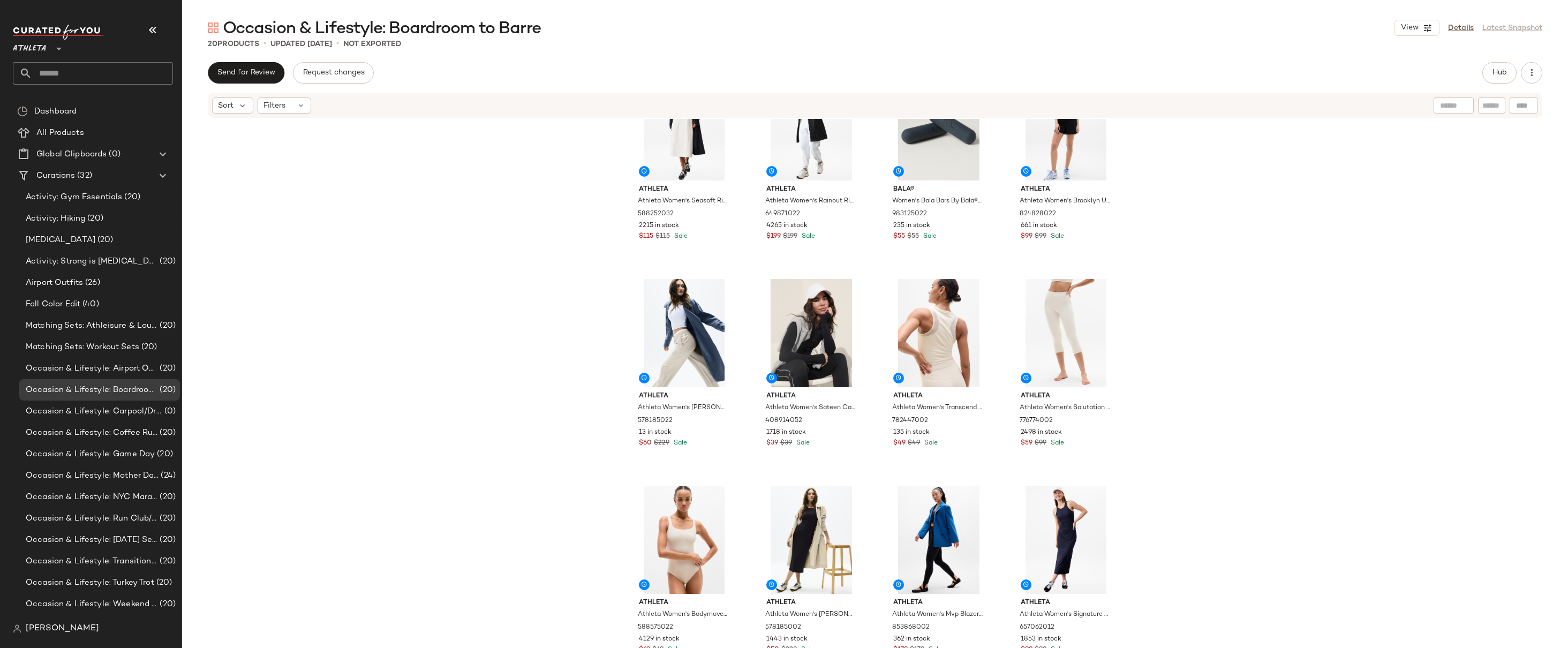
click at [1206, 252] on div "Athleta Athleta Women's Mvp Blazer Mortar Mushroom Size 0 853868022 622 in stoc…" at bounding box center [875, 400] width 1386 height 562
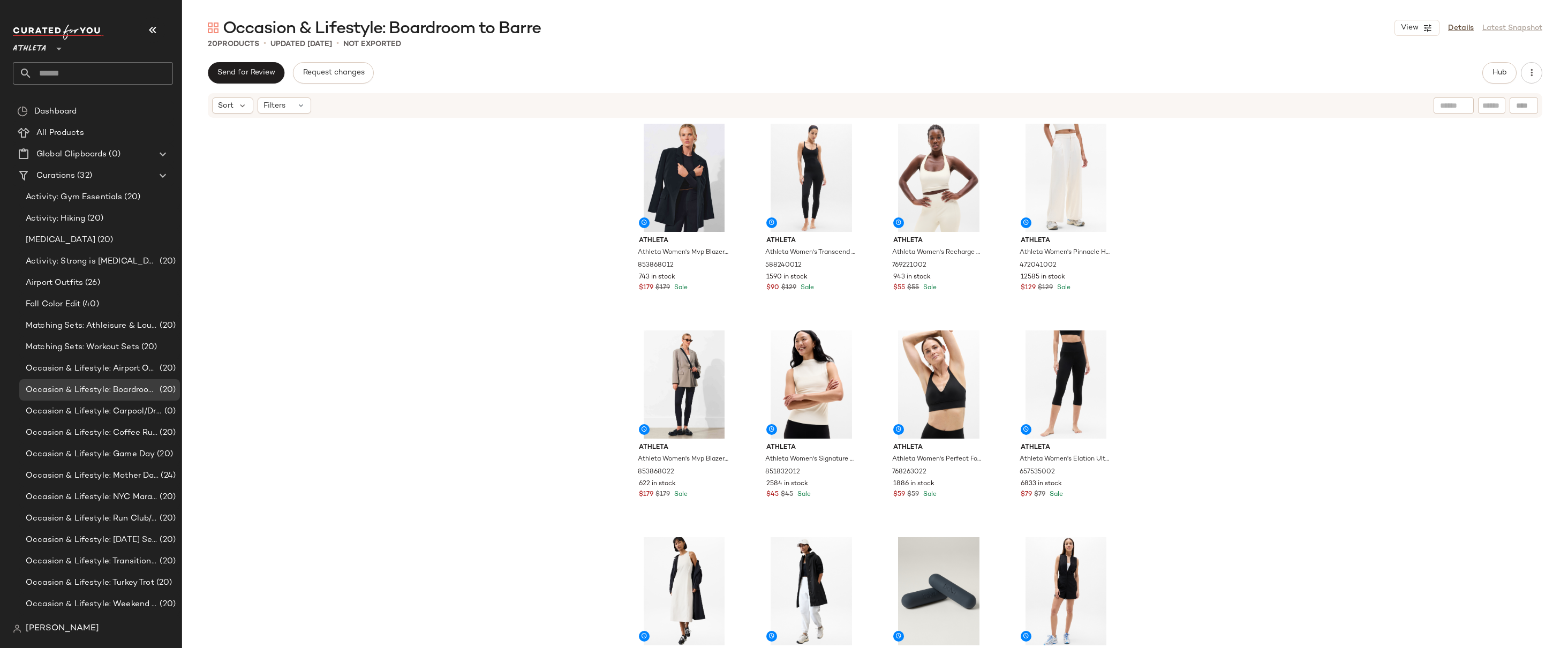
scroll to position [0, 0]
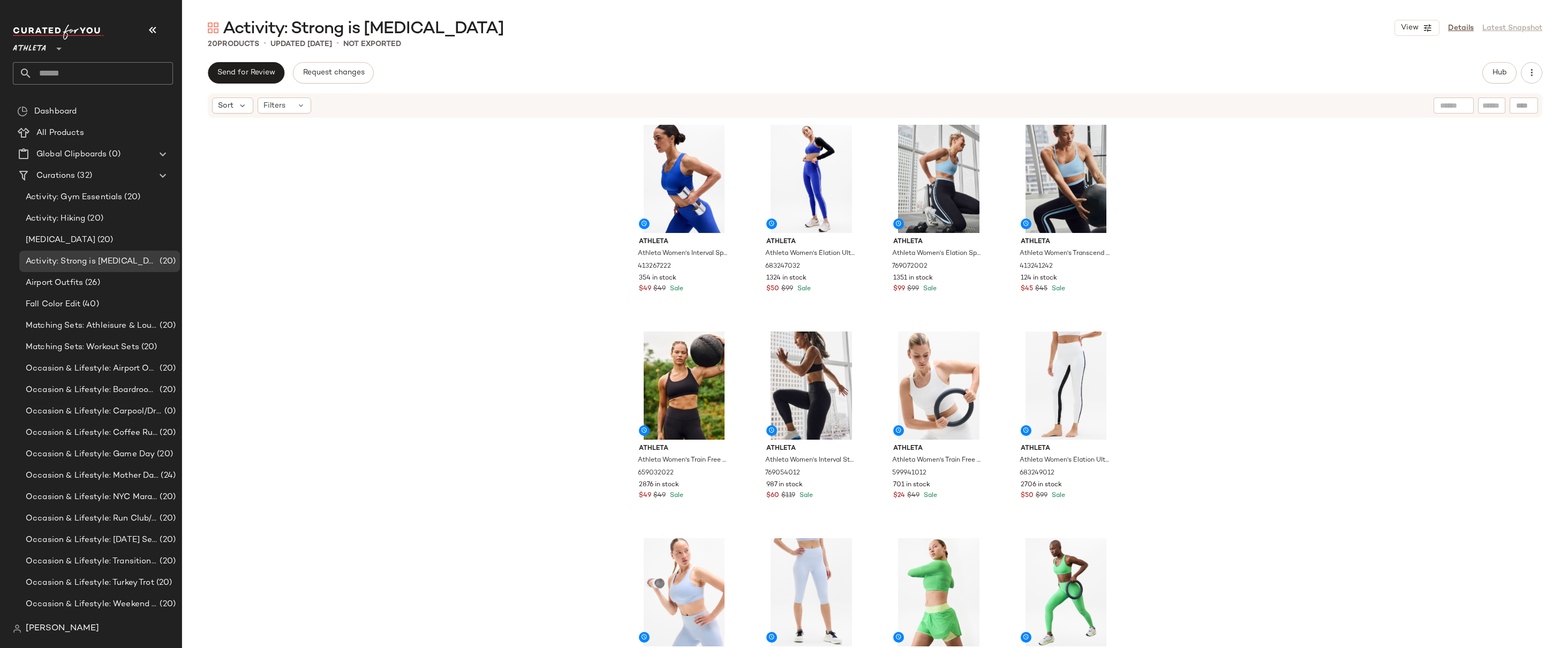
click at [1255, 241] on div "Athleta Athleta Women's Interval Sports Bra D-Dd Varsity Size XS 413267222 354 …" at bounding box center [875, 400] width 1386 height 562
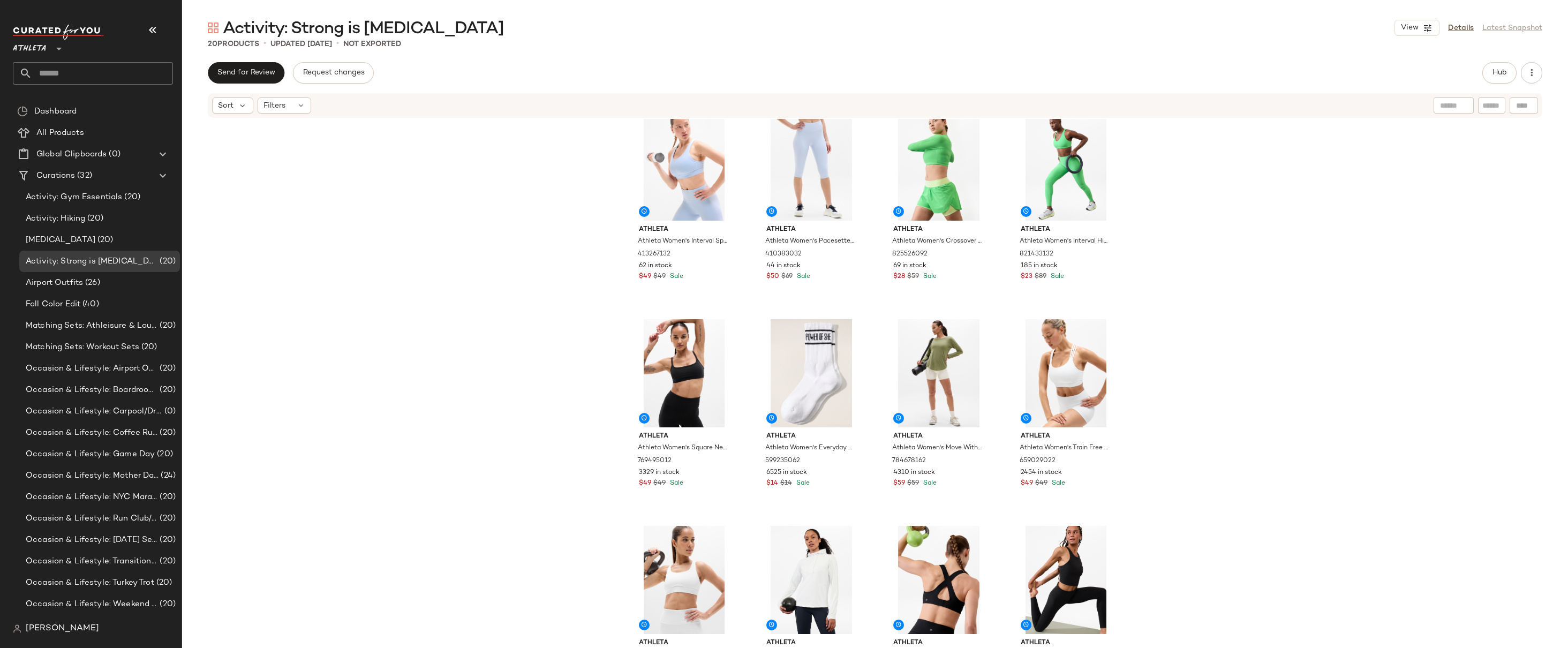
scroll to position [475, 0]
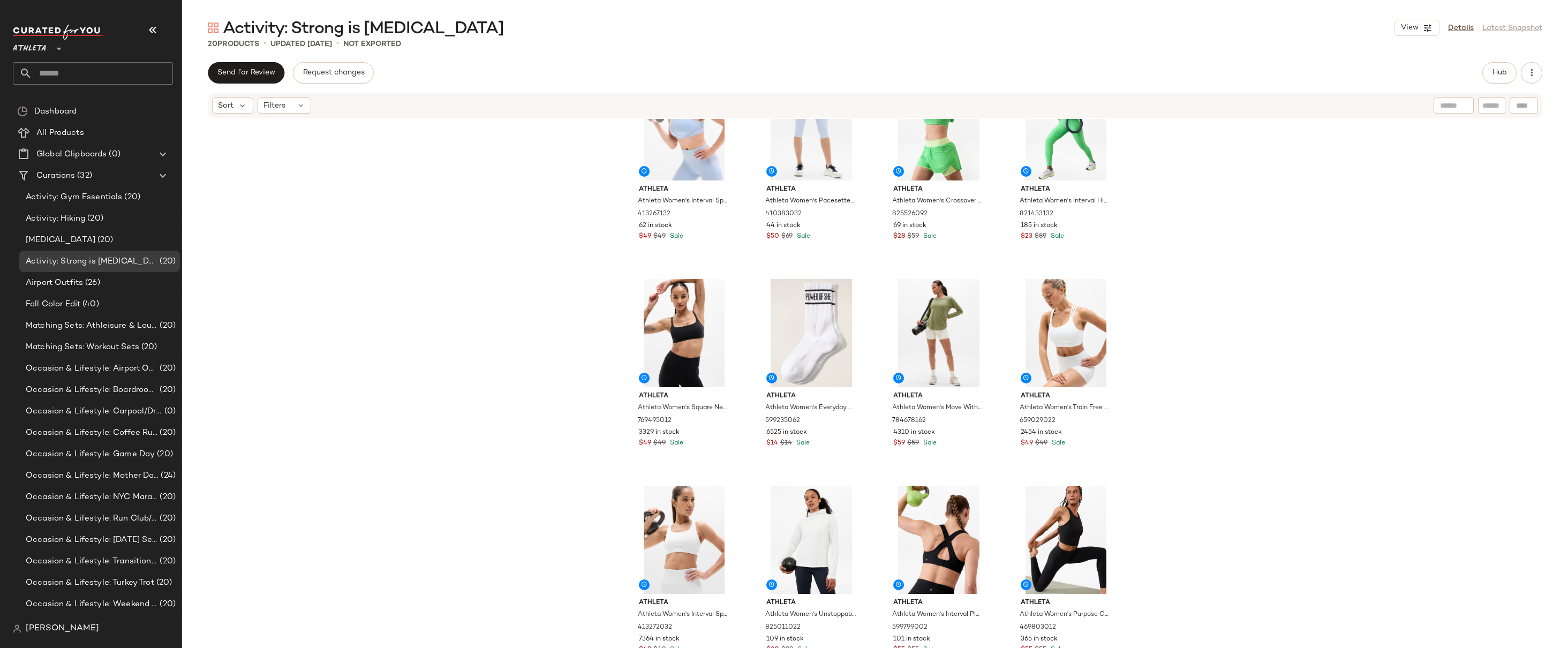
click at [1200, 250] on div "Athleta Athleta Women's Interval Sports Bra D-Dd Gossamer Blue Size XS 41326713…" at bounding box center [875, 400] width 1386 height 562
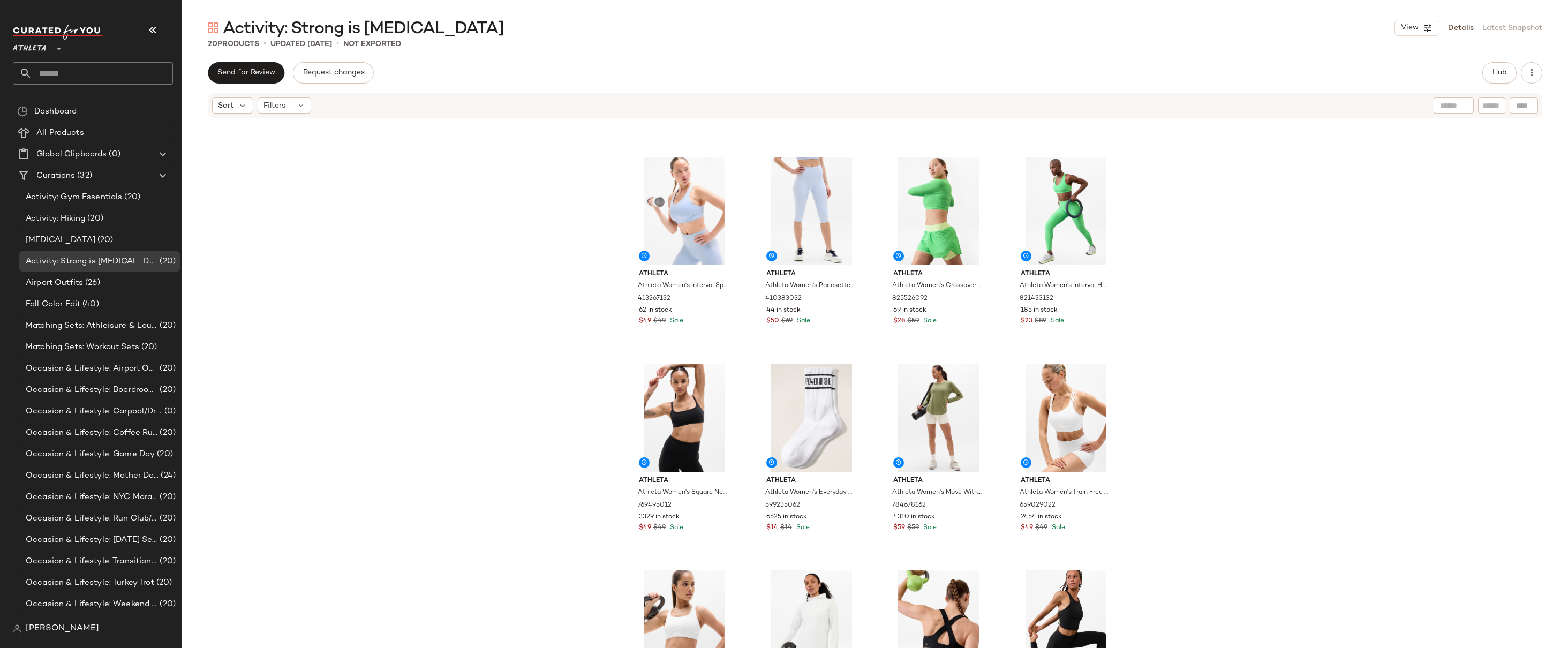
scroll to position [0, 0]
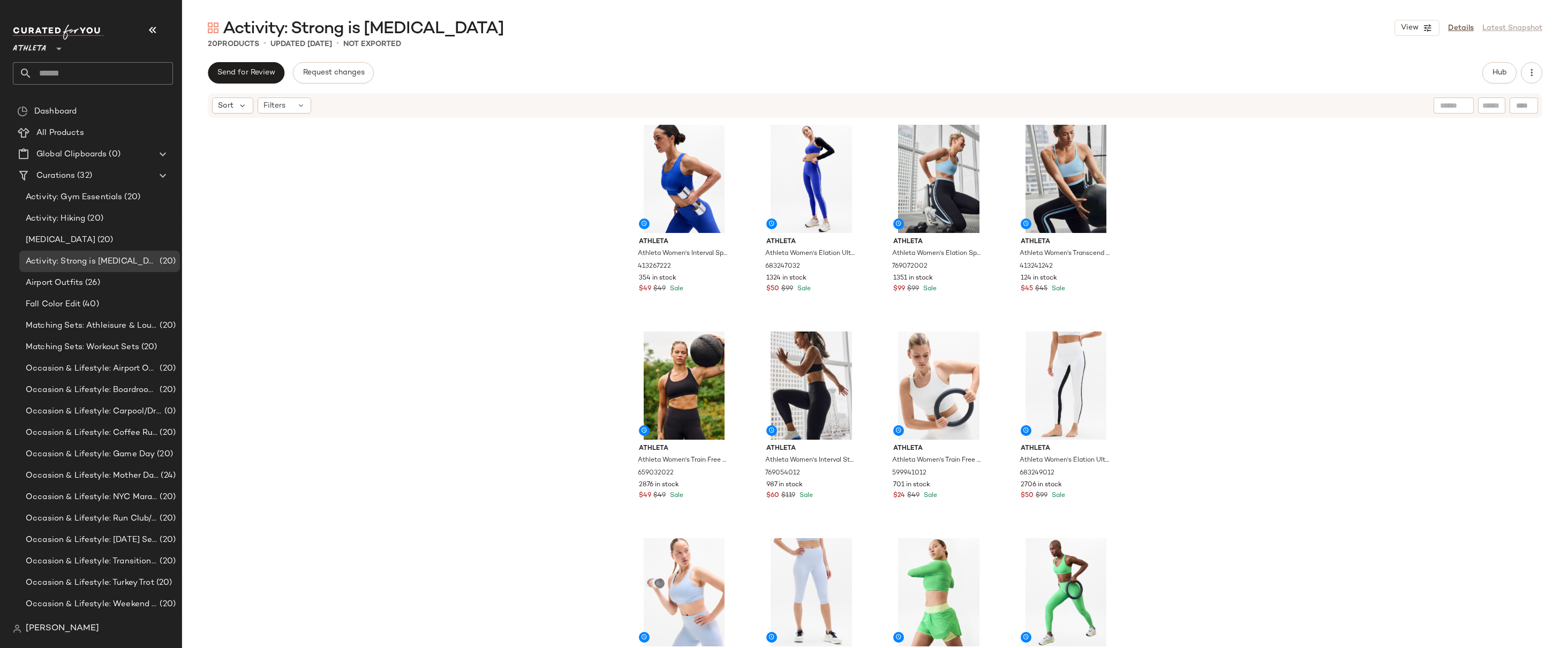
click at [1200, 250] on div "Athleta Athleta Women's Interval Sports Bra D-Dd Varsity Size XS 413267222 354 …" at bounding box center [875, 400] width 1386 height 562
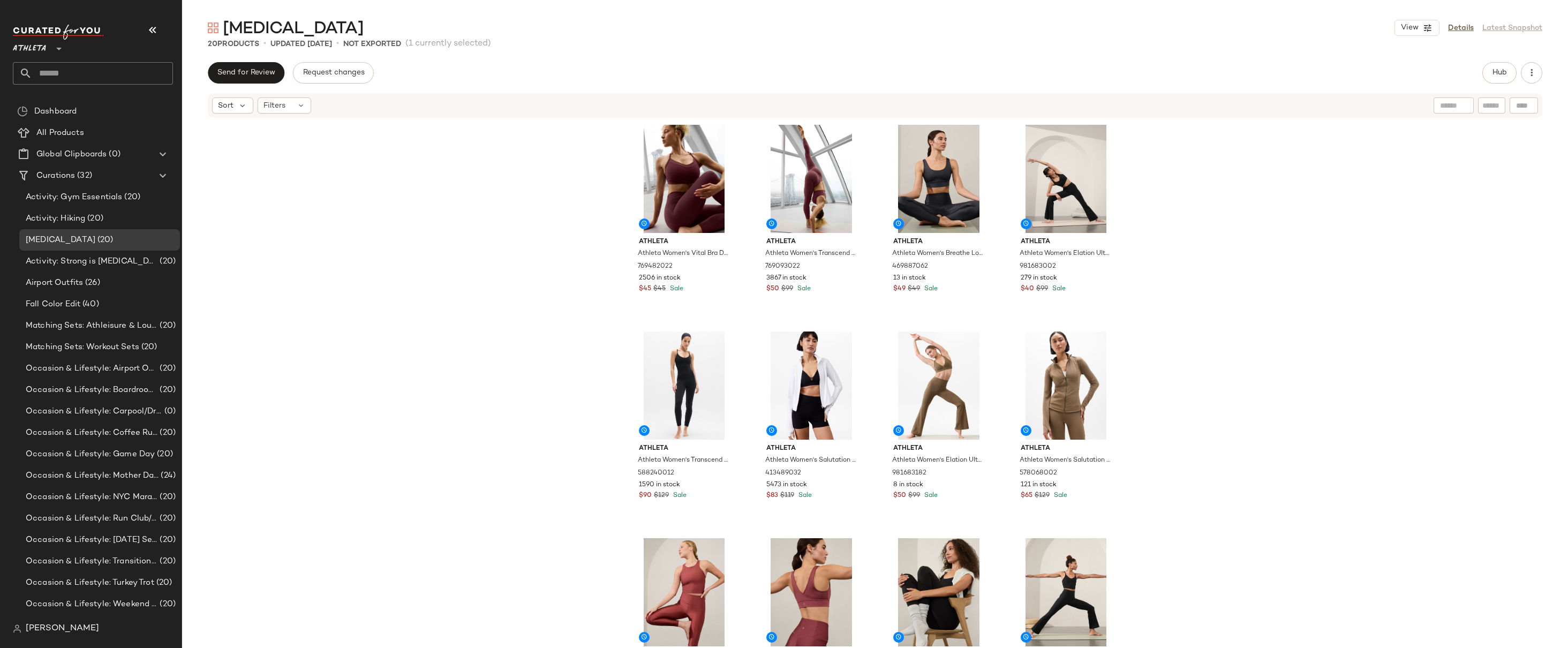
click at [1190, 240] on div "Athleta Athleta Women's Vital Bra D-Dd Garnet Size S 769482022 2506 in stock $4…" at bounding box center [875, 400] width 1386 height 562
click at [1243, 267] on div "Athleta Athleta Women's Vital Bra D-Dd Garnet Size S 769482022 2506 in stock $4…" at bounding box center [875, 400] width 1386 height 562
click at [1536, 77] on icon "button" at bounding box center [1531, 73] width 11 height 11
click at [1318, 180] on div "Athleta Athleta Women's Vital Bra D-Dd Garnet Size S 769482022 2506 in stock $4…" at bounding box center [875, 400] width 1386 height 562
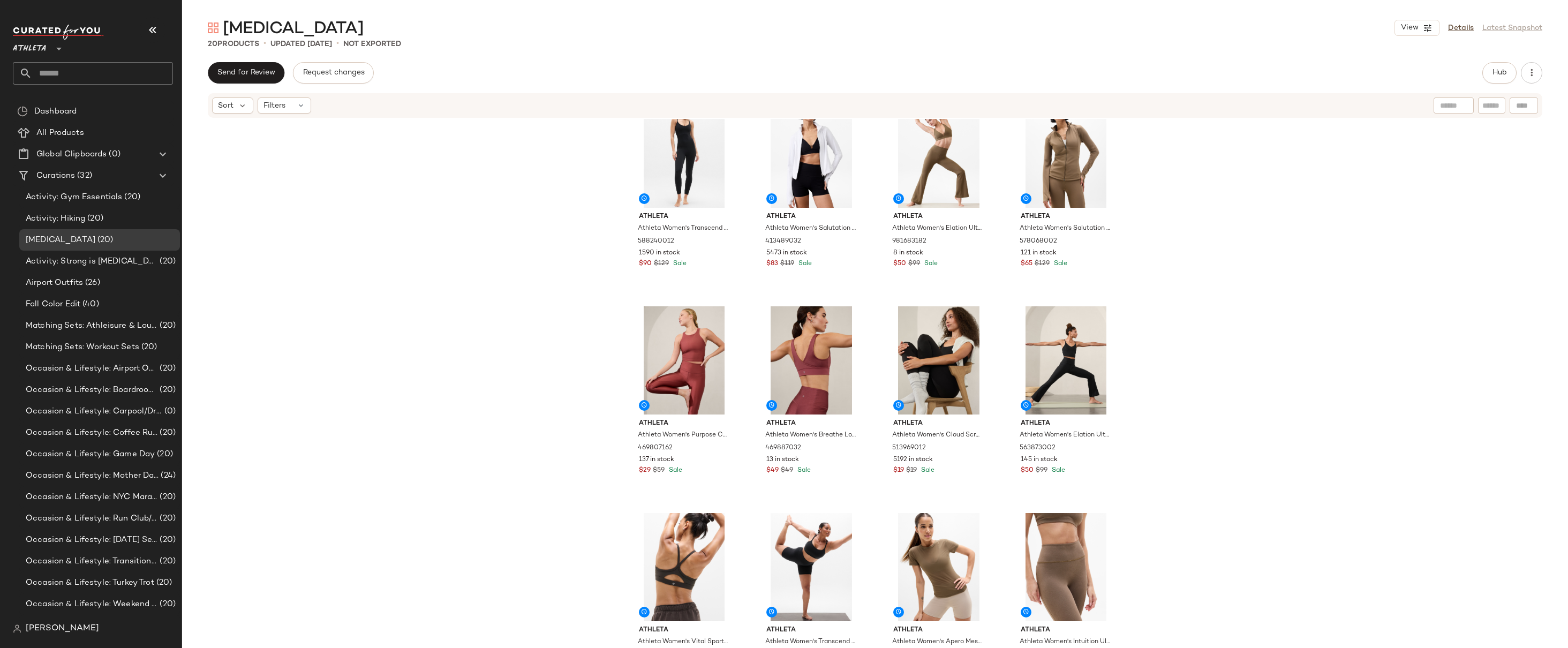
scroll to position [247, 0]
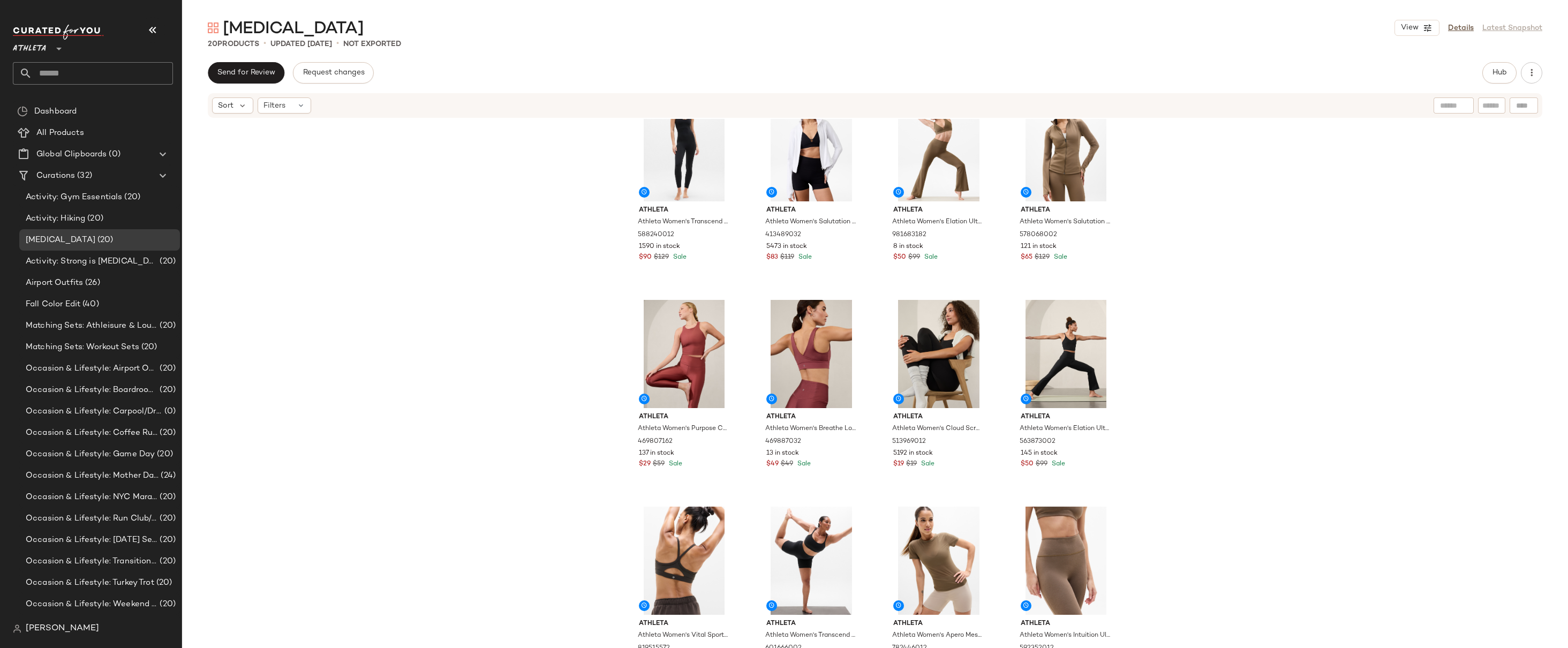
click at [1275, 274] on div "Athleta Athleta Women's Transcend 7/8 Strappy Bodysuit Black Size S 588240012 1…" at bounding box center [875, 400] width 1386 height 562
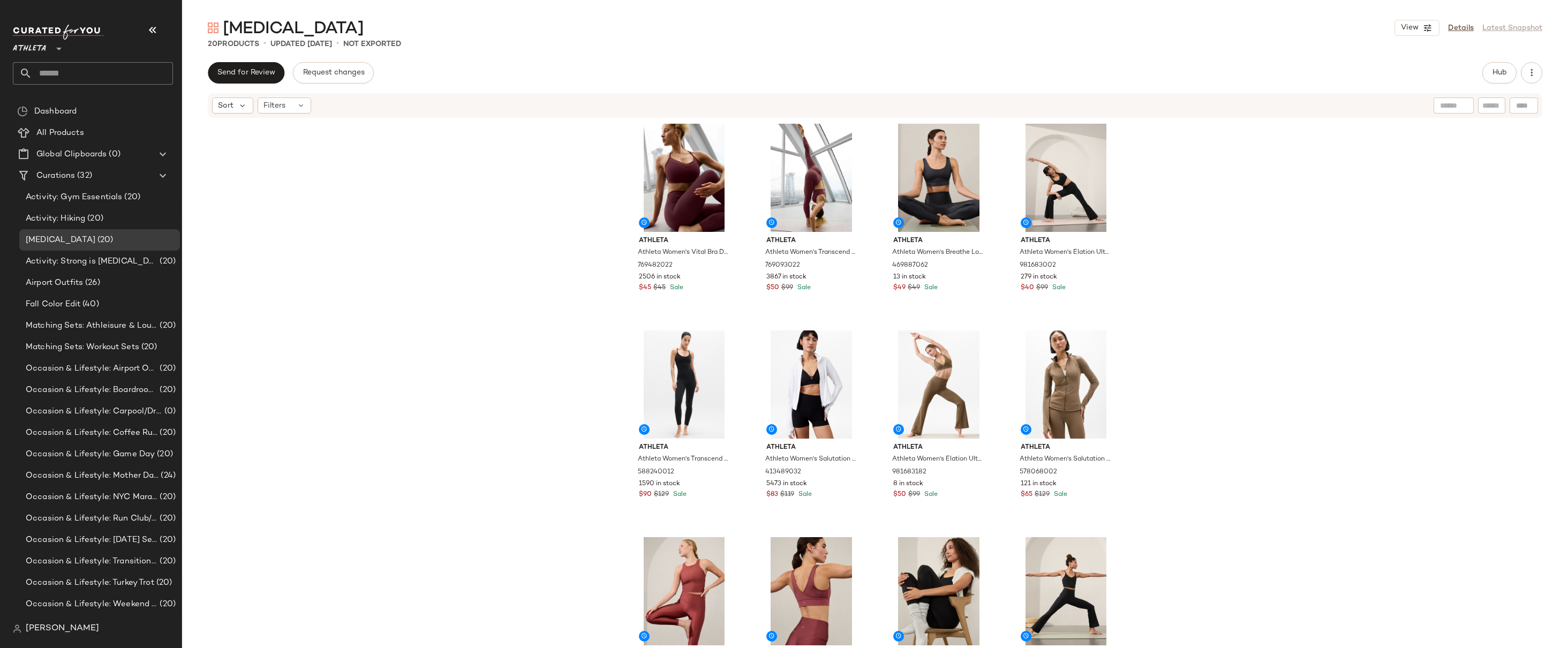
scroll to position [0, 0]
click at [1275, 274] on div "Athleta Athleta Women's Vital Bra D-Dd Garnet Size S 769482022 2506 in stock $4…" at bounding box center [875, 400] width 1386 height 562
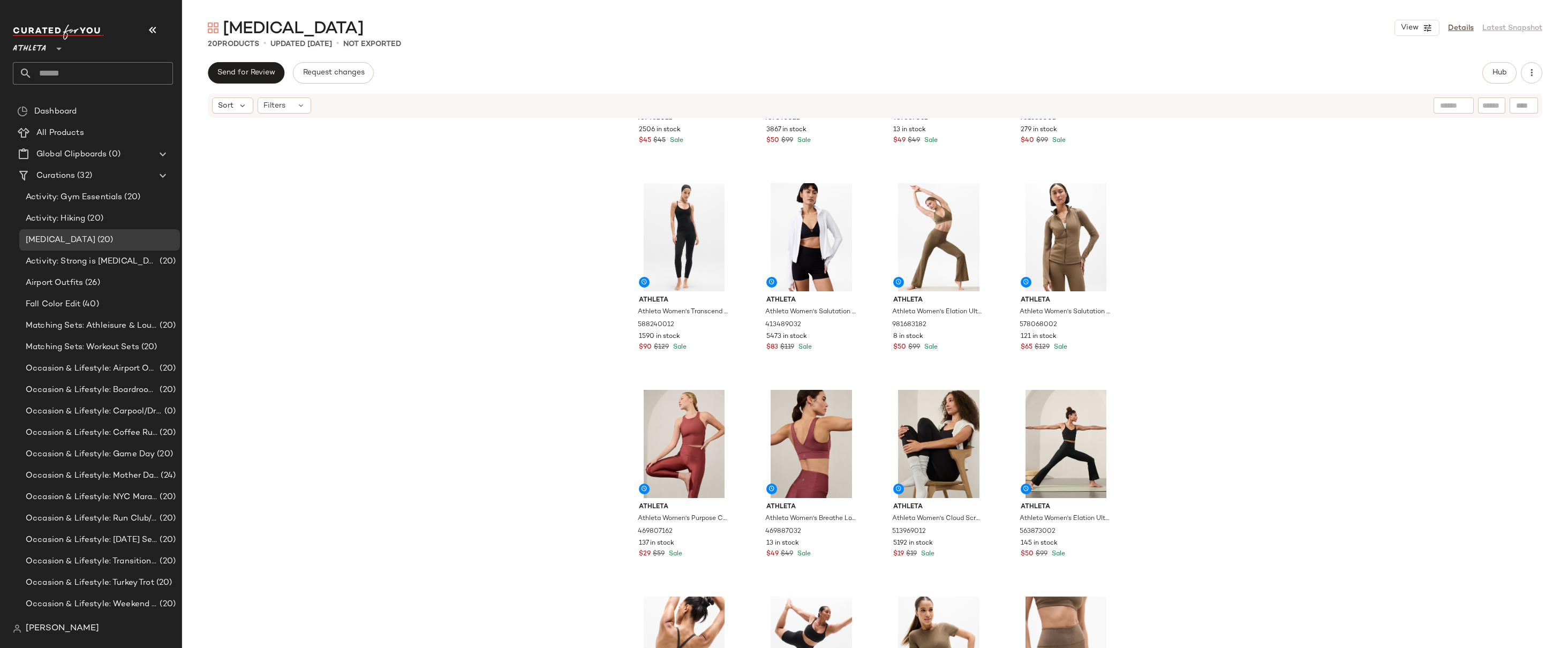
scroll to position [184, 0]
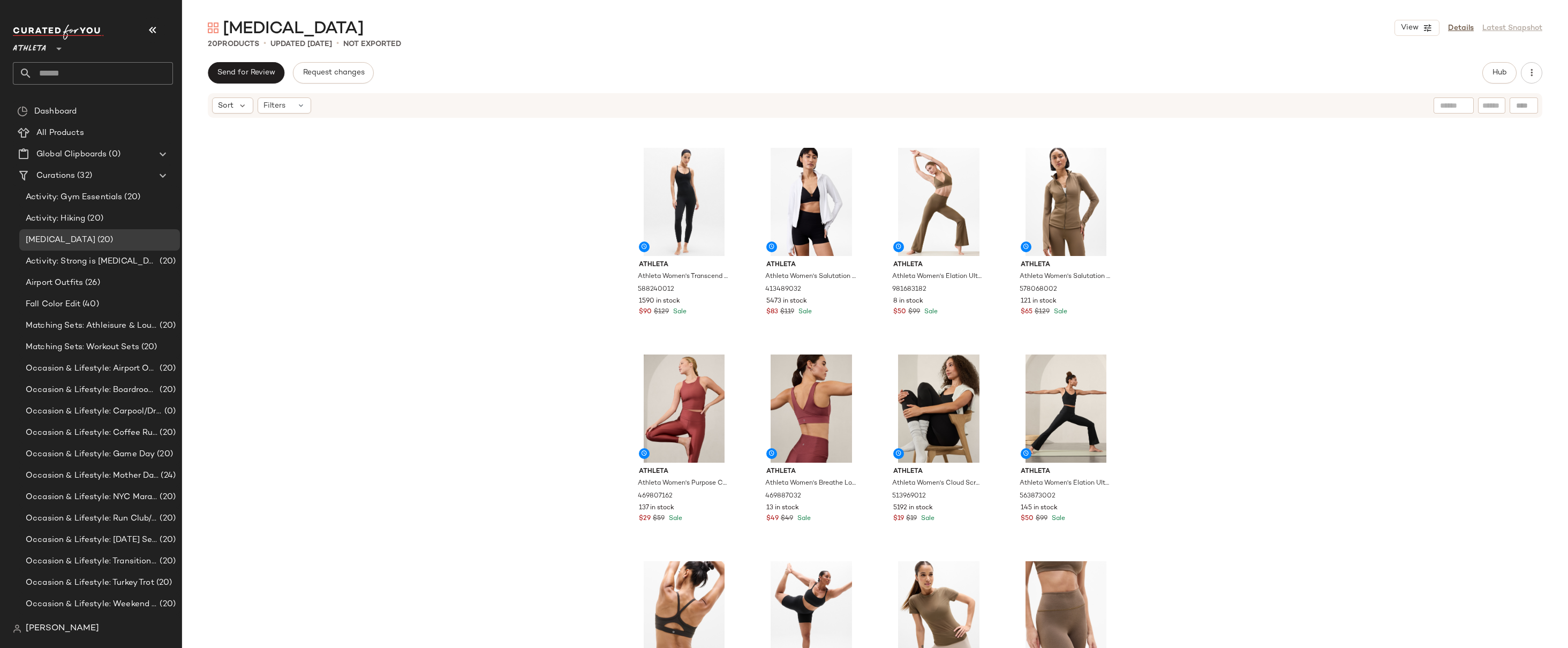
click at [1217, 316] on div "Athleta Athleta Women's Vital Bra D-Dd Garnet Size S 769482022 2506 in stock $4…" at bounding box center [875, 400] width 1386 height 562
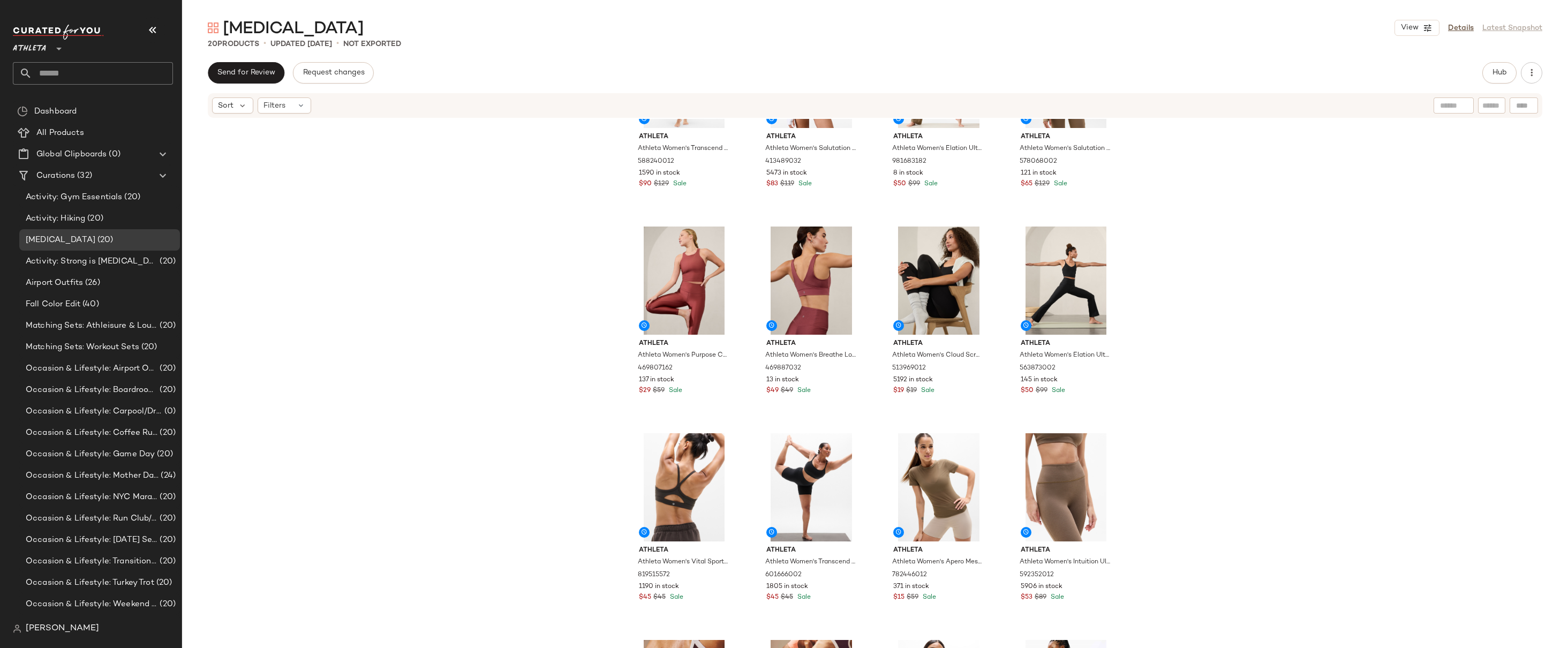
scroll to position [384, 0]
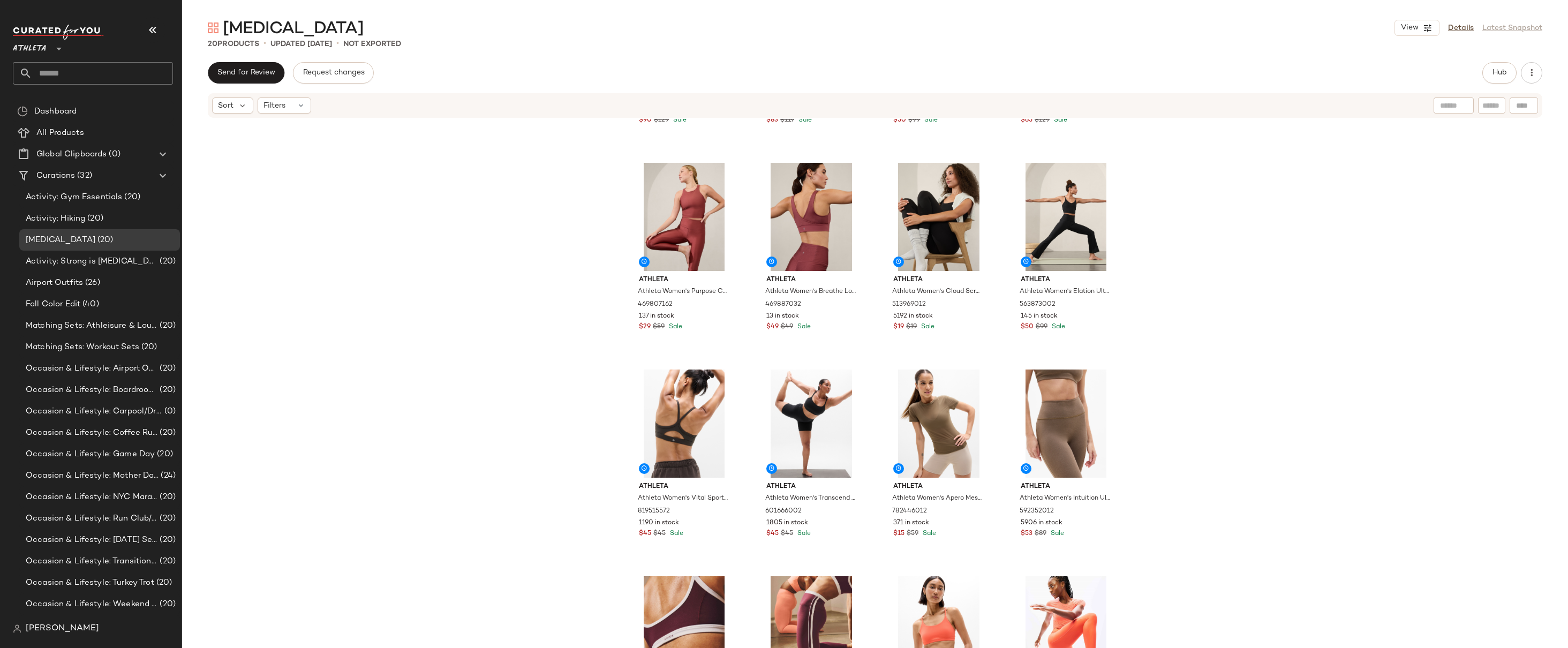
click at [1275, 256] on div "Athleta Athleta Women's Transcend 7/8 Strappy Bodysuit Black Size S 588240012 1…" at bounding box center [875, 400] width 1386 height 562
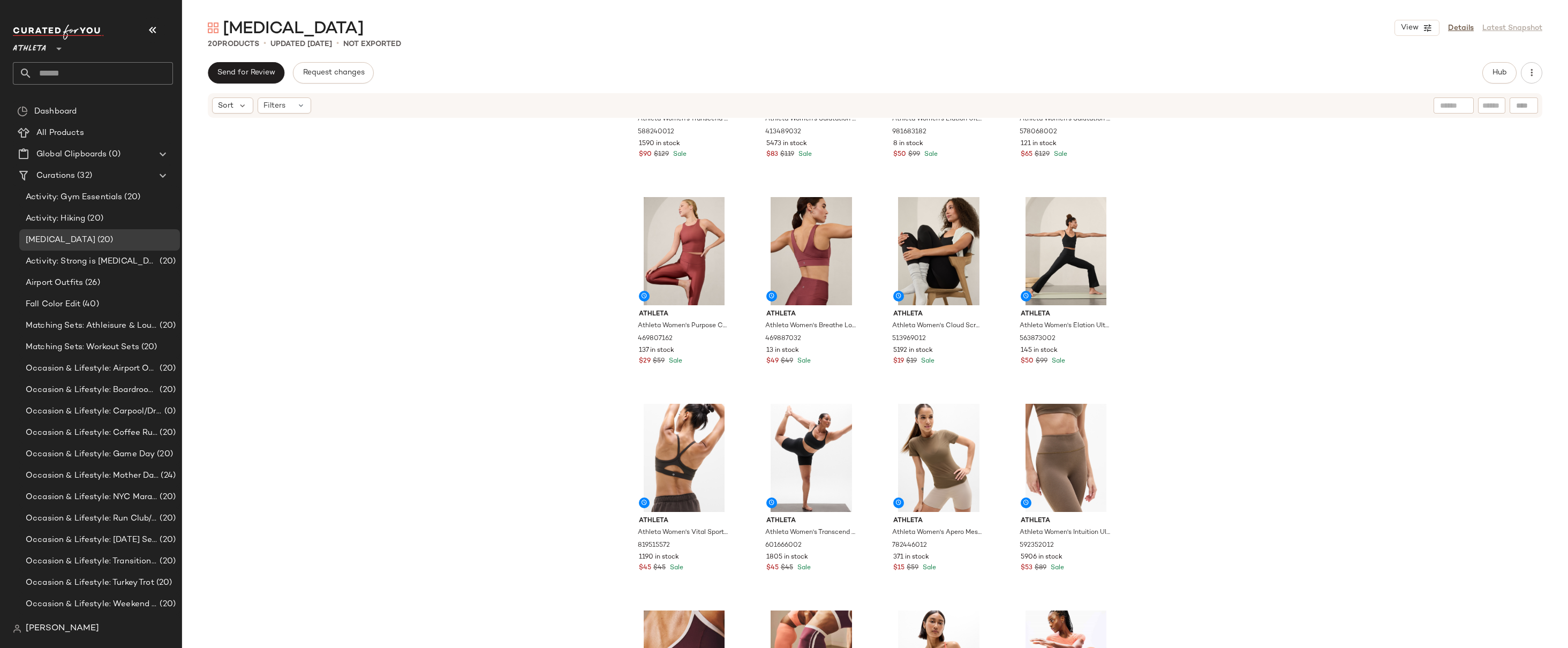
scroll to position [0, 0]
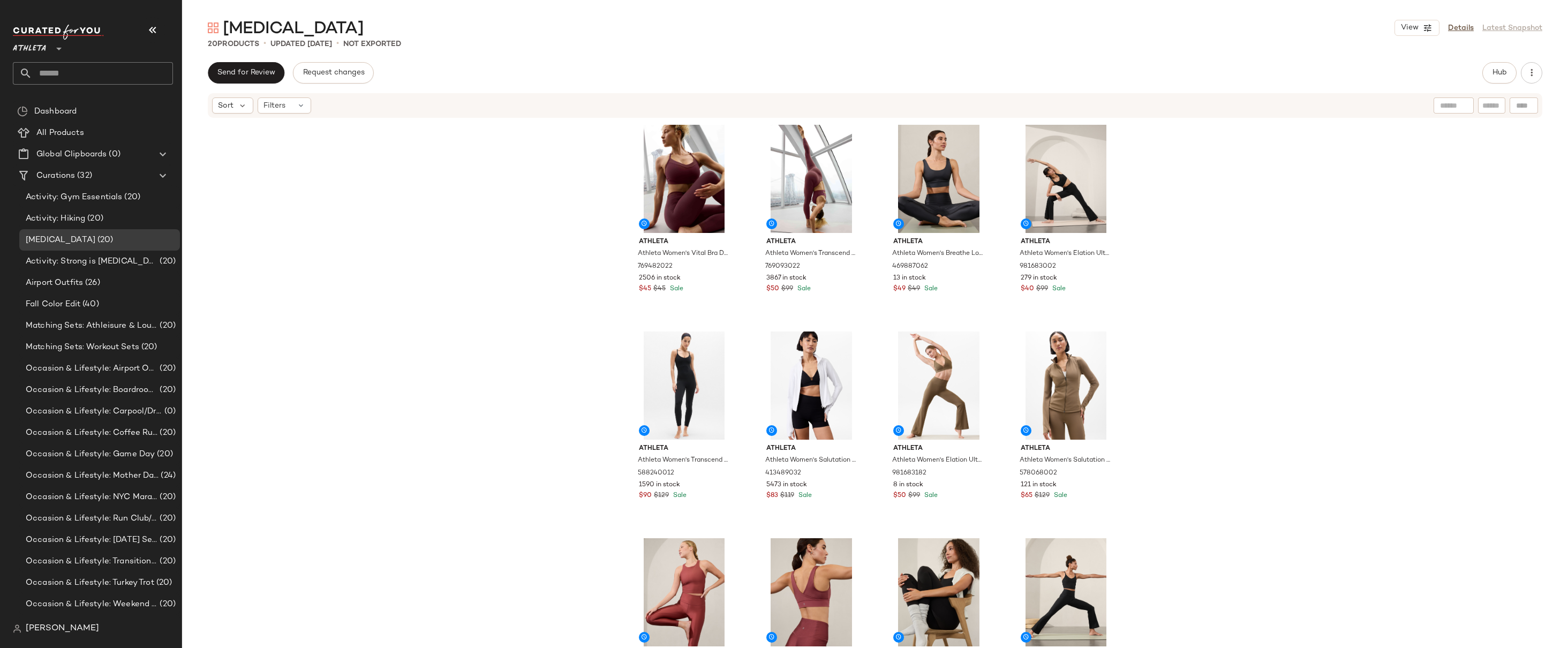
click at [1223, 249] on div "Athleta Athleta Women's Vital Bra D-Dd Garnet Size S 769482022 2506 in stock $4…" at bounding box center [875, 400] width 1386 height 562
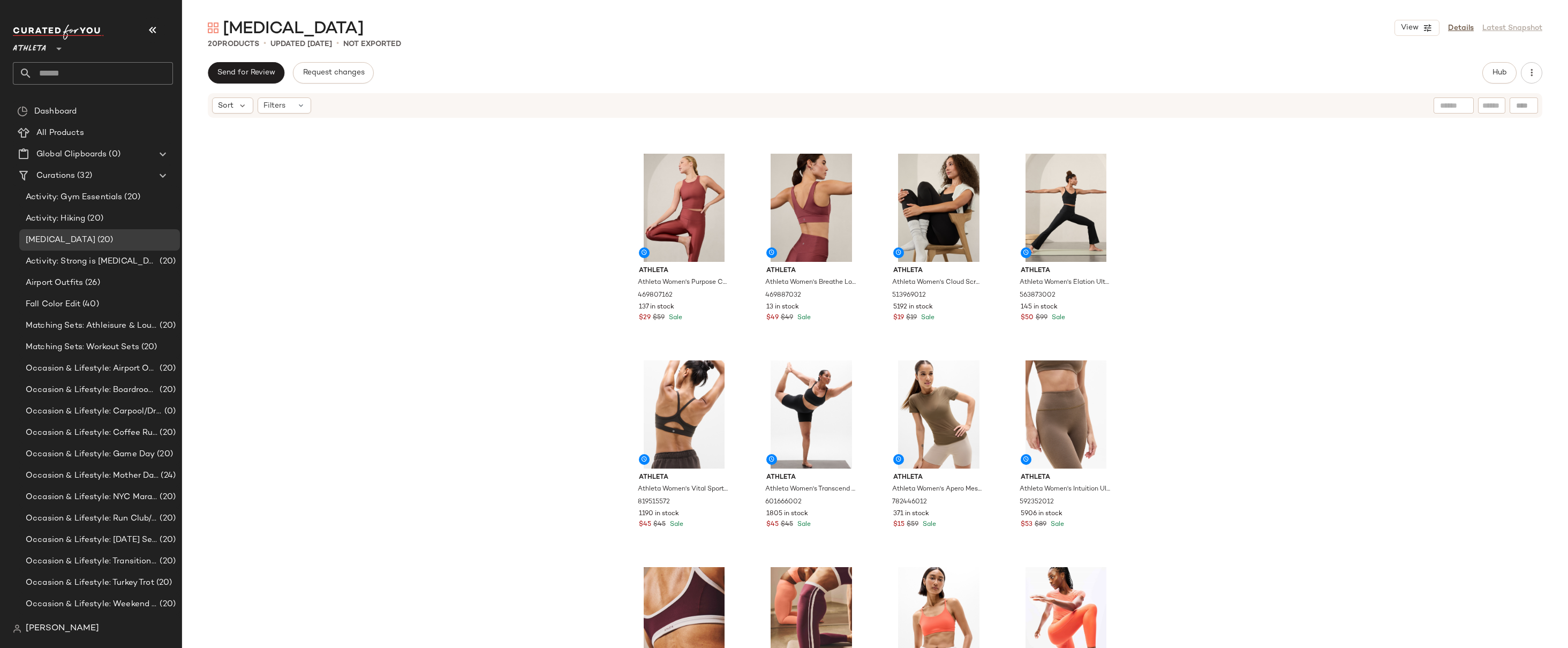
scroll to position [395, 0]
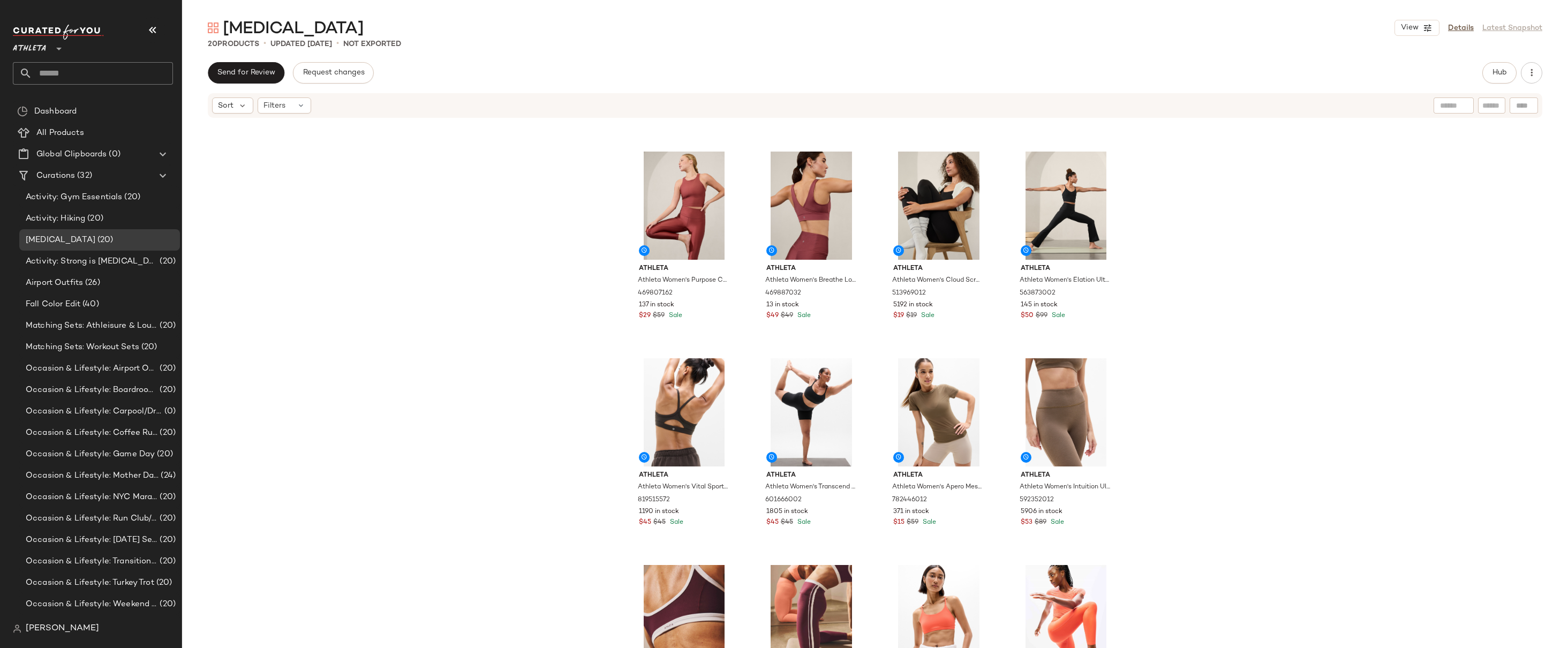
click at [1259, 285] on div "Athleta Athleta Women's Transcend 7/8 Strappy Bodysuit Black Size S 588240012 1…" at bounding box center [875, 400] width 1386 height 562
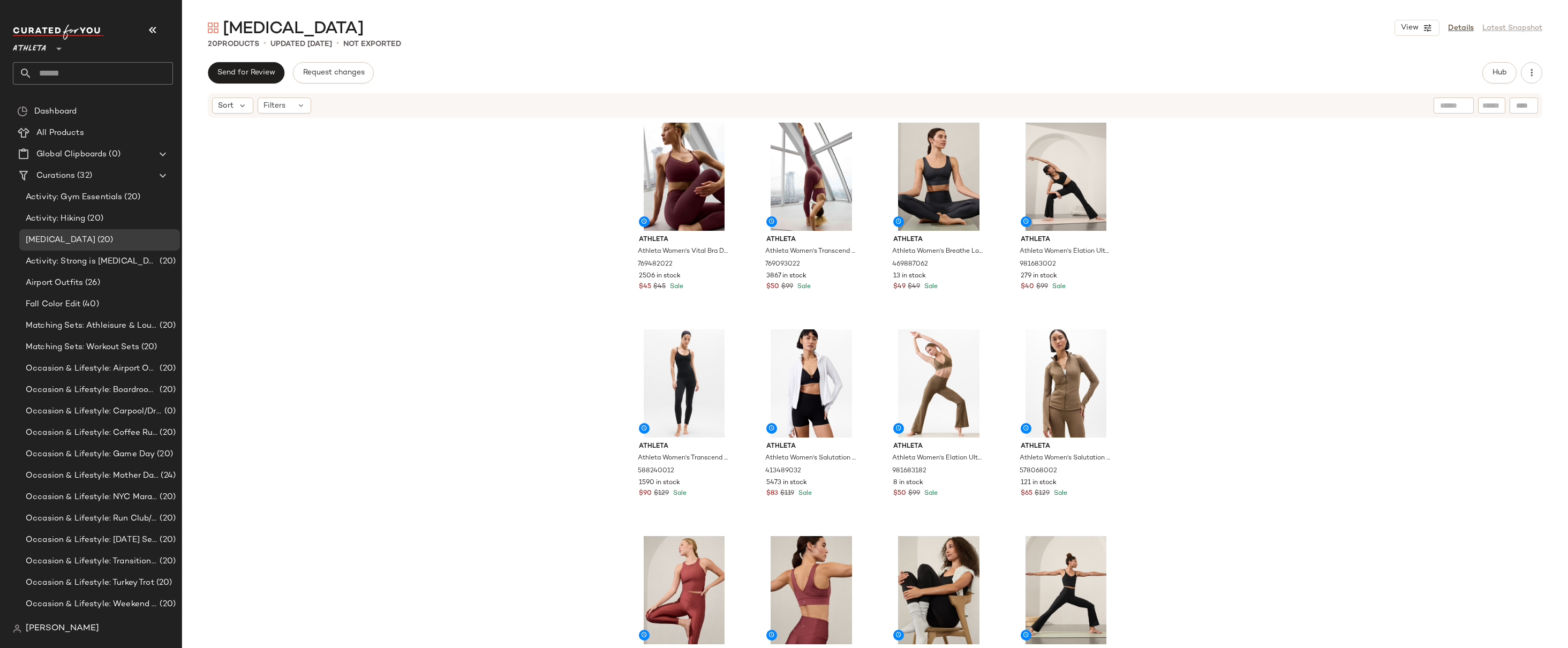
scroll to position [0, 0]
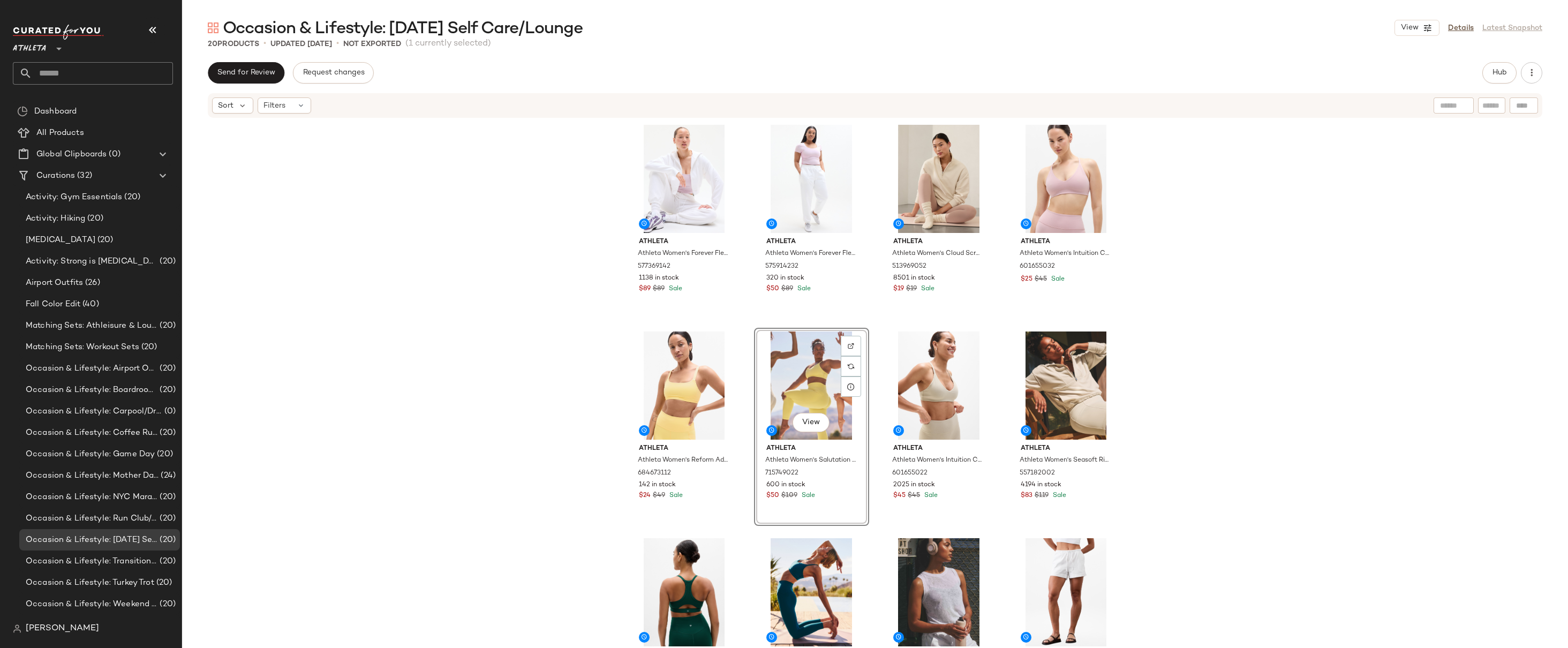
click at [1289, 298] on div "Athleta Athleta Women's Forever Fleece Crop Full Zip Bright White Size XS 57736…" at bounding box center [875, 400] width 1386 height 562
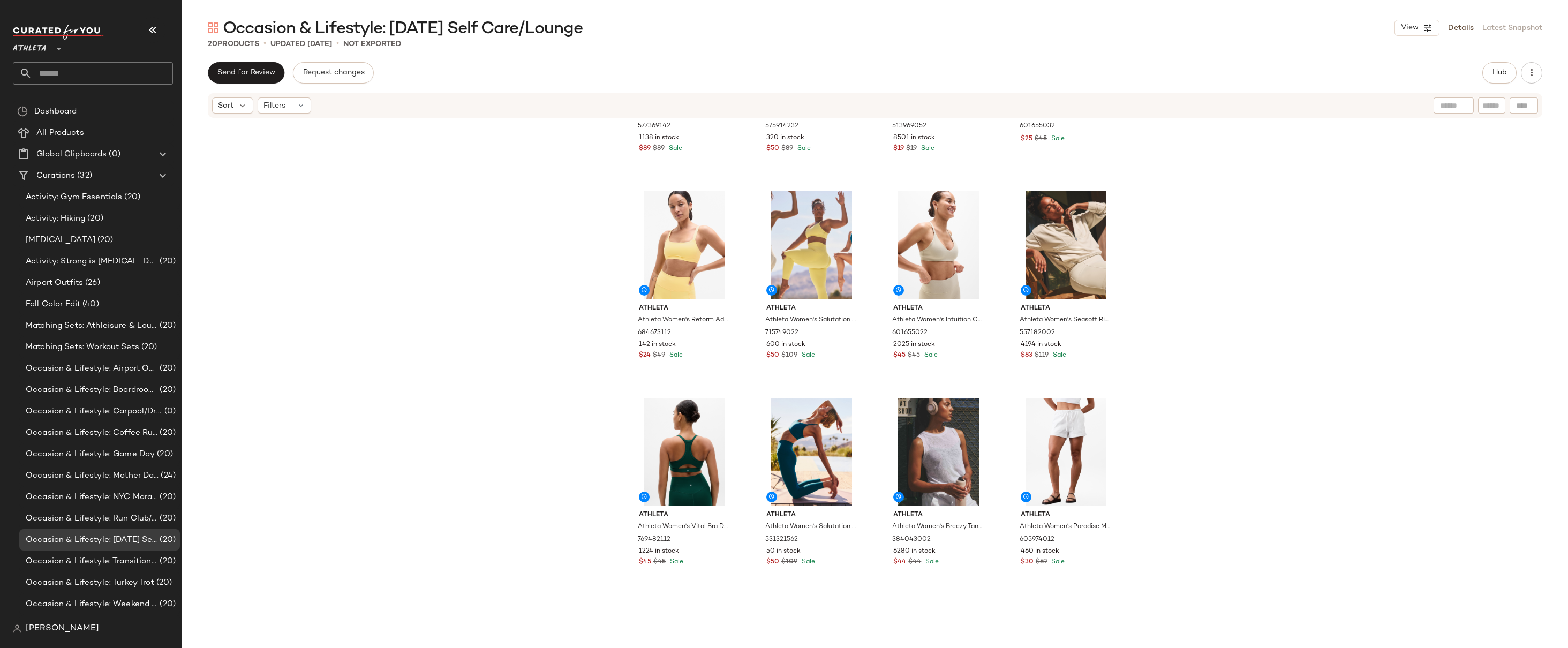
scroll to position [182, 0]
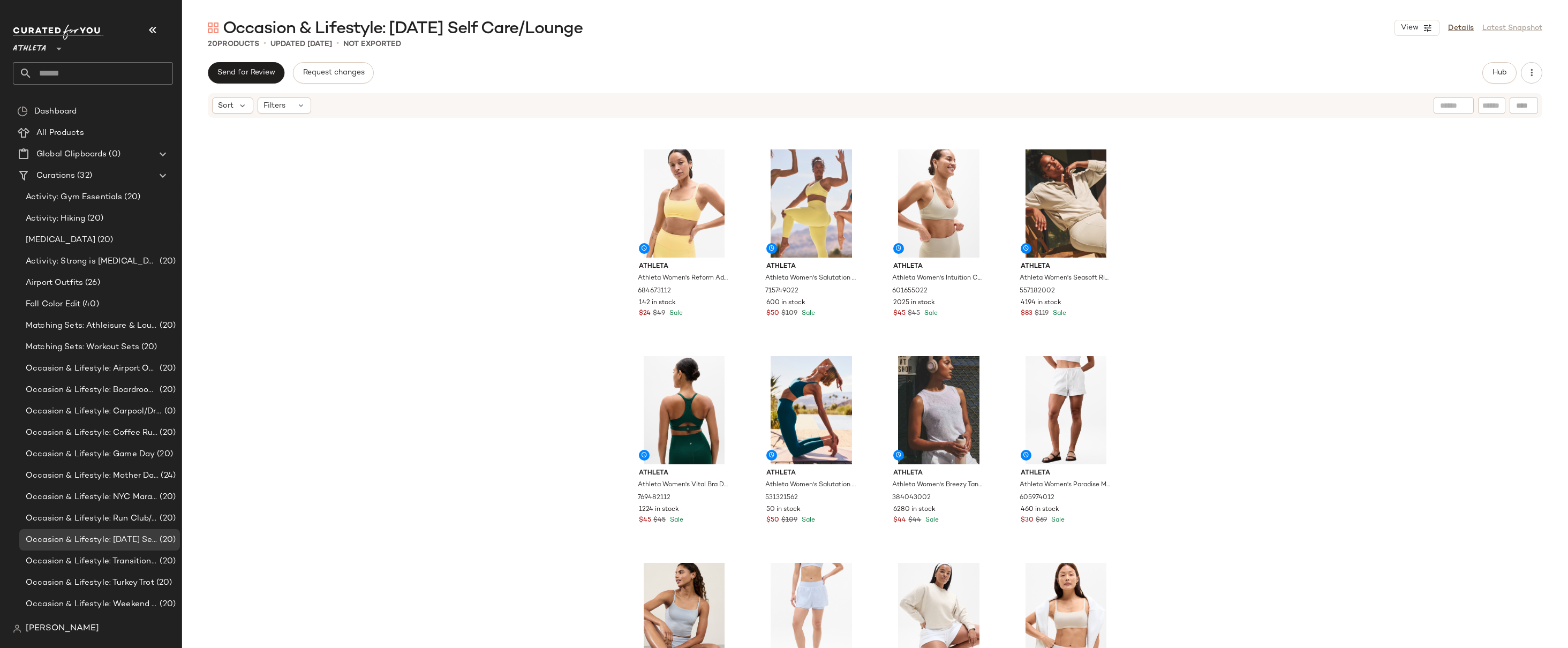
click at [1281, 306] on div "Athleta Athleta Women's Forever Fleece Crop Full Zip Bright White Size XS 57736…" at bounding box center [875, 400] width 1386 height 562
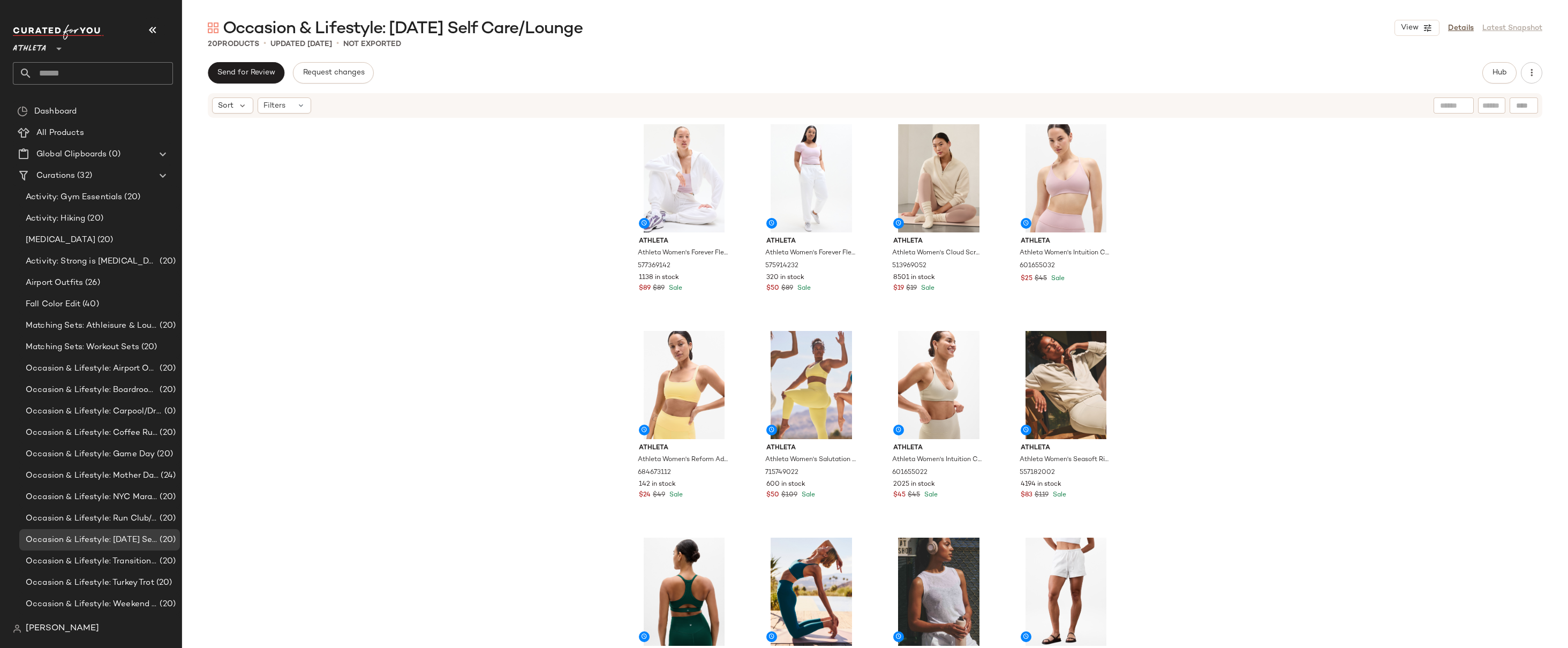
scroll to position [0, 0]
click at [1423, 28] on icon "button" at bounding box center [1427, 27] width 9 height 9
click at [1357, 88] on label "Mobile (2 Grid)" at bounding box center [1357, 91] width 61 height 21
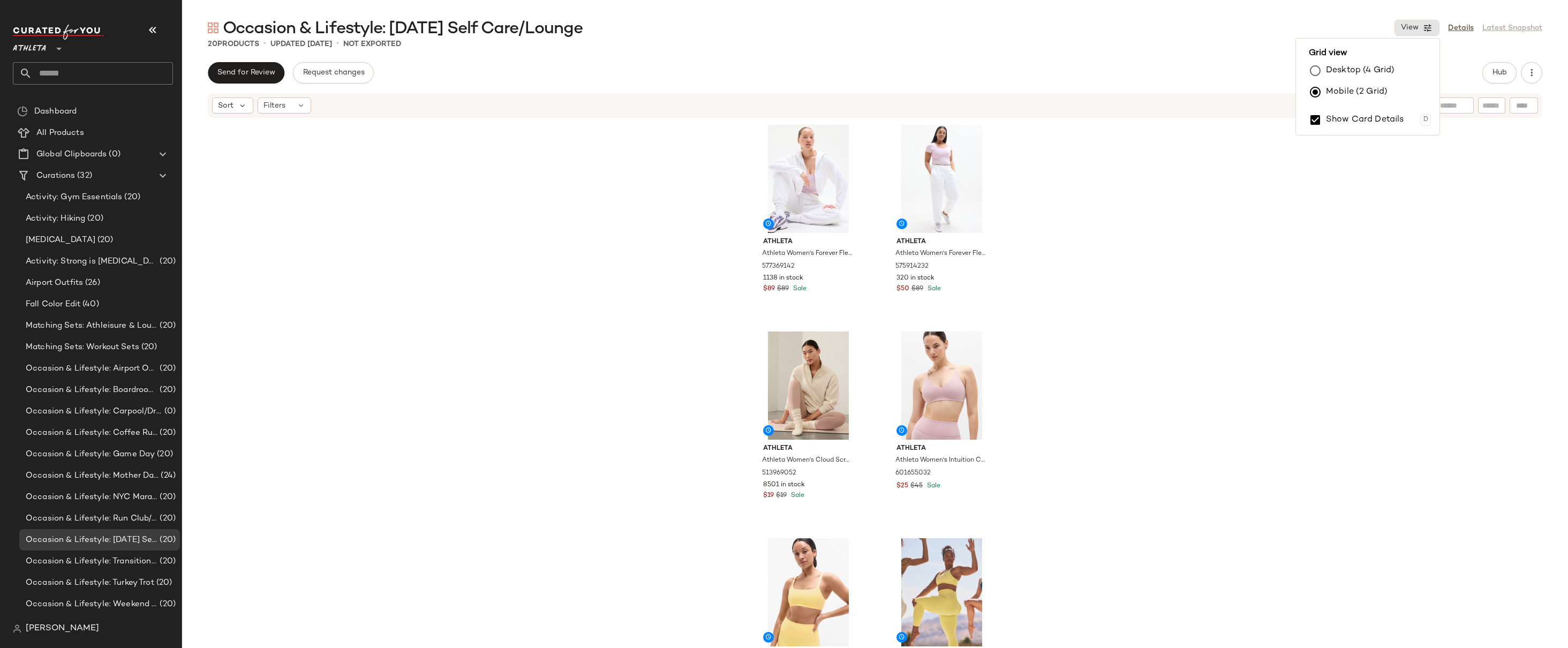
click at [1244, 194] on div "Athleta Athleta Women's Forever Fleece Crop Full Zip Bright White Size XS 57736…" at bounding box center [875, 400] width 1386 height 562
click at [1422, 31] on button "View" at bounding box center [1417, 27] width 45 height 16
click at [1361, 68] on label "Desktop (4 Grid)" at bounding box center [1361, 70] width 68 height 21
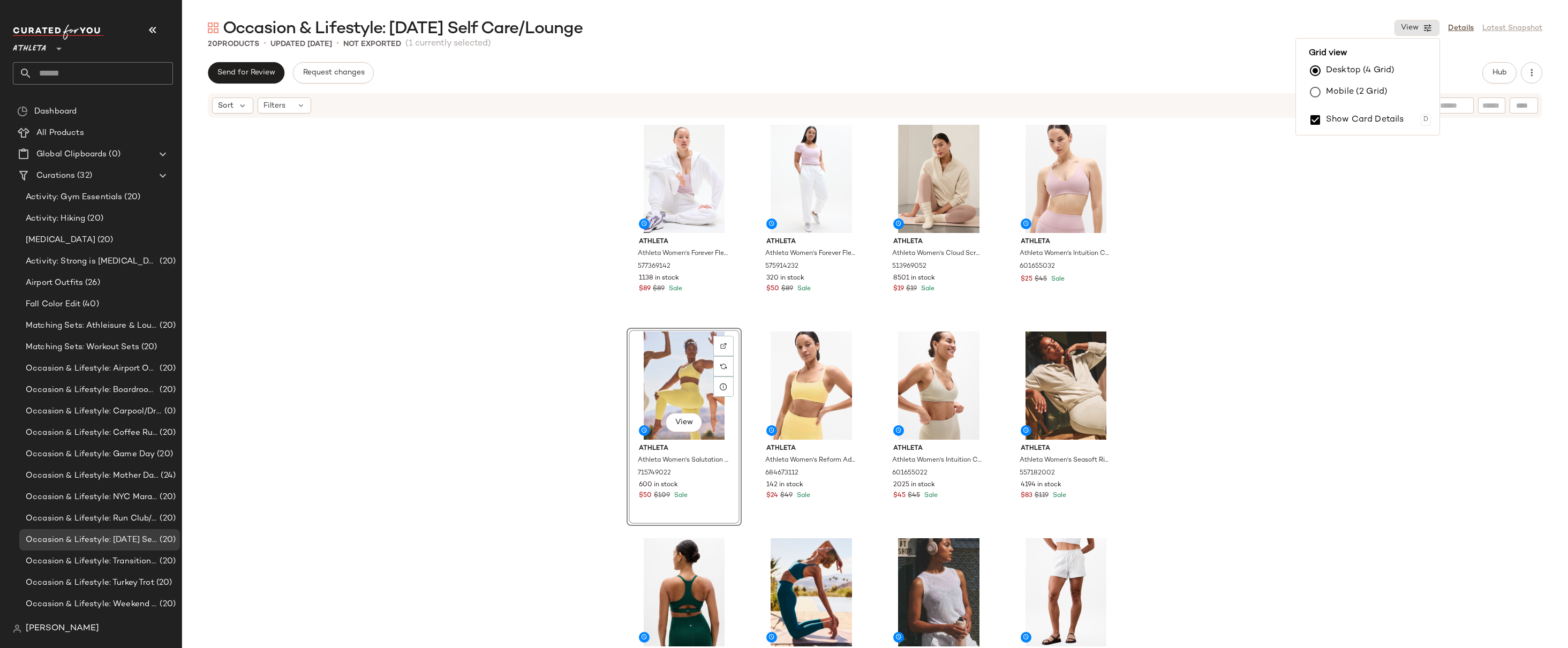
click at [1260, 279] on div "Athleta Athleta Women's Forever Fleece Crop Full Zip Bright White Size XS 57736…" at bounding box center [875, 400] width 1386 height 562
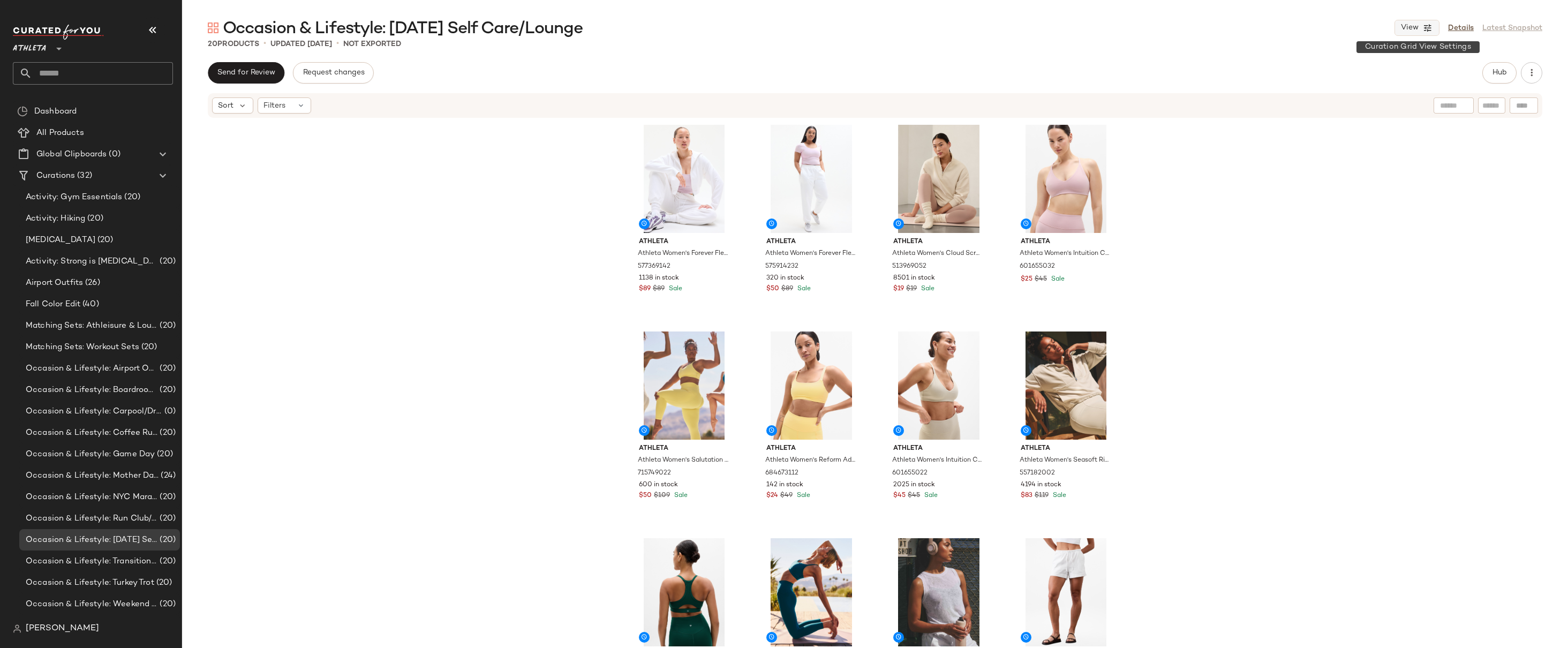
click at [1422, 20] on button "View" at bounding box center [1417, 27] width 45 height 16
click at [1355, 91] on label "Mobile (2 Grid)" at bounding box center [1357, 91] width 61 height 21
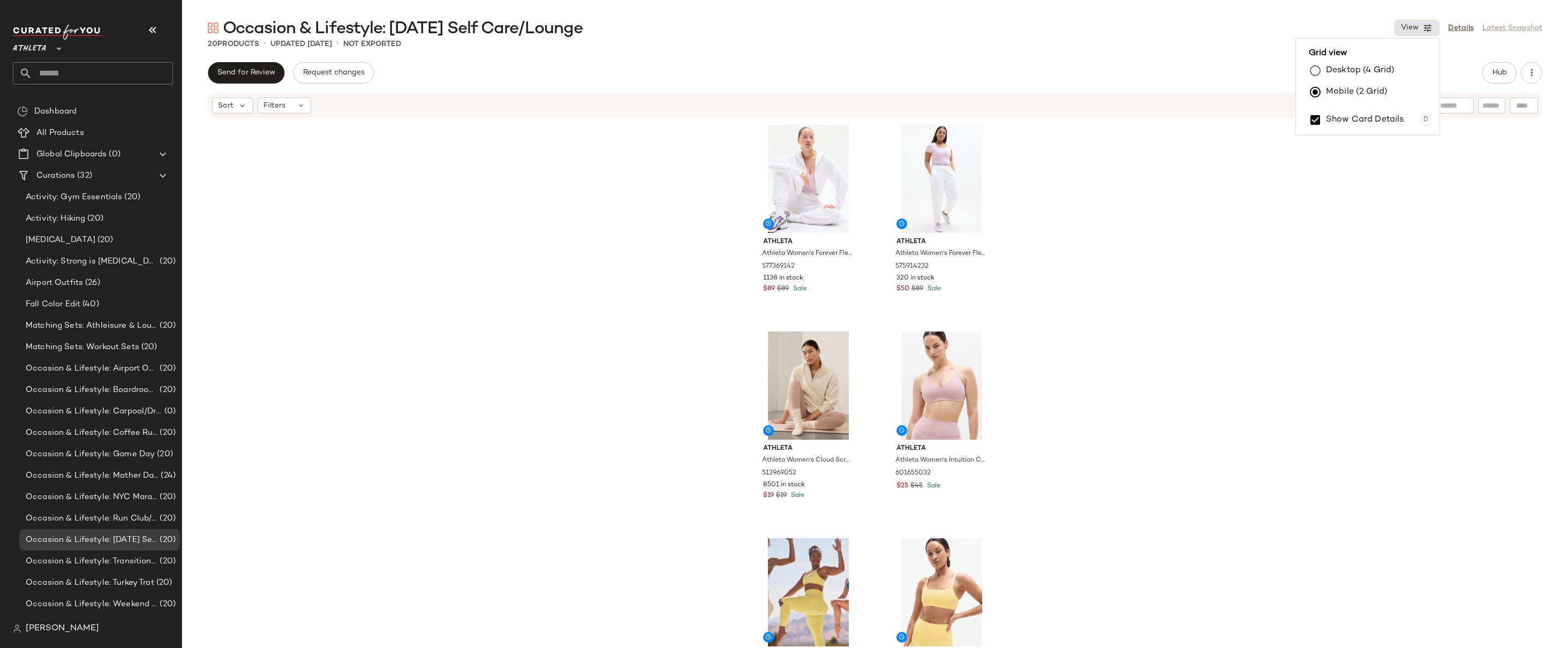
click at [1219, 274] on div "Athleta Athleta Women's Forever Fleece Crop Full Zip Bright White Size XS 57736…" at bounding box center [875, 400] width 1386 height 562
click at [1425, 23] on icon "button" at bounding box center [1427, 27] width 9 height 9
click at [1356, 66] on label "Desktop (4 Grid)" at bounding box center [1361, 70] width 68 height 21
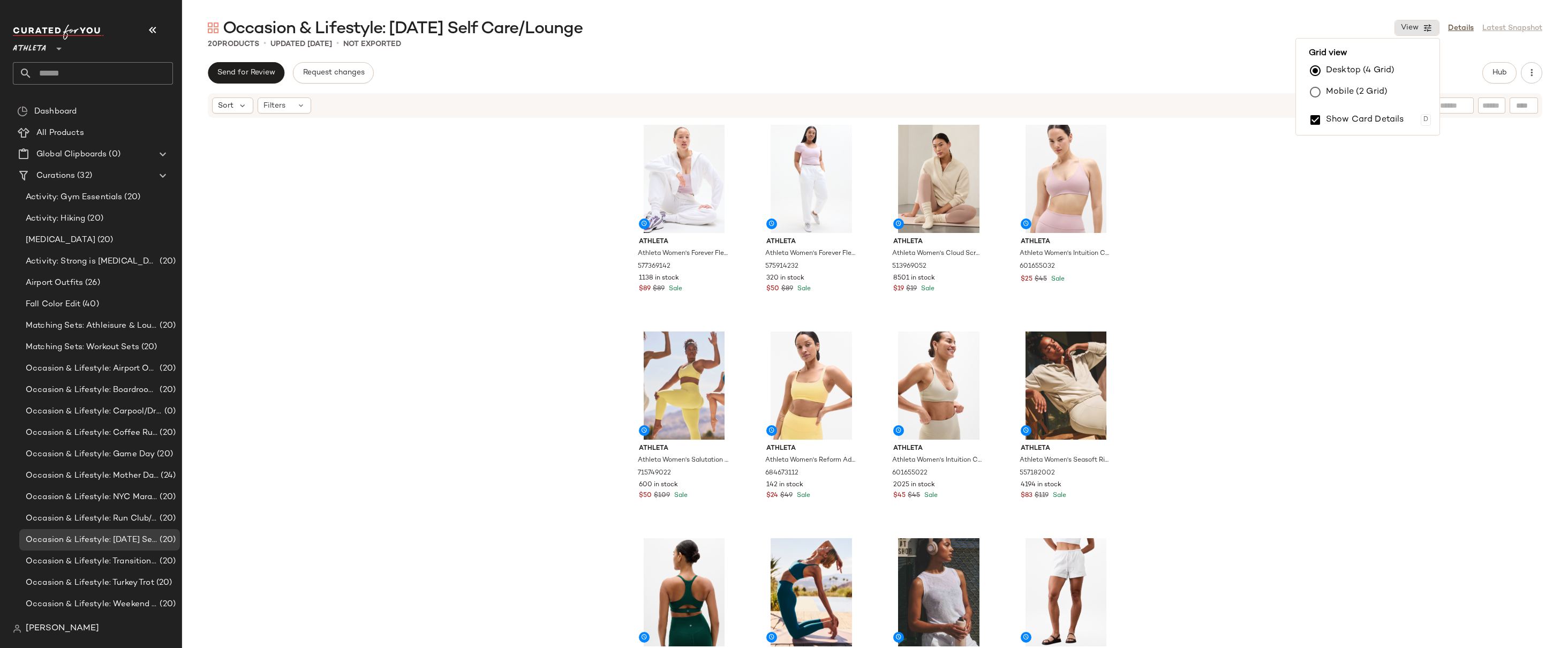
click at [1237, 225] on div "Athleta Athleta Women's Forever Fleece Crop Full Zip Bright White Size XS 57736…" at bounding box center [875, 400] width 1386 height 562
click at [1295, 242] on div "Athleta Athleta Women's Forever Fleece Crop Full Zip Bright White Size XS 57736…" at bounding box center [875, 400] width 1386 height 562
click at [1248, 238] on div "Athleta Athleta Women's Forever Fleece Crop Full Zip Bright White Size XS 57736…" at bounding box center [875, 400] width 1386 height 562
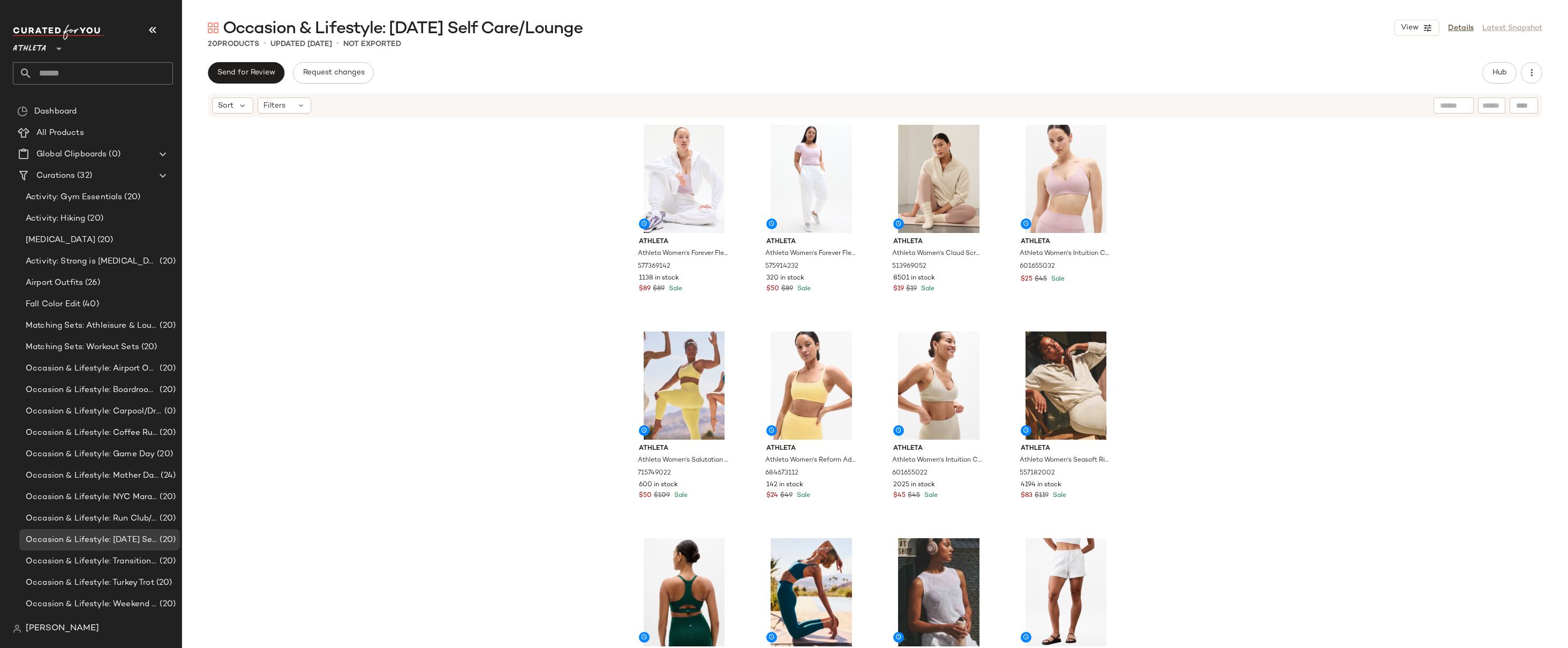
click at [1248, 238] on div "Athleta Athleta Women's Forever Fleece Crop Full Zip Bright White Size XS 57736…" at bounding box center [875, 400] width 1386 height 562
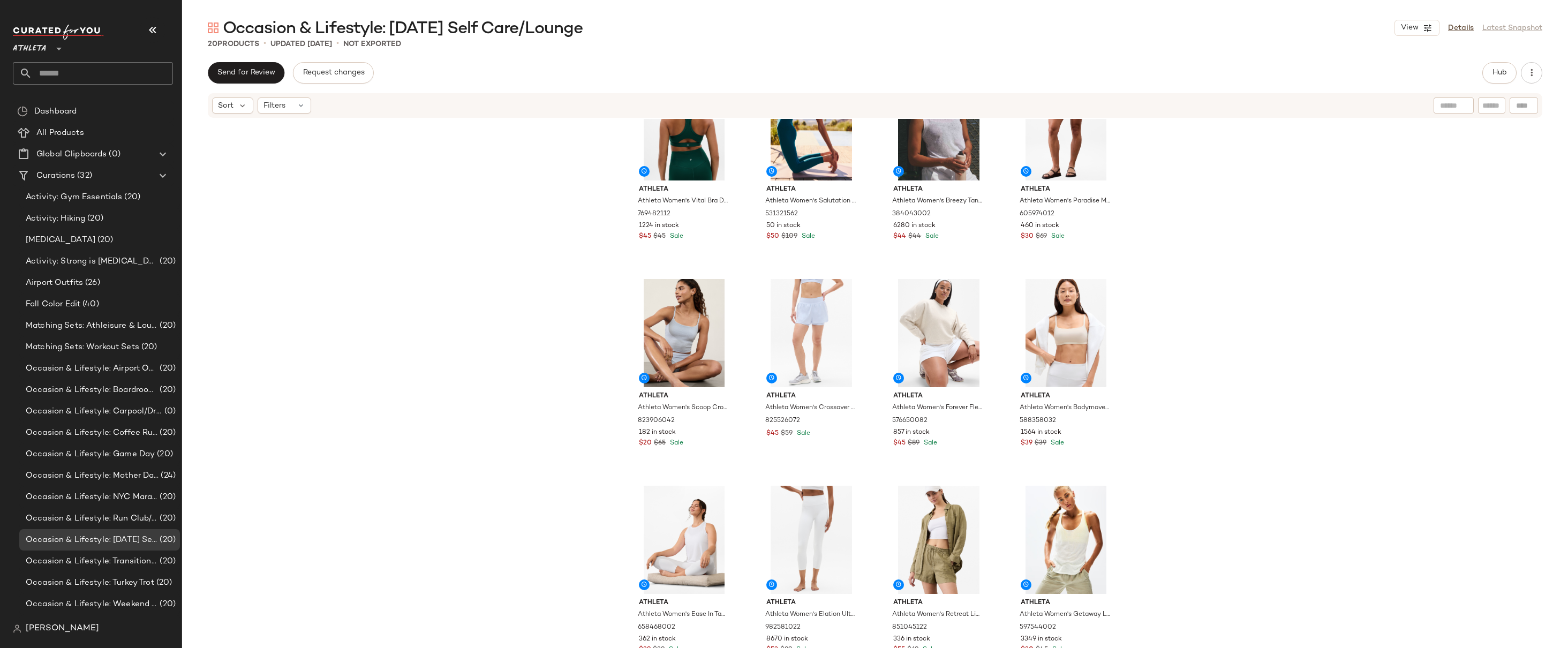
click at [1217, 375] on div "Athleta Athleta Women's Vital Bra D-Dd Viridian Plus Size 2X 769482112 1224 in …" at bounding box center [875, 400] width 1386 height 562
click at [1197, 295] on div "Athleta Athleta Women's Vital Bra D-Dd Viridian Plus Size 2X 769482112 1224 in …" at bounding box center [875, 400] width 1386 height 562
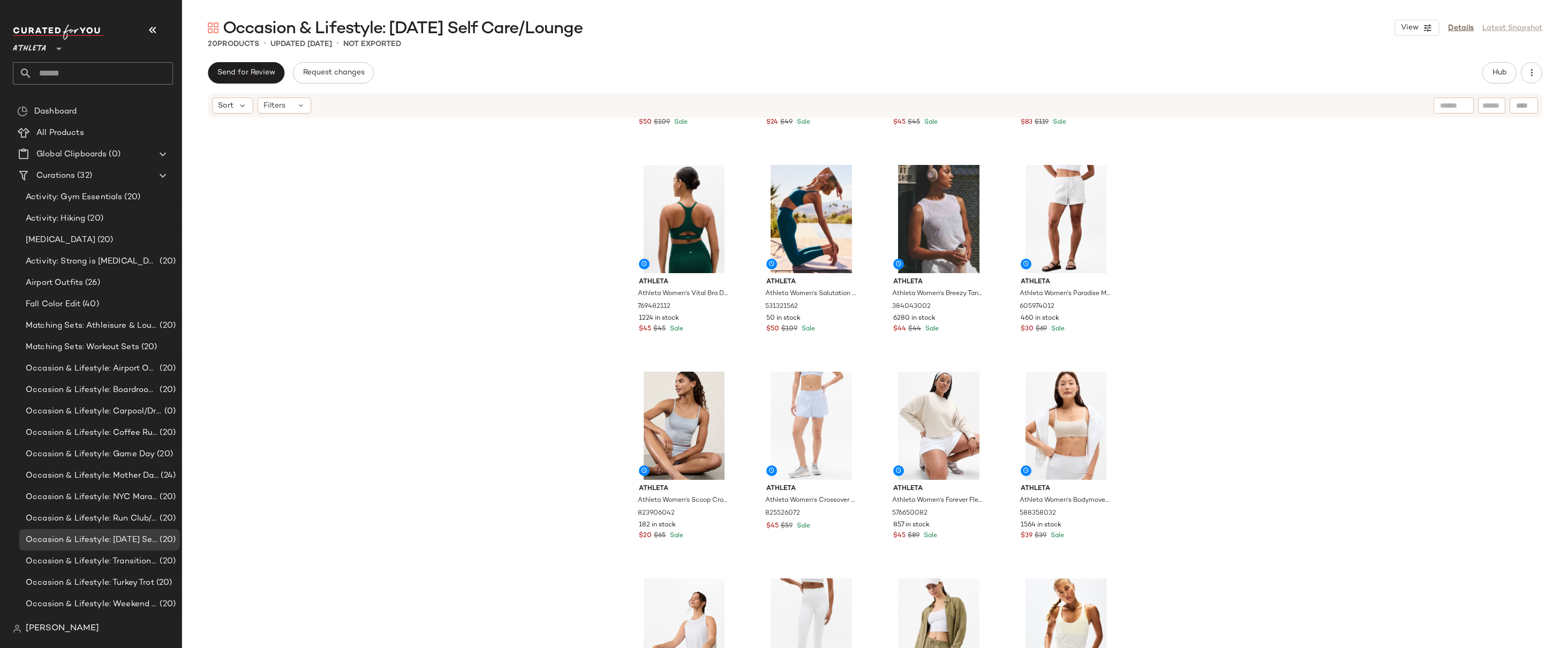
scroll to position [0, 0]
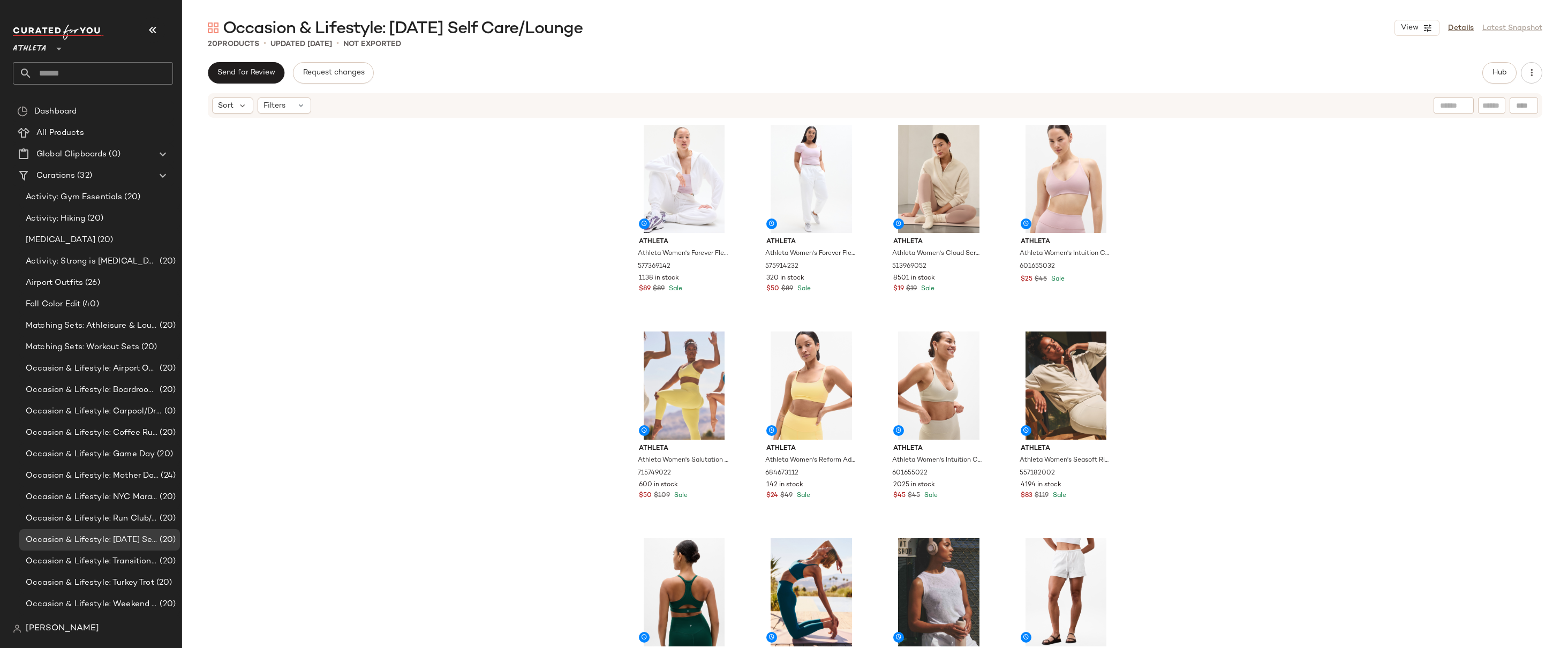
click at [1195, 296] on div "Athleta Athleta Women's Forever Fleece Crop Full Zip Bright White Size XS 57736…" at bounding box center [875, 400] width 1386 height 562
click at [1169, 201] on div "Athleta Athleta Women's Forever Fleece Crop Full Zip Bright White Size XS 57736…" at bounding box center [875, 400] width 1386 height 562
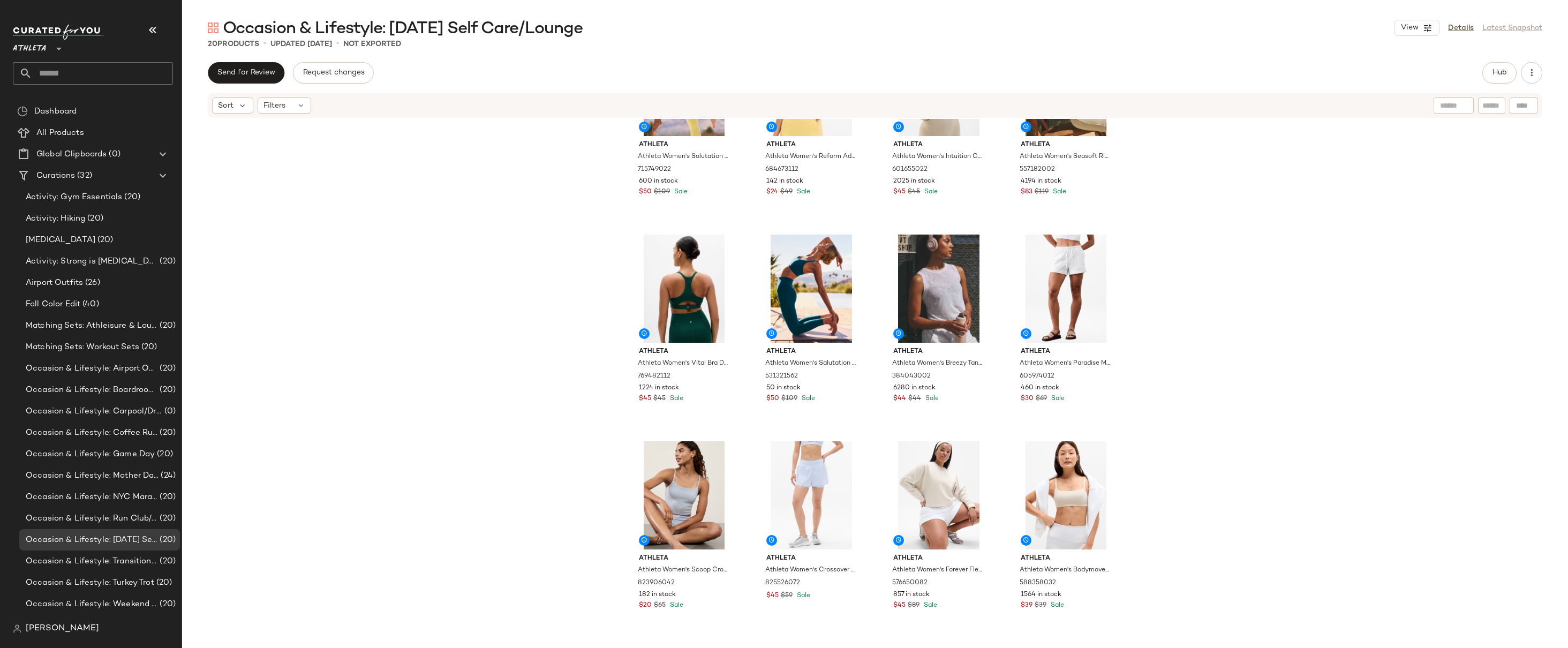
scroll to position [475, 0]
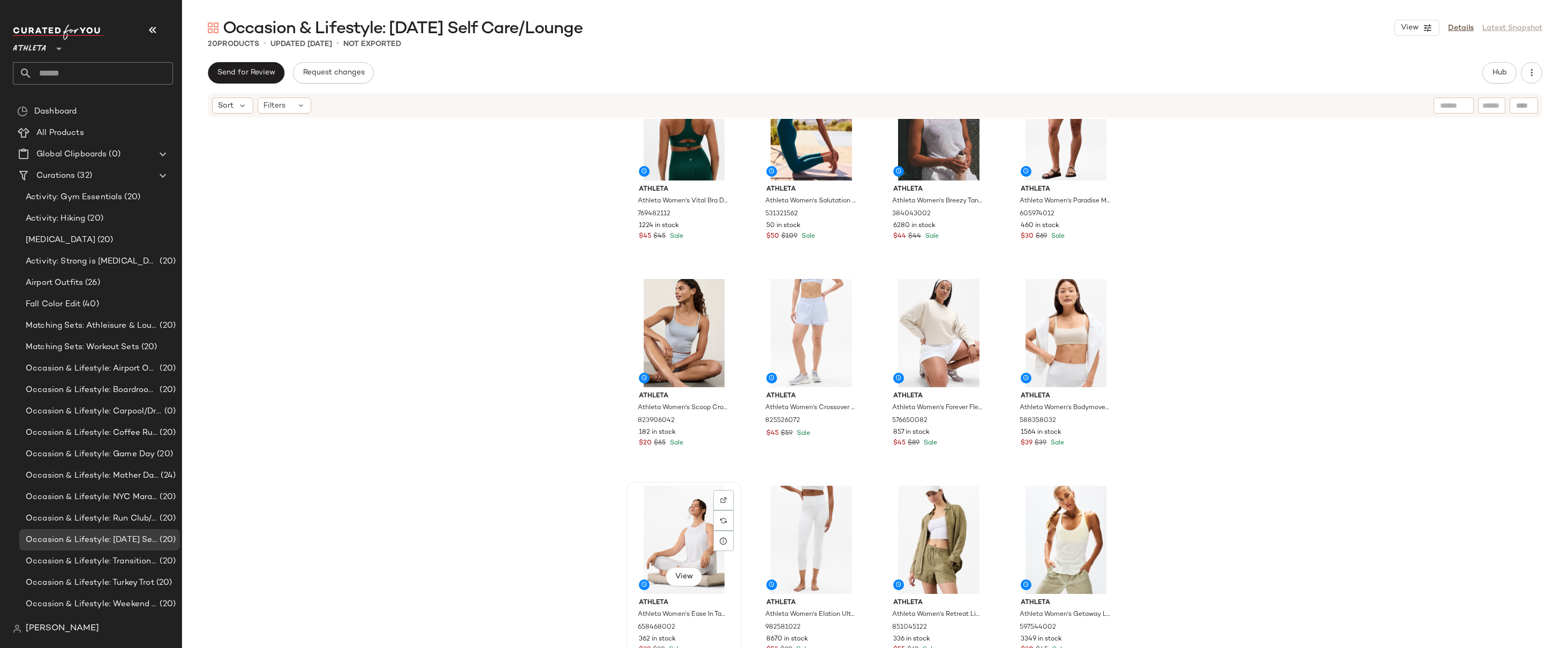
click at [632, 511] on div "View" at bounding box center [685, 540] width 108 height 108
click at [762, 520] on div "View" at bounding box center [812, 540] width 108 height 108
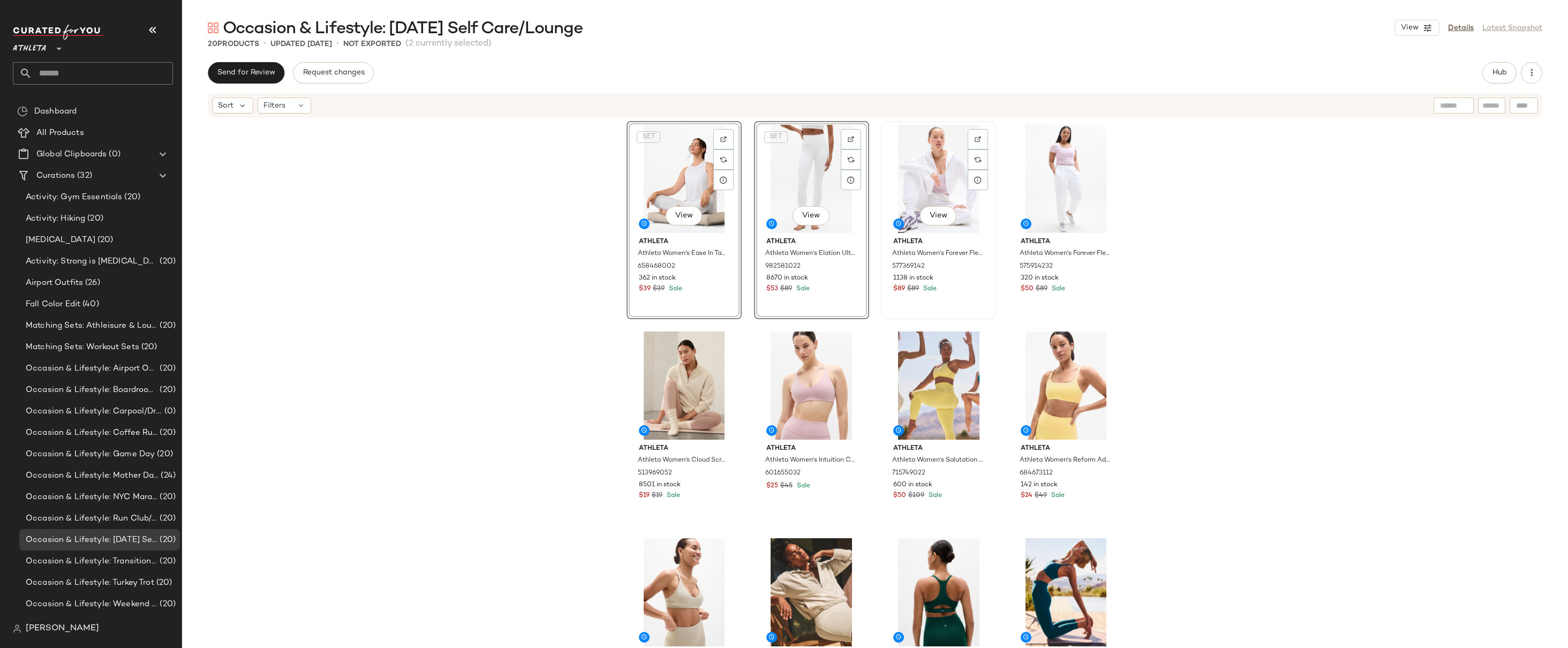
click at [973, 301] on div "View Athleta Athleta Women's Forever Fleece Crop Full Zip Bright White Size XS …" at bounding box center [939, 220] width 113 height 196
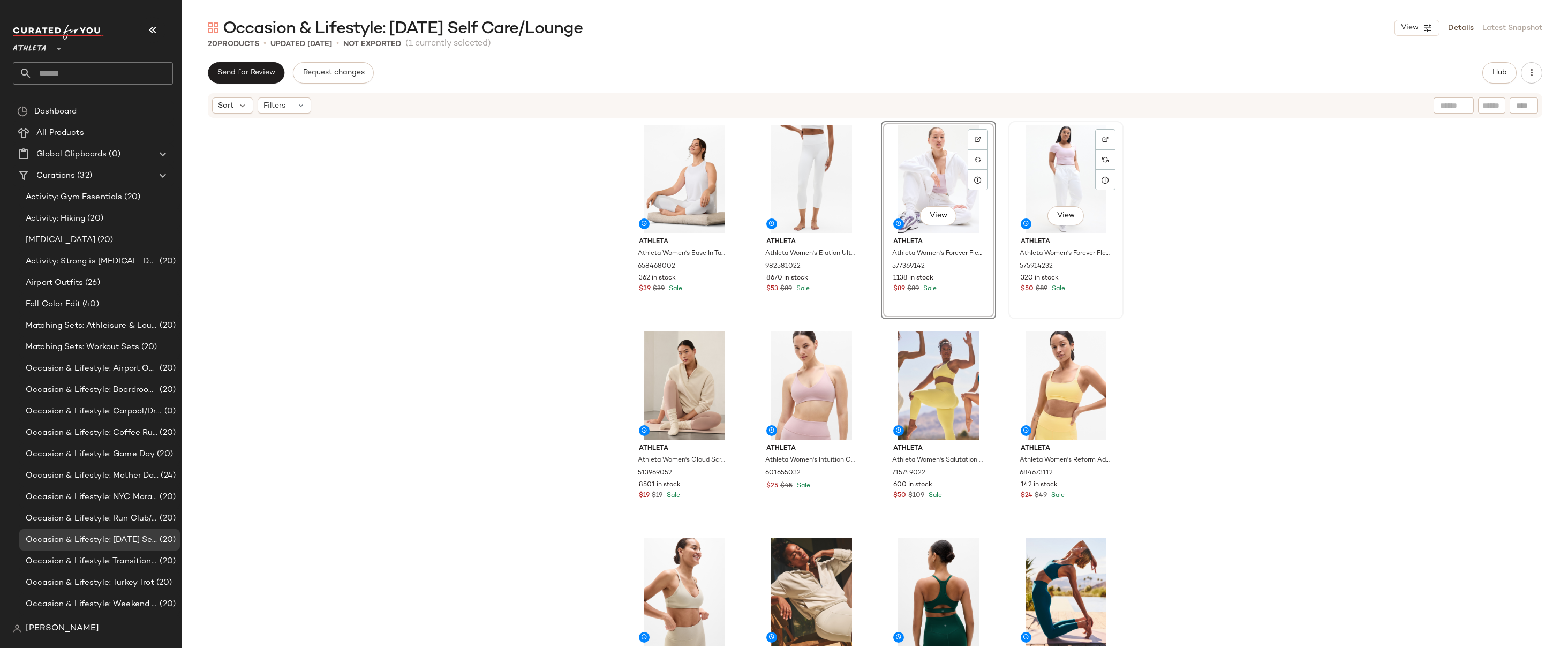
click at [1075, 304] on div "View Athleta Athleta Women's Forever Fleece Mid Rise Jogger Bright White Petite…" at bounding box center [1066, 220] width 113 height 196
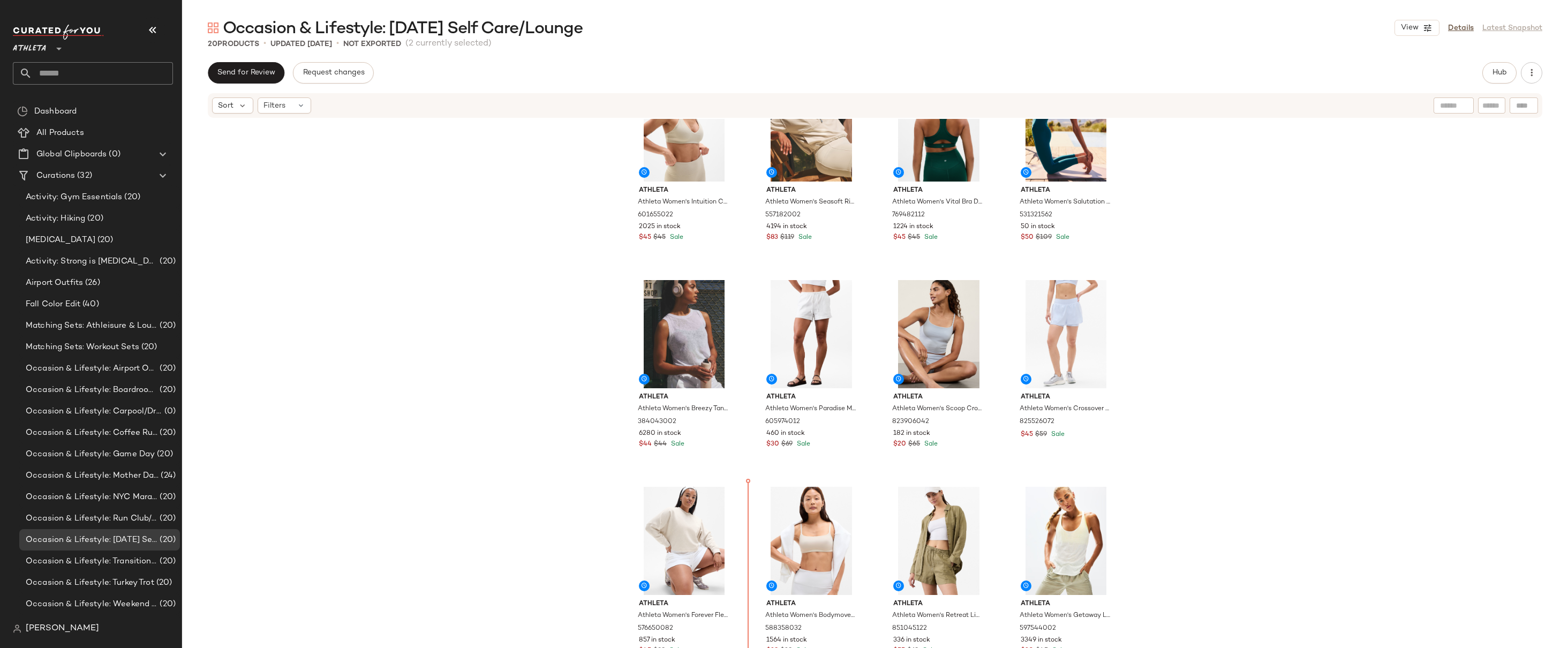
scroll to position [475, 0]
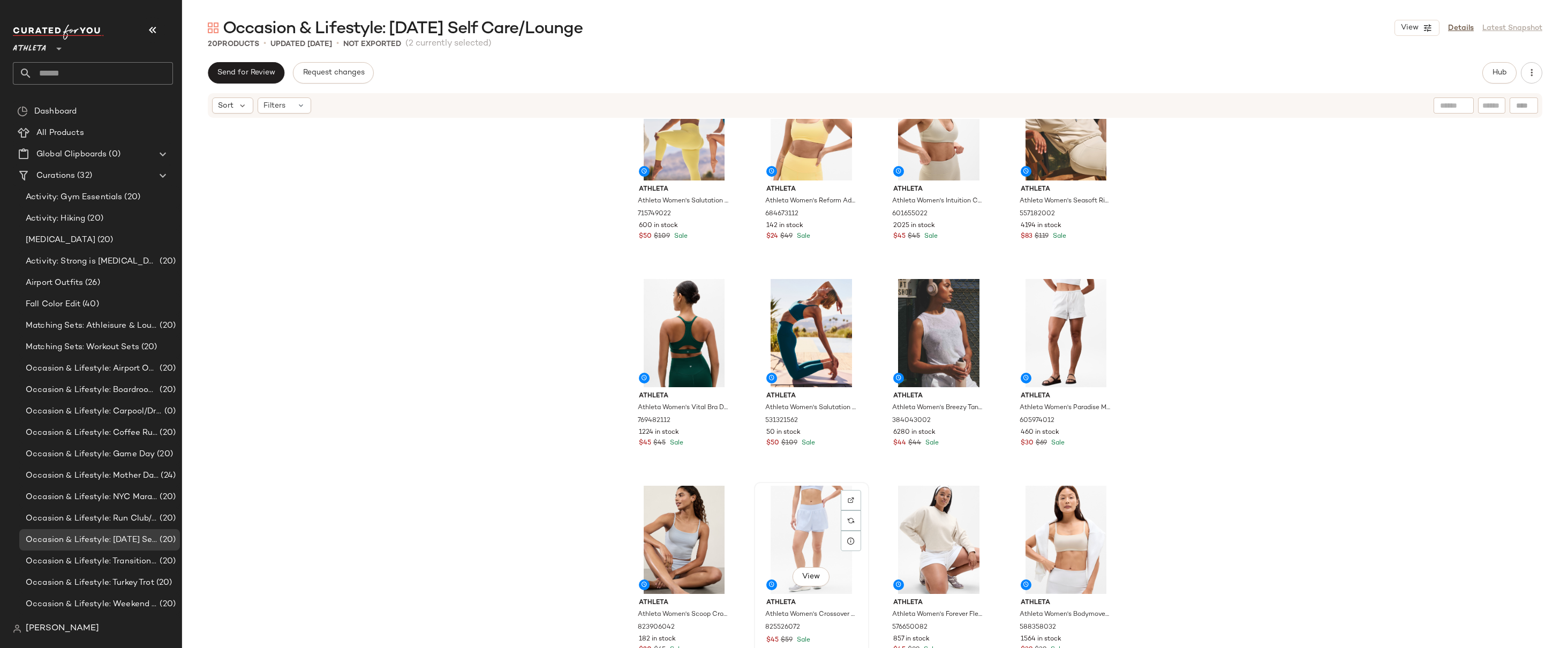
scroll to position [475, 0]
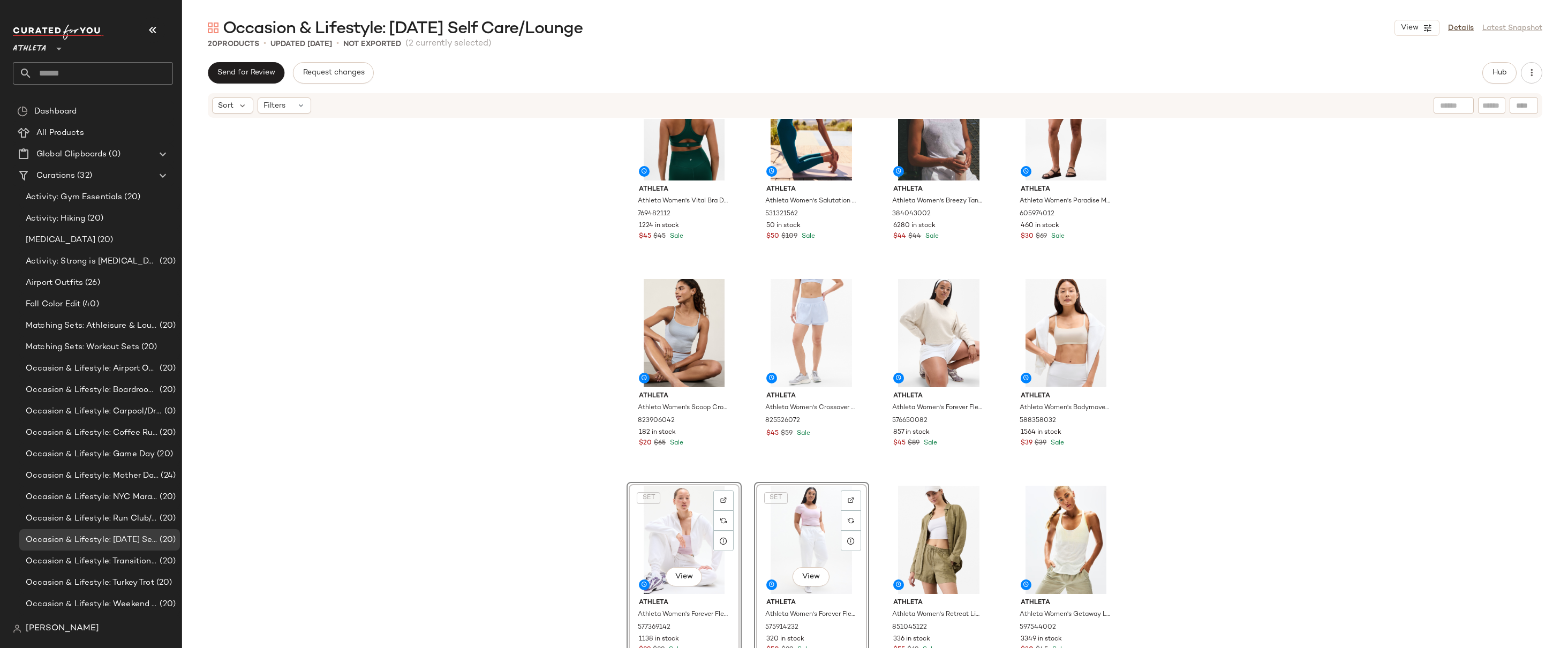
click at [1248, 310] on div "Athleta Athleta Women's Salutation Stash High Rise 7/8 Legging Citron Size XXS …" at bounding box center [875, 400] width 1386 height 562
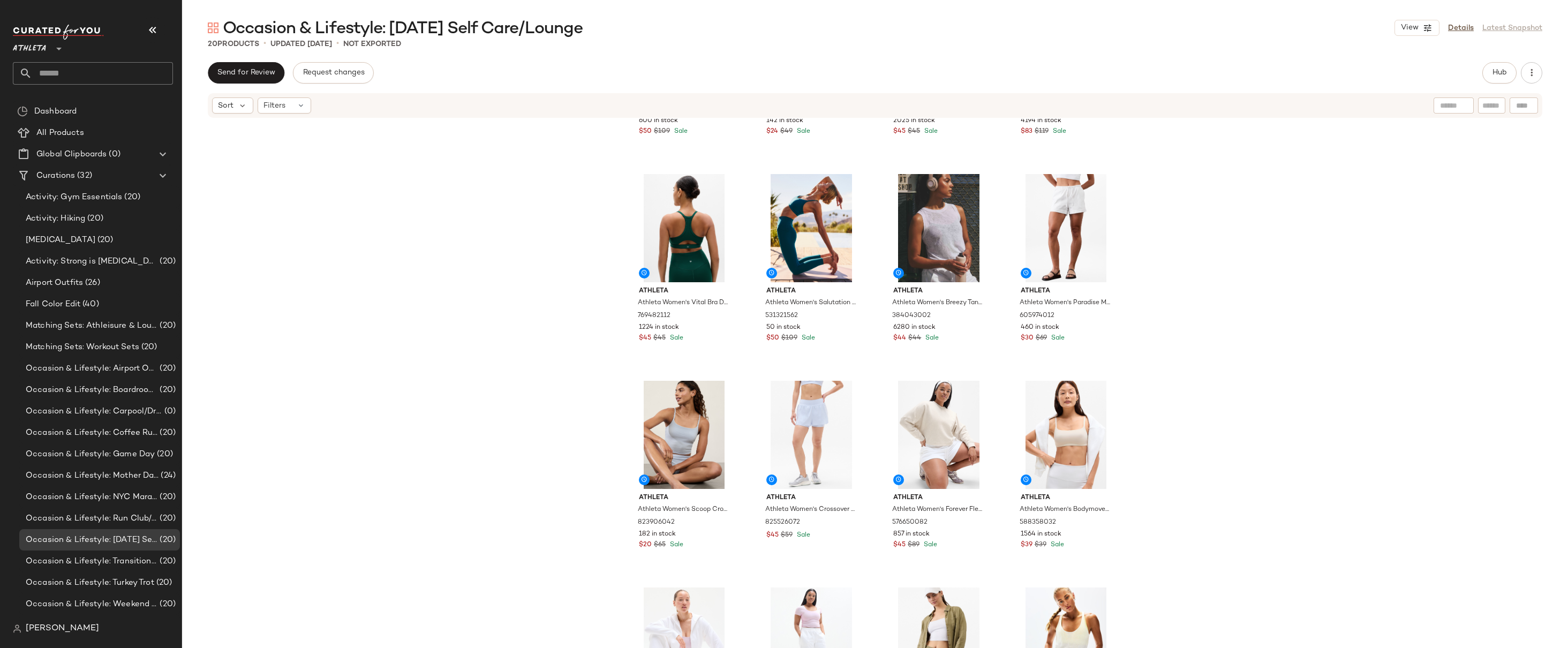
scroll to position [0, 0]
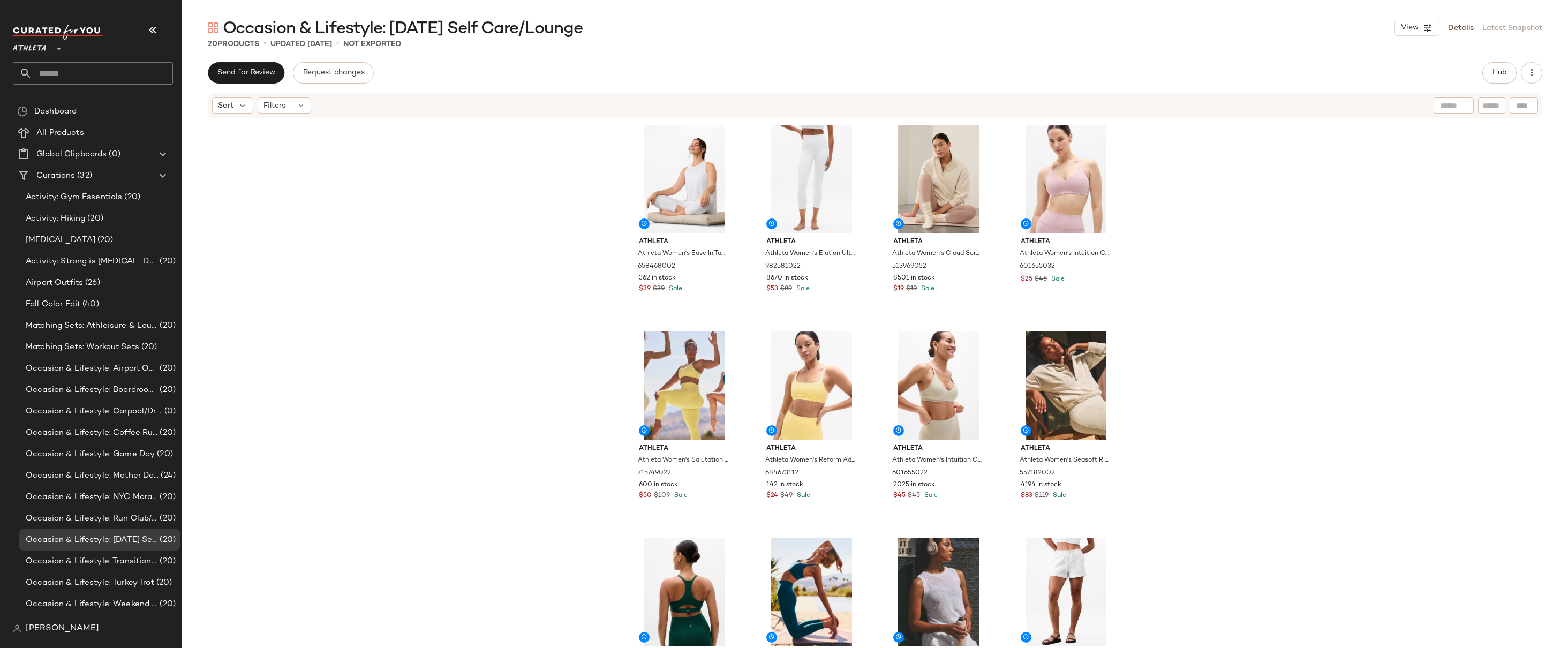
click at [1275, 268] on div "Athleta Athleta Women's Ease In Tank Bright White Size XXS 658468002 362 in sto…" at bounding box center [875, 400] width 1386 height 562
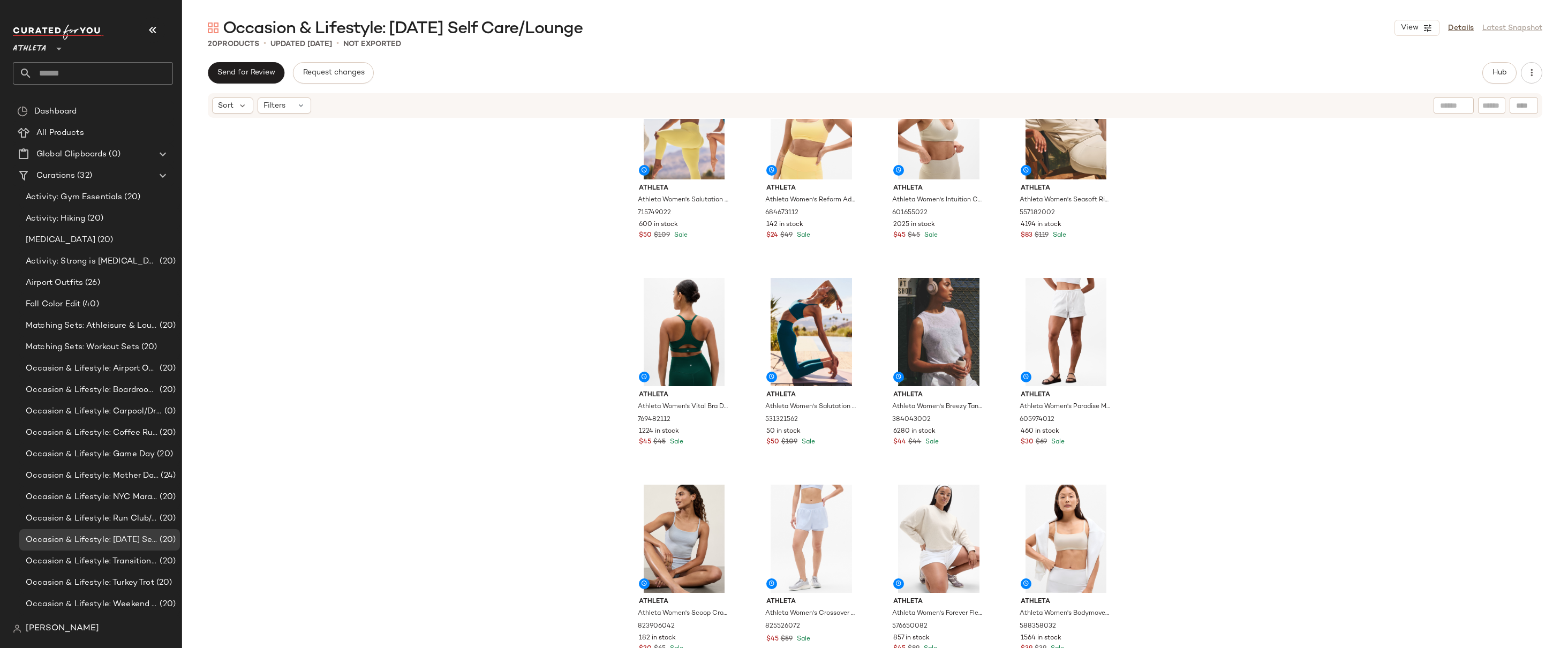
scroll to position [318, 0]
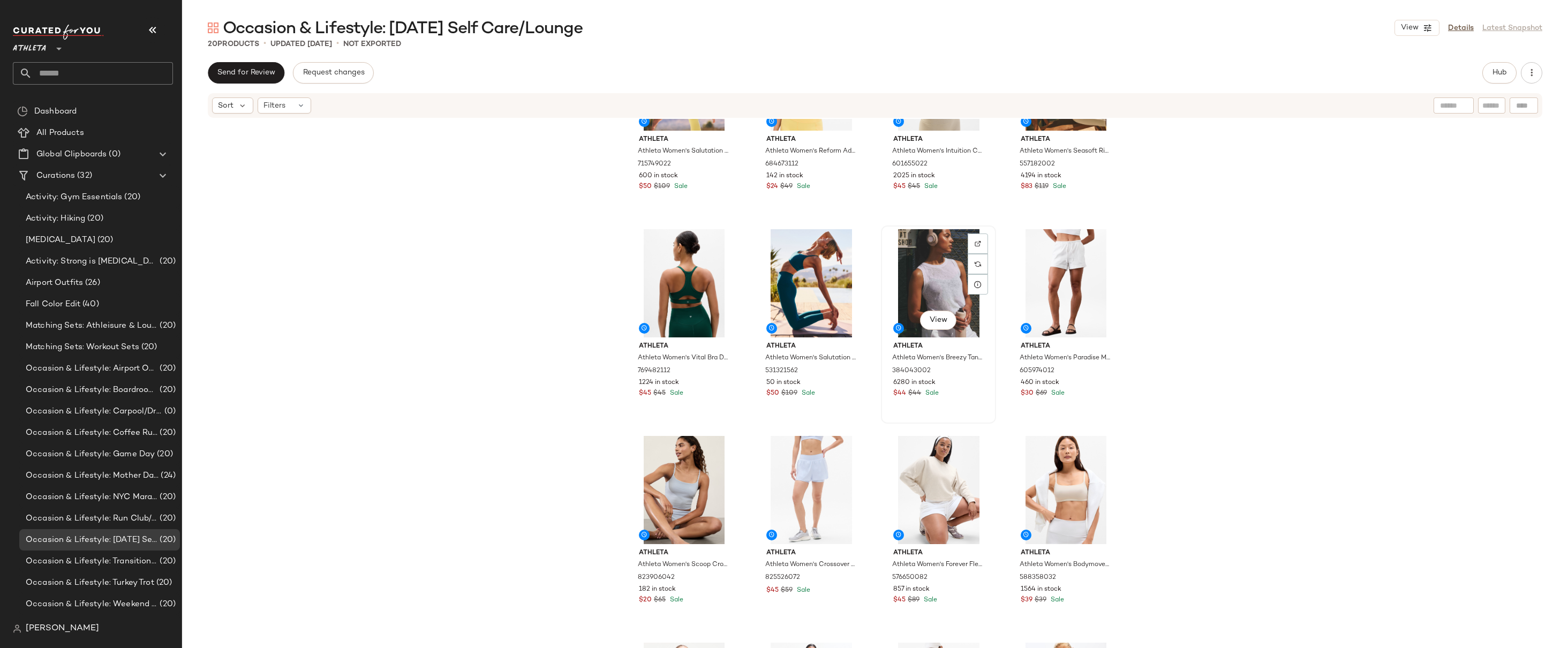
click at [973, 400] on div "View Athleta Athleta Women's Breezy Tank Bright White Size XS 384043002 6280 in…" at bounding box center [939, 324] width 113 height 196
click at [1099, 406] on div "View Athleta Athleta Women's Paradise Mid Rise Easy Short Bright White Size M 6…" at bounding box center [1066, 324] width 113 height 196
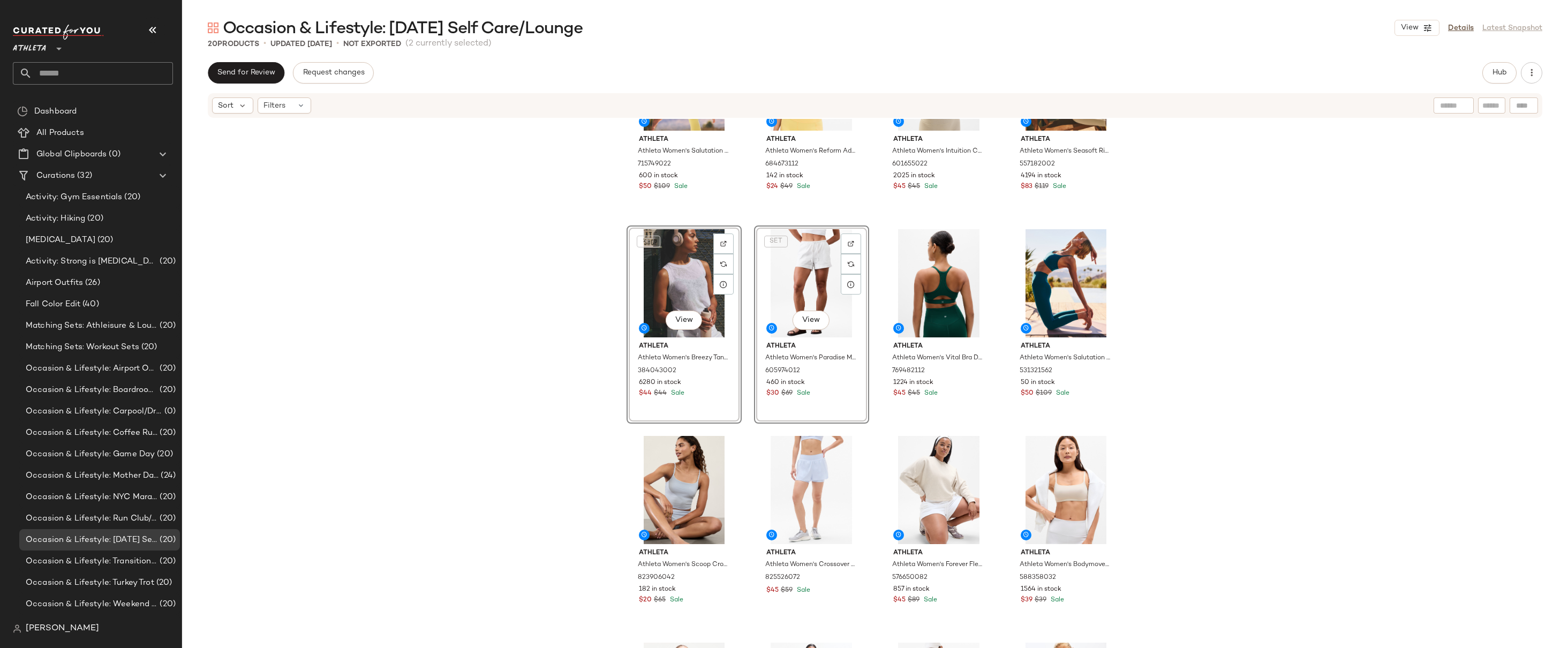
click at [1206, 259] on div "Athleta Athleta Women's Salutation Stash High Rise 7/8 Legging Citron Size XXS …" at bounding box center [875, 400] width 1386 height 562
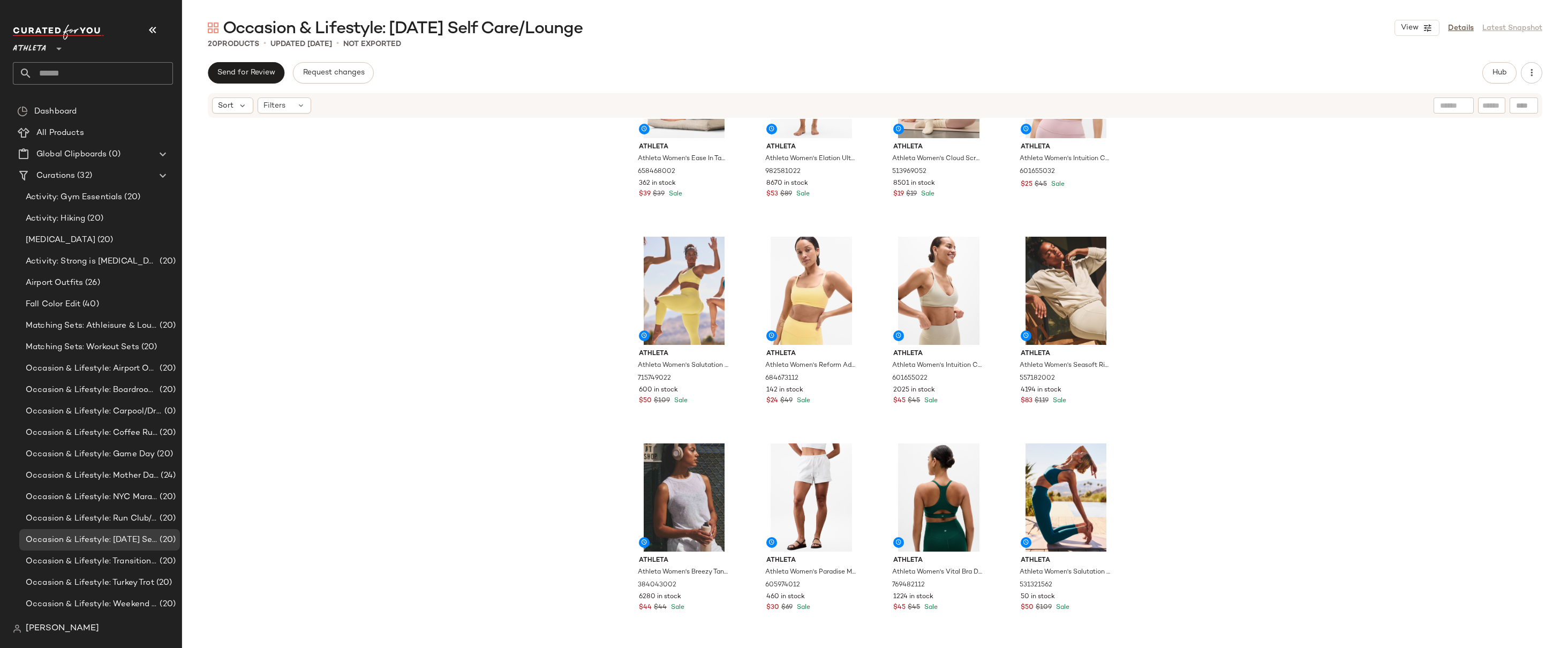
scroll to position [160, 0]
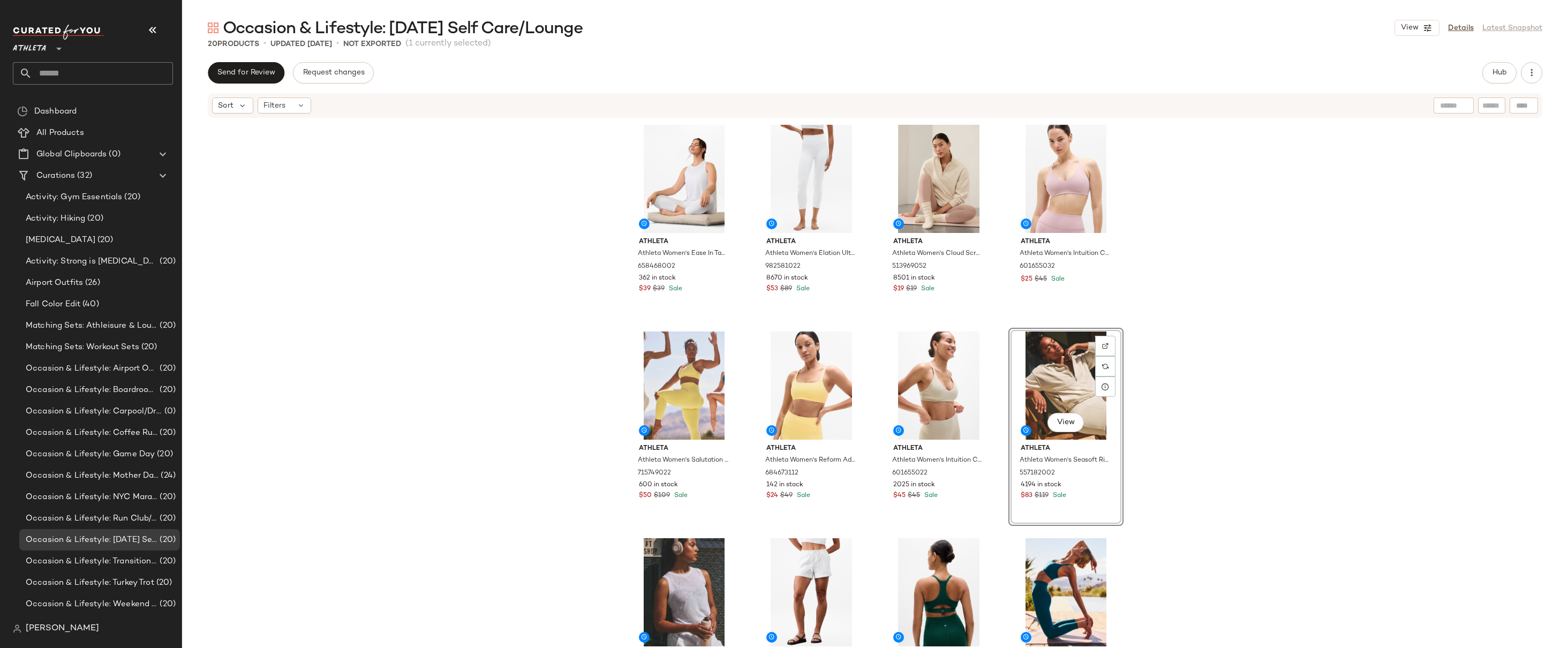
click at [1209, 230] on div "Athleta Athleta Women's Ease In Tank Bright White Size XXS 658468002 362 in sto…" at bounding box center [875, 400] width 1386 height 562
click at [1248, 164] on div "Athleta Athleta Women's Ease In Tank Bright White Size XXS 658468002 362 in sto…" at bounding box center [875, 400] width 1386 height 562
drag, startPoint x: 1326, startPoint y: 188, endPoint x: 1268, endPoint y: 244, distance: 80.6
click at [1326, 189] on div "Athleta Athleta Women's Ease In Tank Bright White Size XXS 658468002 362 in sto…" at bounding box center [875, 400] width 1386 height 562
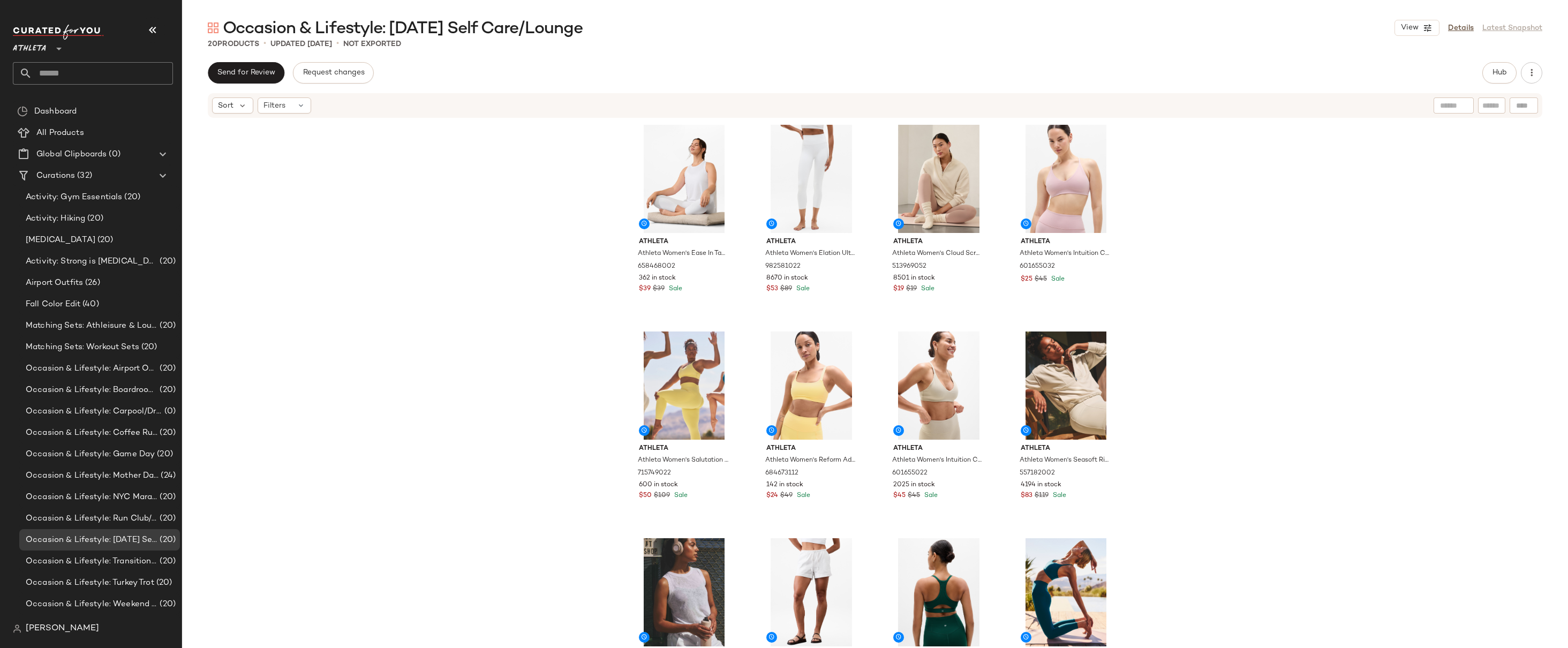
click at [1230, 272] on div "Athleta Athleta Women's Ease In Tank Bright White Size XXS 658468002 362 in sto…" at bounding box center [875, 400] width 1386 height 562
click at [1425, 24] on icon "button" at bounding box center [1427, 27] width 9 height 9
click at [1344, 93] on label "Mobile (2 Grid)" at bounding box center [1357, 91] width 61 height 21
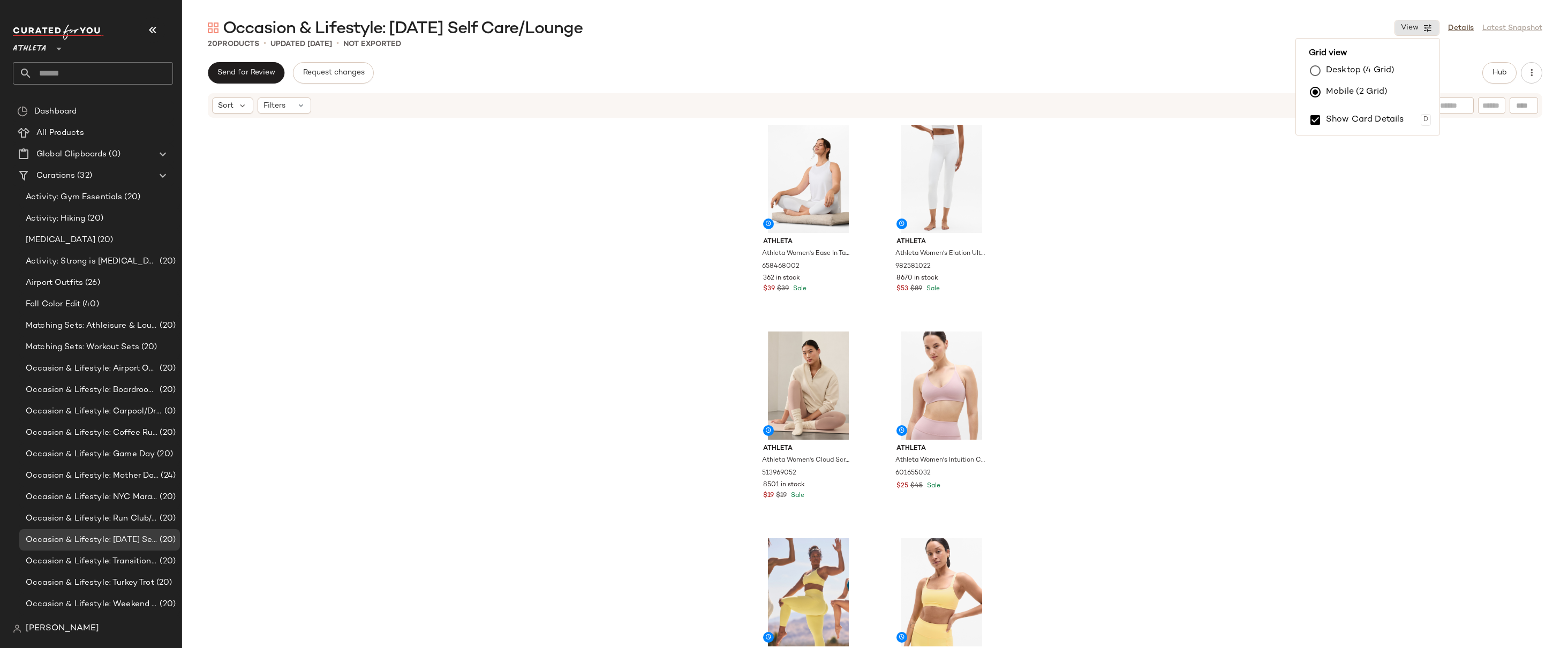
click at [1344, 68] on label "Desktop (4 Grid)" at bounding box center [1361, 70] width 68 height 21
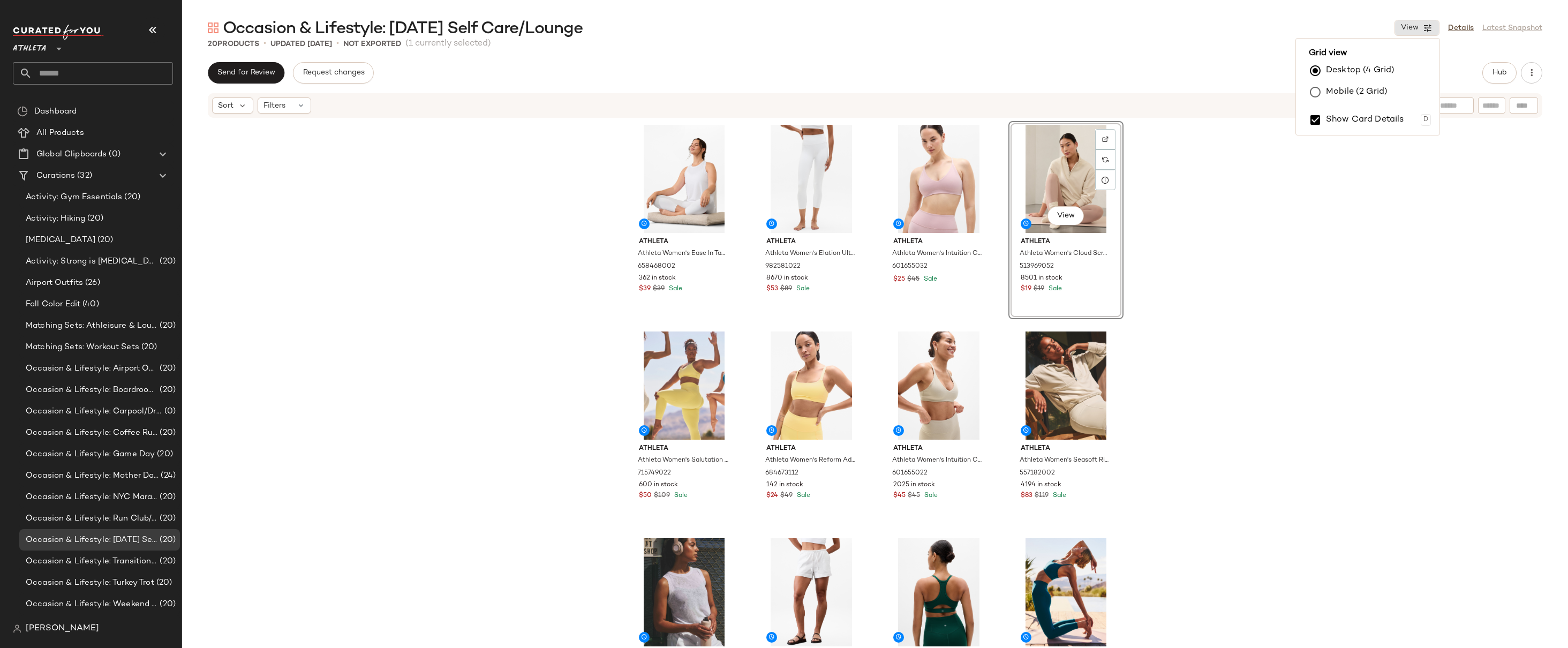
click at [1333, 87] on label "Mobile (2 Grid)" at bounding box center [1357, 91] width 61 height 21
click at [1267, 195] on div "Athleta Athleta Women's Ease In Tank Bright White Size XXS 658468002 362 in sto…" at bounding box center [875, 400] width 1386 height 562
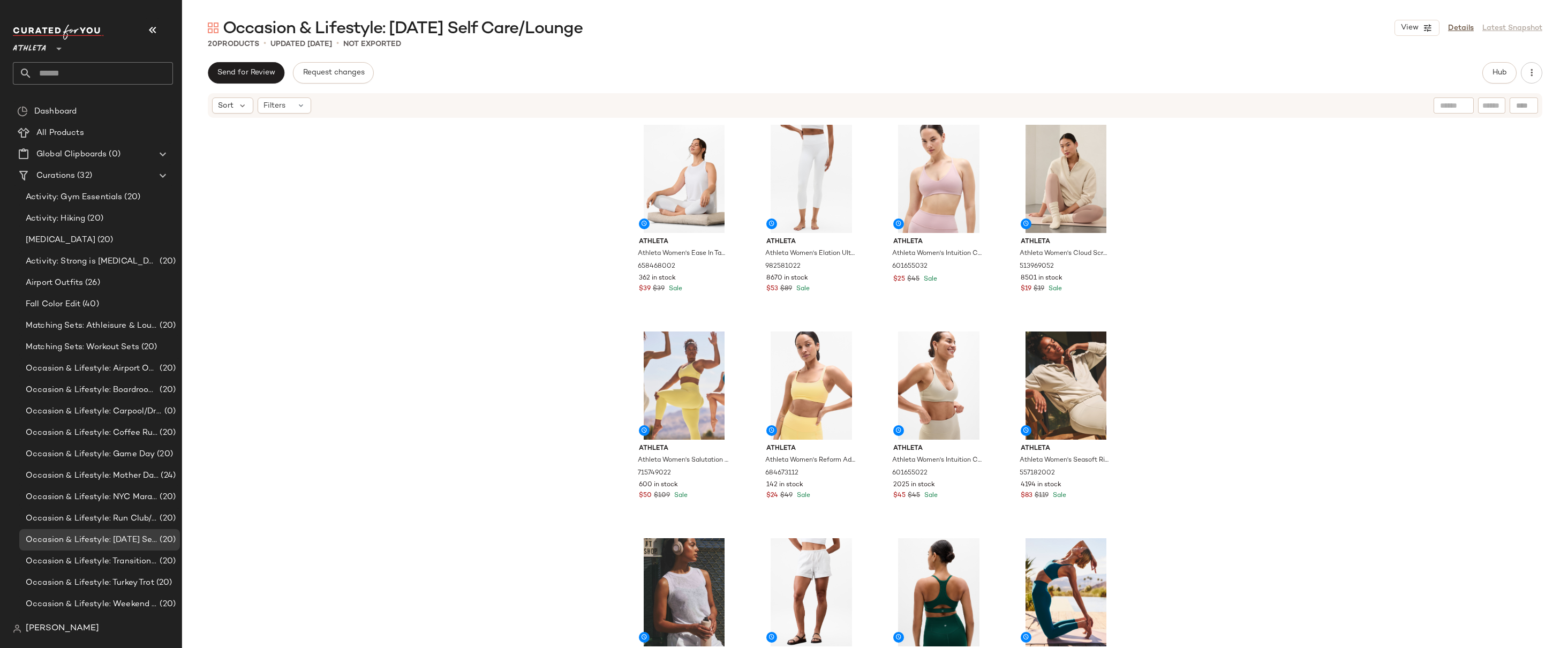
click at [1266, 161] on div "Athleta Athleta Women's Ease In Tank Bright White Size XXS 658468002 362 in sto…" at bounding box center [875, 400] width 1386 height 562
click at [1426, 24] on icon "button" at bounding box center [1427, 27] width 9 height 9
click at [1282, 254] on div "Athleta Athleta Women's Ease In Tank Bright White Size XXS 658468002 362 in sto…" at bounding box center [875, 400] width 1386 height 562
click at [1274, 222] on div "Athleta Athleta Women's Ease In Tank Bright White Size XXS 658468002 362 in sto…" at bounding box center [875, 400] width 1386 height 562
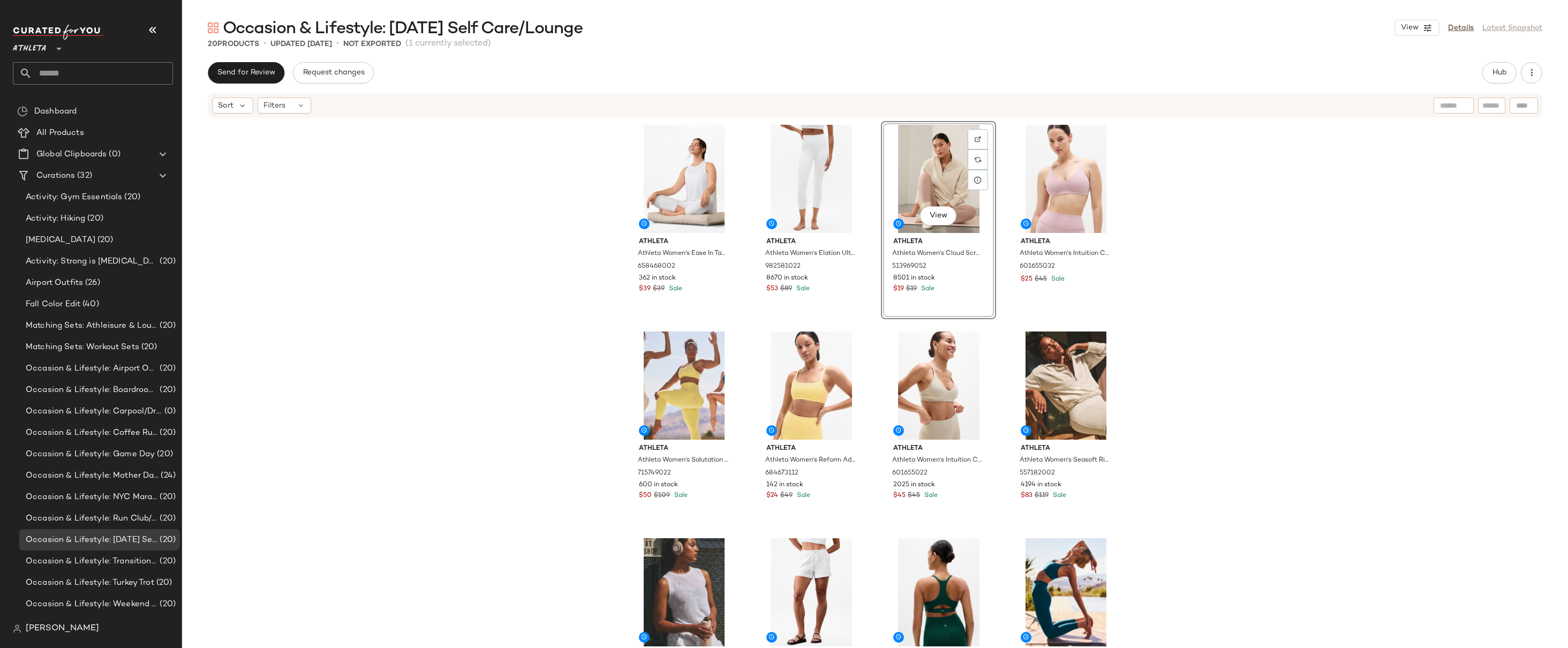
click at [1292, 207] on div "Athleta Athleta Women's Ease In Tank Bright White Size XXS 658468002 362 in sto…" at bounding box center [875, 400] width 1386 height 562
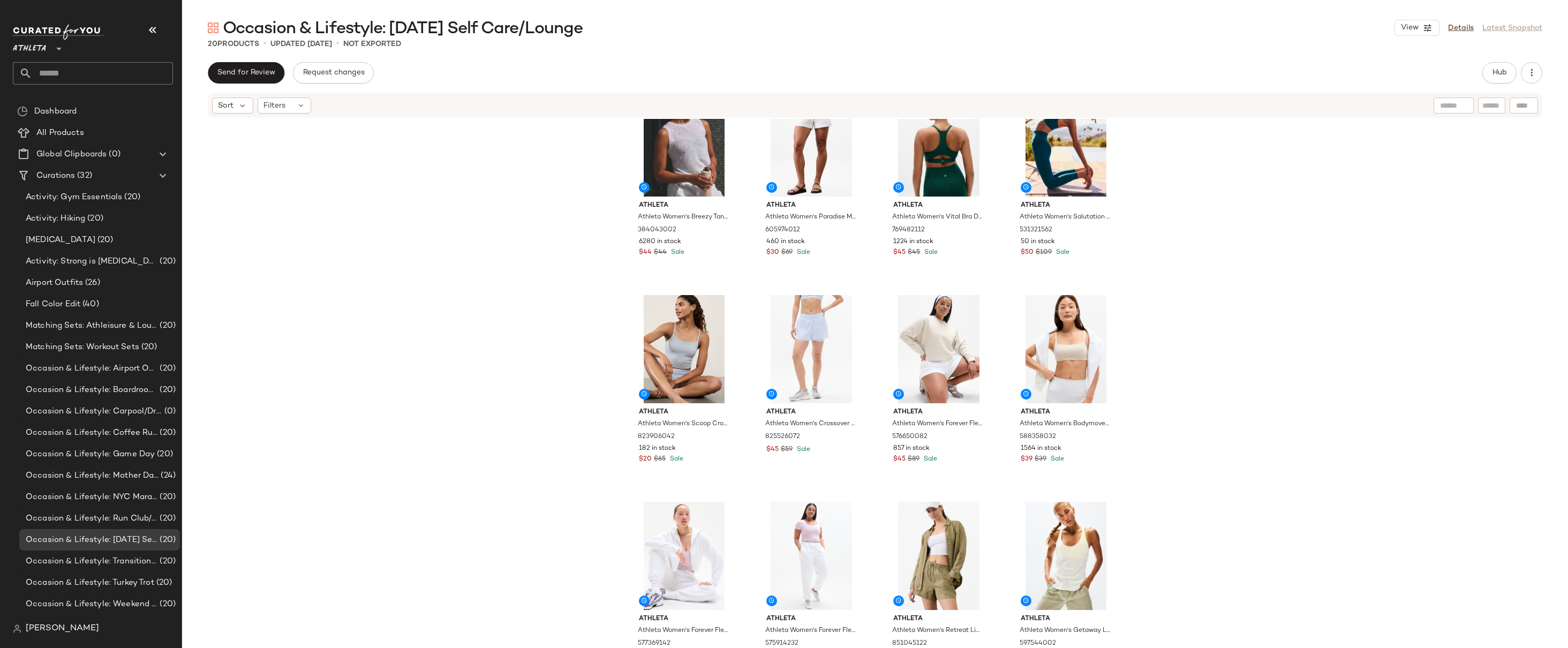
scroll to position [475, 0]
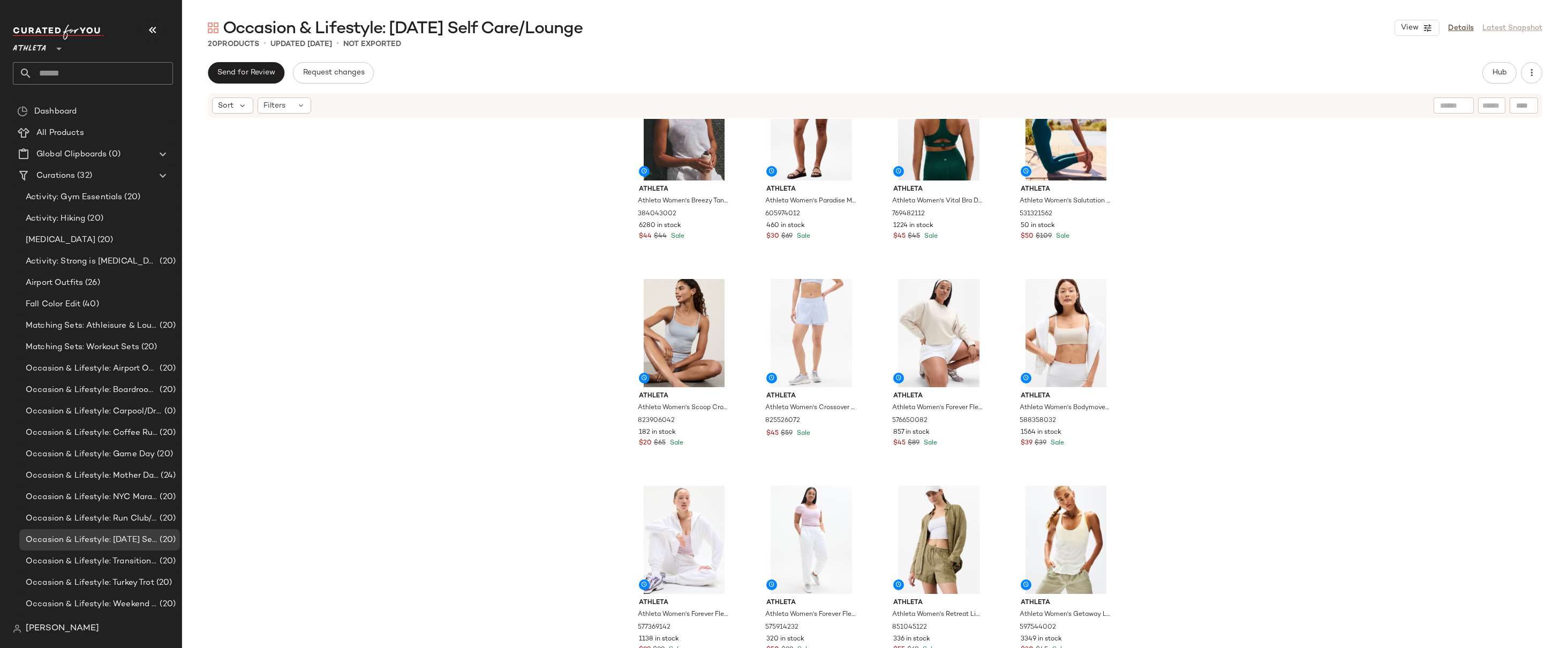
click at [1223, 261] on div "Athleta Athleta Women's Salutation Stash High Rise 7/8 Legging Citron Size XXS …" at bounding box center [875, 400] width 1386 height 562
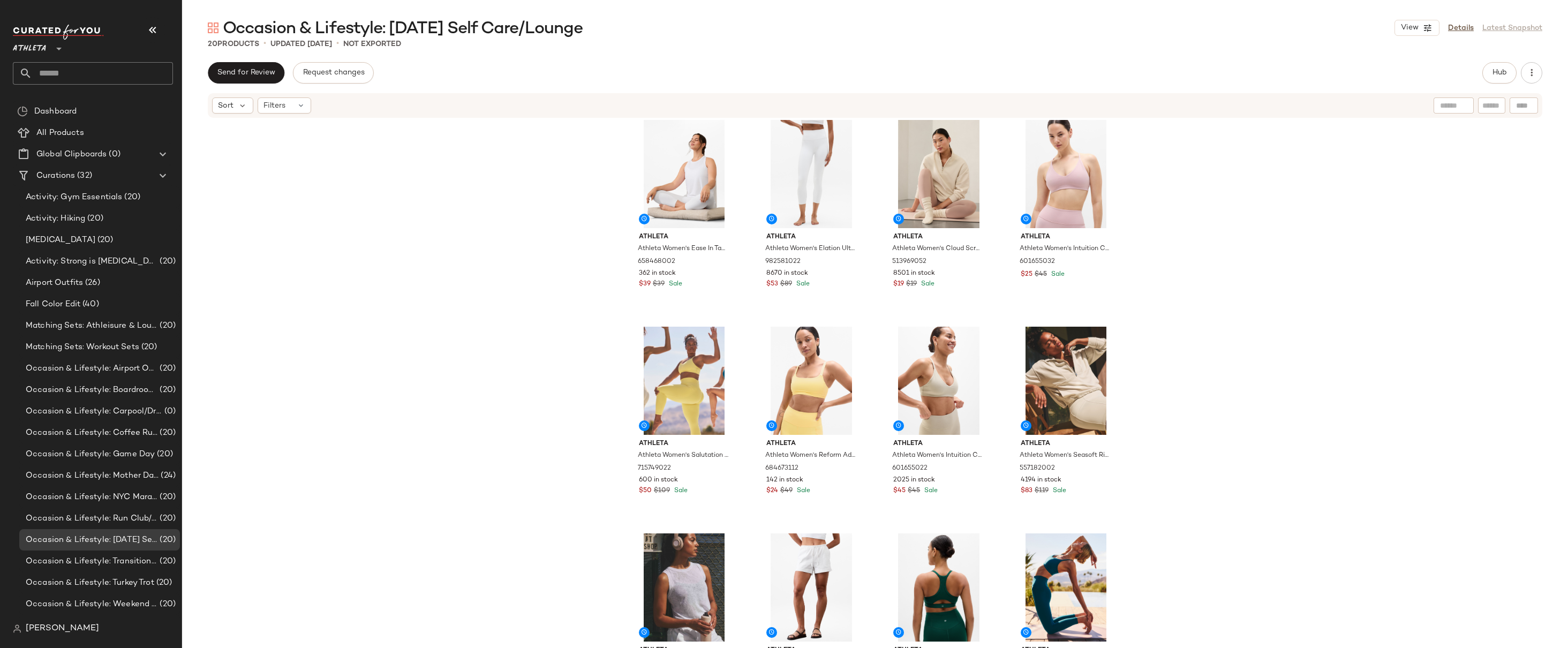
scroll to position [0, 0]
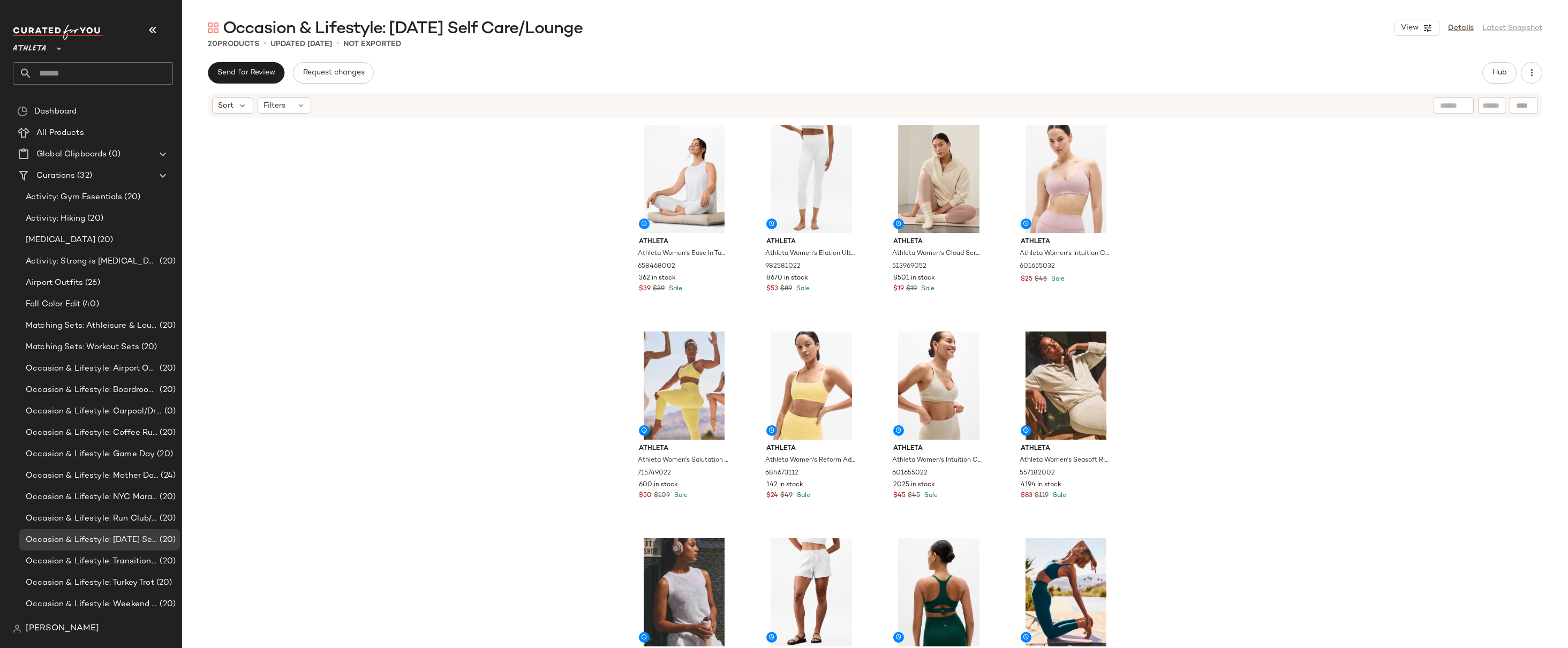
click at [1223, 261] on div "Athleta Athleta Women's Ease In Tank Bright White Size XXS 658468002 362 in sto…" at bounding box center [875, 400] width 1386 height 562
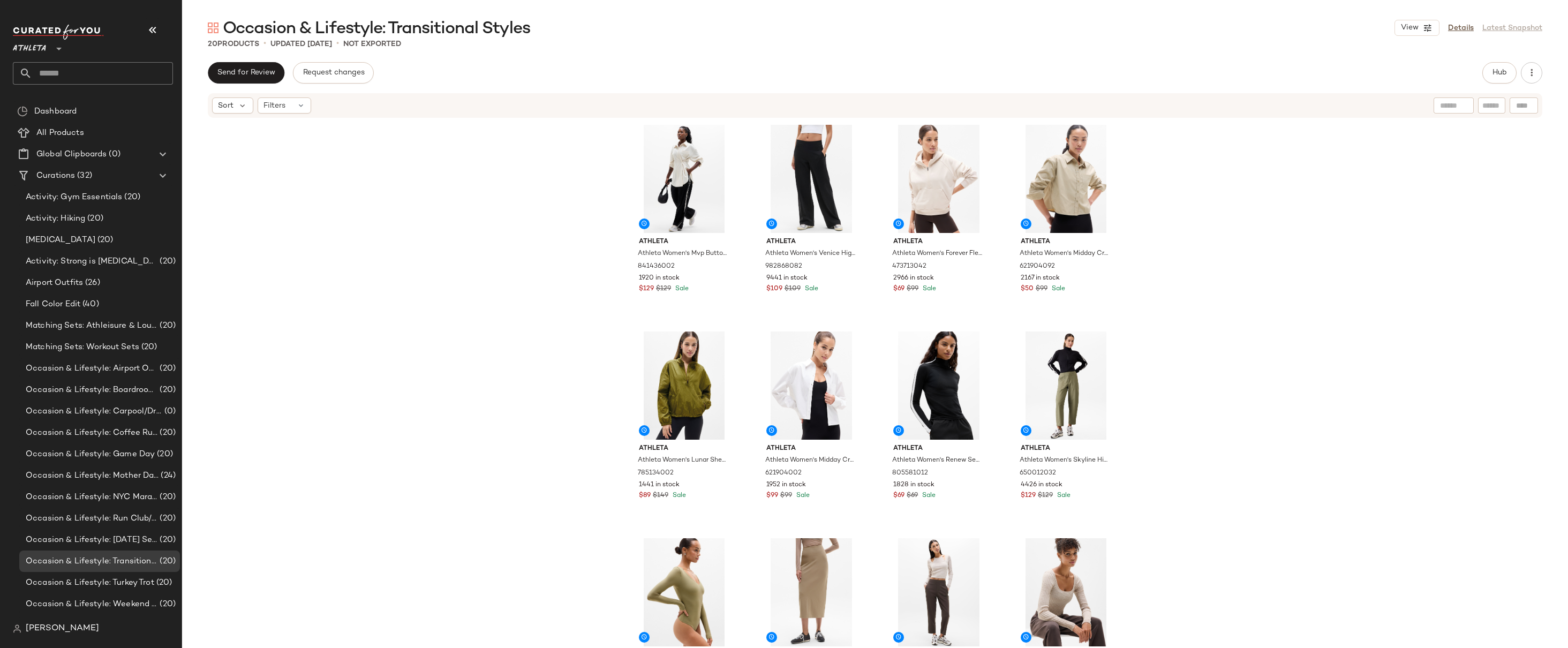
click at [1215, 201] on div "Athleta Athleta Women's Mvp Button Down Bone Size L 841436002 1920 in stock $12…" at bounding box center [875, 400] width 1386 height 562
click at [1215, 261] on div "Athleta Athleta Women's Mvp Button Down Bone Size L 841436002 1920 in stock $12…" at bounding box center [875, 400] width 1386 height 562
click at [1252, 266] on div "Athleta Athleta Women's Mvp Button Down Bone Size L 841436002 1920 in stock $12…" at bounding box center [875, 400] width 1386 height 562
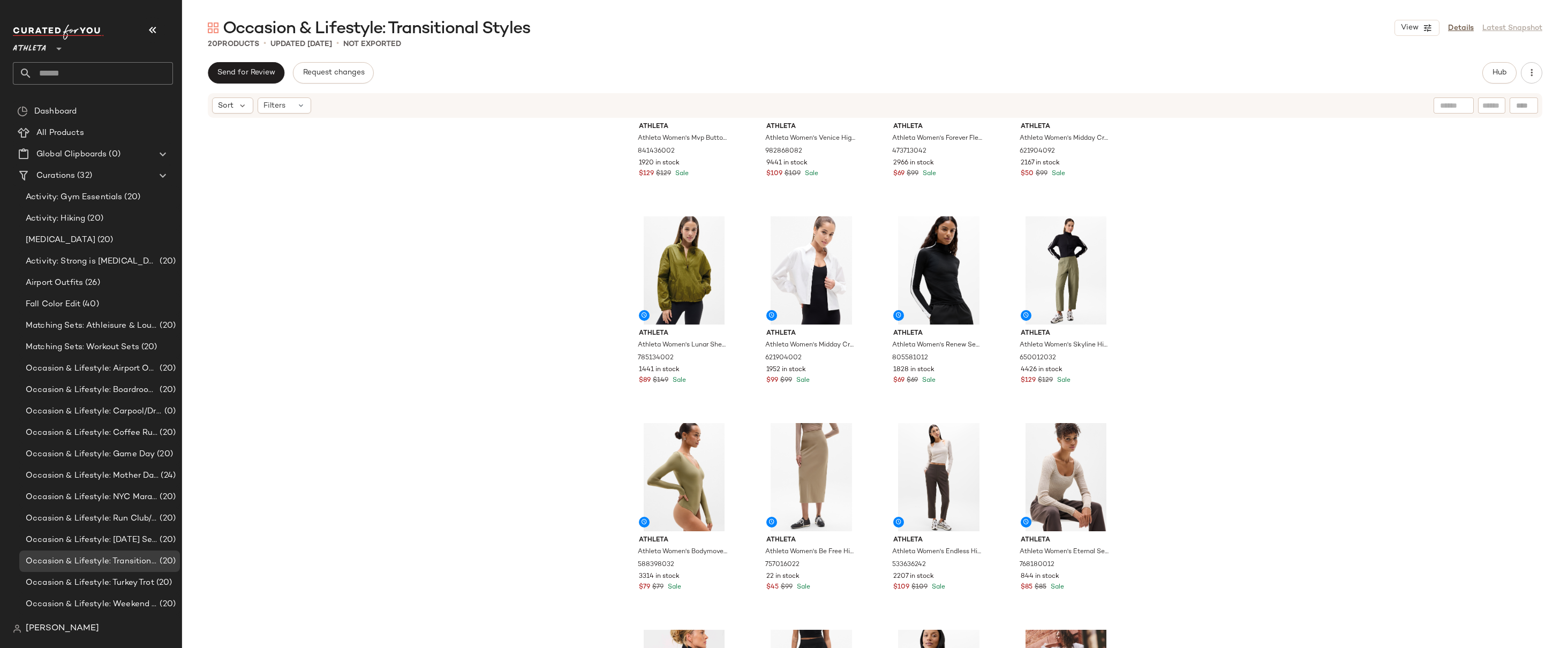
scroll to position [182, 0]
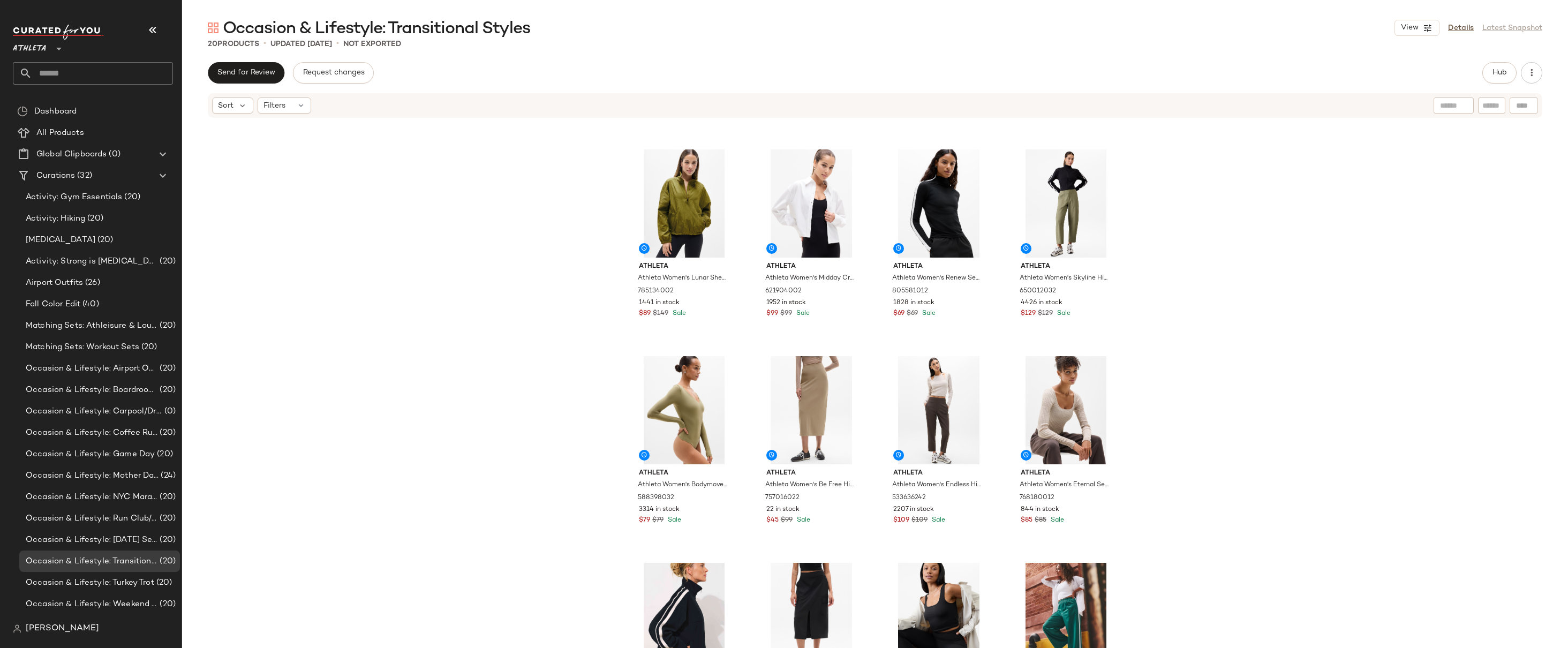
click at [1211, 302] on div "Athleta Athleta Women's Mvp Button Down Bone Size L 841436002 1920 in stock $12…" at bounding box center [875, 400] width 1386 height 562
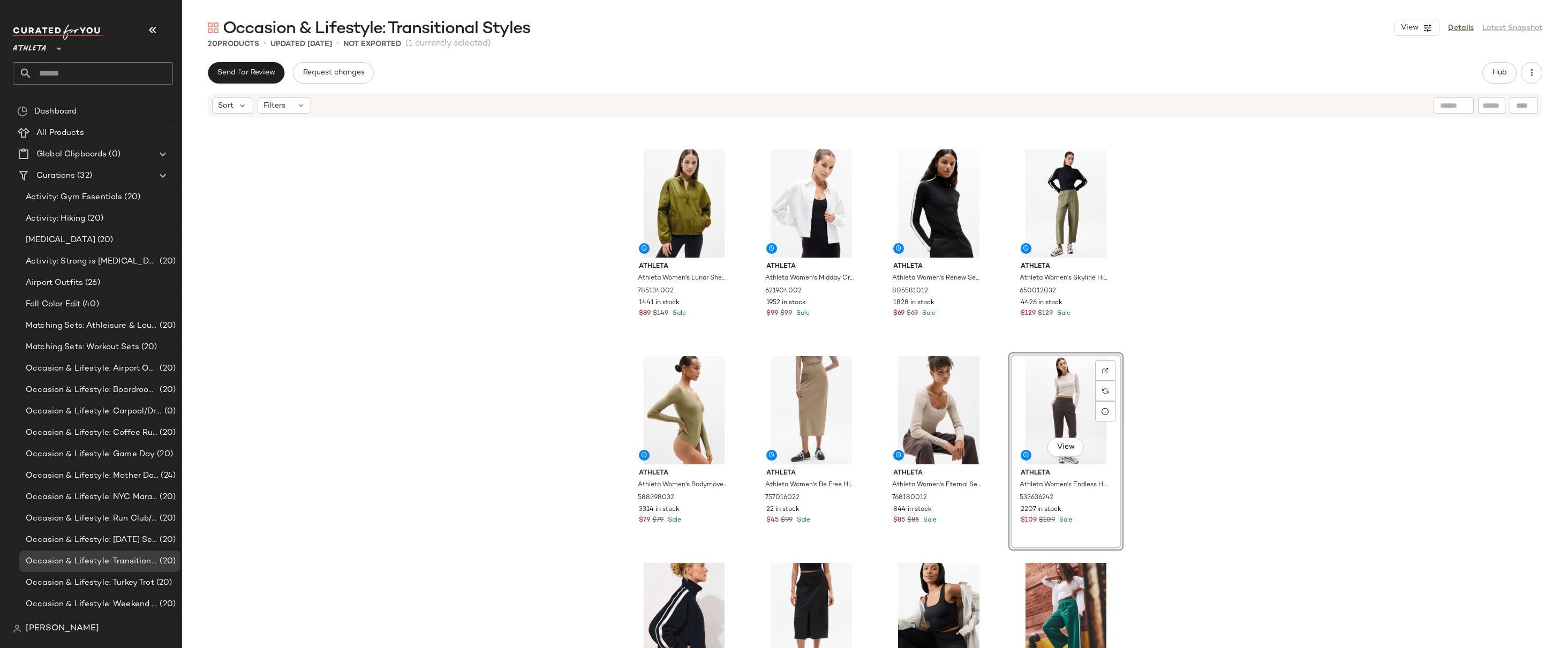
click at [1249, 273] on div "Athleta Athleta Women's Mvp Button Down Bone Size L 841436002 1920 in stock $12…" at bounding box center [875, 400] width 1386 height 562
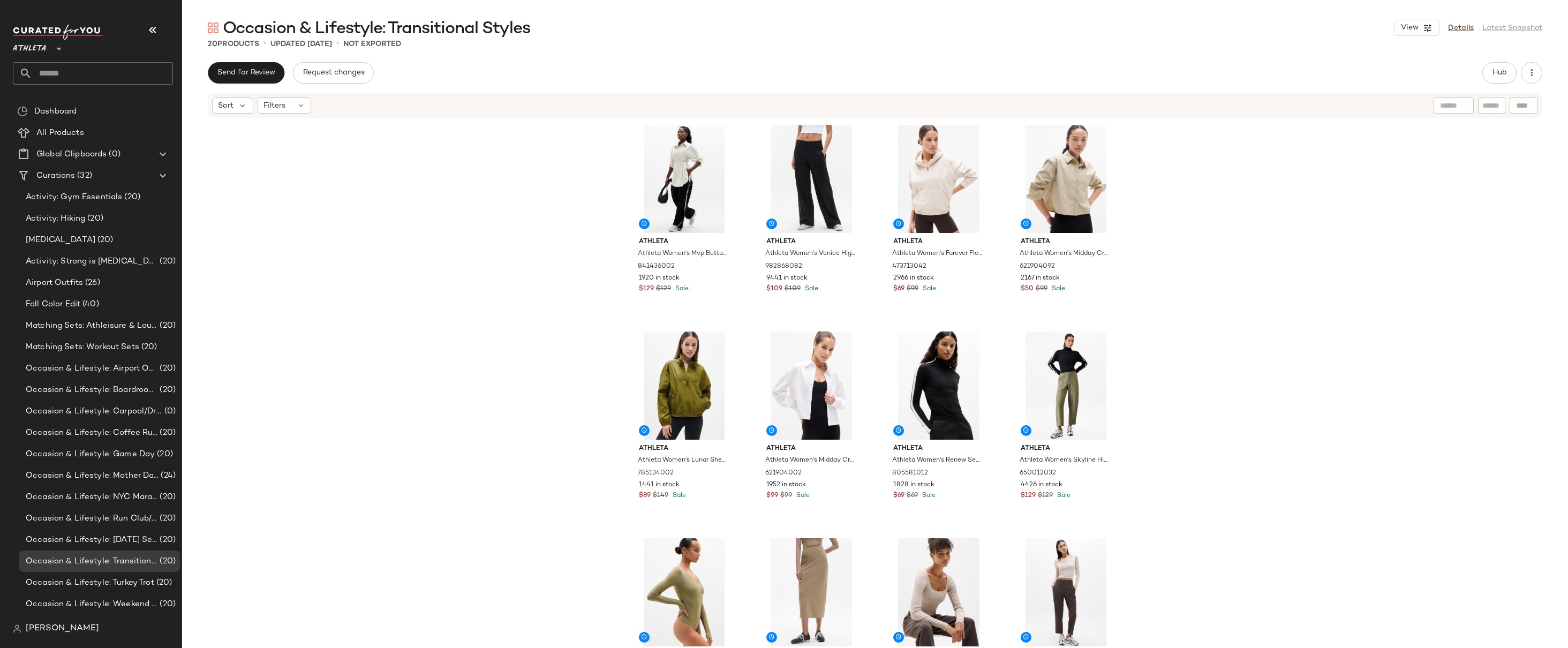
click at [1215, 231] on div "Athleta Athleta Women's Mvp Button Down Bone Size L 841436002 1920 in stock $12…" at bounding box center [875, 400] width 1386 height 562
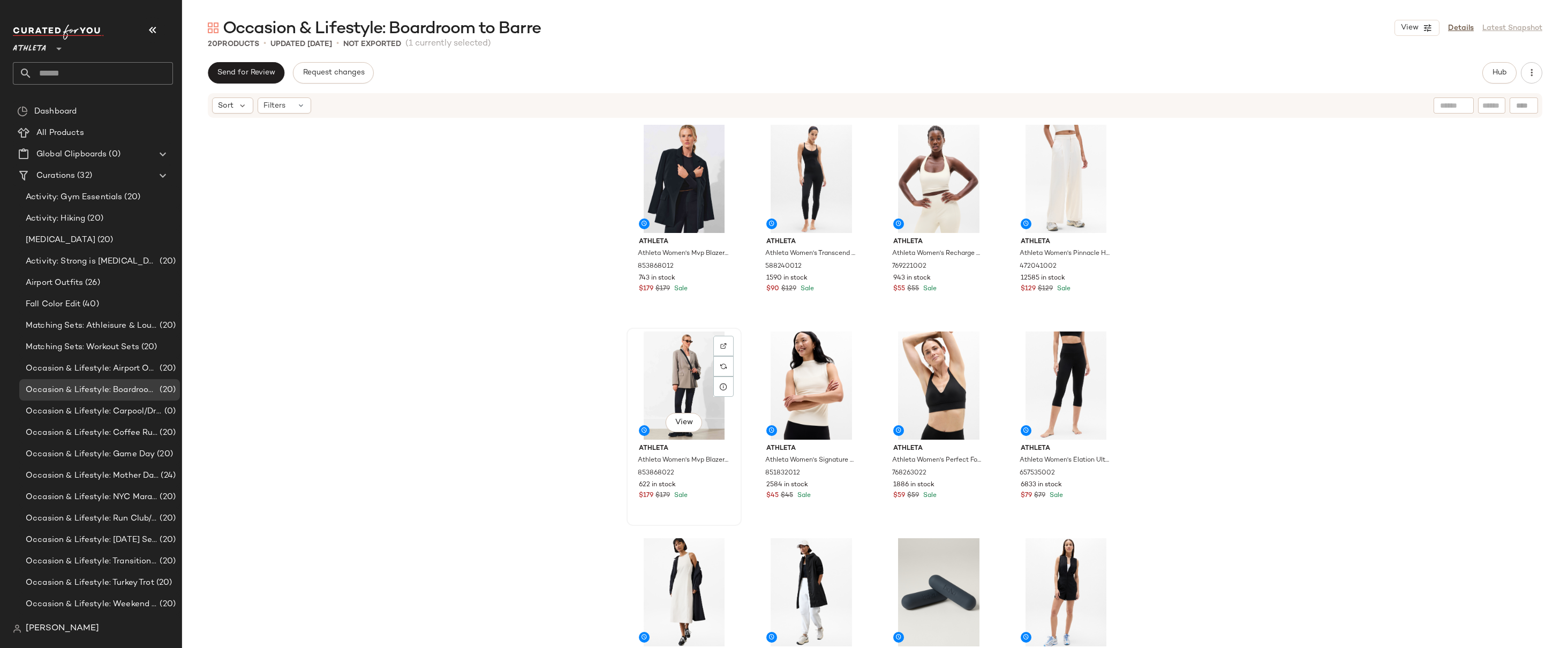
click at [631, 349] on div "View" at bounding box center [685, 385] width 108 height 108
click at [758, 377] on div "View" at bounding box center [812, 385] width 108 height 108
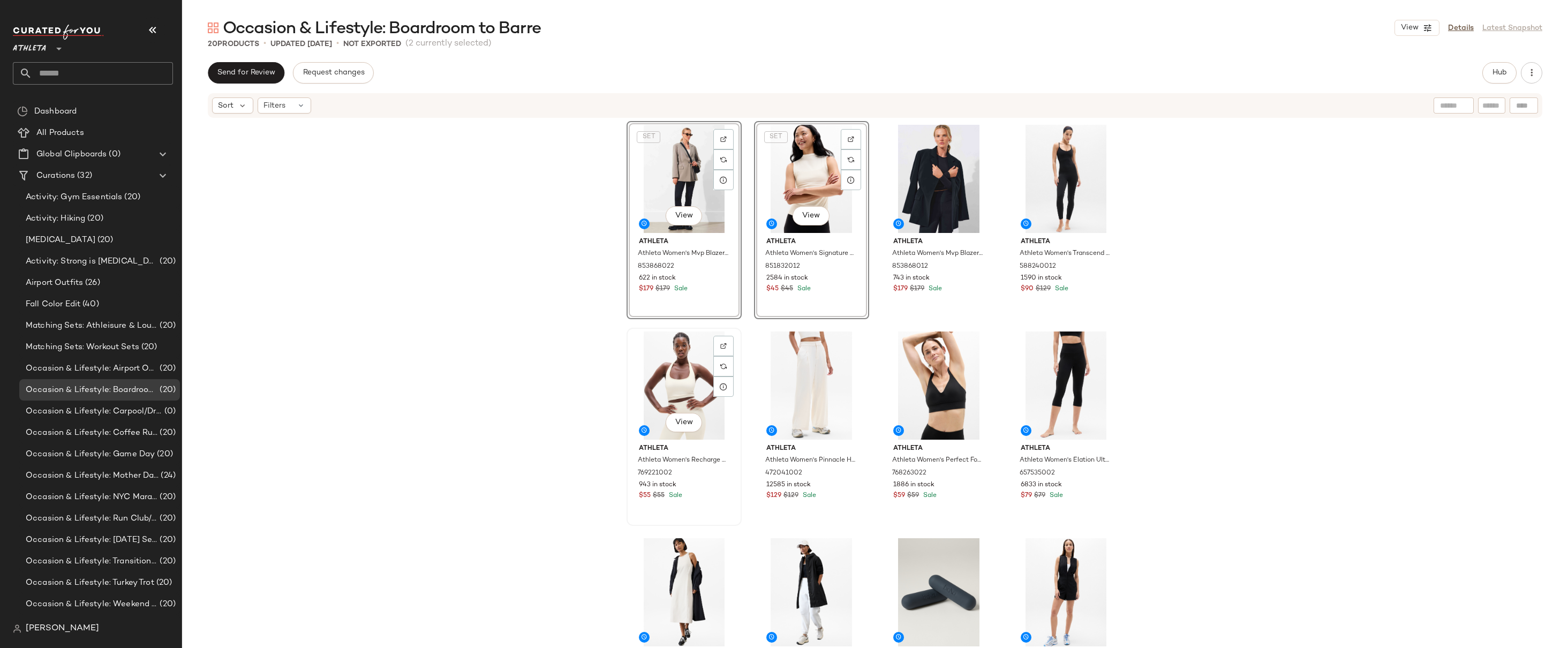
click at [708, 494] on div "$55 $55 Sale" at bounding box center [685, 495] width 90 height 9
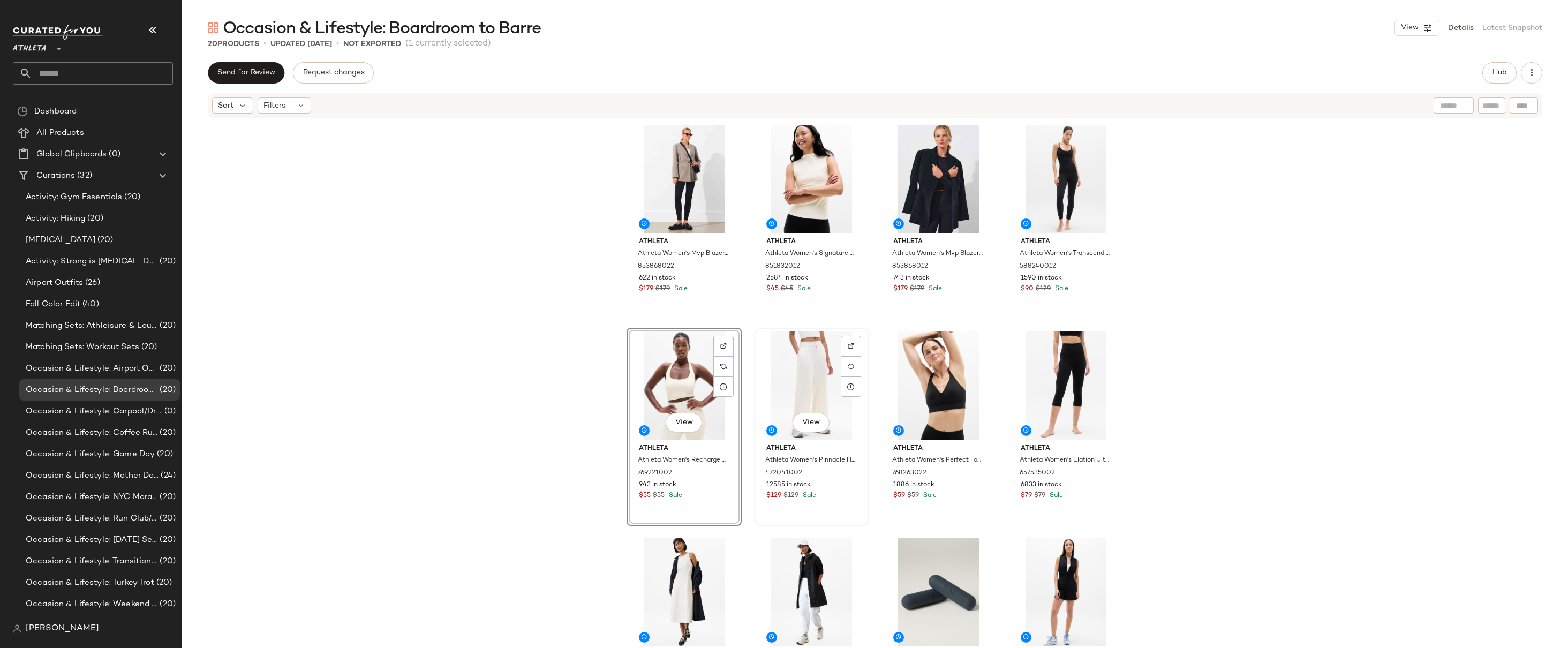
click at [848, 480] on div "Athleta Athleta Women's Pinnacle High Rise Trouser Bone Size 0 472041002 12585 …" at bounding box center [812, 470] width 108 height 62
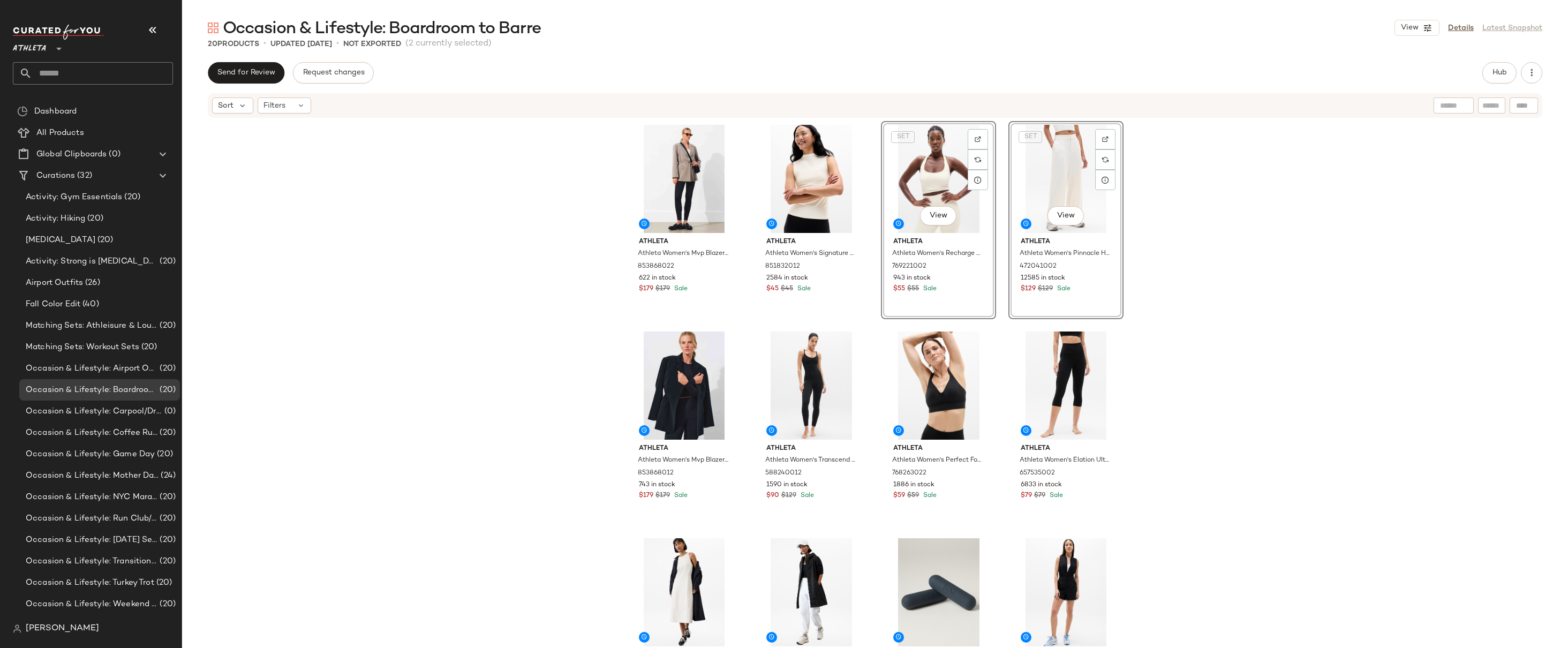
click at [1288, 266] on div "Athleta Athleta Women's Mvp Blazer Mortar Mushroom Size 0 853868022 622 in stoc…" at bounding box center [875, 400] width 1386 height 562
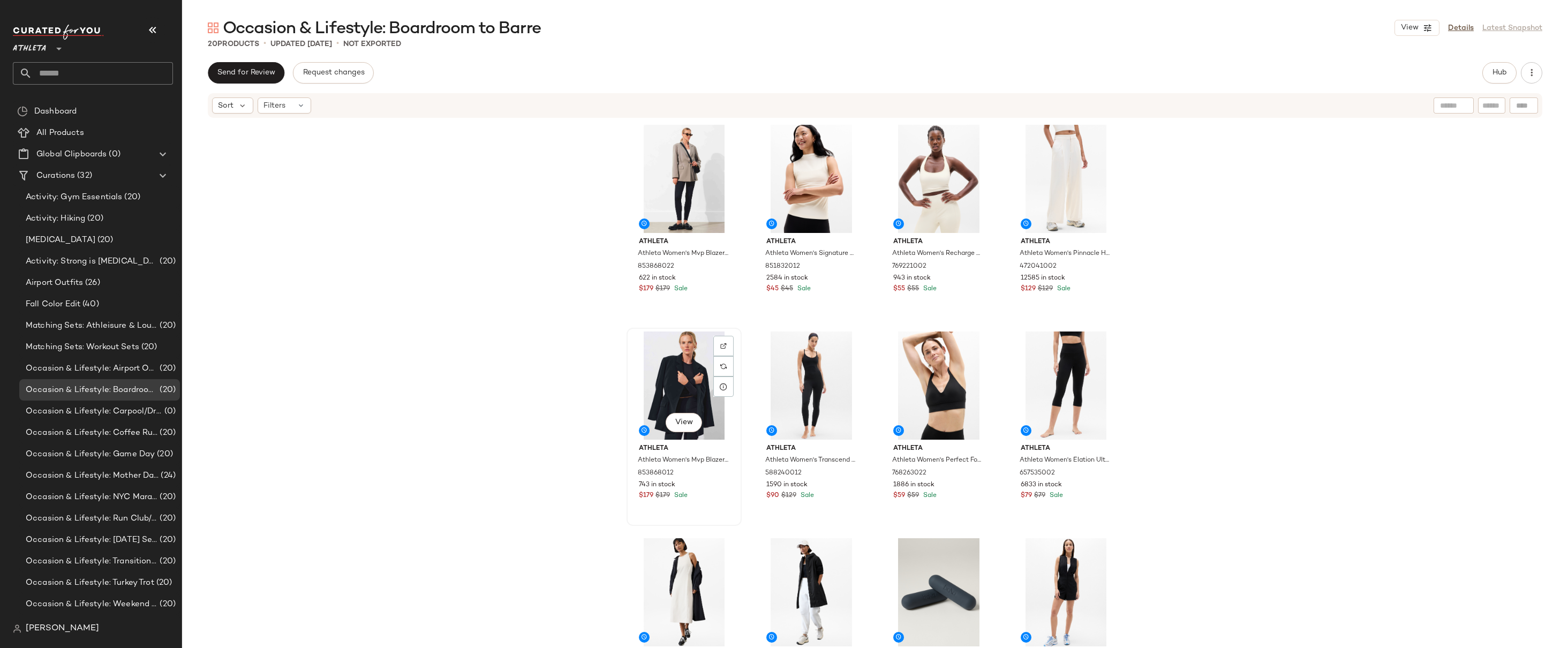
click at [711, 491] on div "$179 $179 Sale" at bounding box center [685, 495] width 90 height 9
click at [855, 488] on div "Athleta Athleta Women's Transcend 7/8 Strappy Bodysuit Black Size S 588240012 1…" at bounding box center [812, 470] width 108 height 62
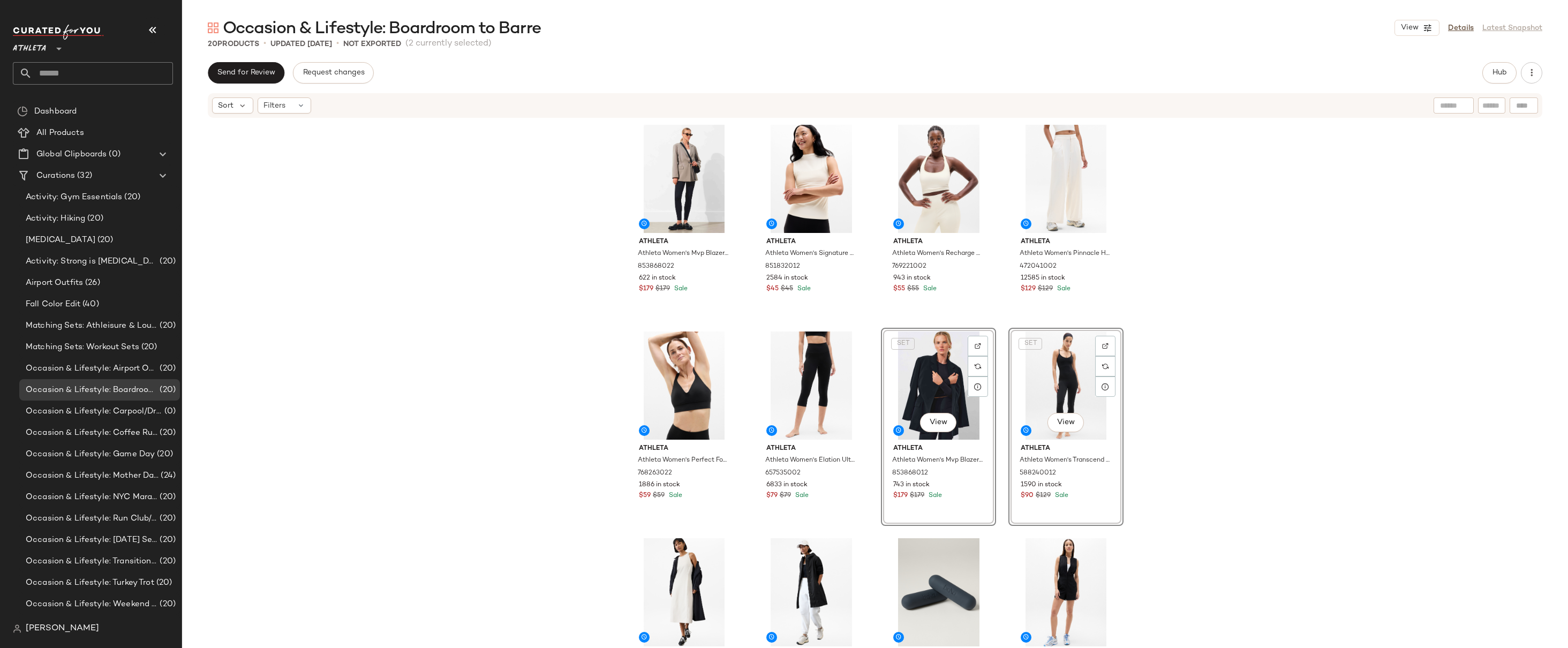
click at [1292, 231] on div "Athleta Athleta Women's Mvp Blazer Mortar Mushroom Size 0 853868022 622 in stoc…" at bounding box center [875, 400] width 1386 height 562
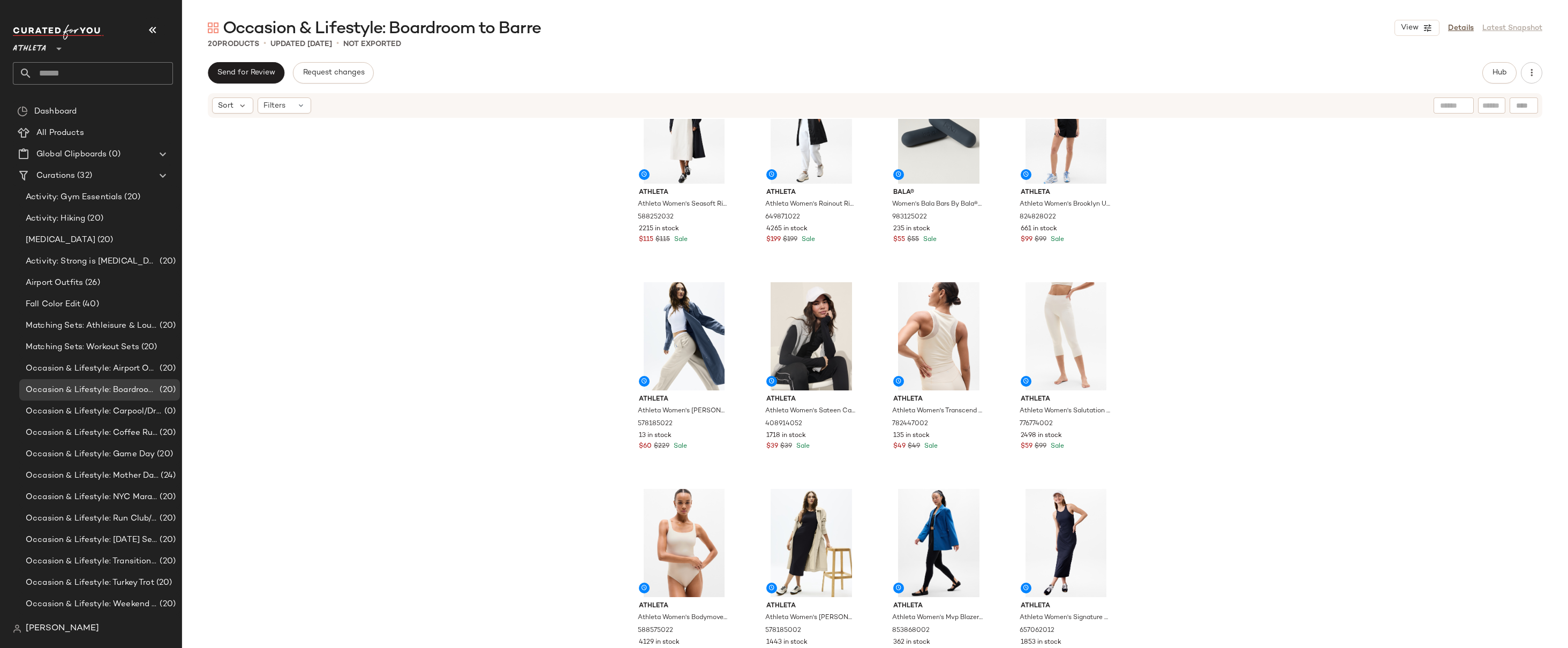
scroll to position [475, 0]
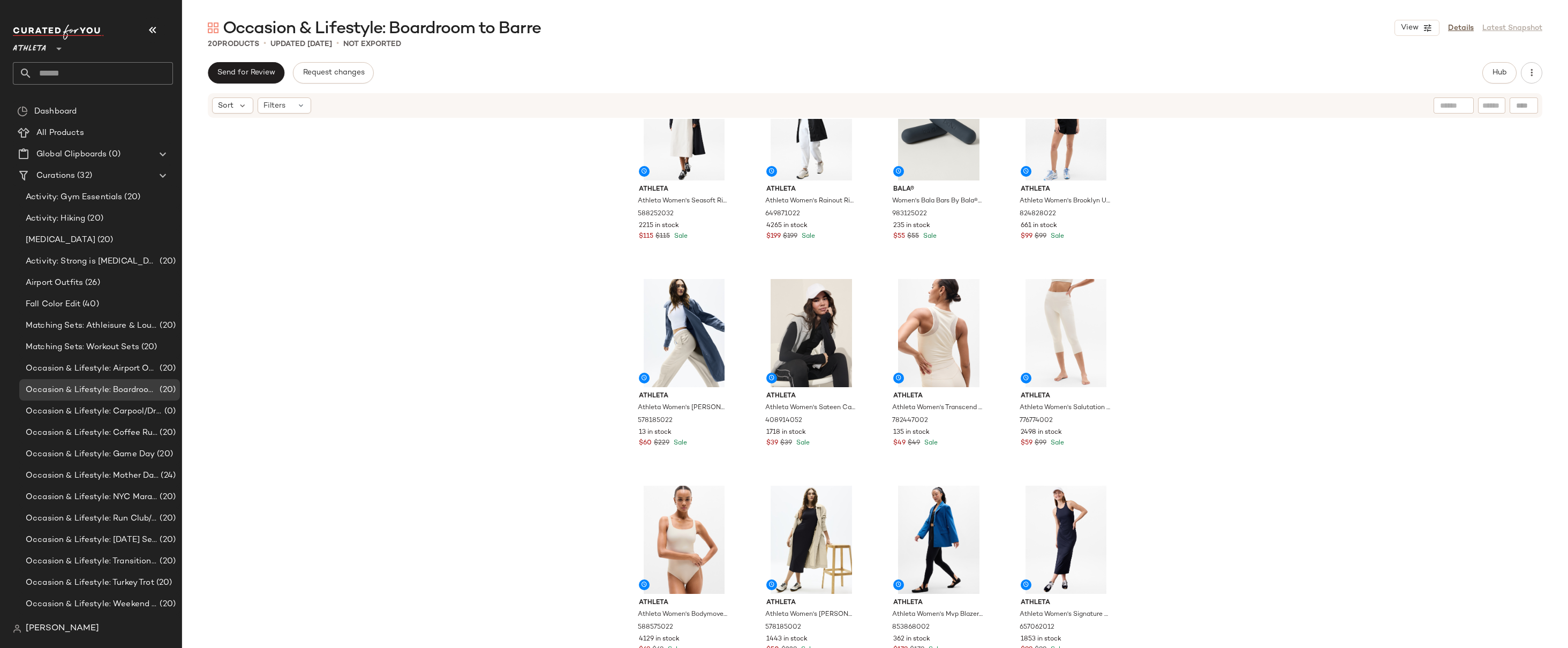
click at [1210, 365] on div "Athleta Athleta Women's Seasoft Rib Midi Tank Dress Bone Size S 588252032 2215 …" at bounding box center [875, 400] width 1386 height 562
click at [1211, 254] on div "Athleta Athleta Women's Perfect Form Longline Bra A-C Black Size M 768263022 18…" at bounding box center [875, 400] width 1386 height 562
click at [1199, 295] on div "Athleta Athleta Women's Perfect Form Longline Bra A-C Black Size M 768263022 18…" at bounding box center [875, 400] width 1386 height 562
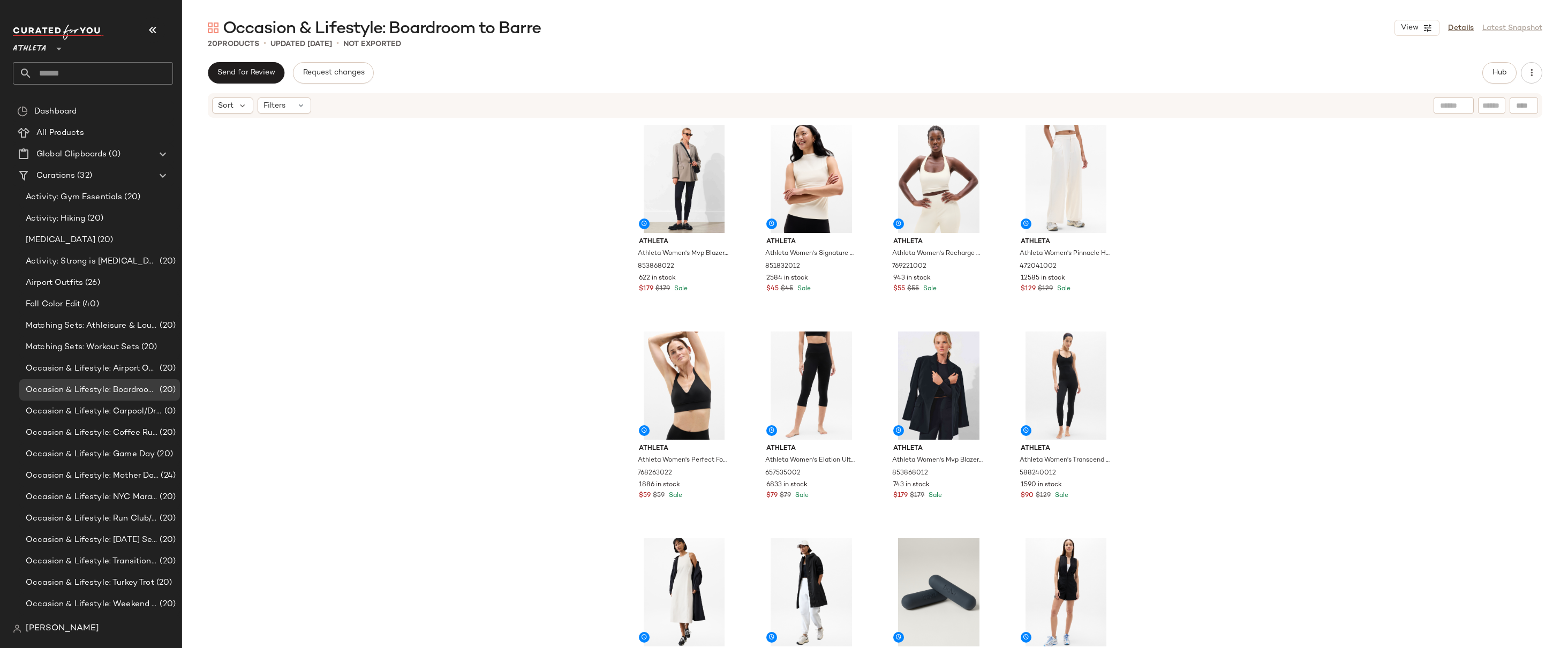
scroll to position [217, 0]
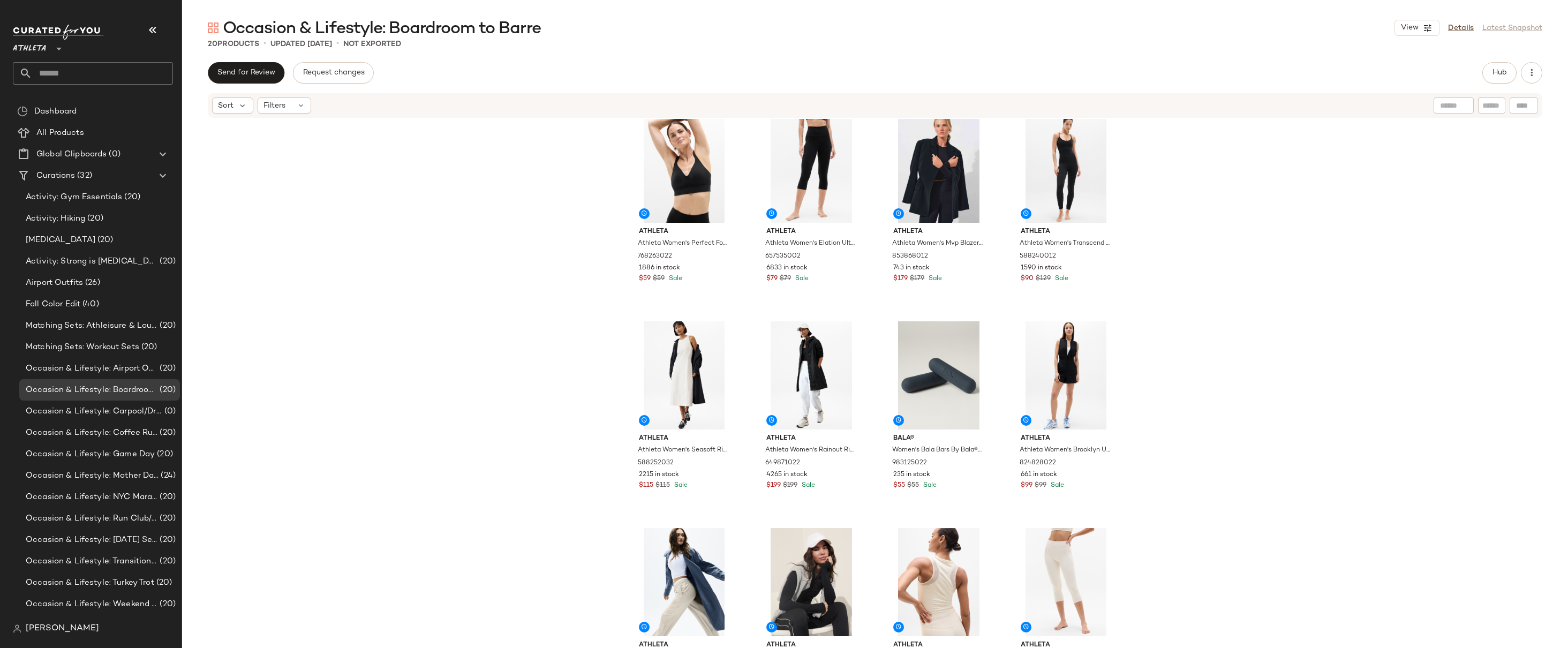
click at [1269, 301] on div "Athleta Athleta Women's Mvp Blazer Mortar Mushroom Size 0 853868022 622 in stoc…" at bounding box center [875, 400] width 1386 height 562
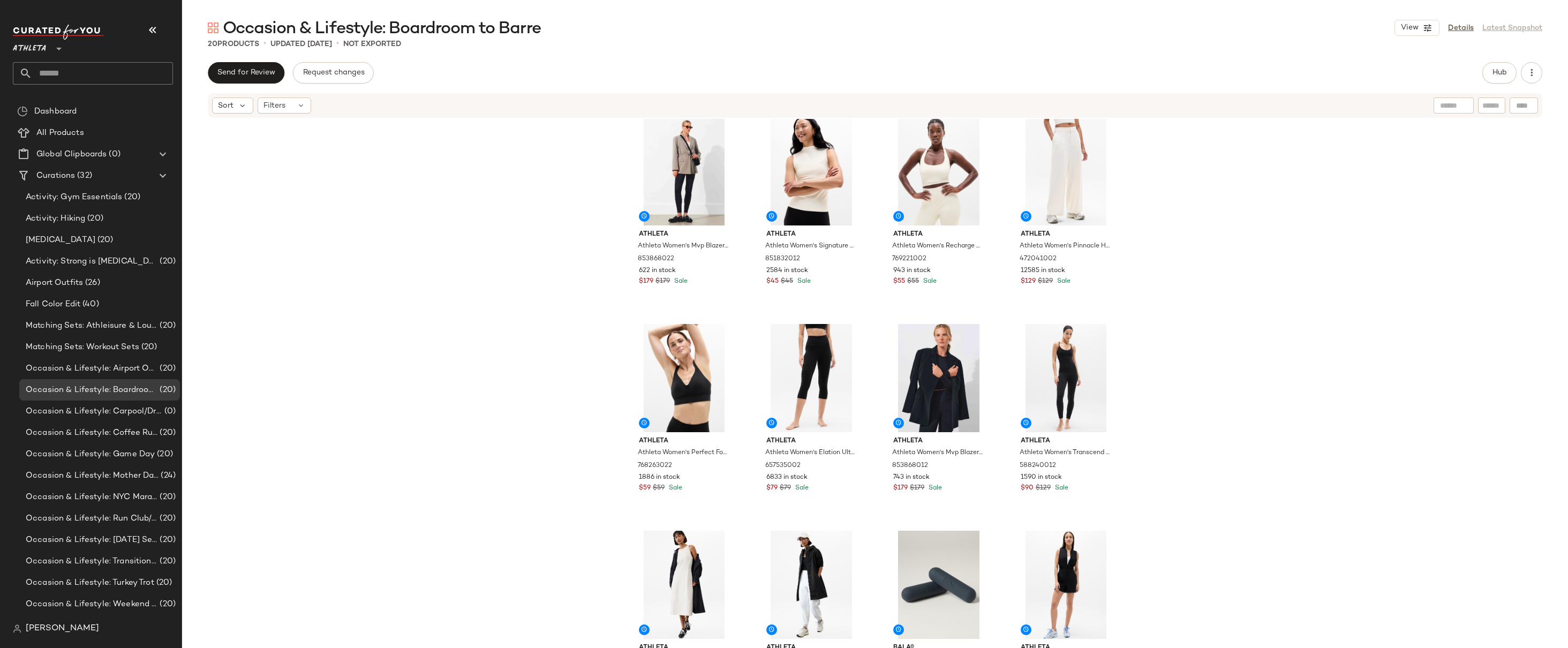
scroll to position [0, 0]
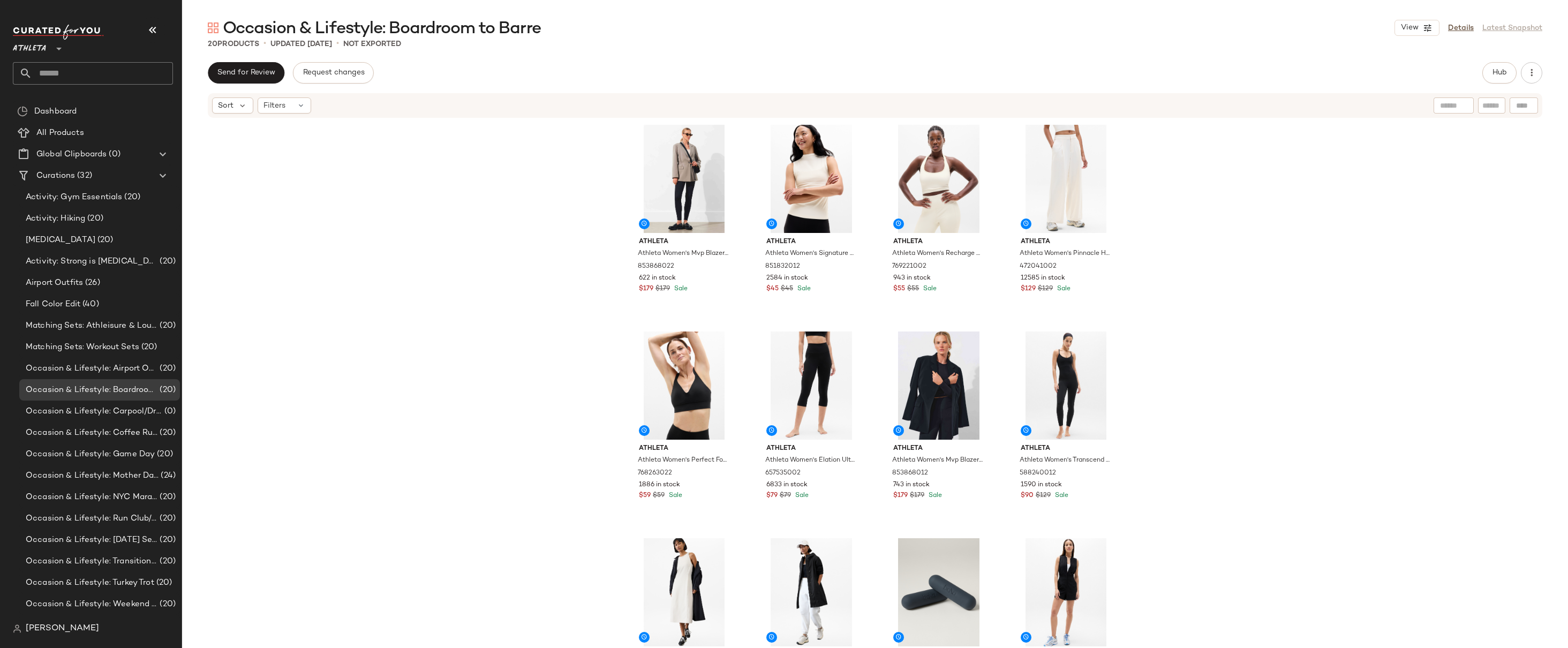
click at [1269, 301] on div "Athleta Athleta Women's Mvp Blazer Mortar Mushroom Size 0 853868022 622 in stoc…" at bounding box center [875, 400] width 1386 height 562
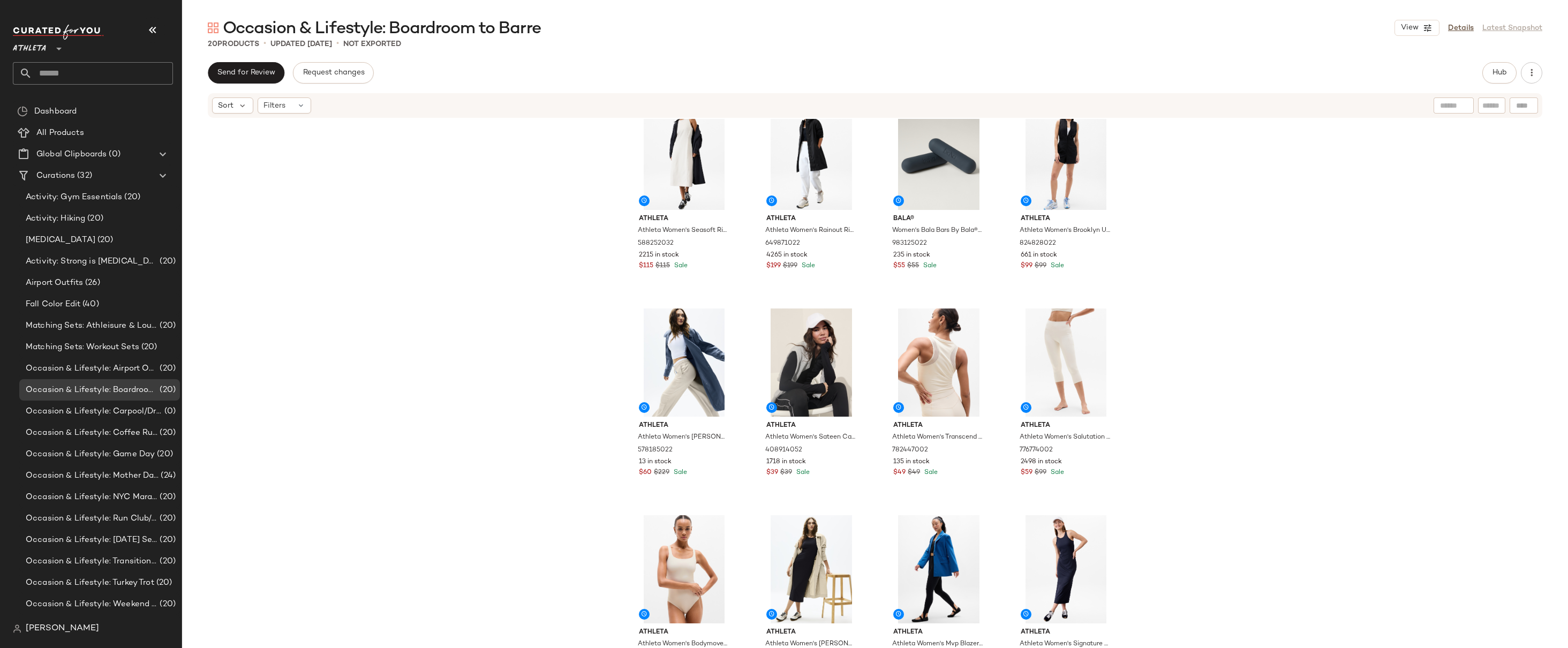
scroll to position [475, 0]
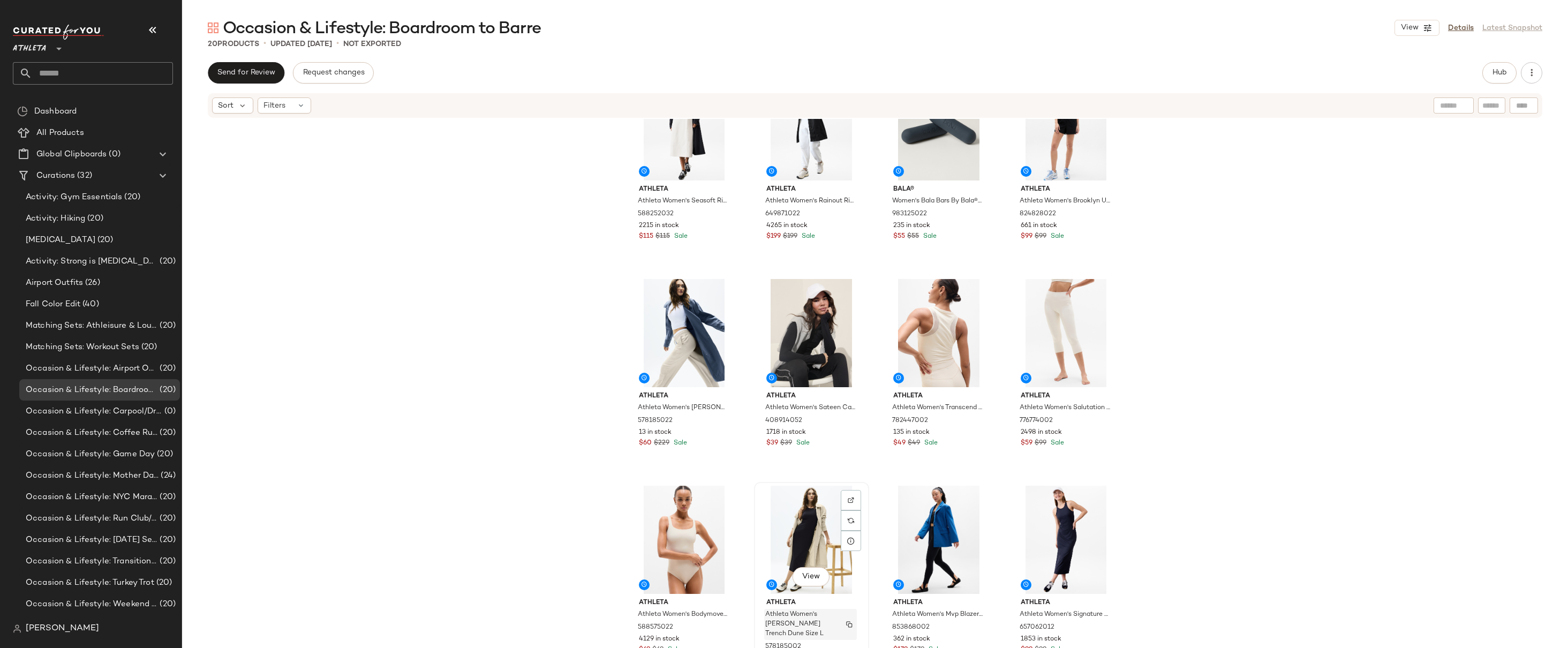
click at [798, 619] on span "Athleta Women's Luna Trench Dune Size L" at bounding box center [801, 625] width 70 height 29
click at [1285, 436] on div "Athleta Athleta Women's Seasoft Rib Midi Tank Dress Bone Size S 588252032 2215 …" at bounding box center [875, 400] width 1386 height 562
click at [1218, 435] on div "Athleta Athleta Women's Seasoft Rib Midi Tank Dress Bone Size S 588252032 2215 …" at bounding box center [875, 400] width 1386 height 562
click at [1209, 400] on div "Athleta Athleta Women's Seasoft Rib Midi Tank Dress Bone Size S 588252032 2215 …" at bounding box center [875, 400] width 1386 height 562
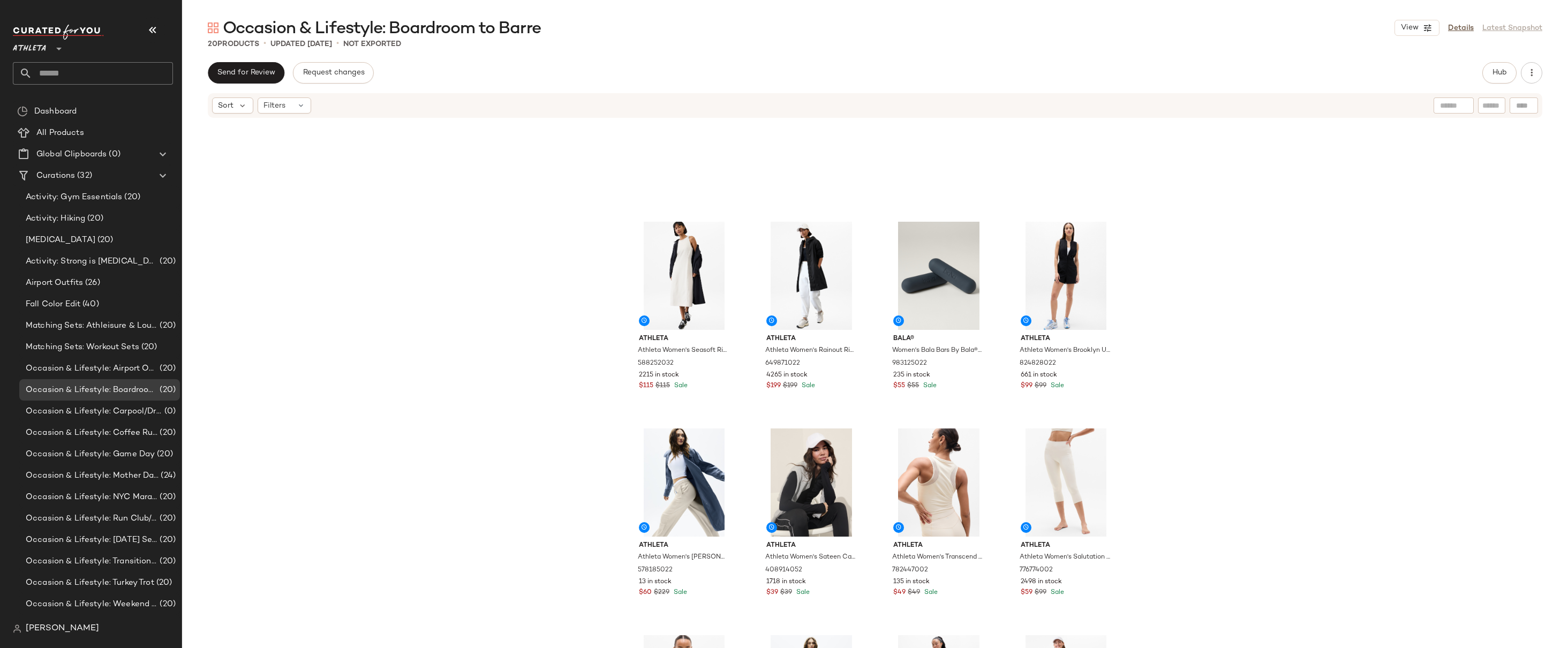
scroll to position [475, 0]
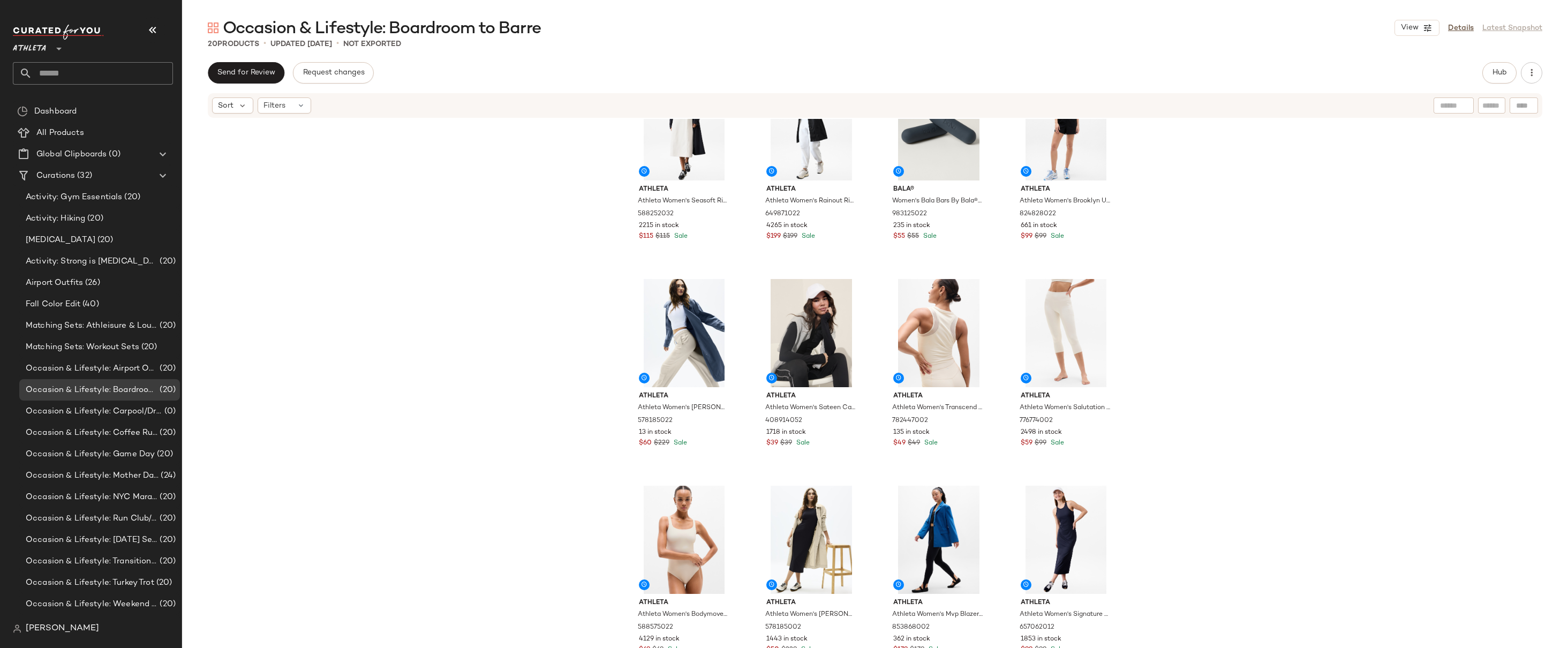
click at [1256, 323] on div "Athleta Athleta Women's Seasoft Rib Midi Tank Dress Bone Size S 588252032 2215 …" at bounding box center [875, 400] width 1386 height 562
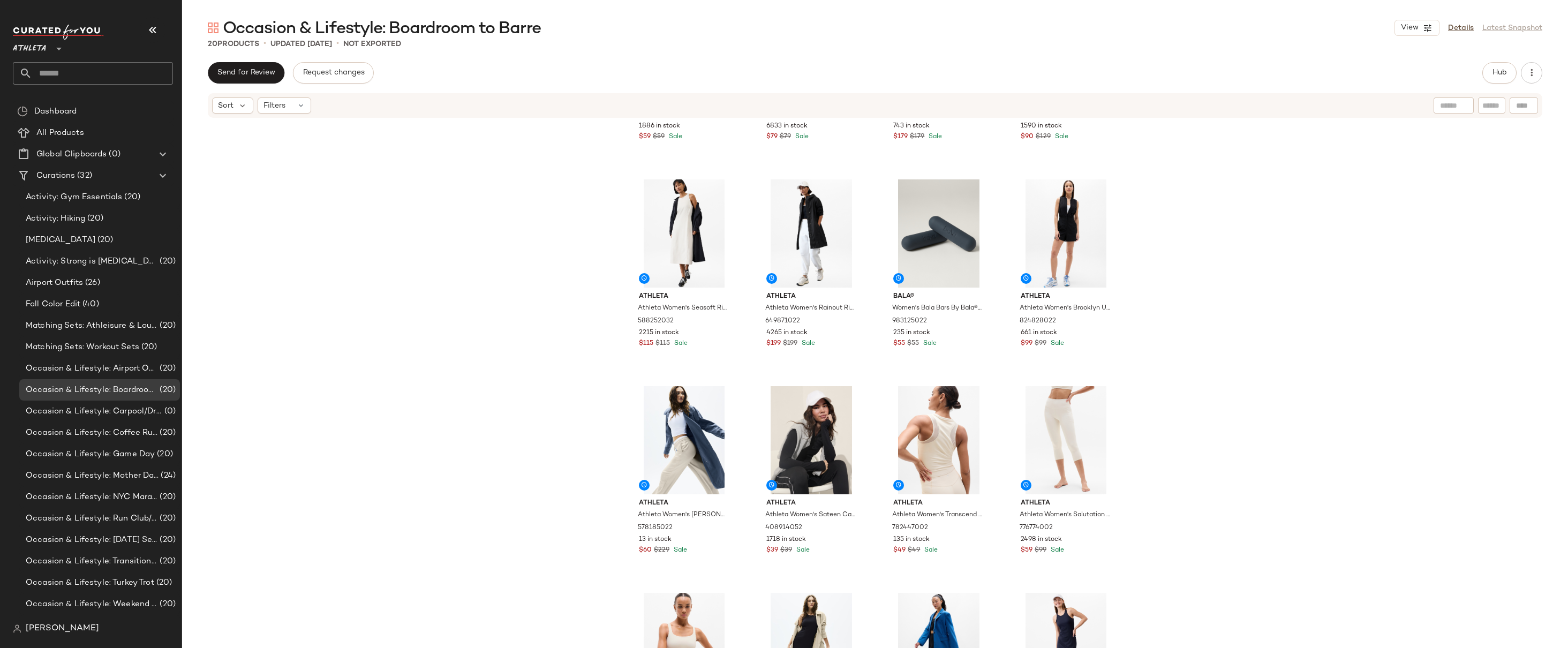
scroll to position [108, 0]
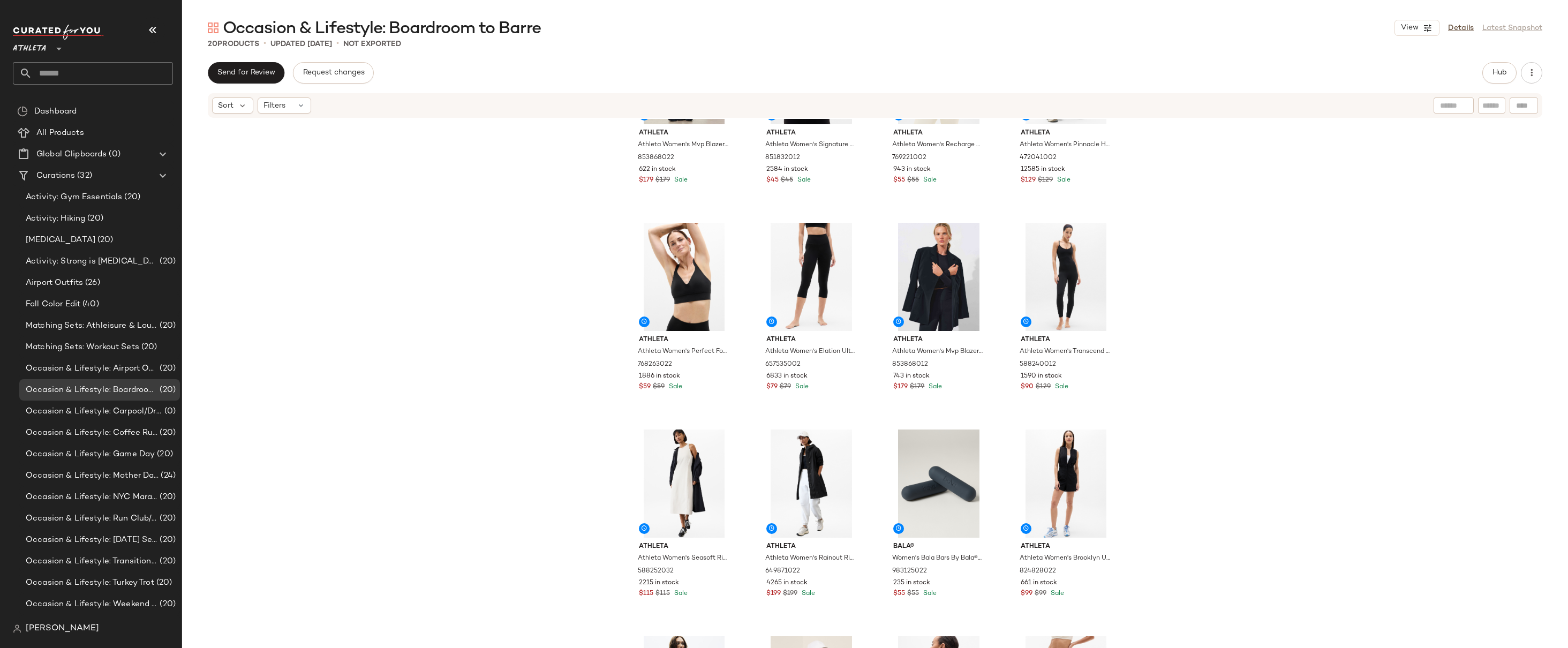
click at [1215, 367] on div "Athleta Athleta Women's Mvp Blazer Mortar Mushroom Size 0 853868022 622 in stoc…" at bounding box center [875, 400] width 1386 height 562
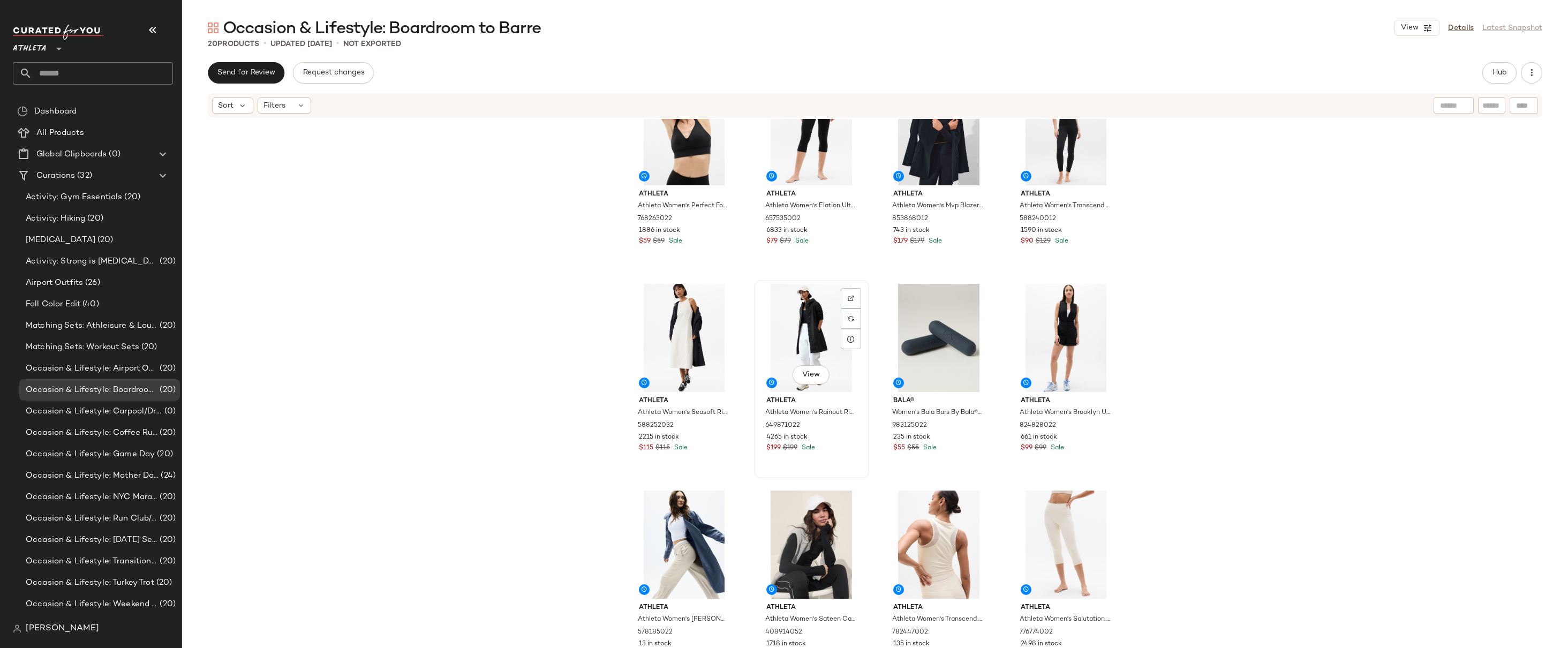
scroll to position [475, 0]
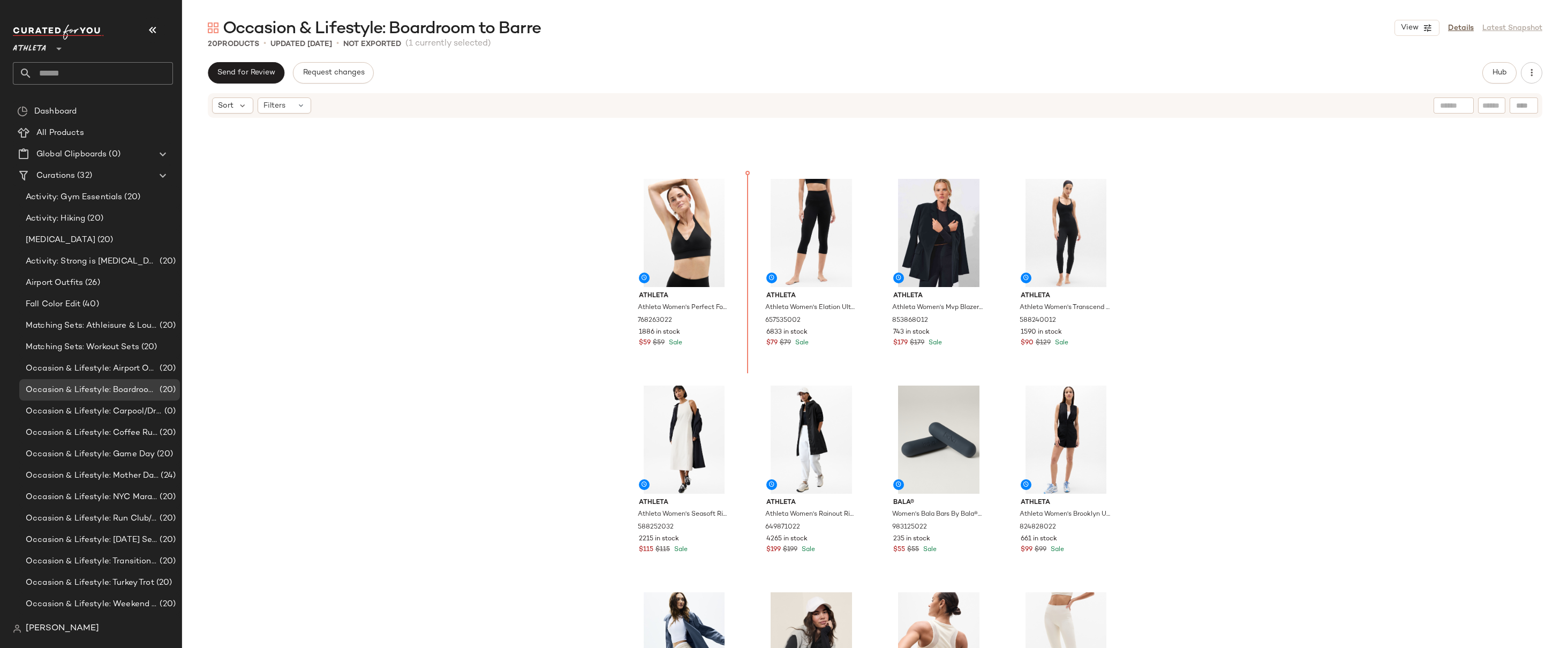
scroll to position [158, 0]
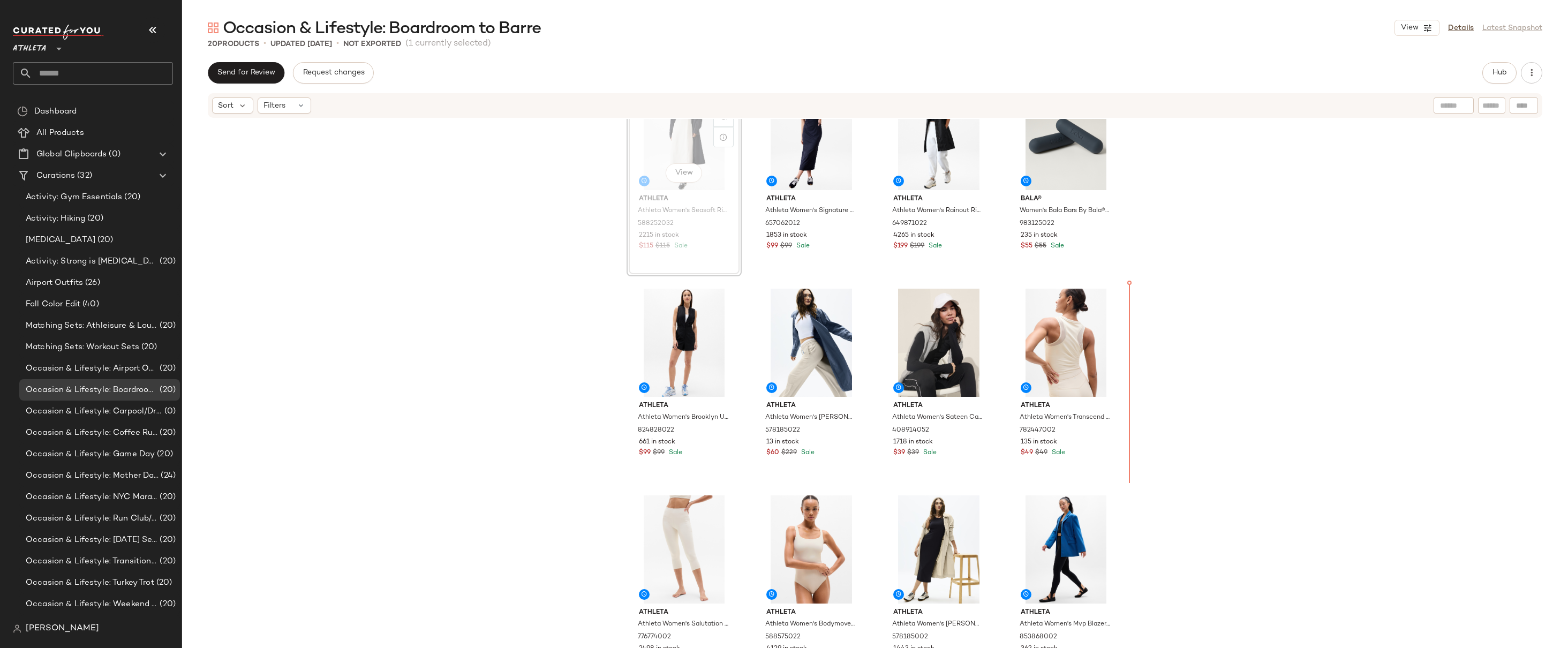
scroll to position [475, 0]
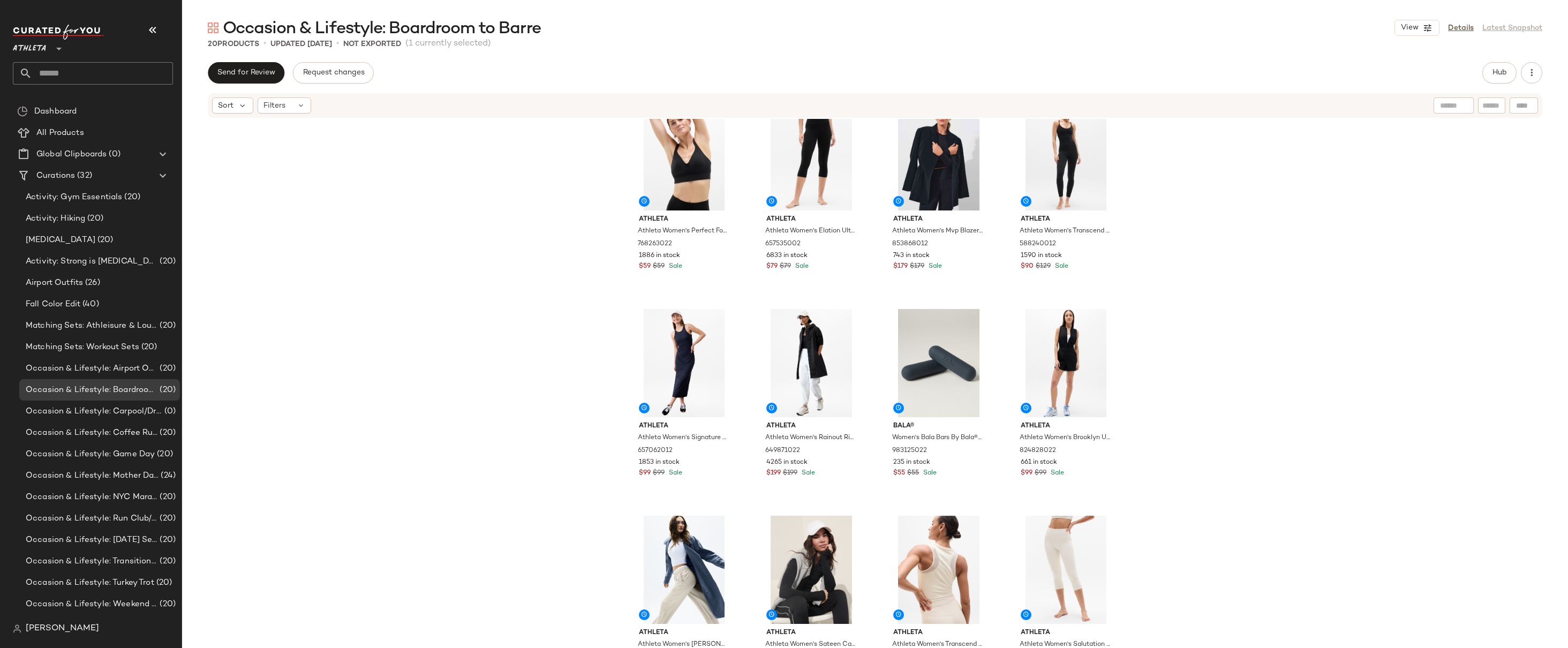
scroll to position [323, 0]
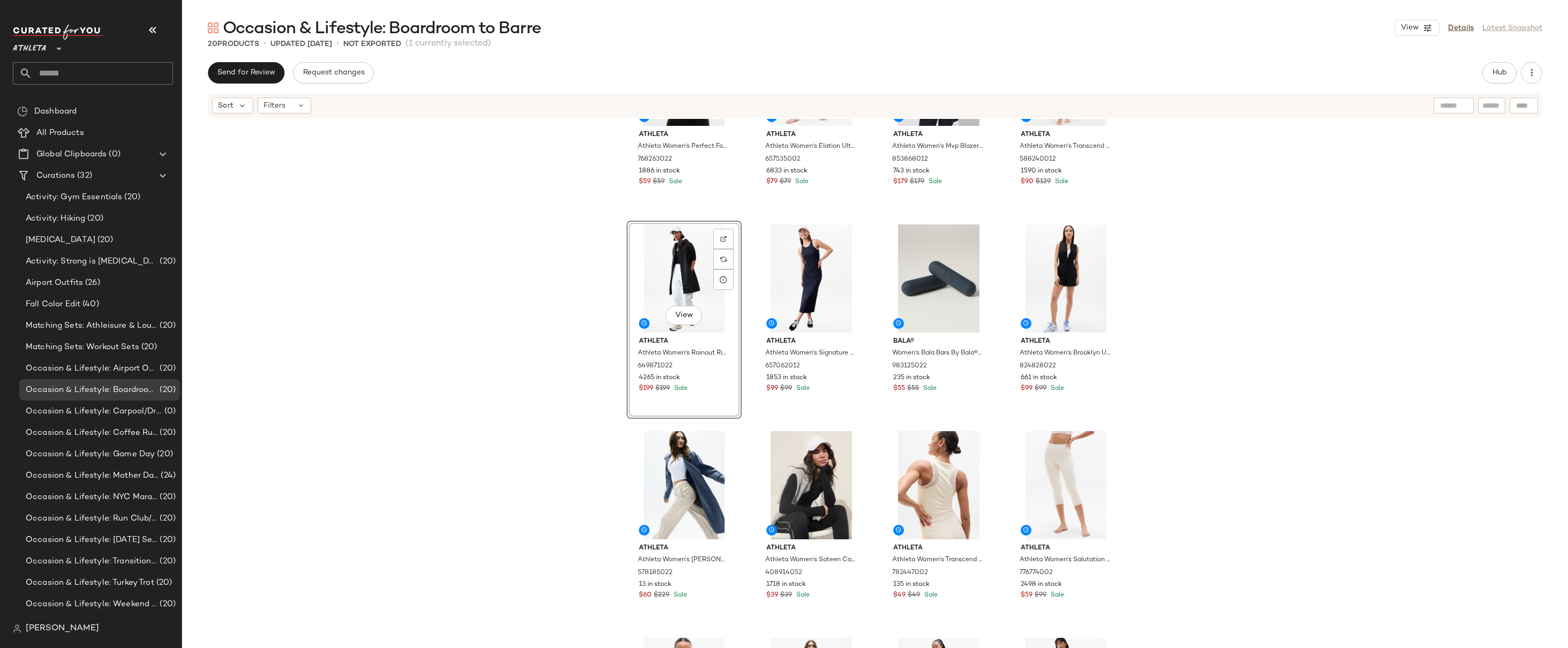
click at [1215, 247] on div "Athleta Athleta Women's Perfect Form Longline Bra A-C Black Size M 768263022 18…" at bounding box center [875, 400] width 1386 height 562
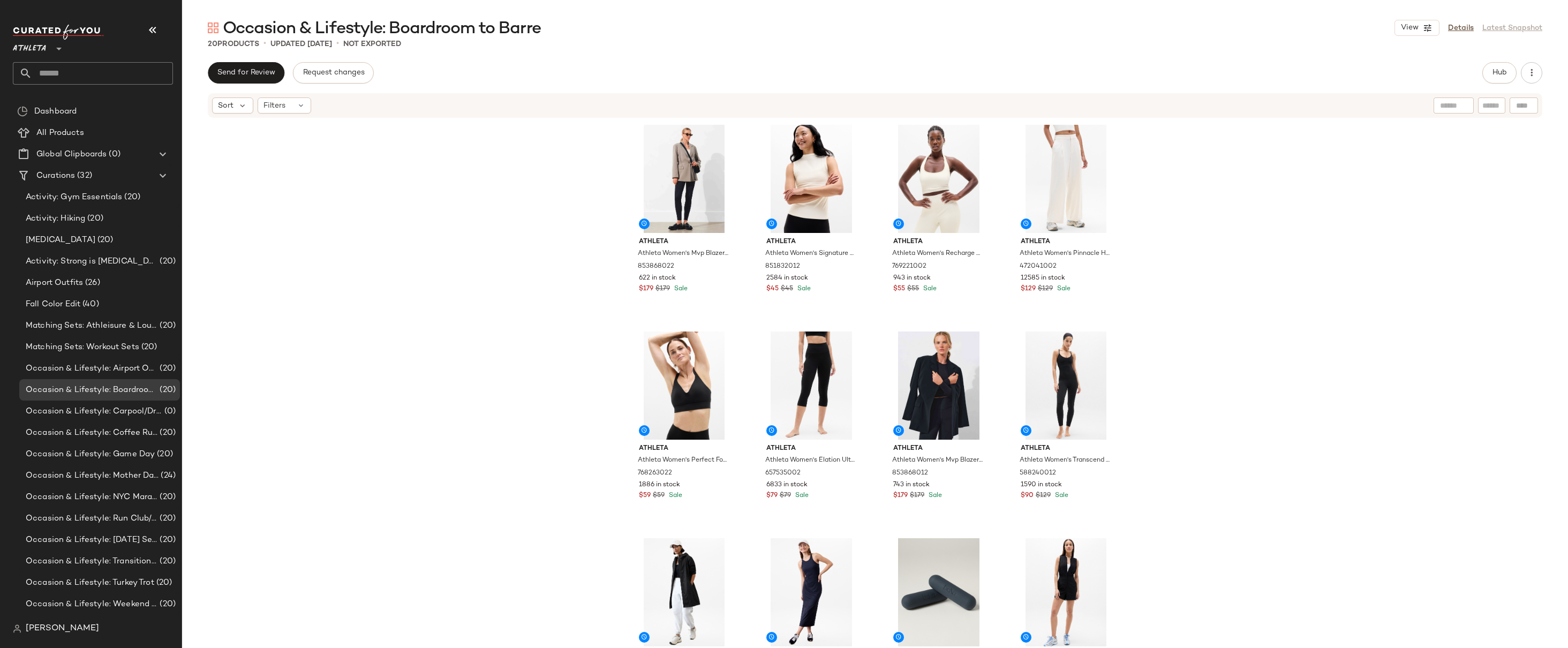
click at [1236, 303] on div "Athleta Athleta Women's Mvp Blazer Mortar Mushroom Size 0 853868022 622 in stoc…" at bounding box center [875, 400] width 1386 height 562
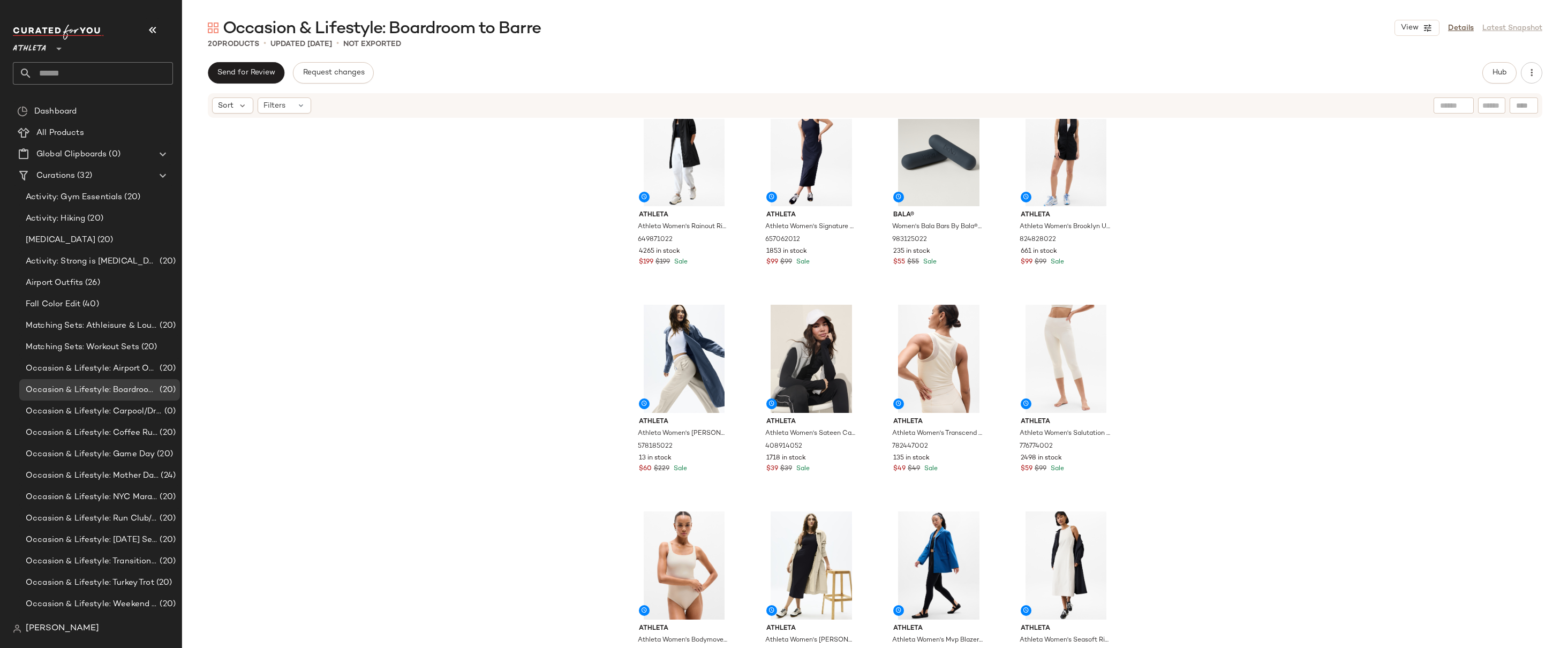
scroll to position [475, 0]
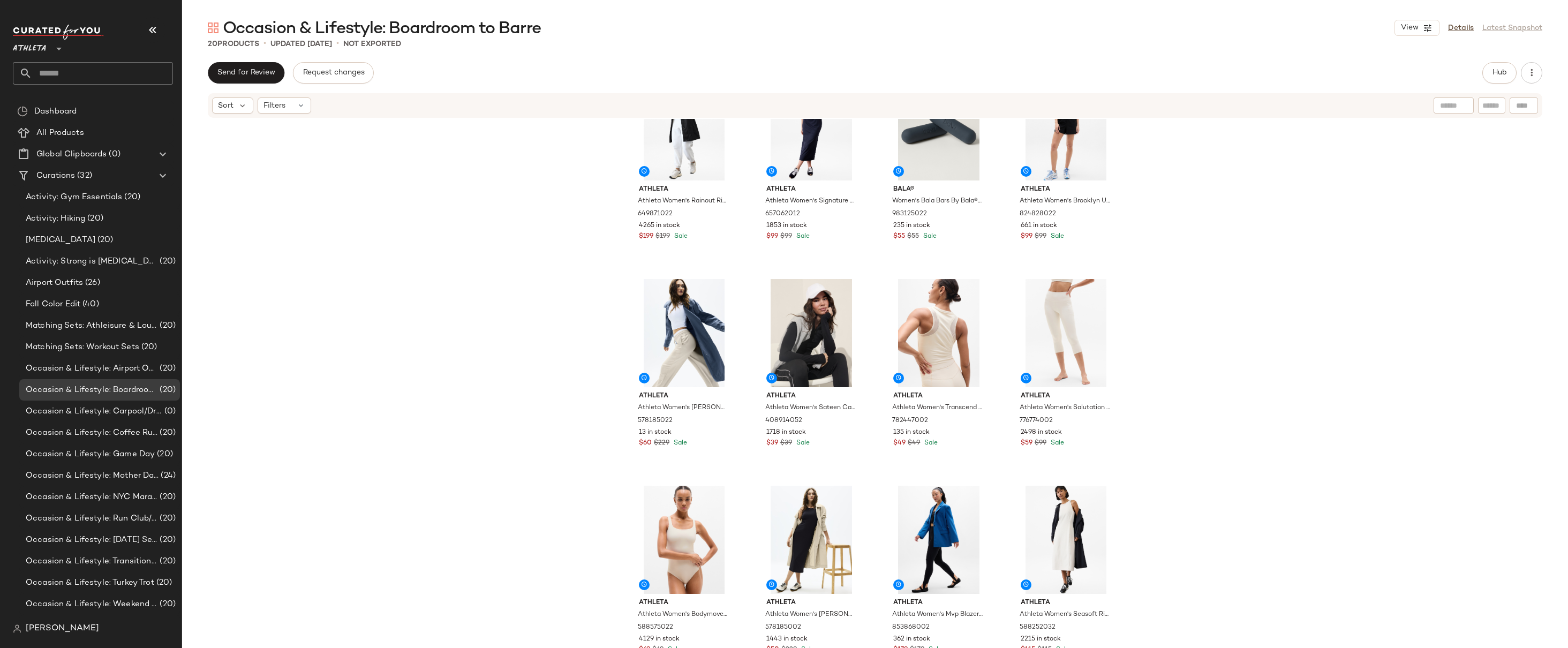
click at [1209, 231] on div "Athleta Athleta Women's Rainout Ridge Long Trench Black Size XS 649871022 4265 …" at bounding box center [875, 400] width 1386 height 562
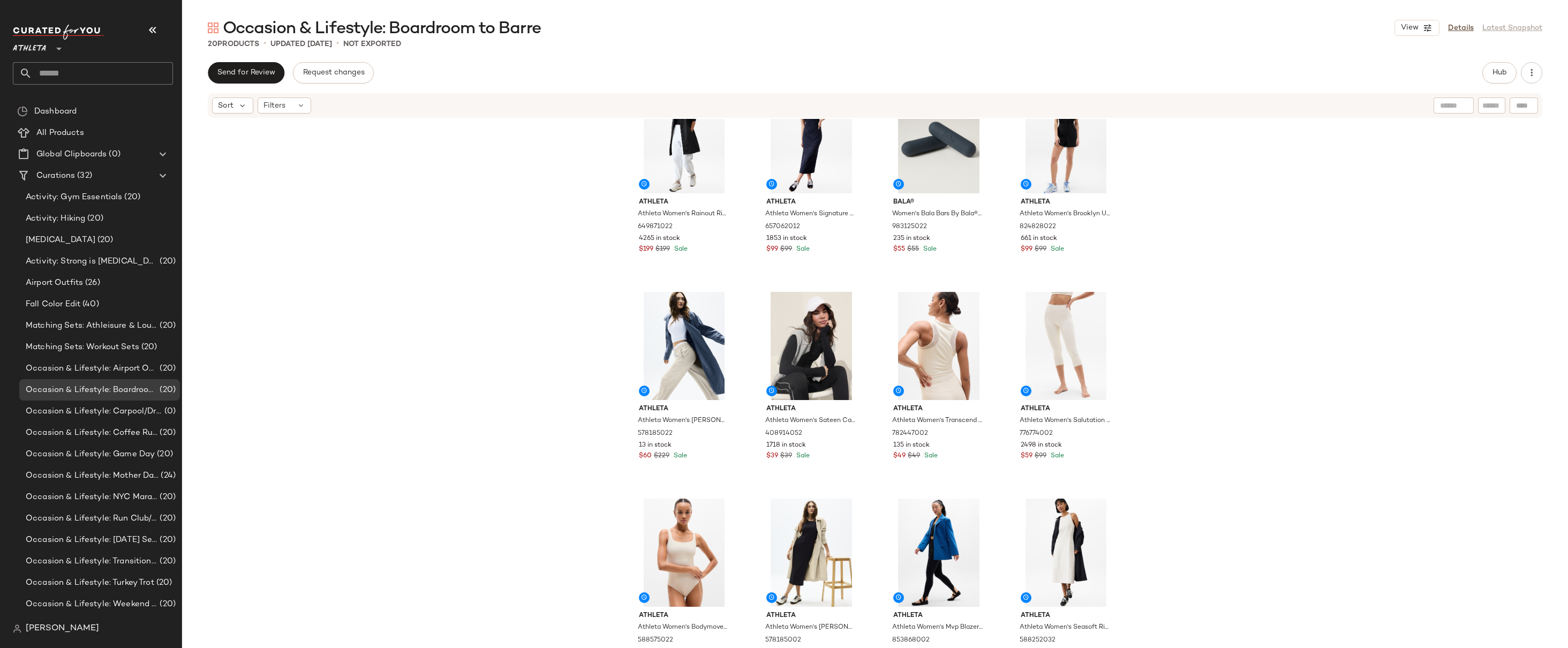
scroll to position [444, 0]
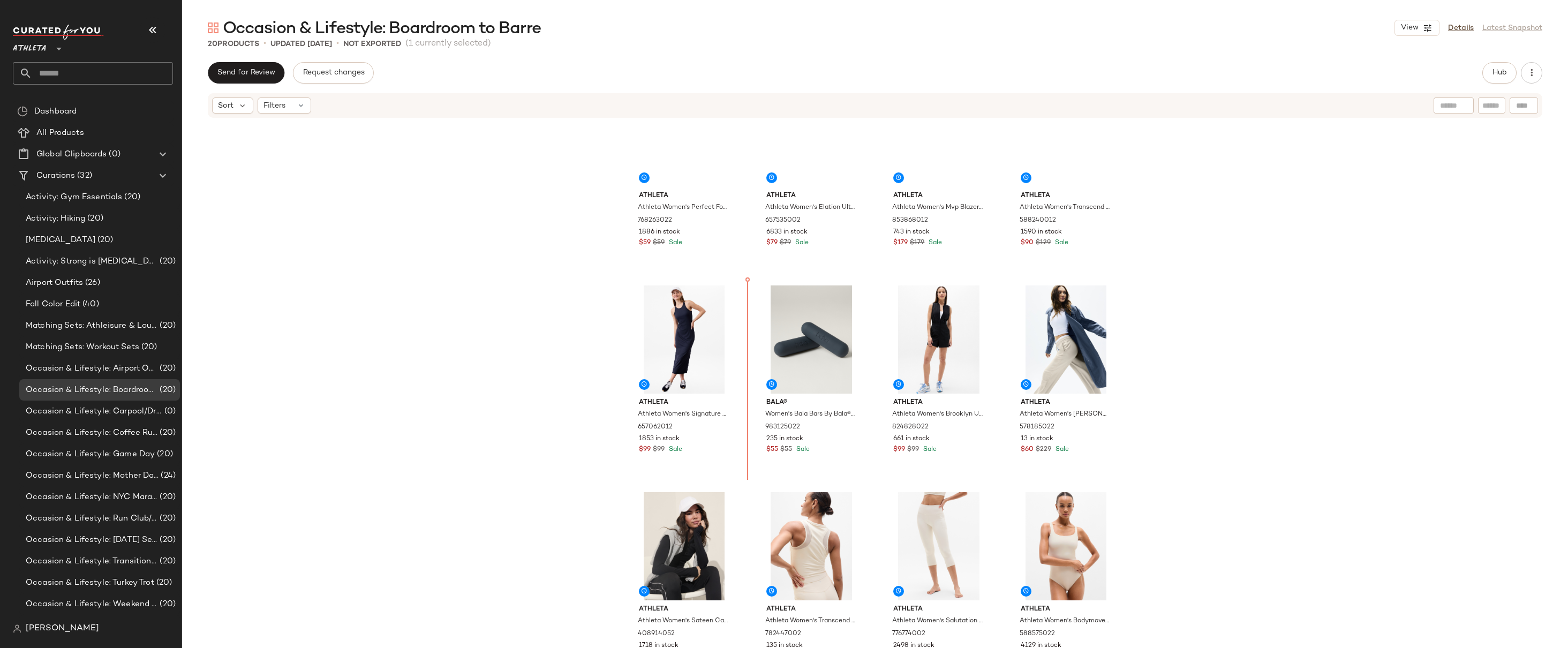
scroll to position [175, 0]
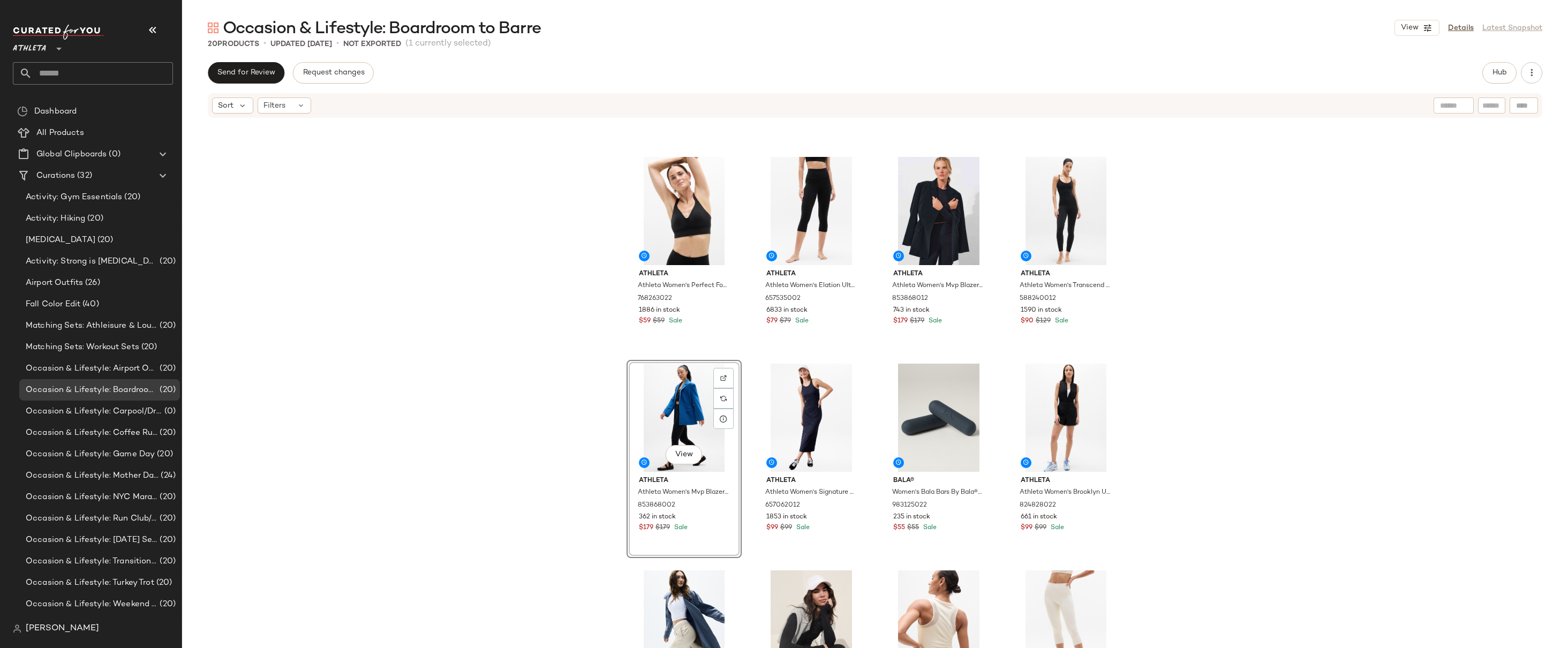
click at [1219, 316] on div "Athleta Athleta Women's Mvp Blazer Mortar Mushroom Size 0 853868022 622 in stoc…" at bounding box center [875, 400] width 1386 height 562
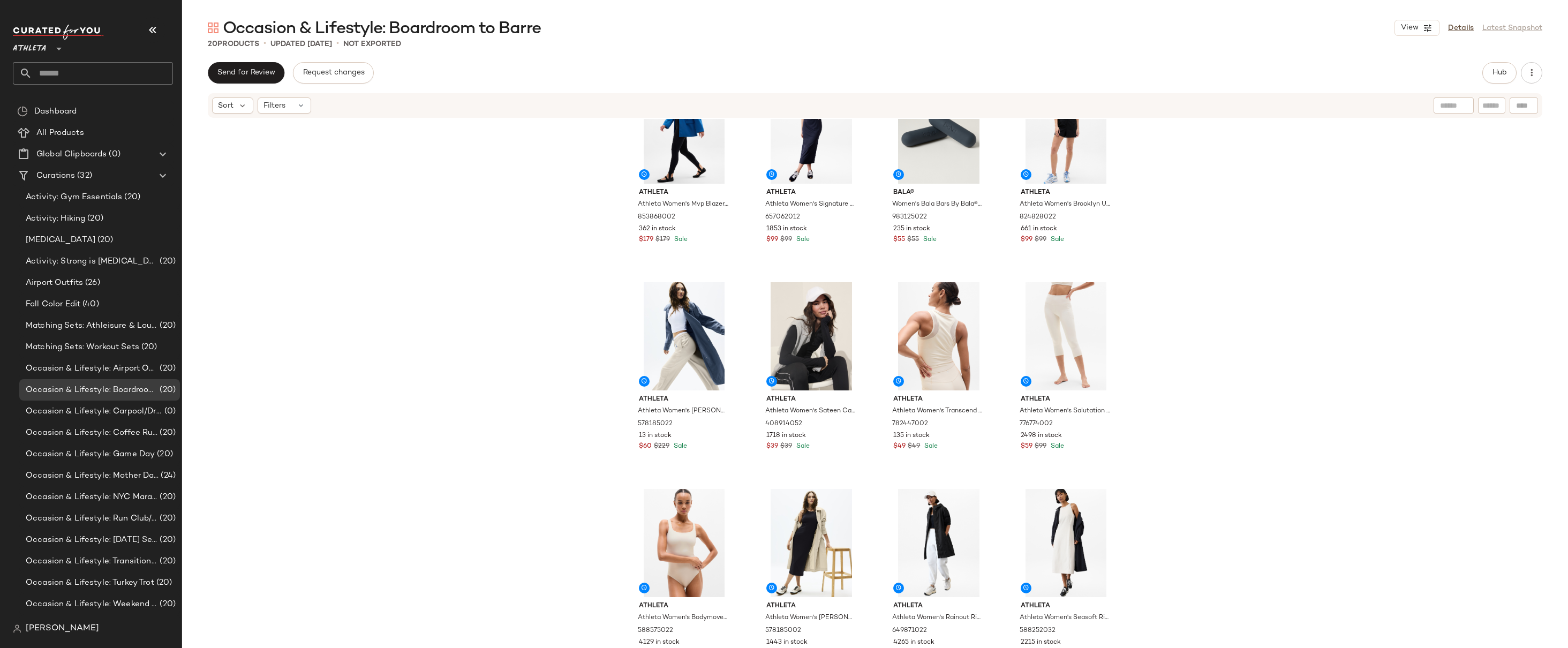
scroll to position [475, 0]
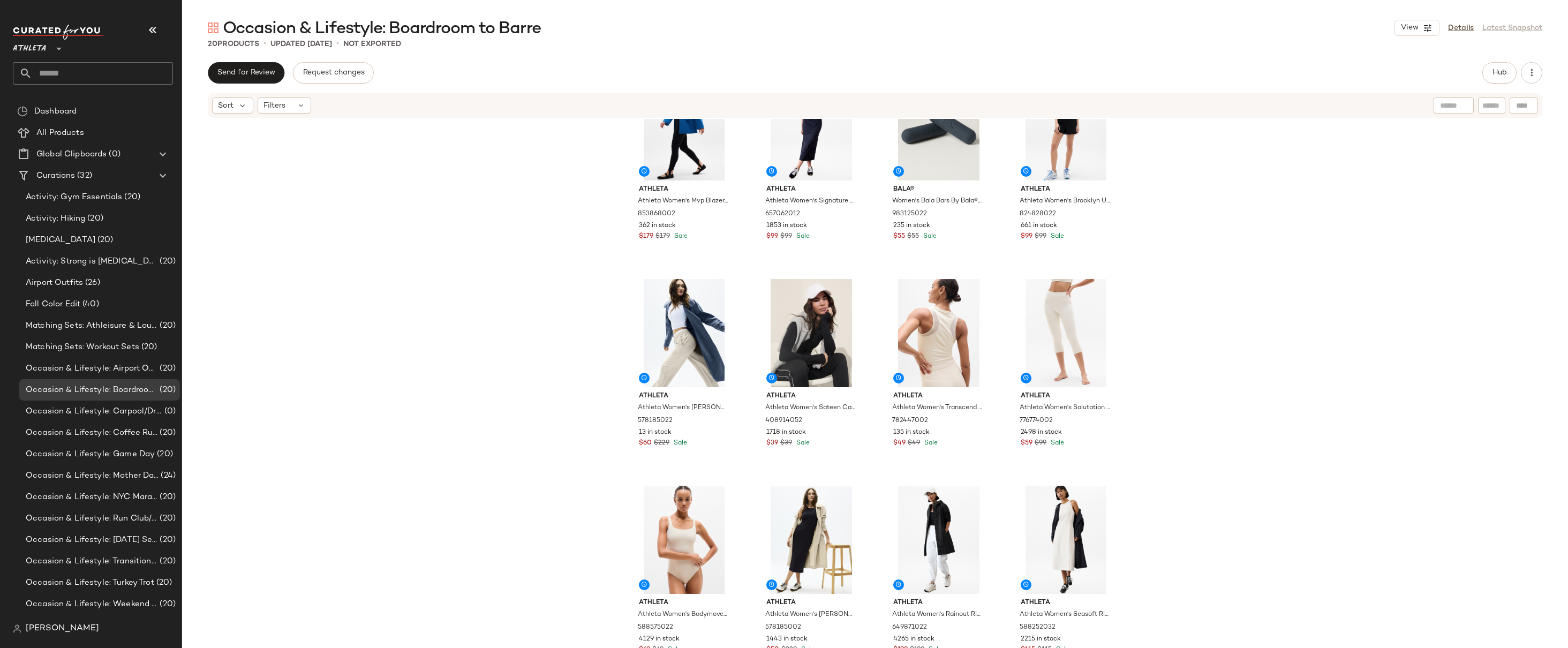
click at [1248, 231] on div "Athleta Athleta Women's Mvp Blazer Maritime Size 0 853868002 362 in stock $179 …" at bounding box center [875, 400] width 1386 height 562
click at [1257, 299] on div "Athleta Athleta Women's Mvp Blazer Maritime Size 0 853868002 362 in stock $179 …" at bounding box center [875, 400] width 1386 height 562
click at [1268, 312] on div "Athleta Athleta Women's Mvp Blazer Maritime Size 0 853868002 362 in stock $179 …" at bounding box center [875, 400] width 1386 height 562
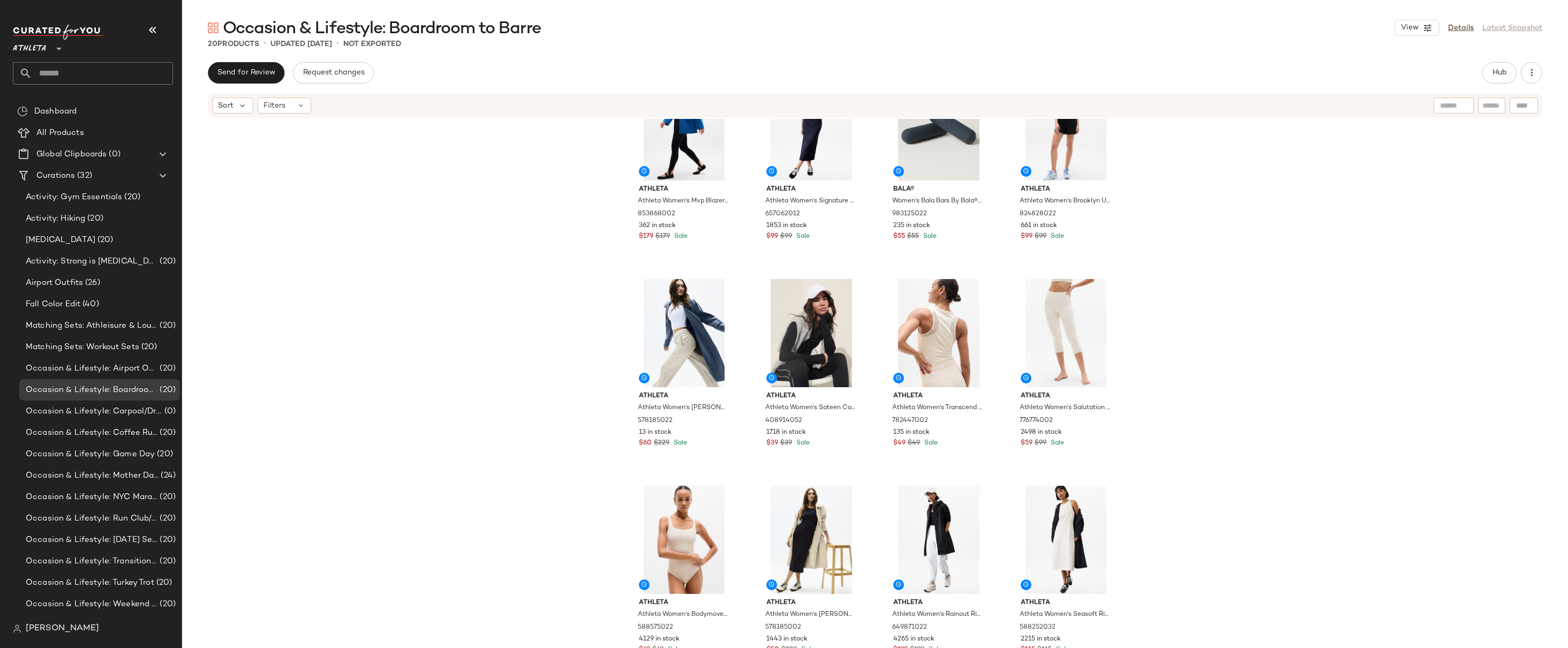
click at [1221, 320] on div "Athleta Athleta Women's Mvp Blazer Maritime Size 0 853868002 362 in stock $179 …" at bounding box center [875, 400] width 1386 height 562
click at [1252, 256] on div "Athleta Athleta Women's Mvp Blazer Maritime Size 0 853868002 362 in stock $179 …" at bounding box center [875, 400] width 1386 height 562
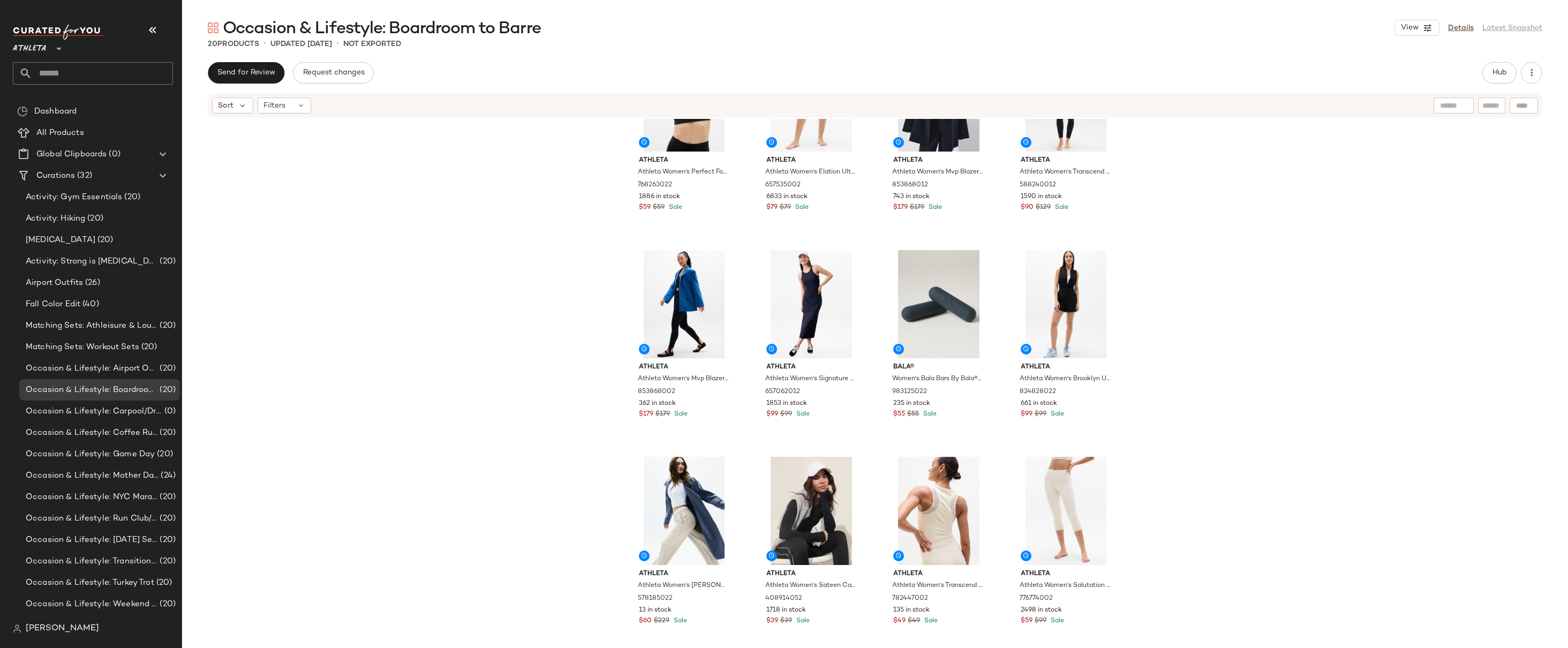
scroll to position [0, 0]
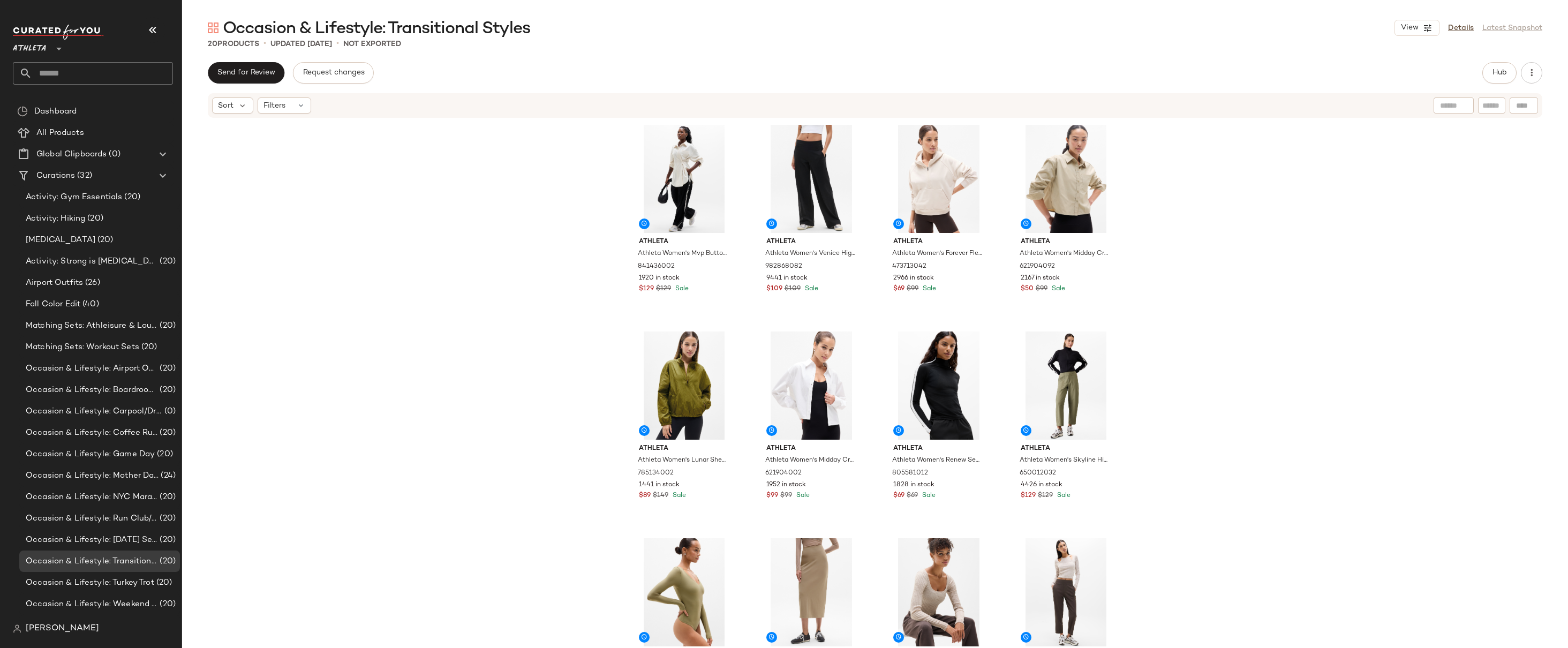
click at [1173, 238] on div "Athleta Athleta Women's Mvp Button Down Bone Size L 841436002 1920 in stock $12…" at bounding box center [875, 400] width 1386 height 562
click at [1150, 219] on div "Athleta Athleta Women's Mvp Button Down Bone Size L 841436002 1920 in stock $12…" at bounding box center [875, 400] width 1386 height 562
click at [1202, 205] on div "Athleta Athleta Women's Mvp Button Down Bone Size L 841436002 1920 in stock $12…" at bounding box center [875, 400] width 1386 height 562
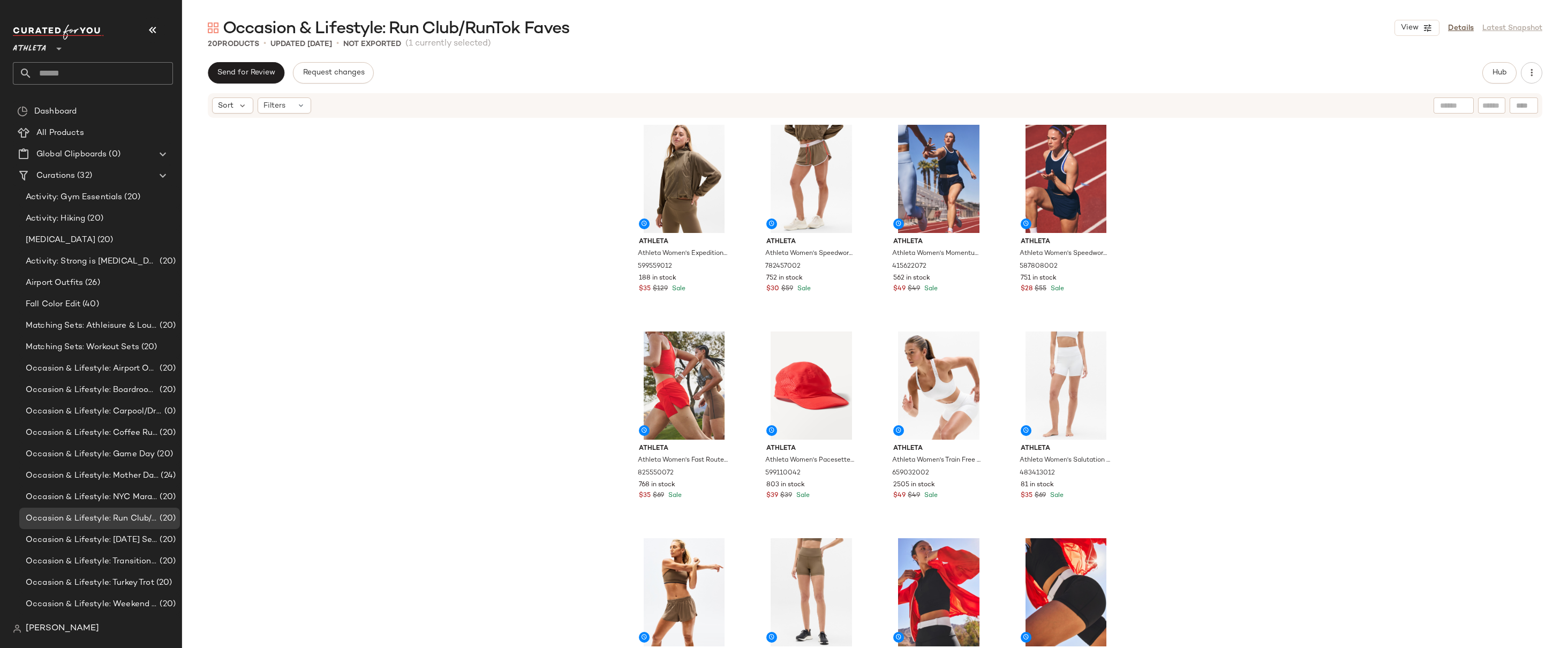
click at [1211, 195] on div "Athleta Athleta Women's Expedition Packable Popover Clay Size L 599559012 188 i…" at bounding box center [875, 400] width 1386 height 562
click at [1175, 311] on div "Athleta Athleta Women's Expedition Packable Popover Clay Size L 599559012 188 i…" at bounding box center [875, 400] width 1386 height 562
click at [1233, 285] on div "Athleta Athleta Women's Expedition Packable Popover Clay Size L 599559012 188 i…" at bounding box center [875, 400] width 1386 height 562
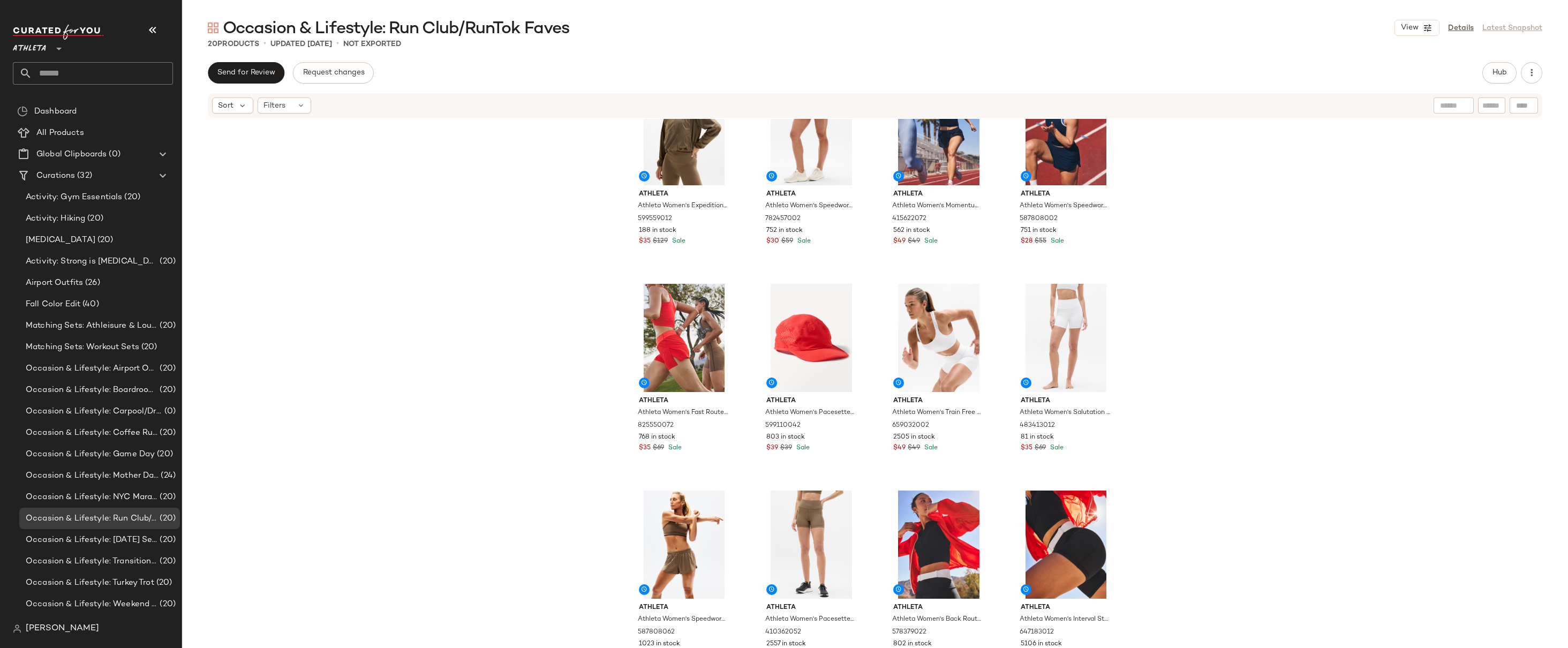
scroll to position [73, 0]
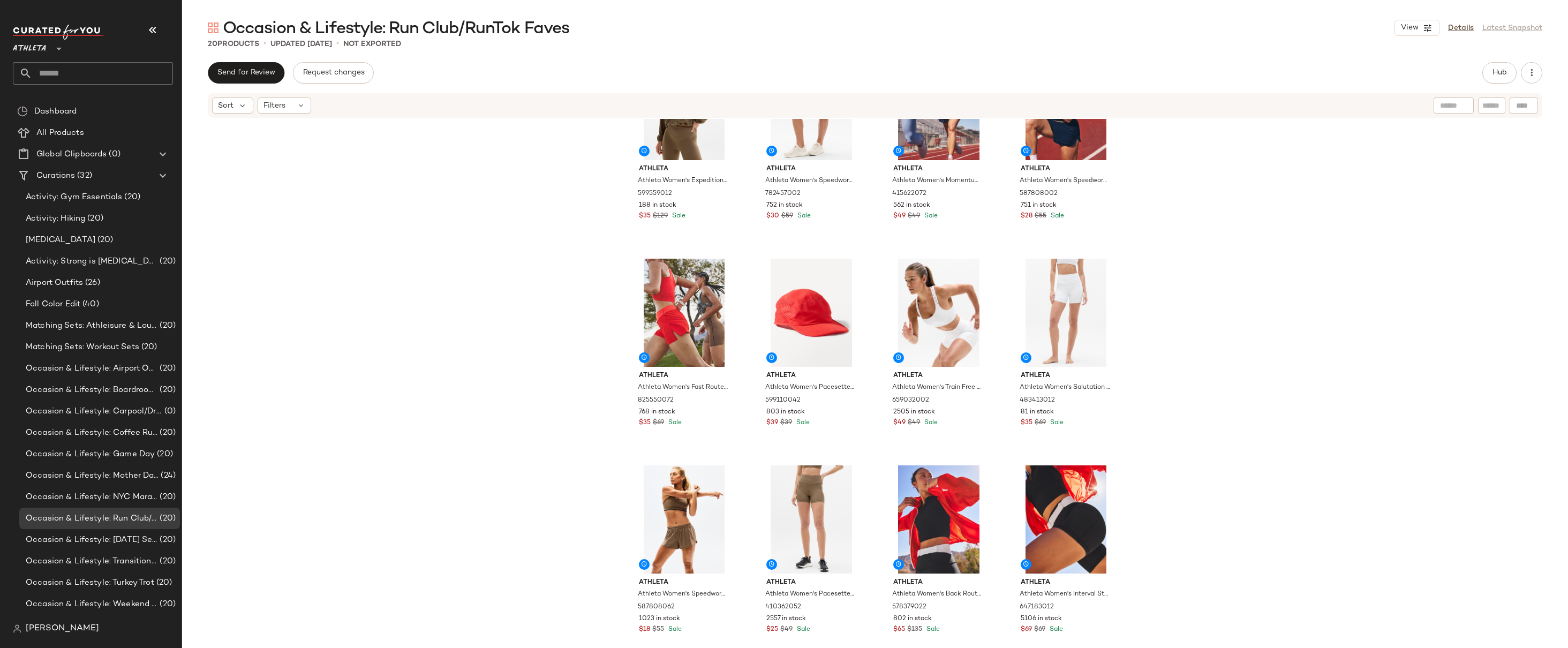
click at [1221, 242] on div "Athleta Athleta Women's Expedition Packable Popover Clay Size L 599559012 188 i…" at bounding box center [875, 400] width 1386 height 562
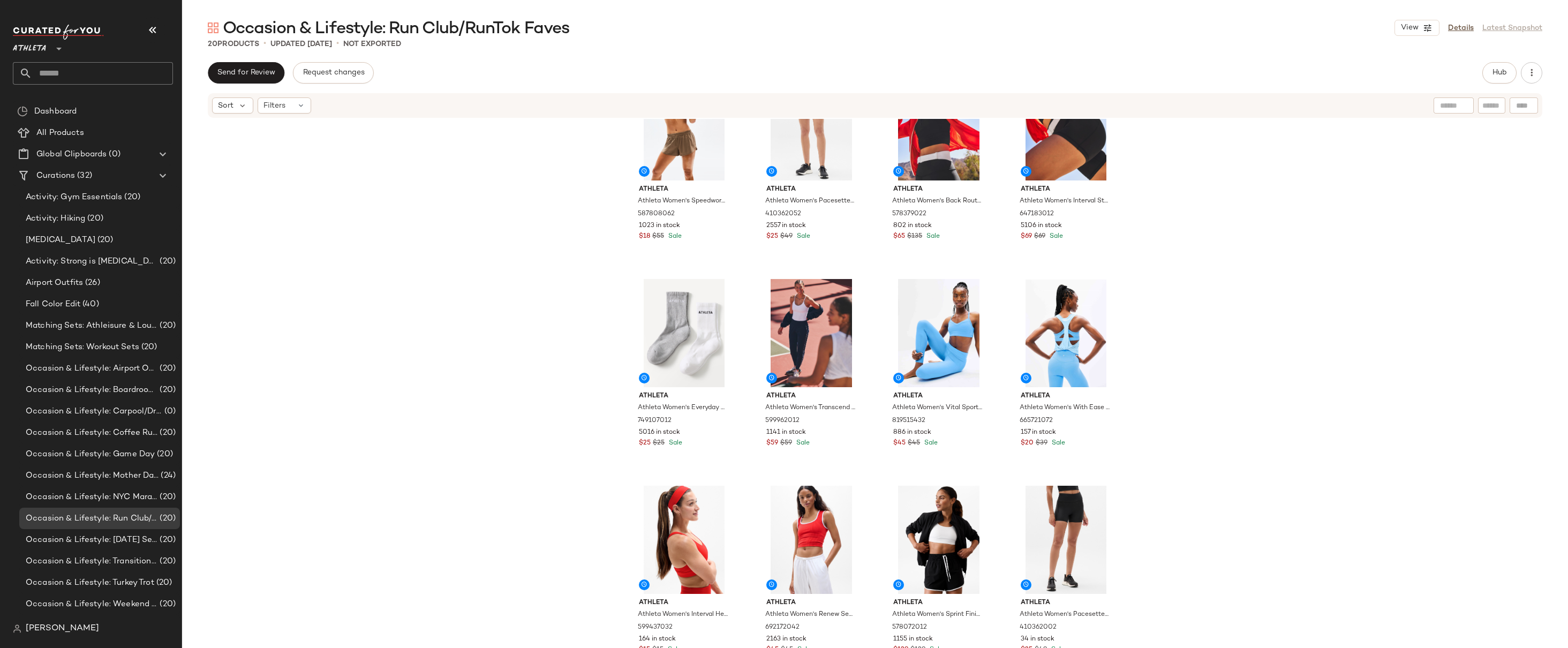
scroll to position [0, 0]
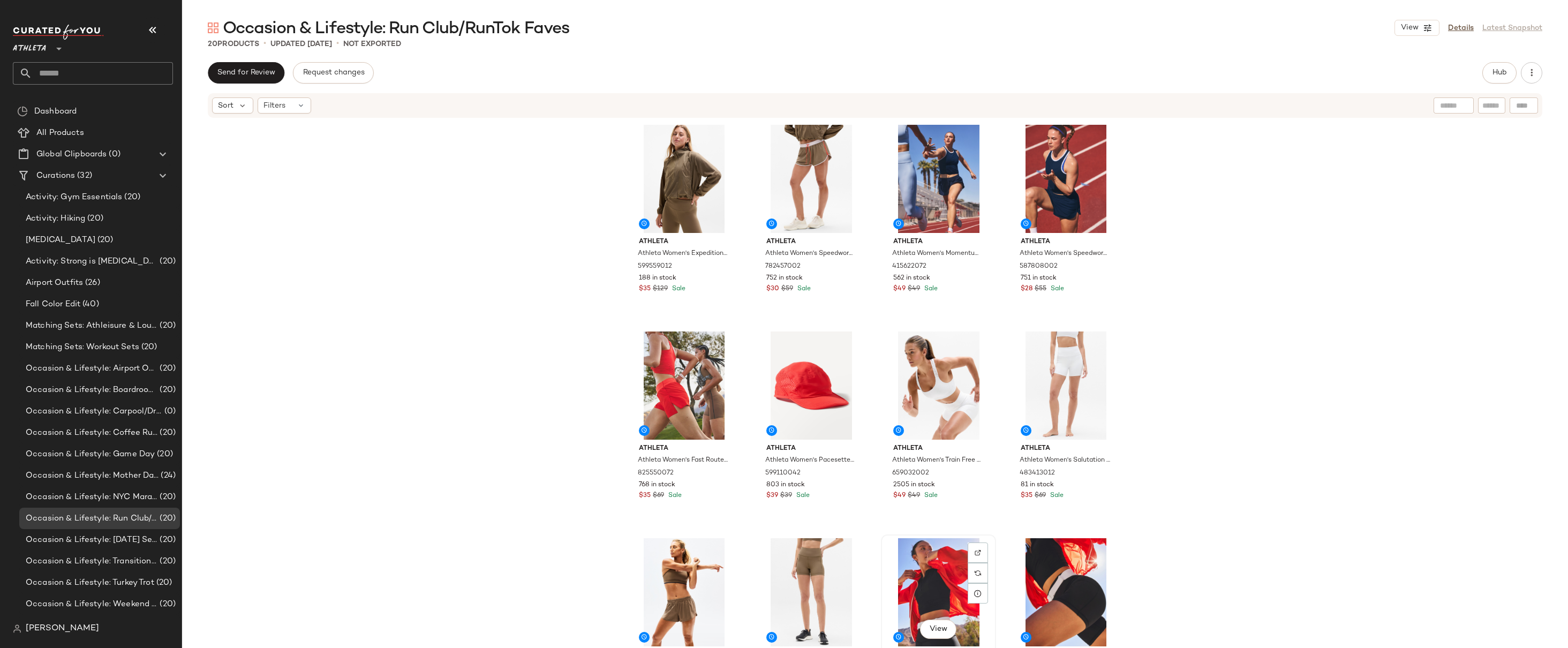
click at [885, 563] on div "View" at bounding box center [939, 593] width 108 height 108
click at [1012, 565] on div "View" at bounding box center [1066, 593] width 108 height 108
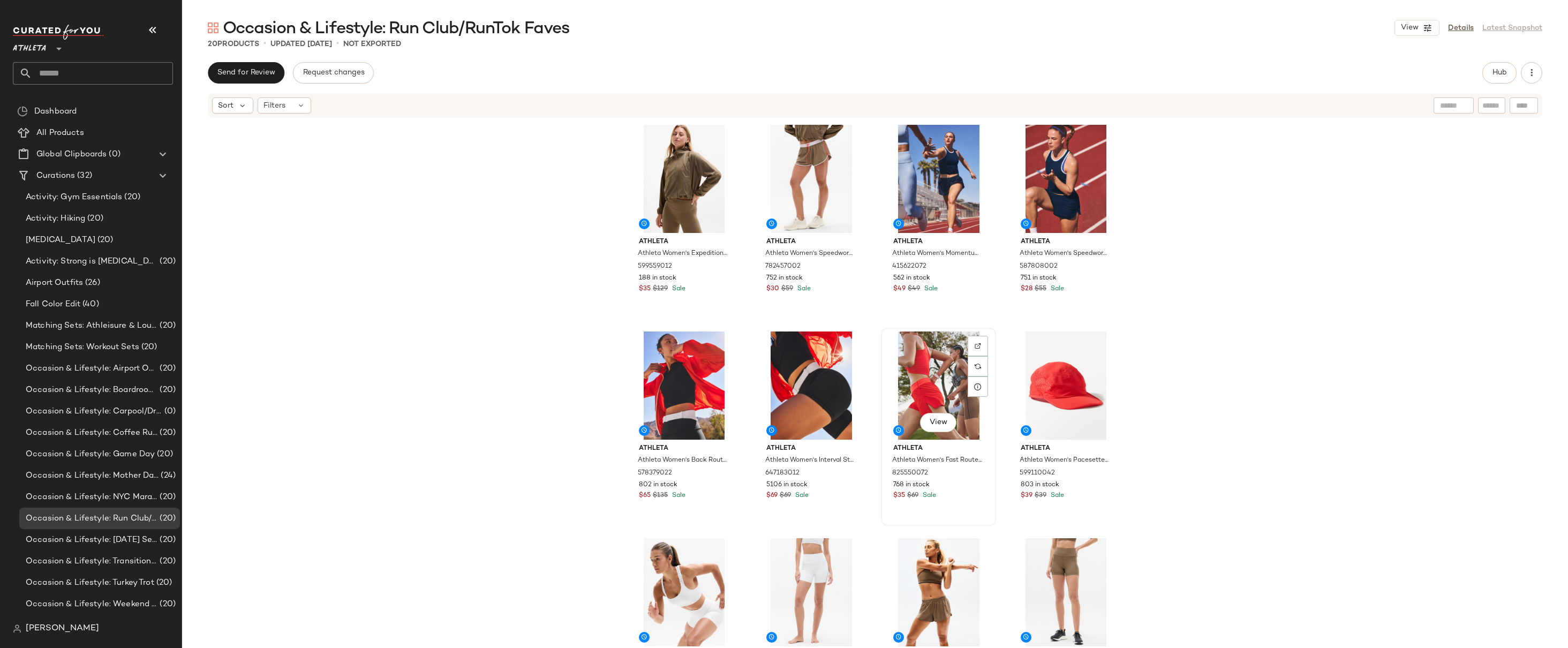
click at [964, 501] on div "Athleta Athleta Women's Fast Route Mid Rise 2" Run Short Cardinal Size M 825550…" at bounding box center [939, 470] width 108 height 62
drag, startPoint x: 1097, startPoint y: 488, endPoint x: 1081, endPoint y: 495, distance: 17.5
click at [1058, 524] on div "Athleta Athleta Women's Pacesetter Run Hat 2.0 Cardinal One Size 599110042 803 …" at bounding box center [1066, 427] width 113 height 196
click at [1091, 484] on div "SET View Athleta Athleta Women's Pacesetter Run Hat 2.0 Cardinal One Size 59911…" at bounding box center [1066, 427] width 115 height 198
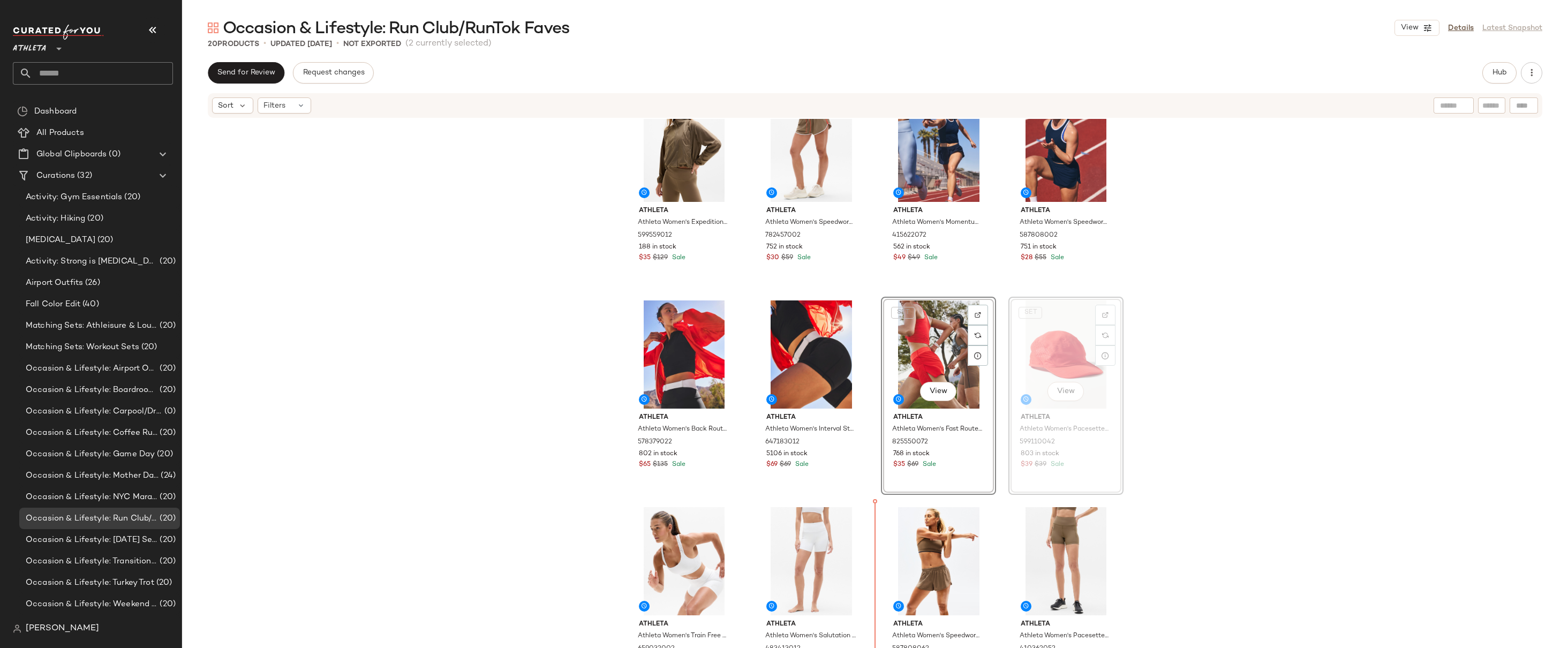
scroll to position [43, 0]
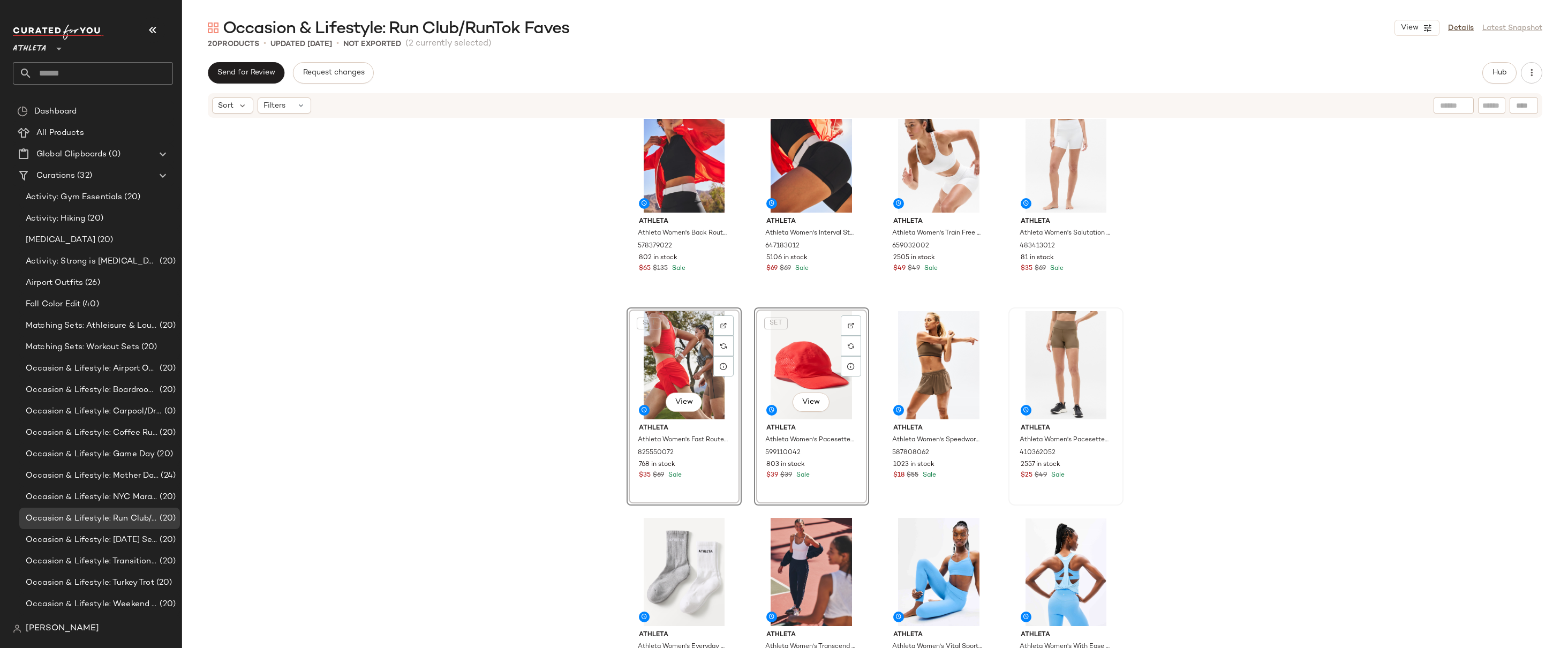
scroll to position [238, 0]
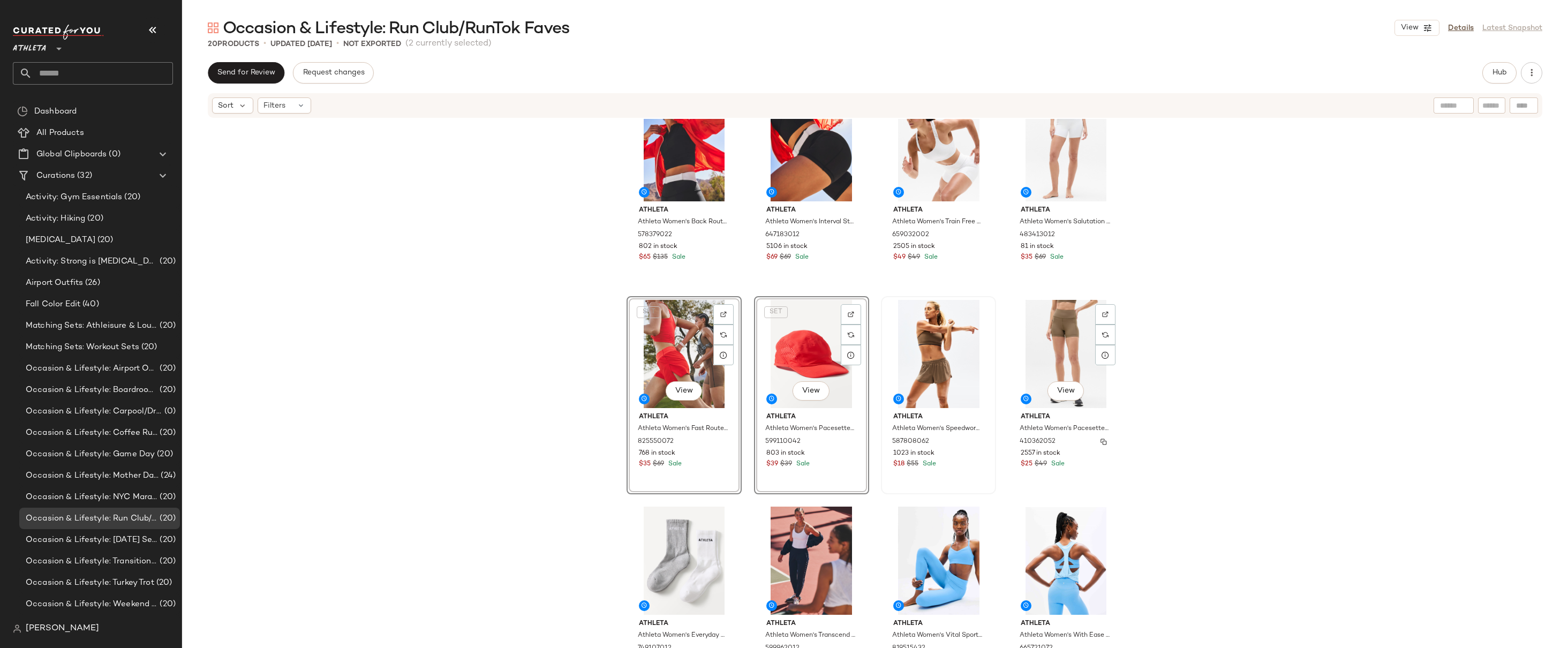
drag, startPoint x: 839, startPoint y: 467, endPoint x: 947, endPoint y: 455, distance: 108.7
click at [1072, 442] on div "Athleta Athleta Women's Expedition Packable Popover Clay Size L 599559012 188 i…" at bounding box center [875, 162] width 497 height 559
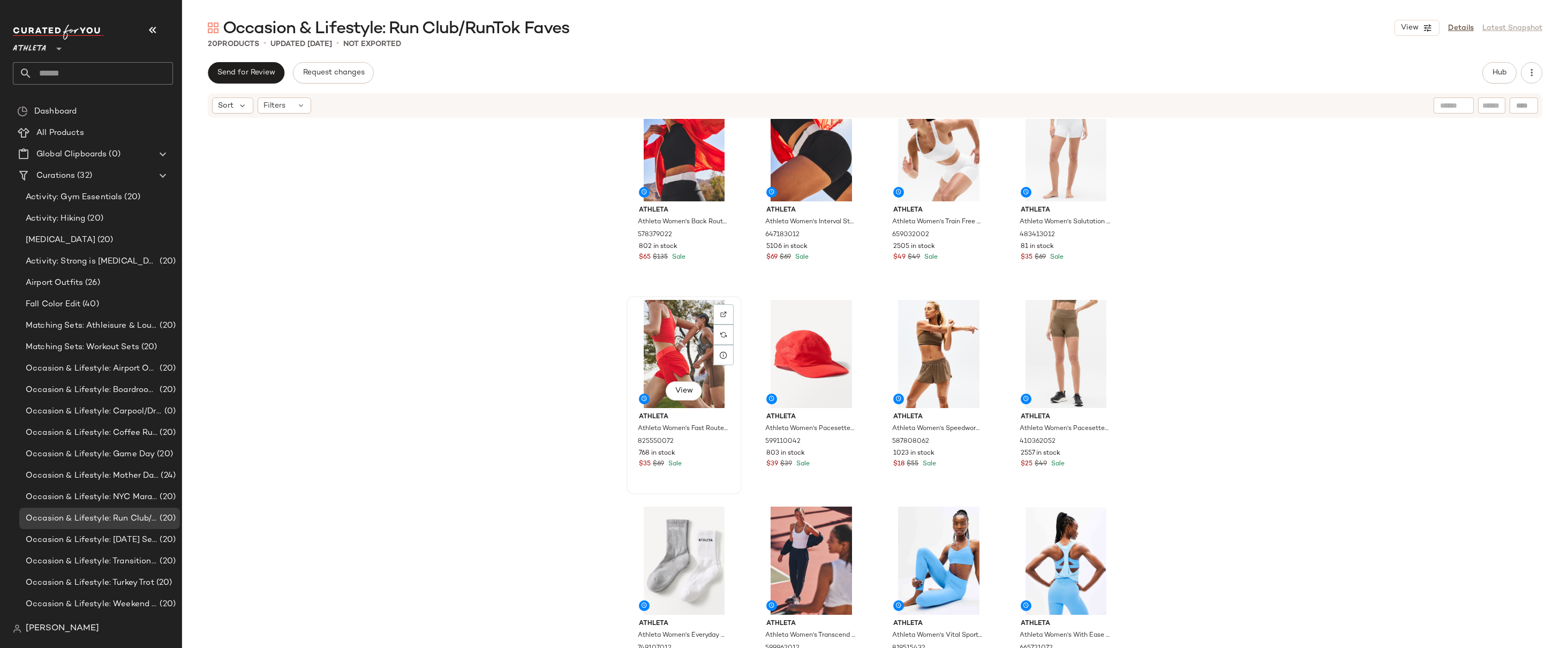
click at [691, 474] on div "View Athleta Athleta Women's Fast Route Mid Rise 2" Run Short Cardinal Size M 8…" at bounding box center [684, 395] width 113 height 196
click at [835, 472] on div "View Athleta Athleta Women's Pacesetter Run Hat 2.0 Cardinal One Size 599110042…" at bounding box center [812, 395] width 113 height 196
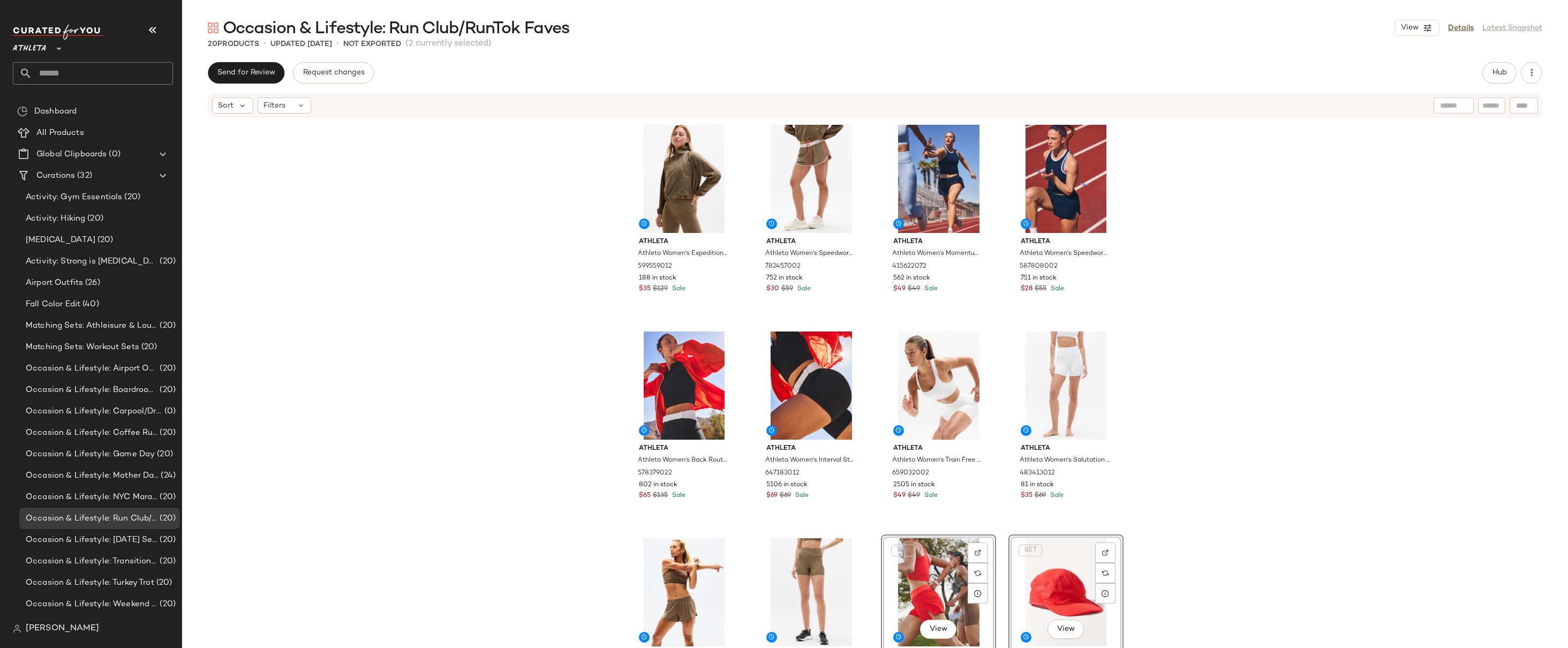
click at [1168, 240] on div "Athleta Athleta Women's Expedition Packable Popover Clay Size L 599559012 188 i…" at bounding box center [875, 400] width 1386 height 562
click at [1203, 209] on div "Athleta Athleta Women's Expedition Packable Popover Clay Size L 599559012 188 i…" at bounding box center [875, 400] width 1386 height 562
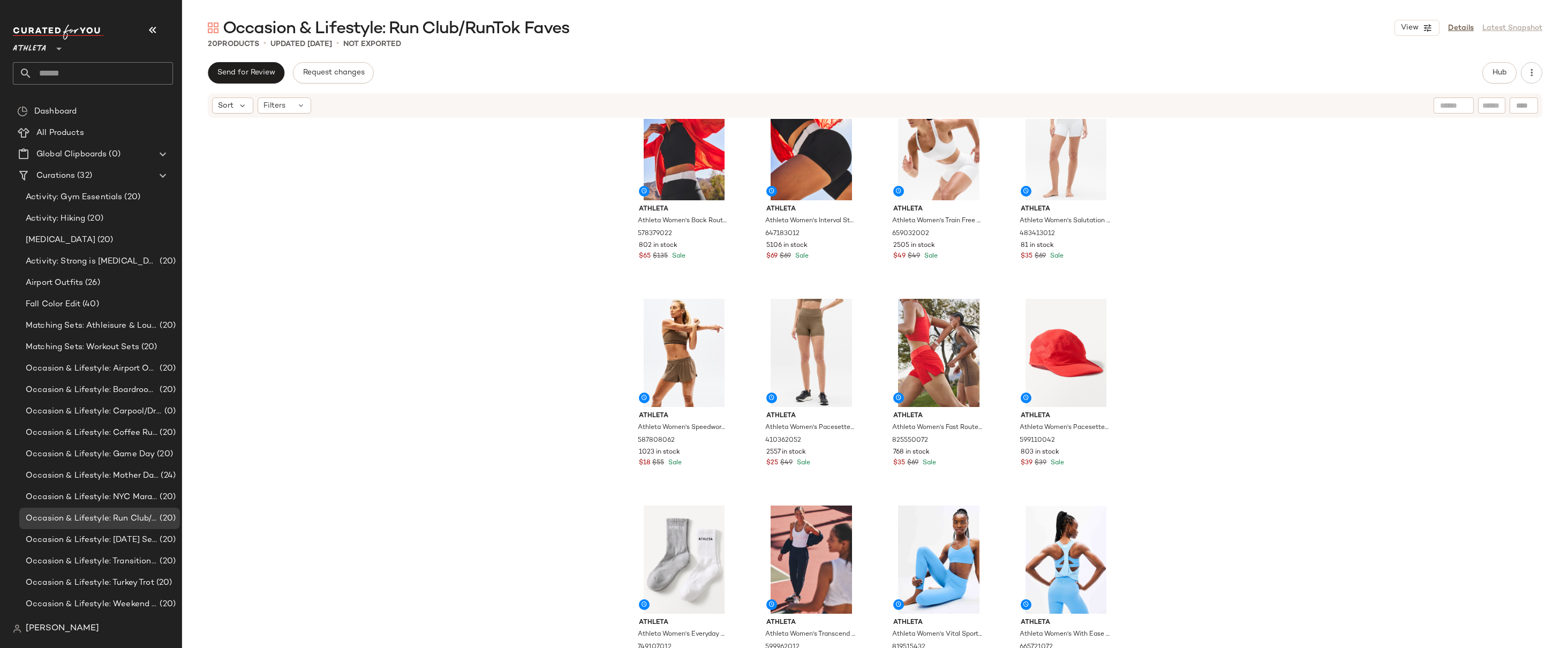
scroll to position [315, 0]
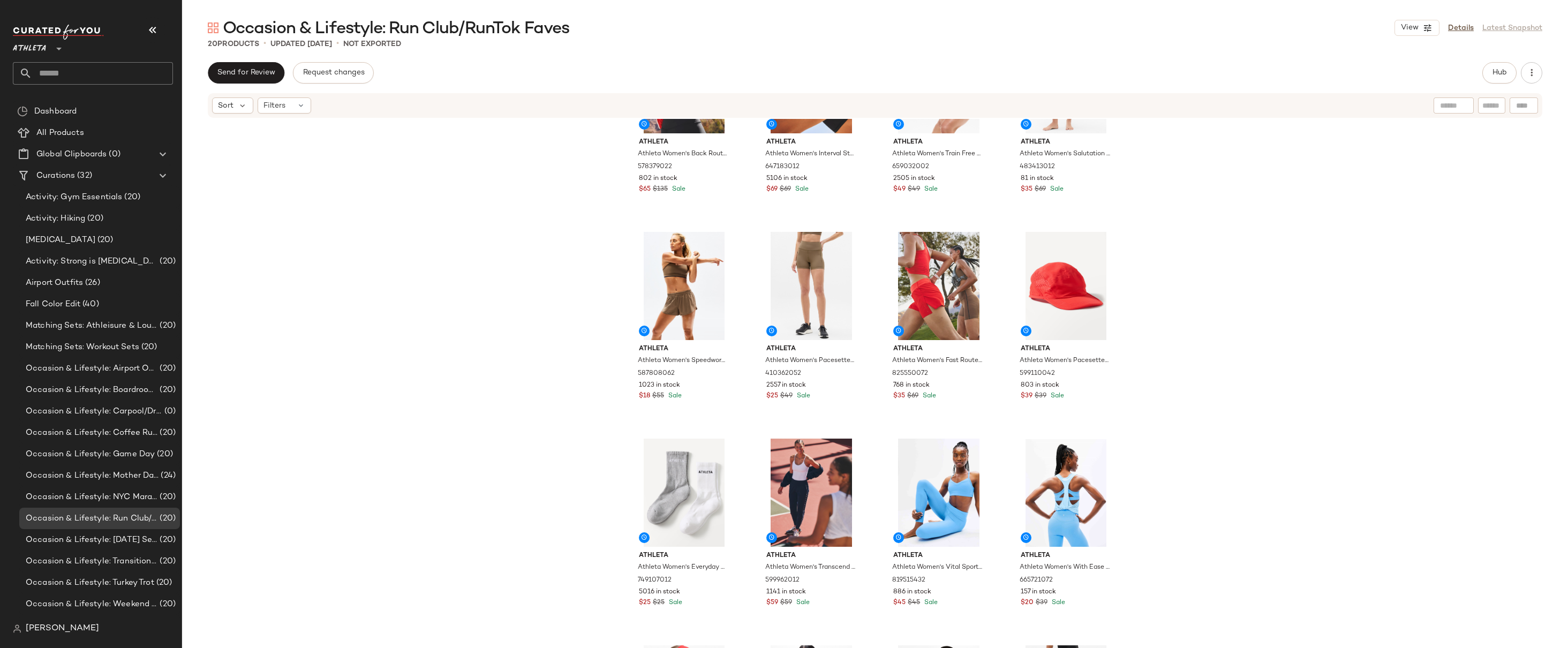
click at [1203, 209] on div "Athleta Athleta Women's Back Route Jacket Cardinal Size M 578379022 802 in stoc…" at bounding box center [875, 400] width 1386 height 562
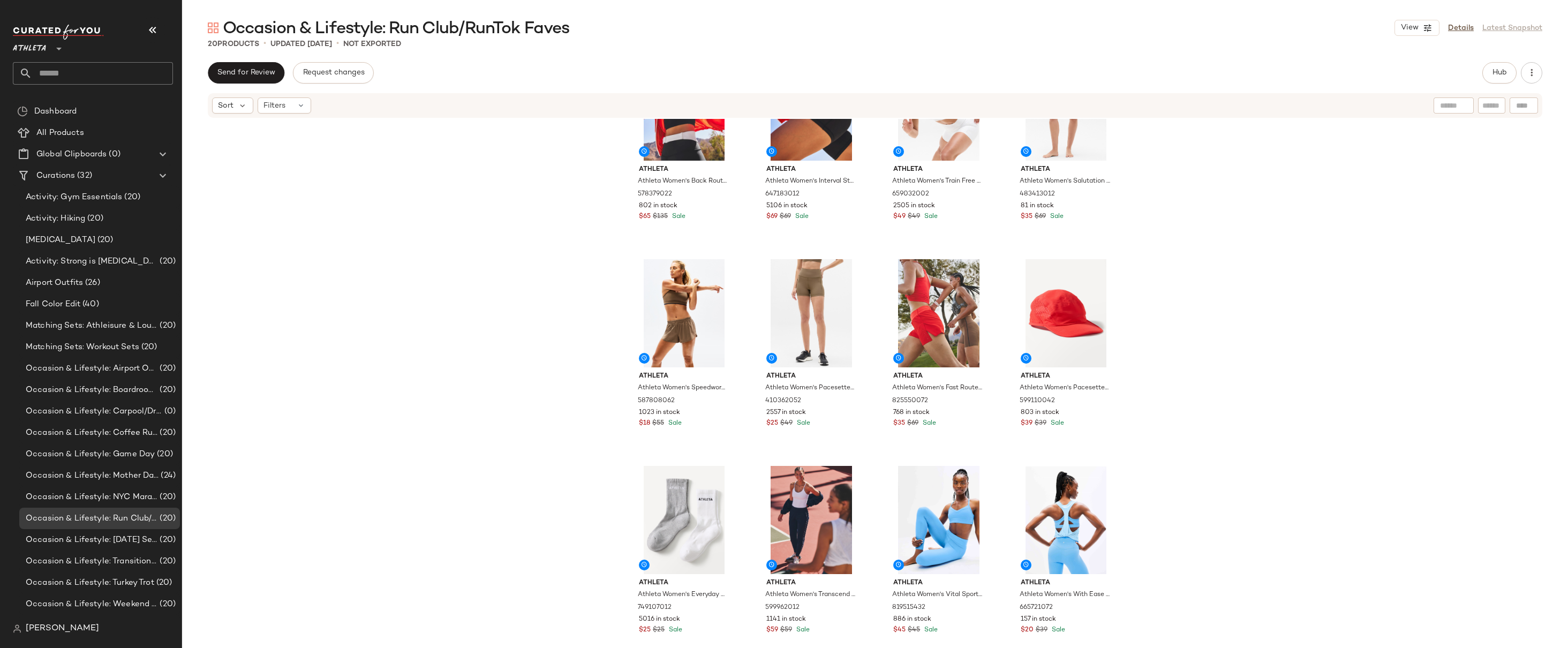
scroll to position [0, 0]
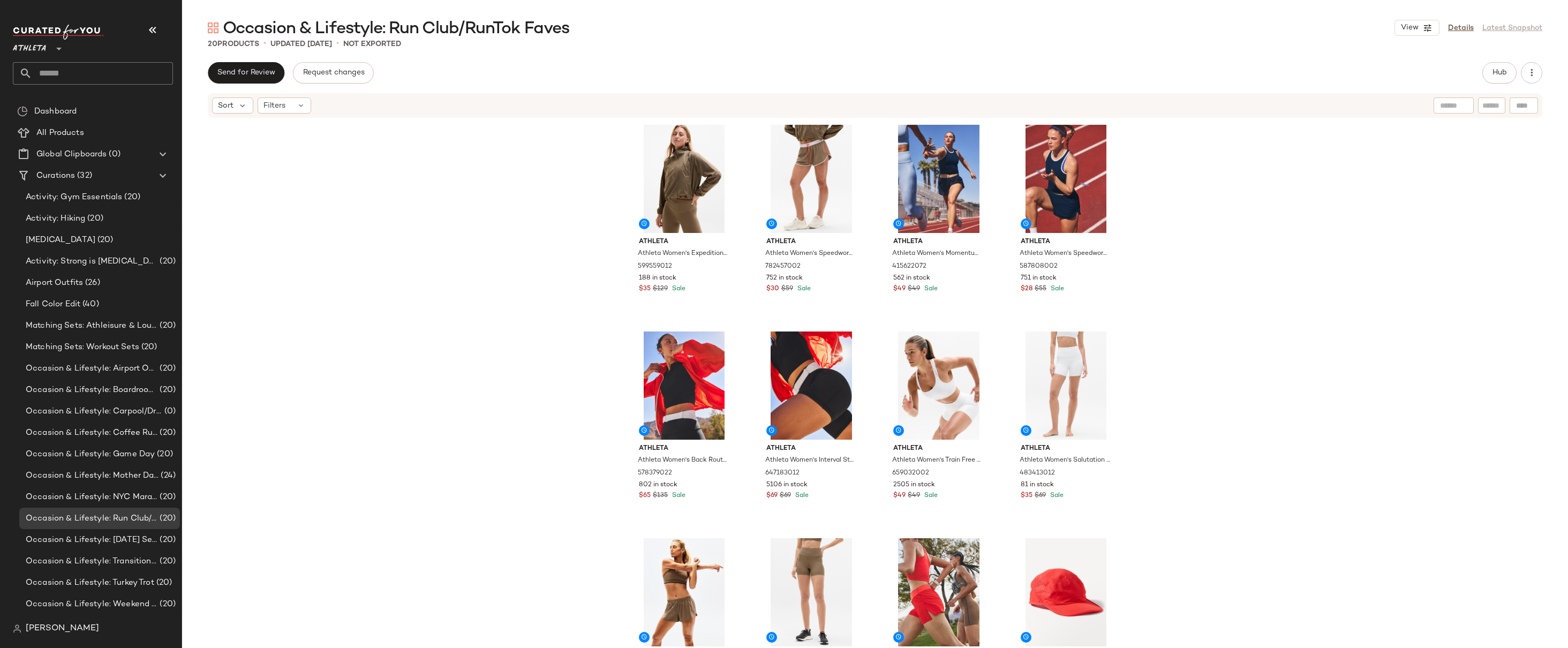
click at [1272, 217] on div "Athleta Athleta Women's Expedition Packable Popover Clay Size L 599559012 188 i…" at bounding box center [875, 400] width 1386 height 562
click at [1258, 235] on div "Athleta Athleta Women's Expedition Packable Popover Clay Size L 599559012 188 i…" at bounding box center [875, 400] width 1386 height 562
click at [1211, 213] on div "Athleta Athleta Women's Expedition Packable Popover Clay Size L 599559012 188 i…" at bounding box center [875, 400] width 1386 height 562
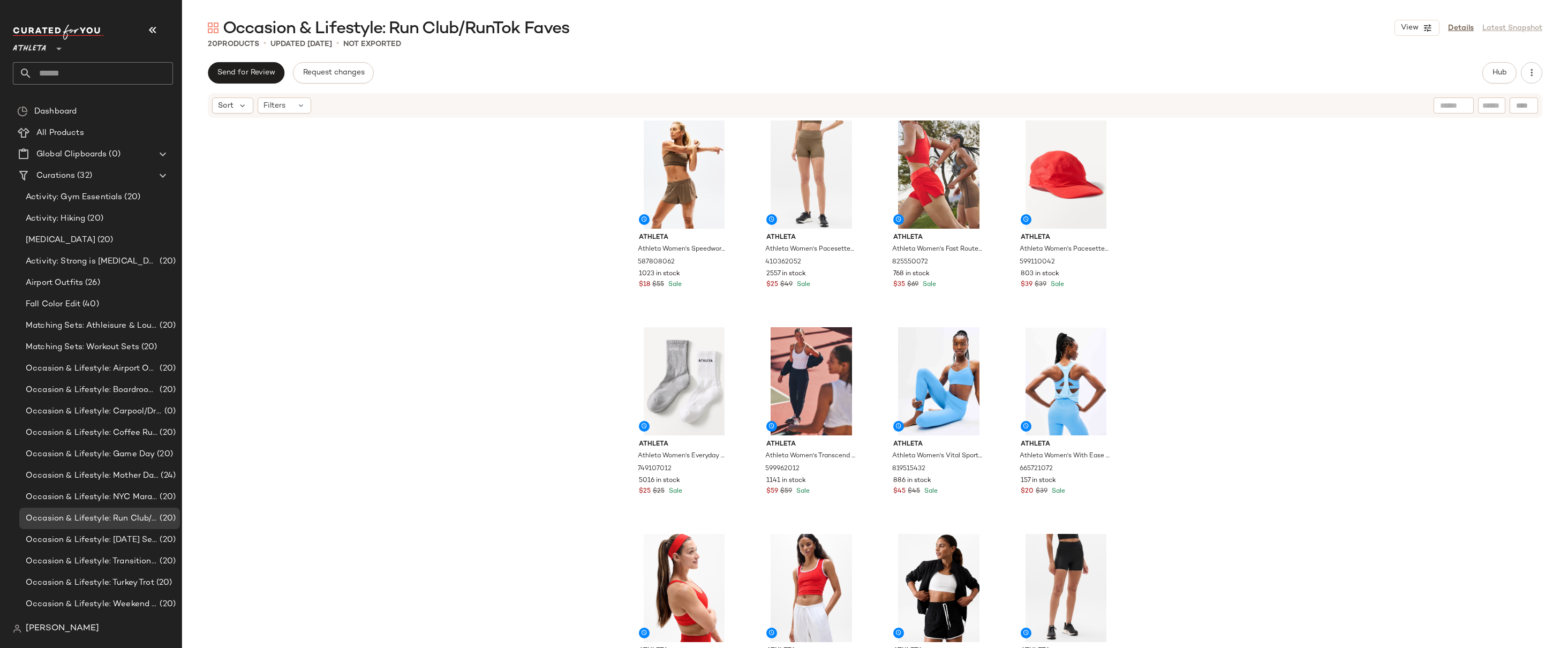
scroll to position [475, 0]
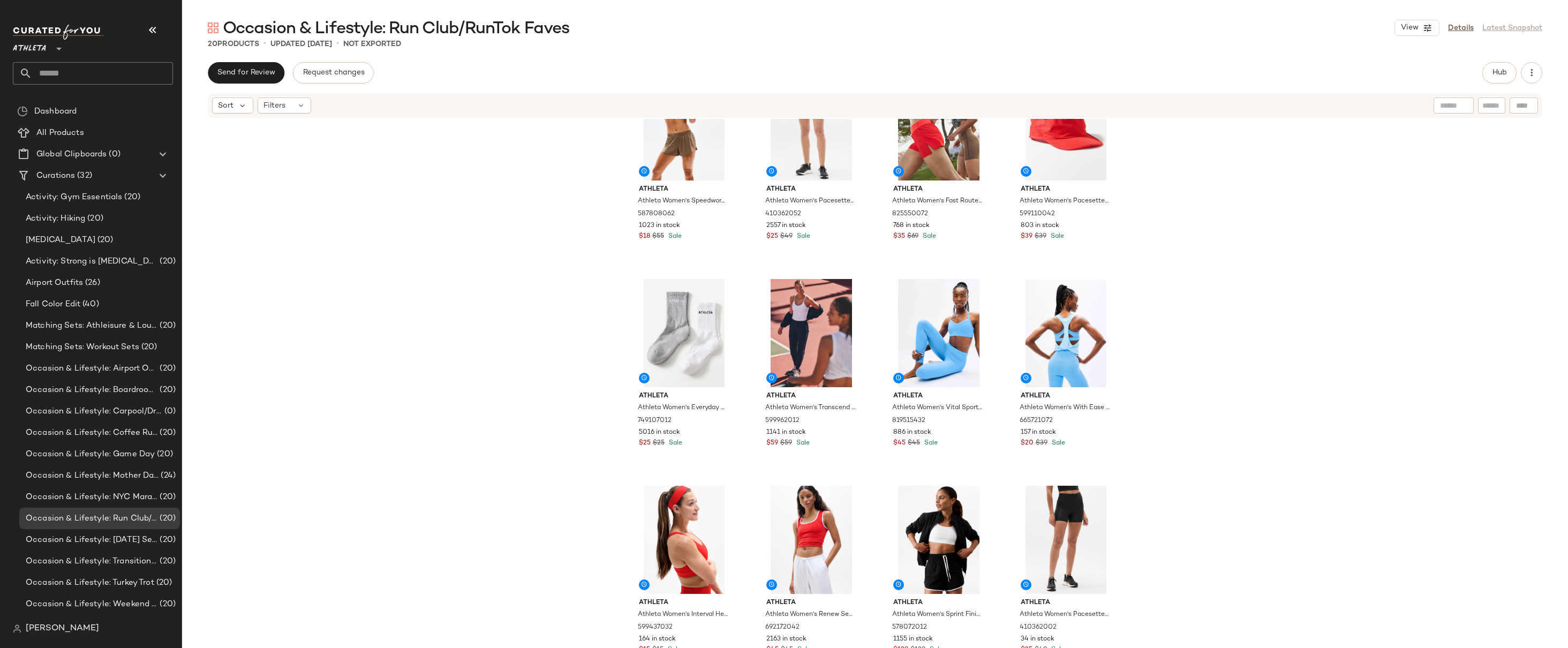
click at [1180, 281] on div "Athleta Athleta Women's Speedwork Mid Rise 2 1/2" Run Short Clay Size M 5878080…" at bounding box center [875, 400] width 1386 height 562
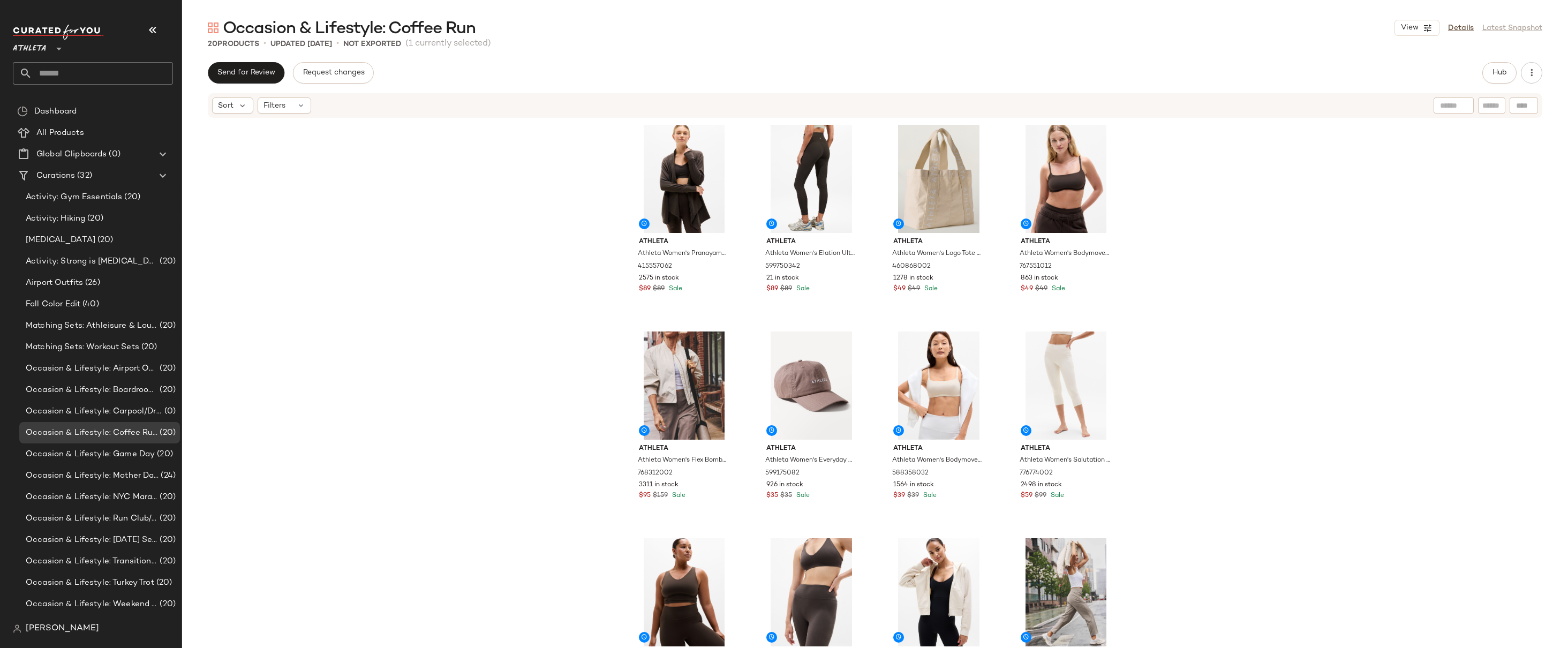
click at [1193, 176] on div "Athleta Athleta Women's Pranayama Restore Rib Wrap Truffle Rib Size XXS 4155570…" at bounding box center [875, 400] width 1386 height 562
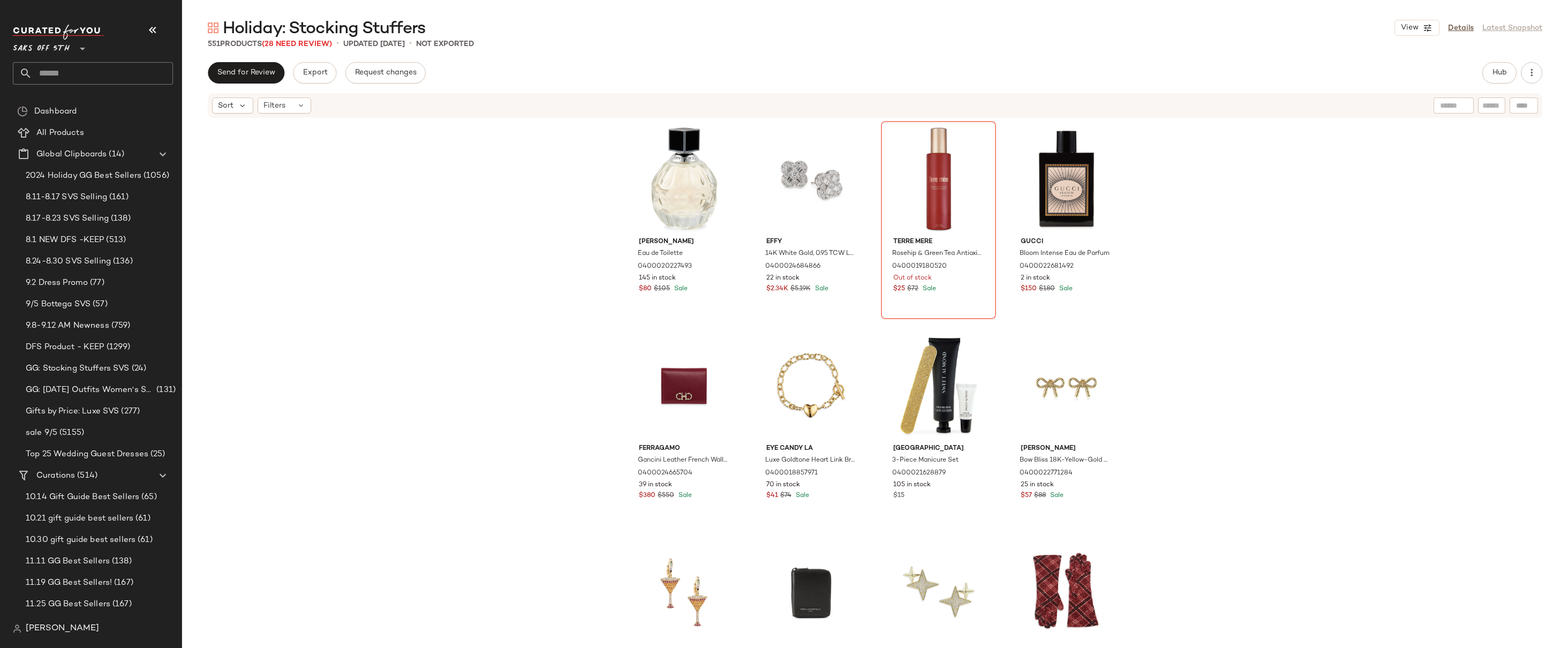
scroll to position [1860, 0]
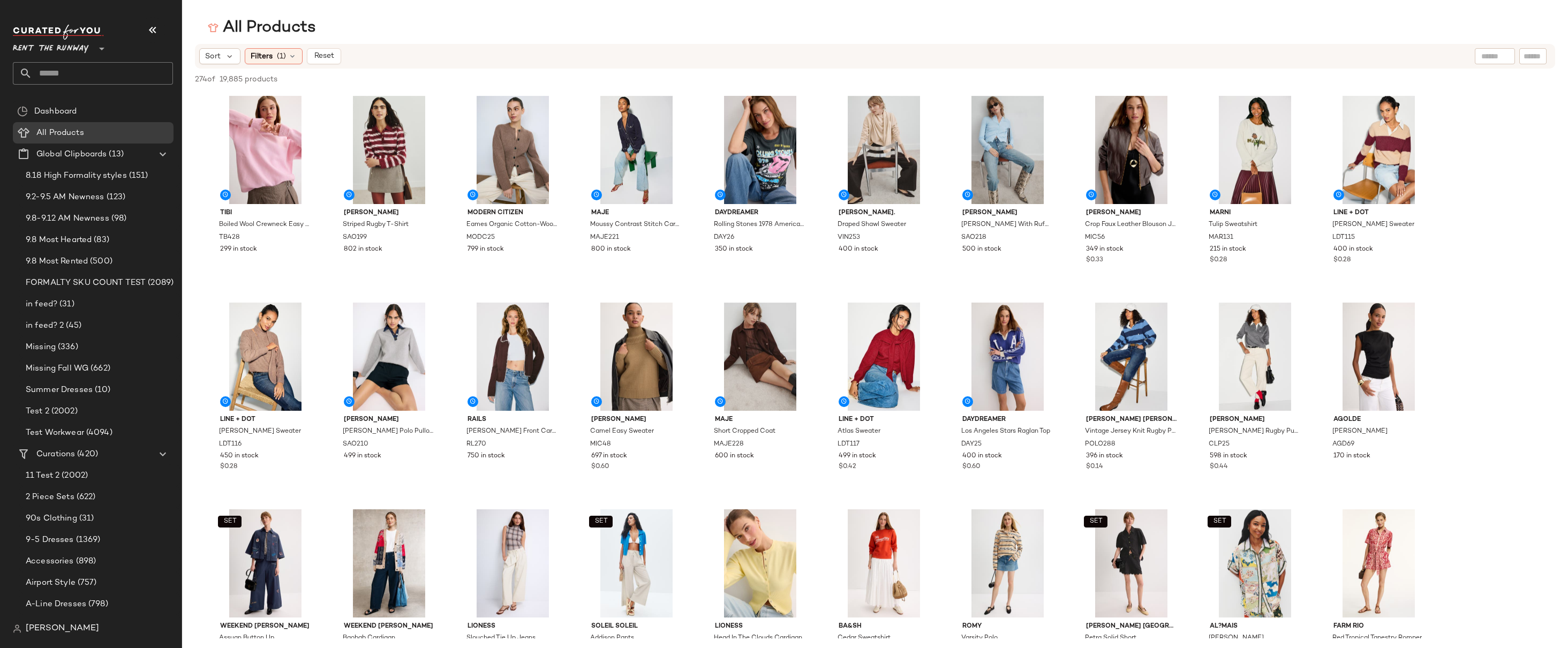
scroll to position [4805, 0]
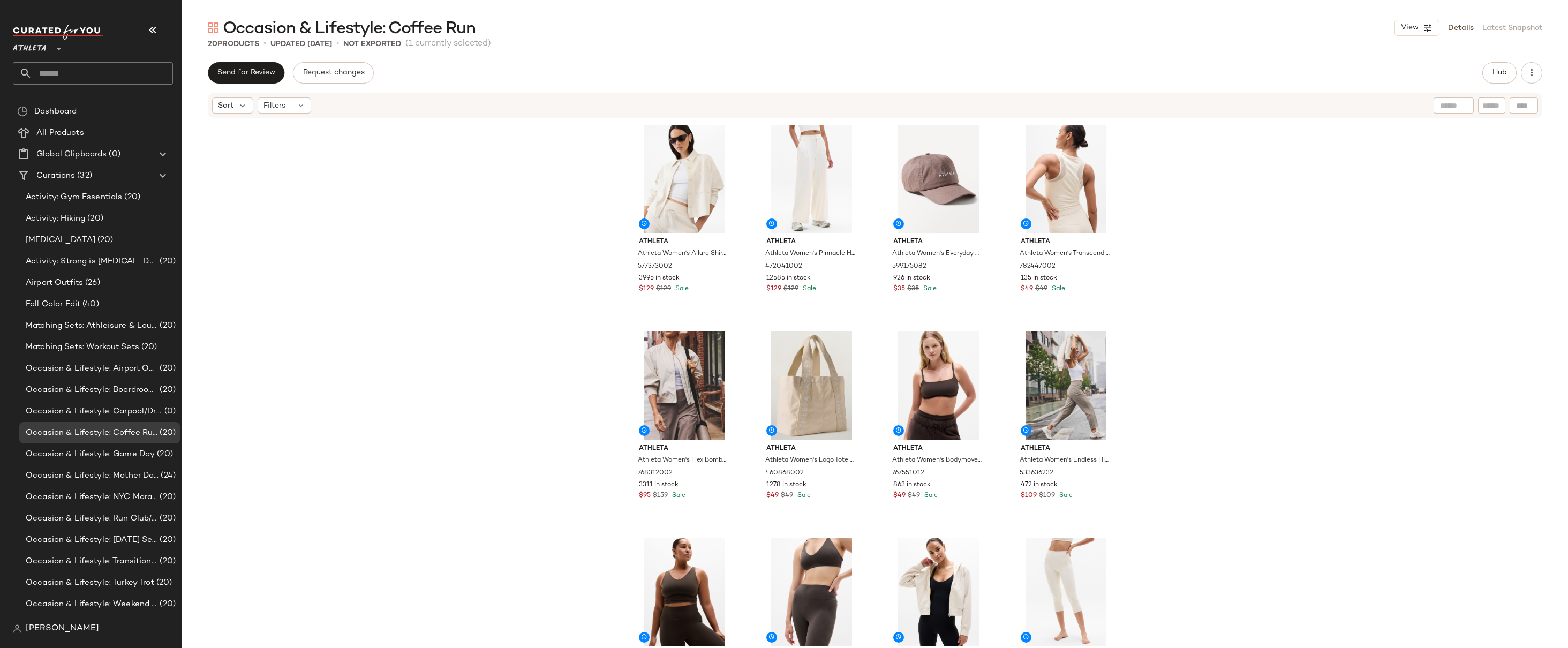
click at [1196, 267] on div "Athleta Athleta Women's Allure Shirt Jacket Bone Size L 577373002 3995 in stock…" at bounding box center [875, 400] width 1386 height 562
click at [1236, 225] on div "Athleta Athleta Women's Allure Shirt Jacket Bone Size L 577373002 3995 in stock…" at bounding box center [875, 400] width 1386 height 562
click at [1186, 268] on div "Athleta Athleta Women's Allure Shirt Jacket Bone Size L 577373002 3995 in stock…" at bounding box center [875, 400] width 1386 height 562
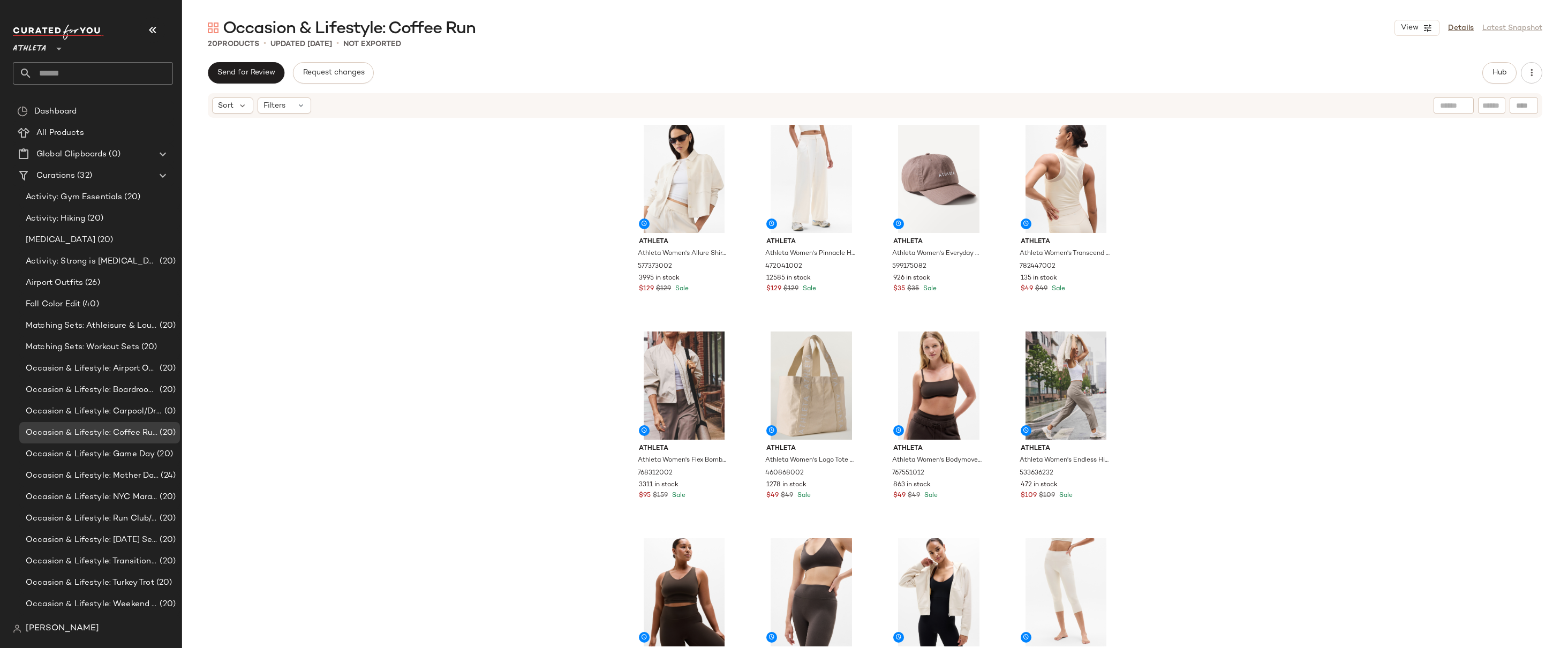
click at [1186, 268] on div "Athleta Athleta Women's Allure Shirt Jacket Bone Size L 577373002 3995 in stock…" at bounding box center [875, 400] width 1386 height 562
click at [1240, 235] on div "Athleta Athleta Women's Allure Shirt Jacket Bone Size L 577373002 3995 in stock…" at bounding box center [875, 400] width 1386 height 562
click at [1205, 301] on div "Athleta Athleta Women's Allure Shirt Jacket Bone Size L 577373002 3995 in stock…" at bounding box center [875, 400] width 1386 height 562
click at [1201, 304] on div "Athleta Athleta Women's Allure Shirt Jacket Bone Size L 577373002 3995 in stock…" at bounding box center [875, 400] width 1386 height 562
click at [1232, 269] on div "Athleta Athleta Women's Allure Shirt Jacket Bone Size L 577373002 3995 in stock…" at bounding box center [875, 400] width 1386 height 562
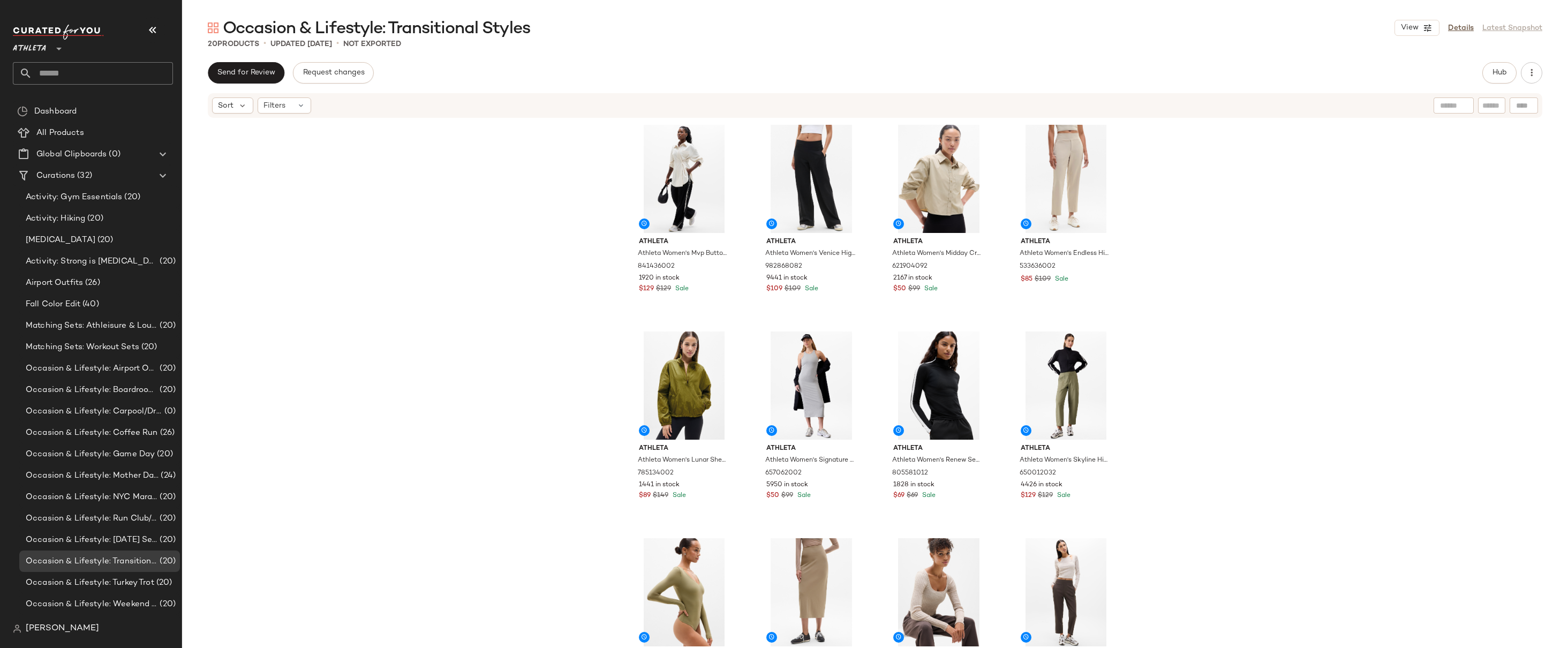
click at [1186, 169] on div "Athleta Athleta Women's Mvp Button Down Bone Size L 841436002 1920 in stock $12…" at bounding box center [875, 400] width 1386 height 562
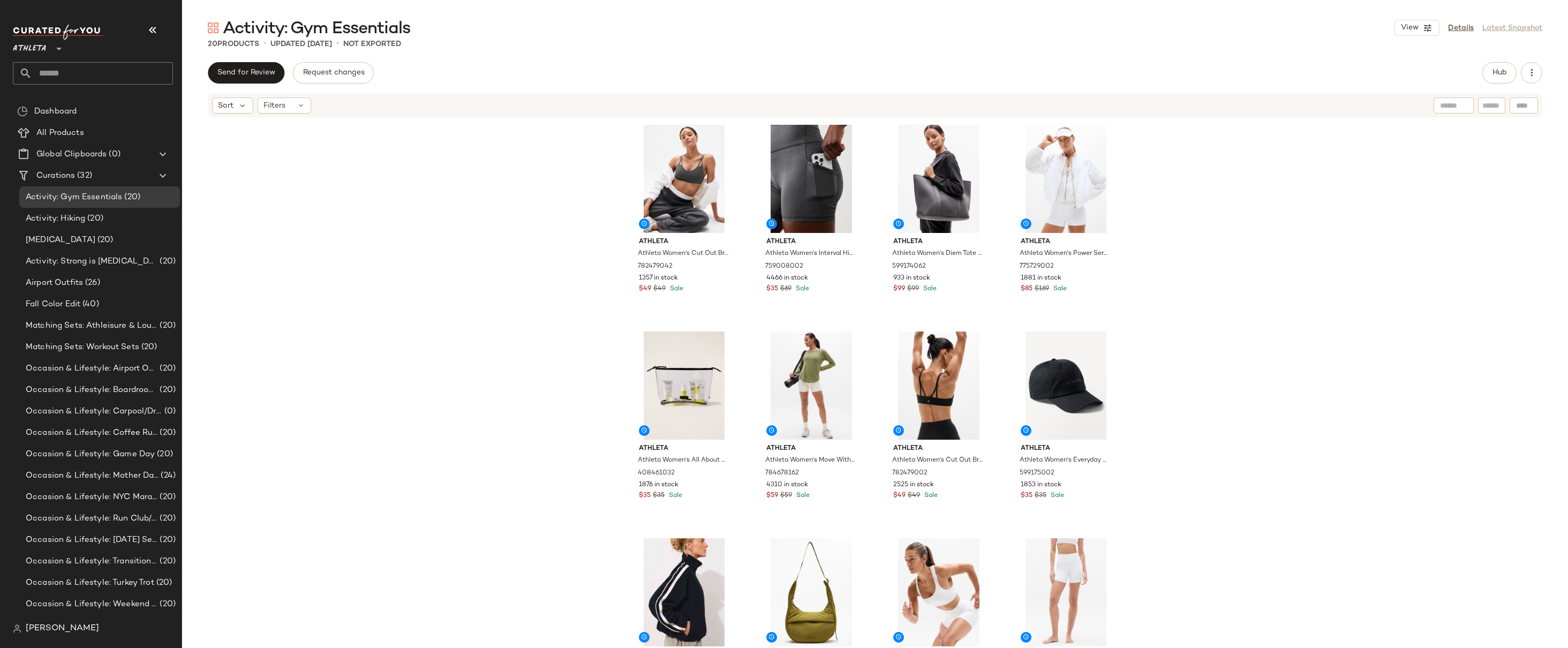
click at [1273, 195] on div "Athleta Athleta Women's Cut Out Bra A-C Shadow Grey Size XS 782479042 1357 in s…" at bounding box center [875, 400] width 1386 height 562
click at [1318, 219] on div "Athleta Athleta Women's Cut Out Bra A-C Shadow Grey Size XS 782479042 1357 in s…" at bounding box center [875, 400] width 1386 height 562
